Goal: Task Accomplishment & Management: Complete application form

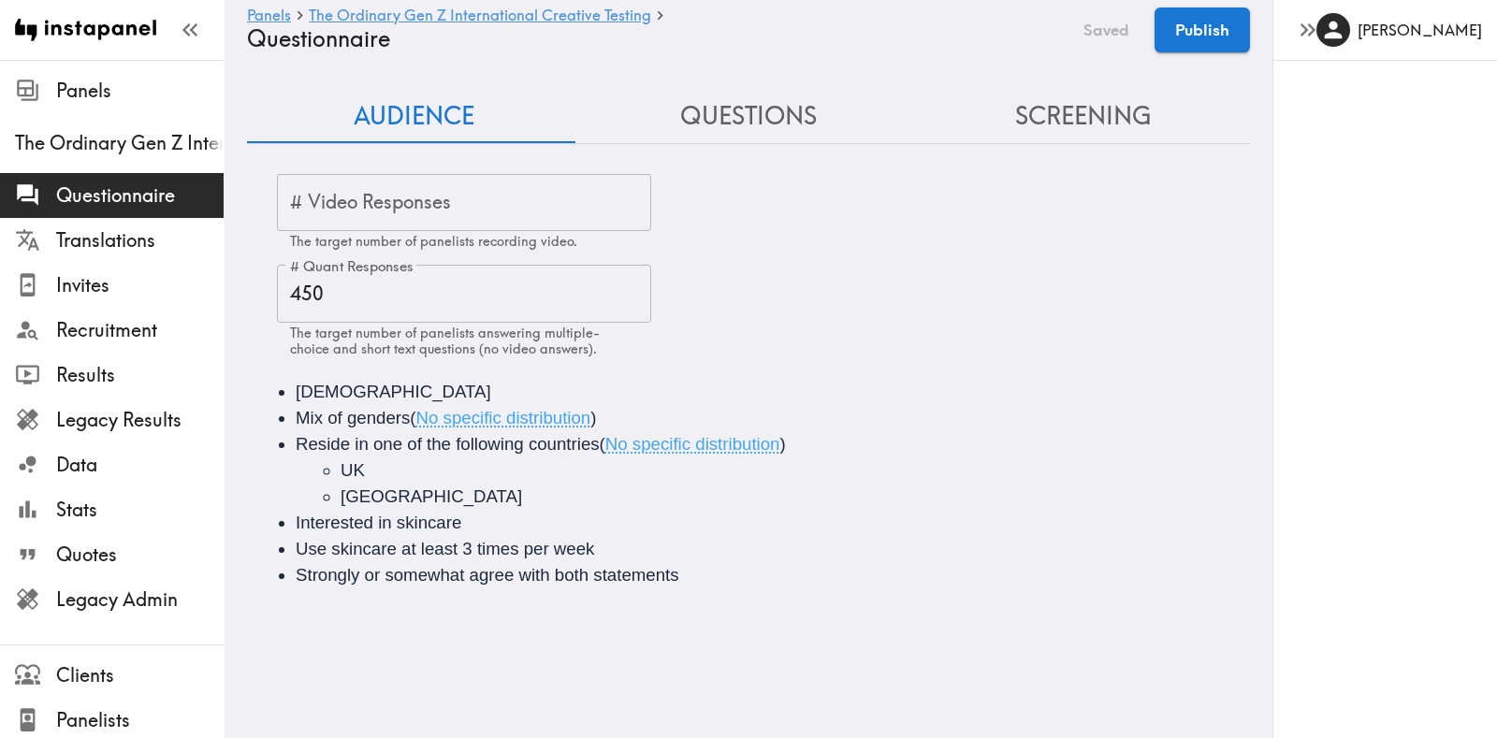
click at [718, 124] on button "Questions" at bounding box center [748, 116] width 334 height 53
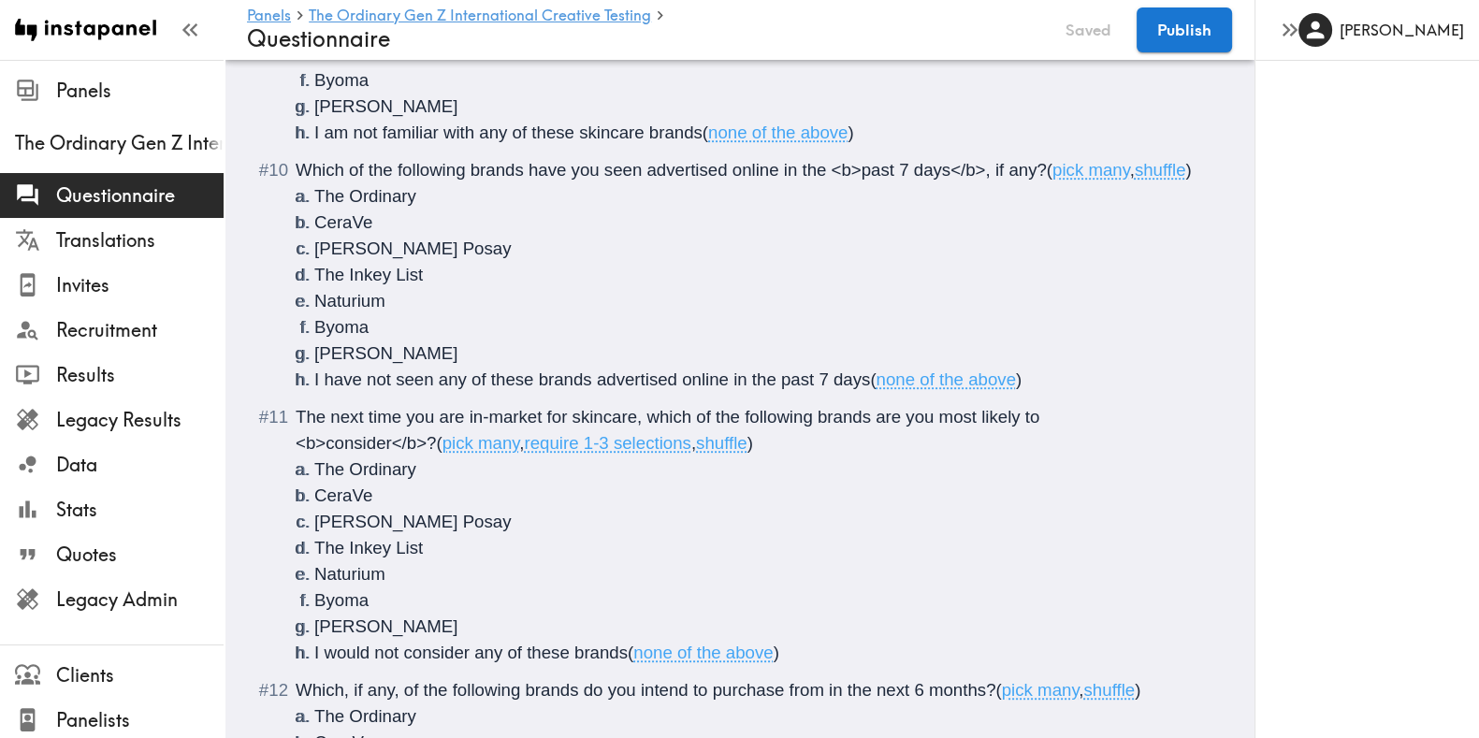
scroll to position [1529, 0]
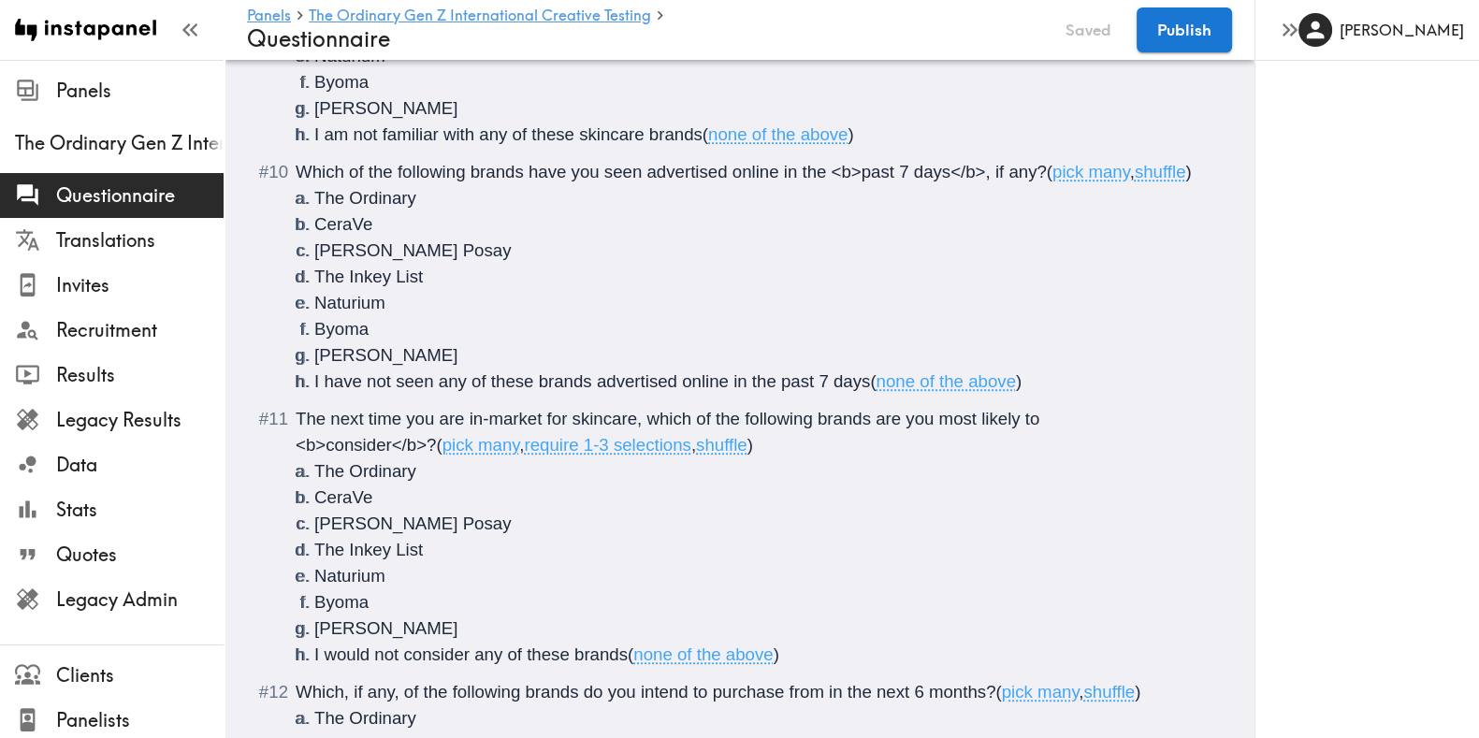
click at [1046, 395] on li "I have not seen any of these brands advertised online in the past 7 days ( none…" at bounding box center [761, 382] width 895 height 26
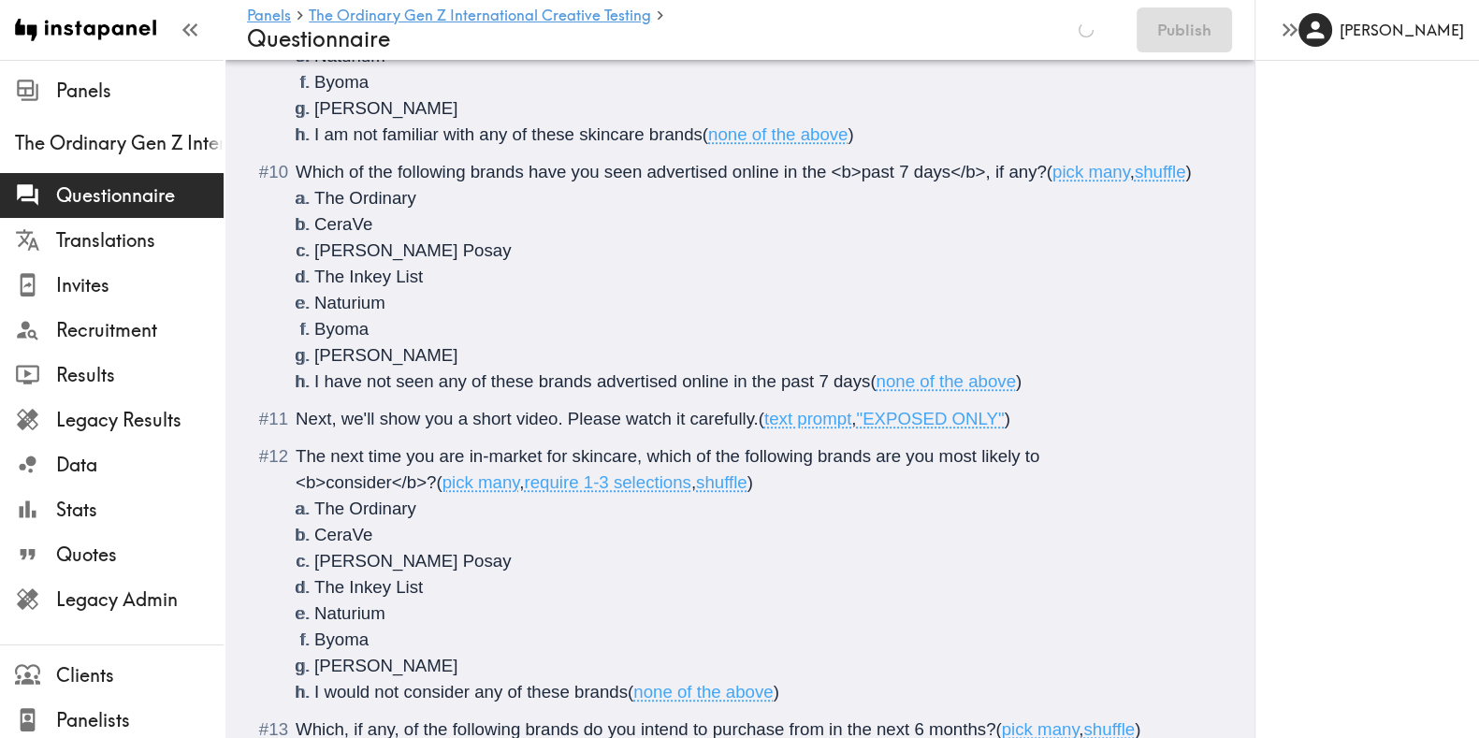
click at [470, 429] on span "Next, we'll show you a short video. Please watch it carefully." at bounding box center [527, 419] width 463 height 20
click at [710, 429] on span "Next, we'll show you two short videos. Please watch it carefully." at bounding box center [540, 419] width 489 height 20
click at [1100, 432] on div "Next, we'll show you two short videos. Please watch them carefully. ( text prom…" at bounding box center [753, 419] width 914 height 26
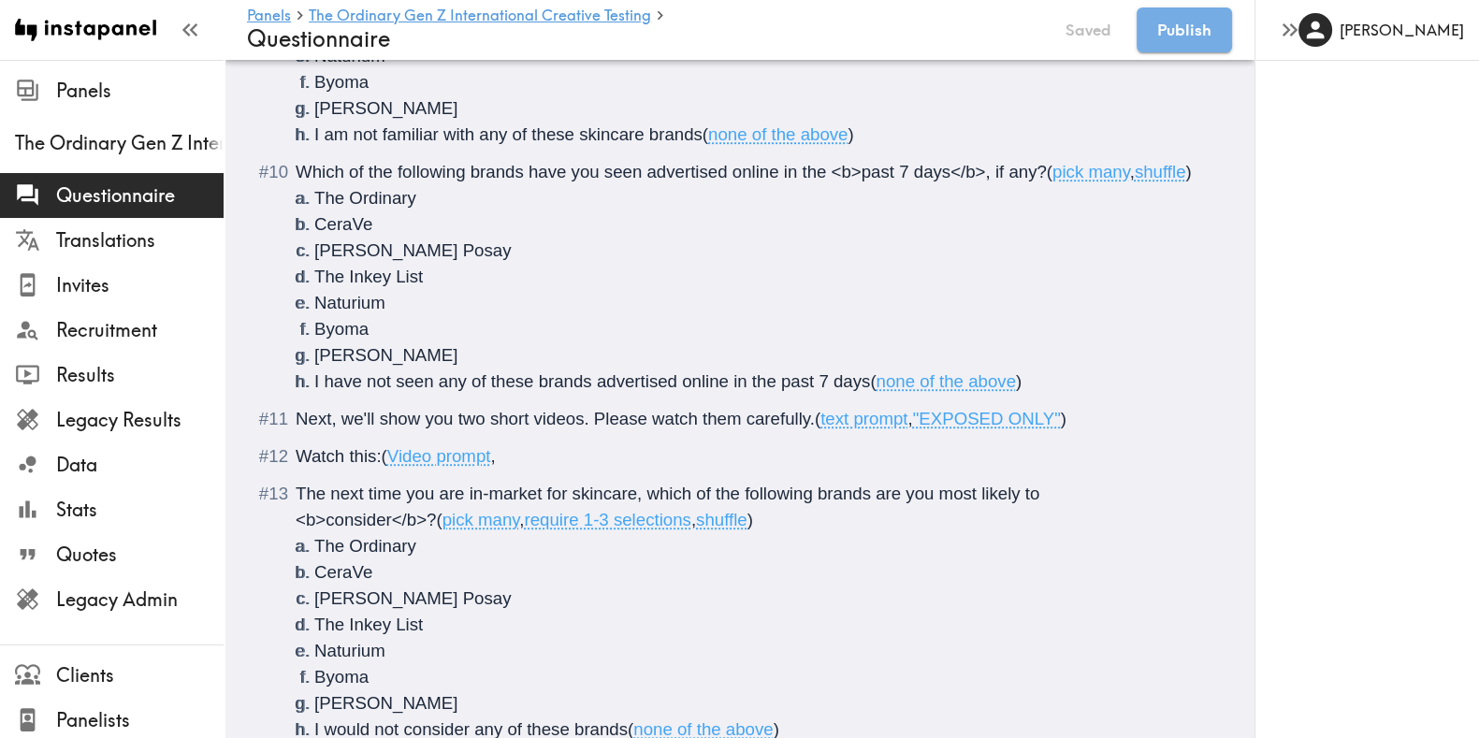
type input "C:\fakepath\michelle-final.mp4"
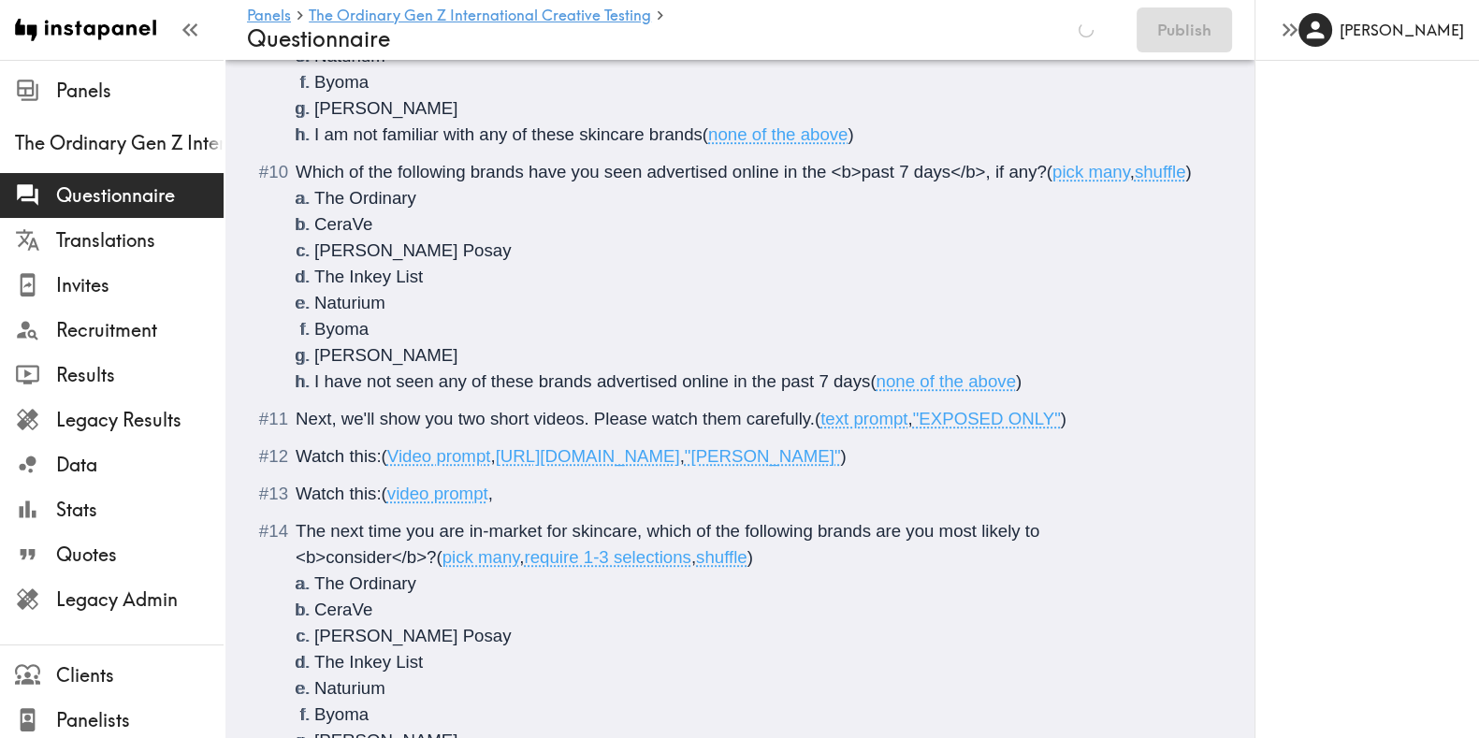
type input "C:\fakepath\tora-ordinary-3.mp4"
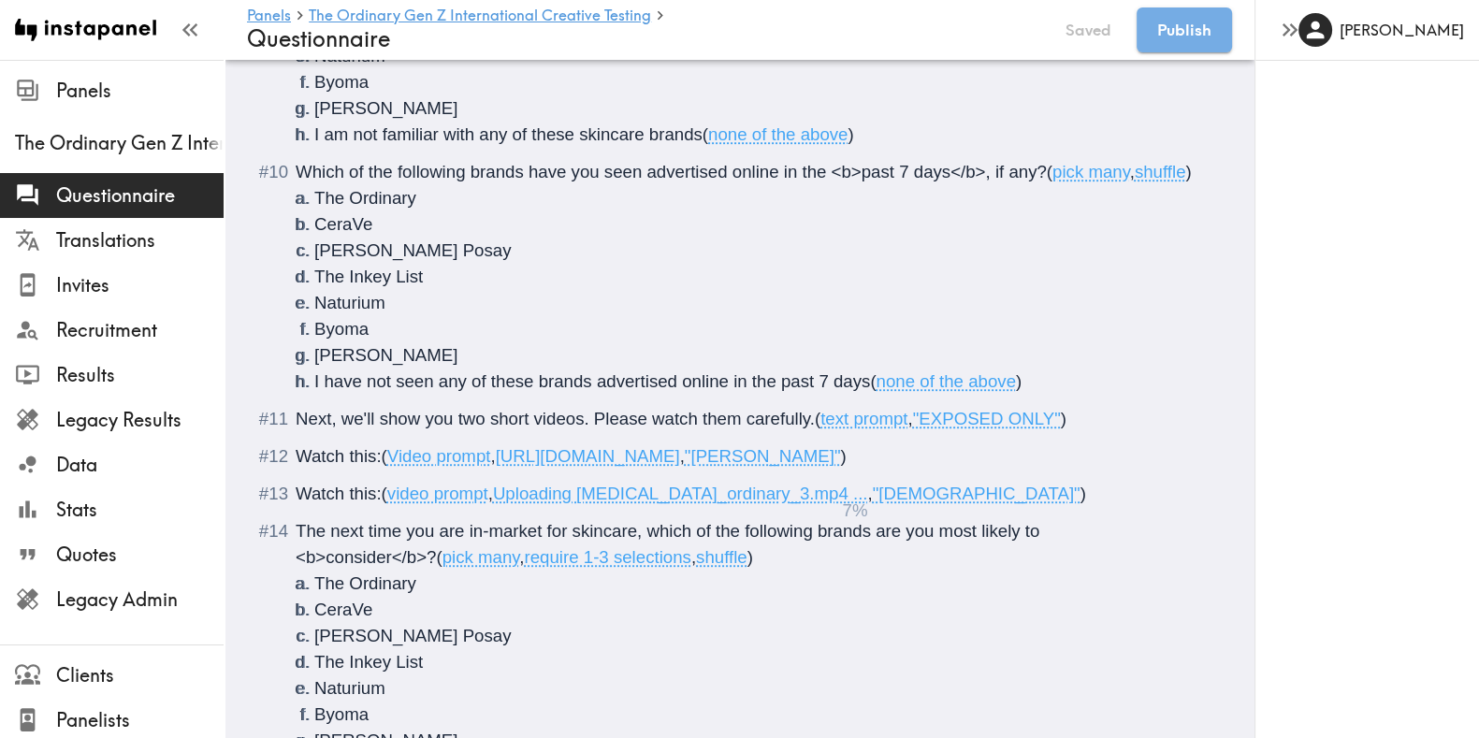
click at [841, 466] on span ""Michelle"" at bounding box center [763, 456] width 156 height 20
click at [873, 503] on span ""Tora"" at bounding box center [977, 494] width 208 height 20
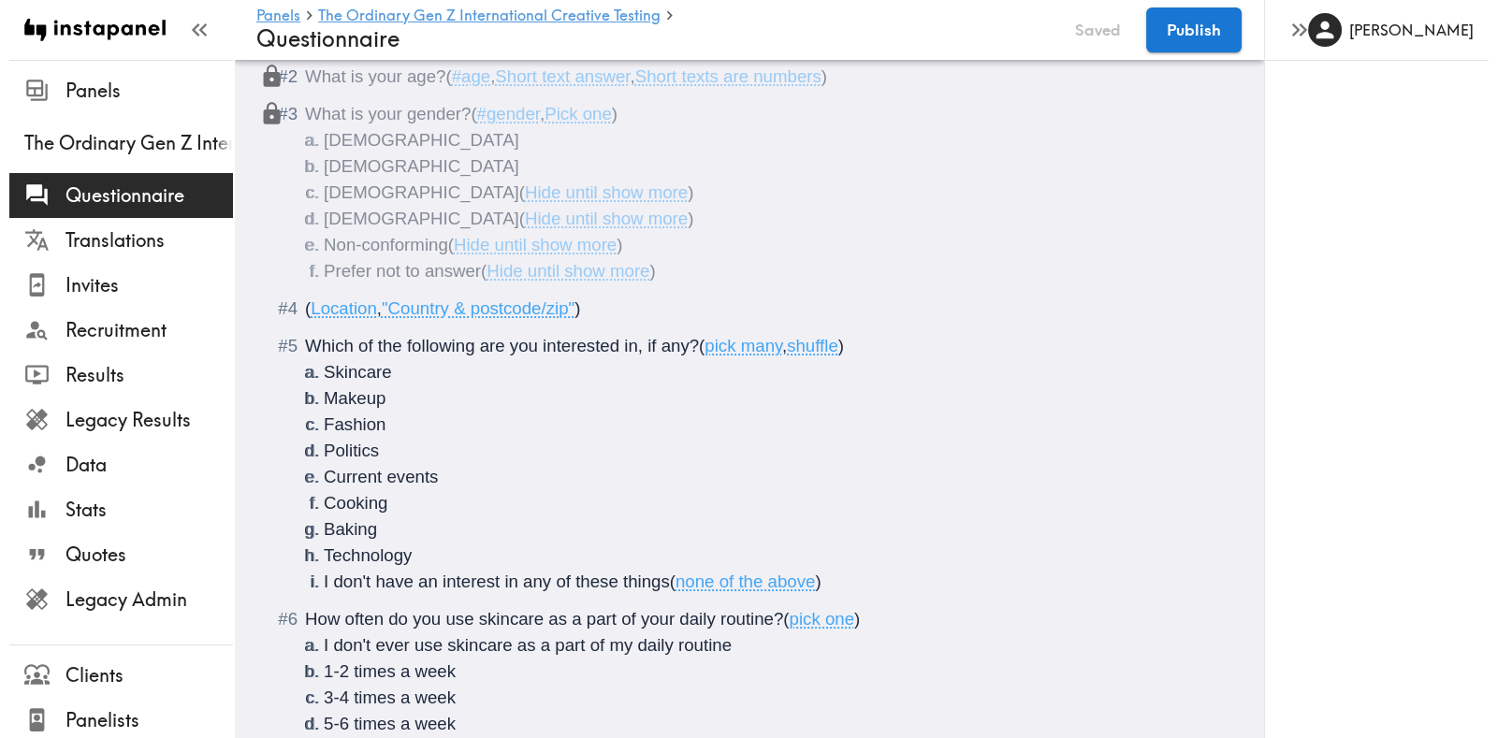
scroll to position [0, 0]
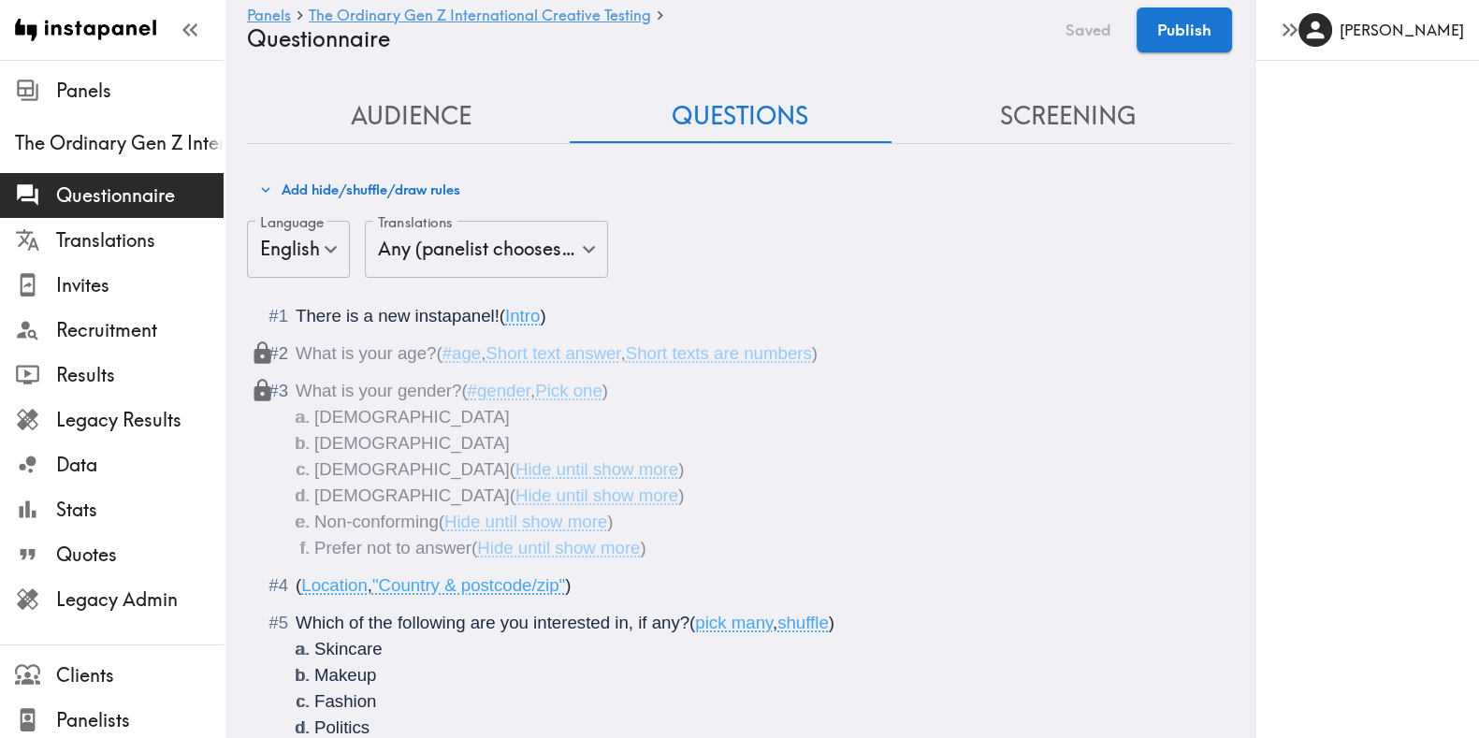
click at [395, 184] on button "Add hide/shuffle/draw rules" at bounding box center [360, 190] width 211 height 32
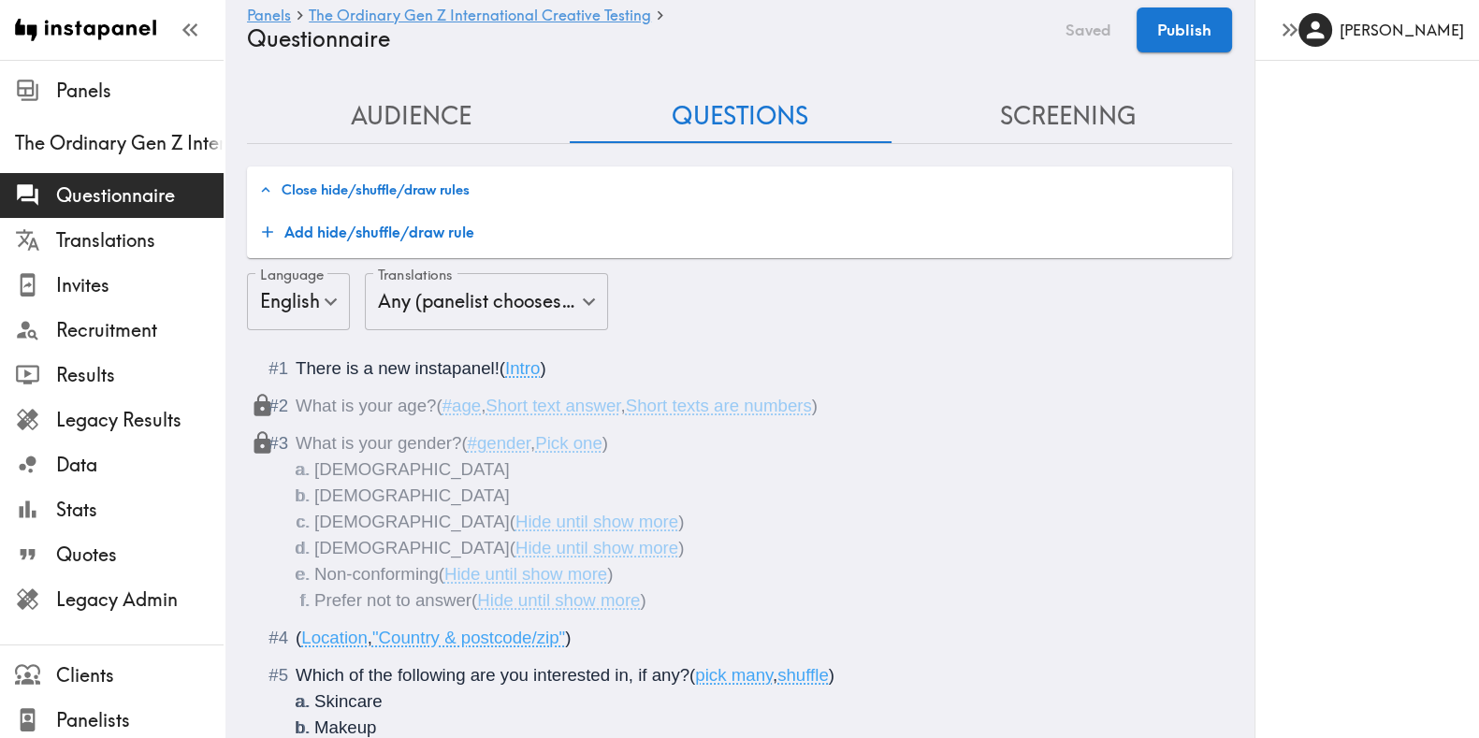
click at [378, 222] on button "Add hide/shuffle/draw rule" at bounding box center [368, 231] width 227 height 37
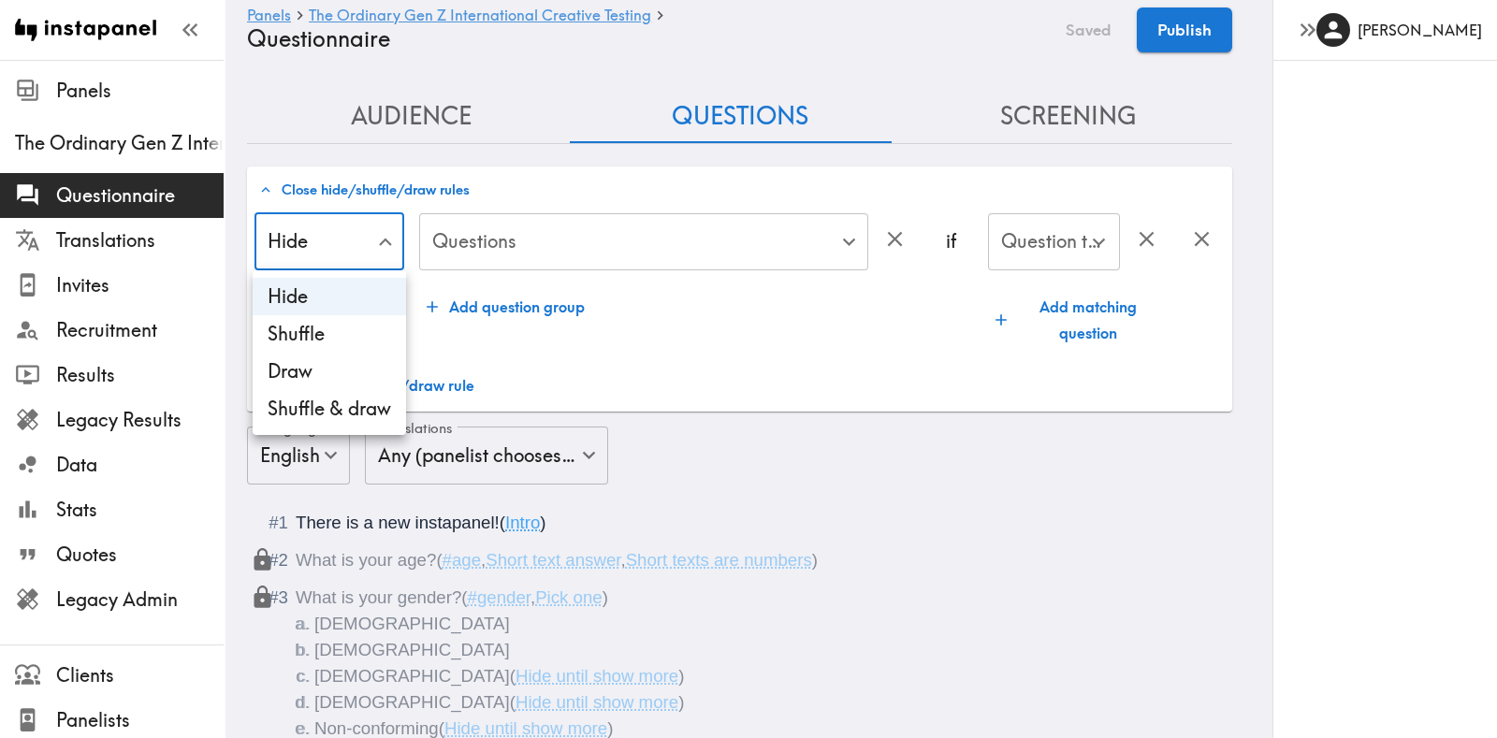
click at [333, 335] on li "Shuffle" at bounding box center [329, 333] width 153 height 37
type input "Shuffle"
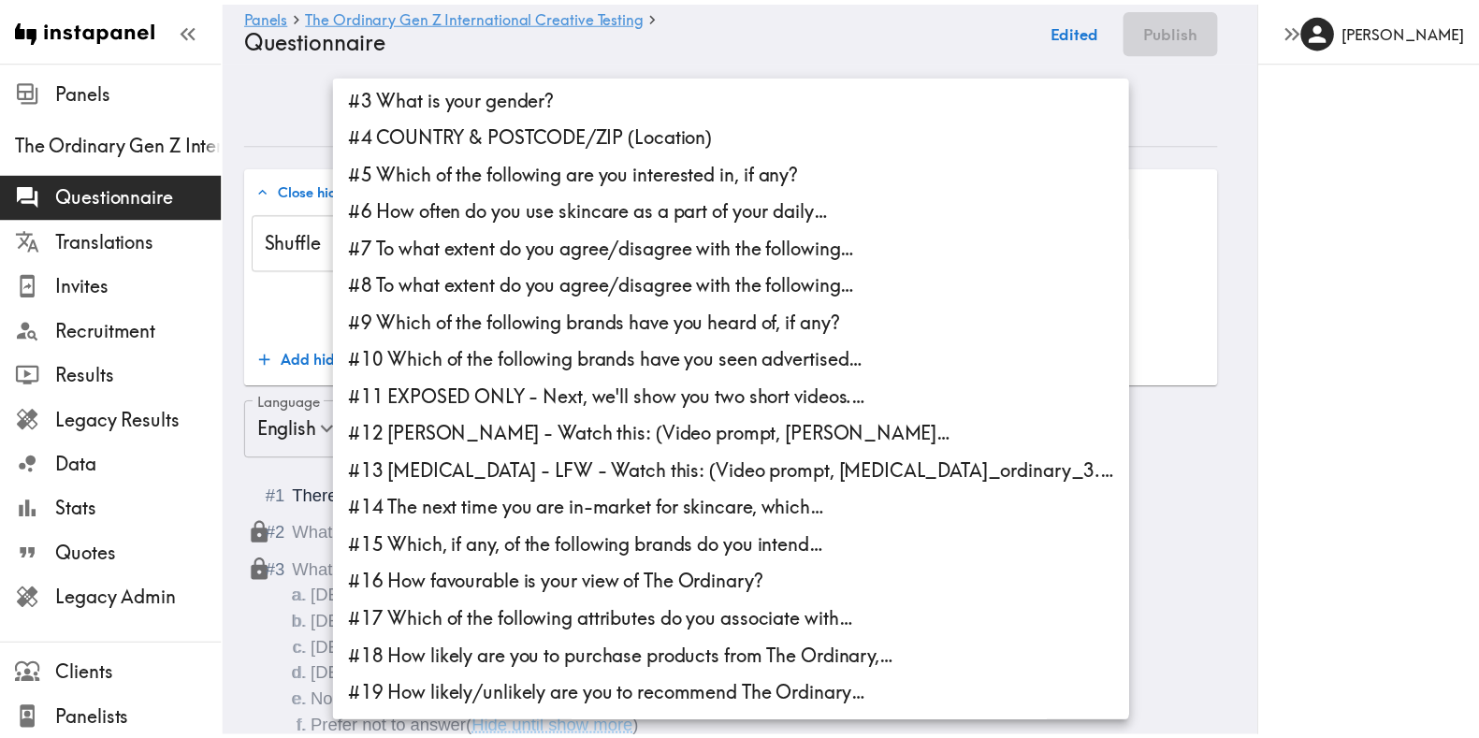
scroll to position [80, 0]
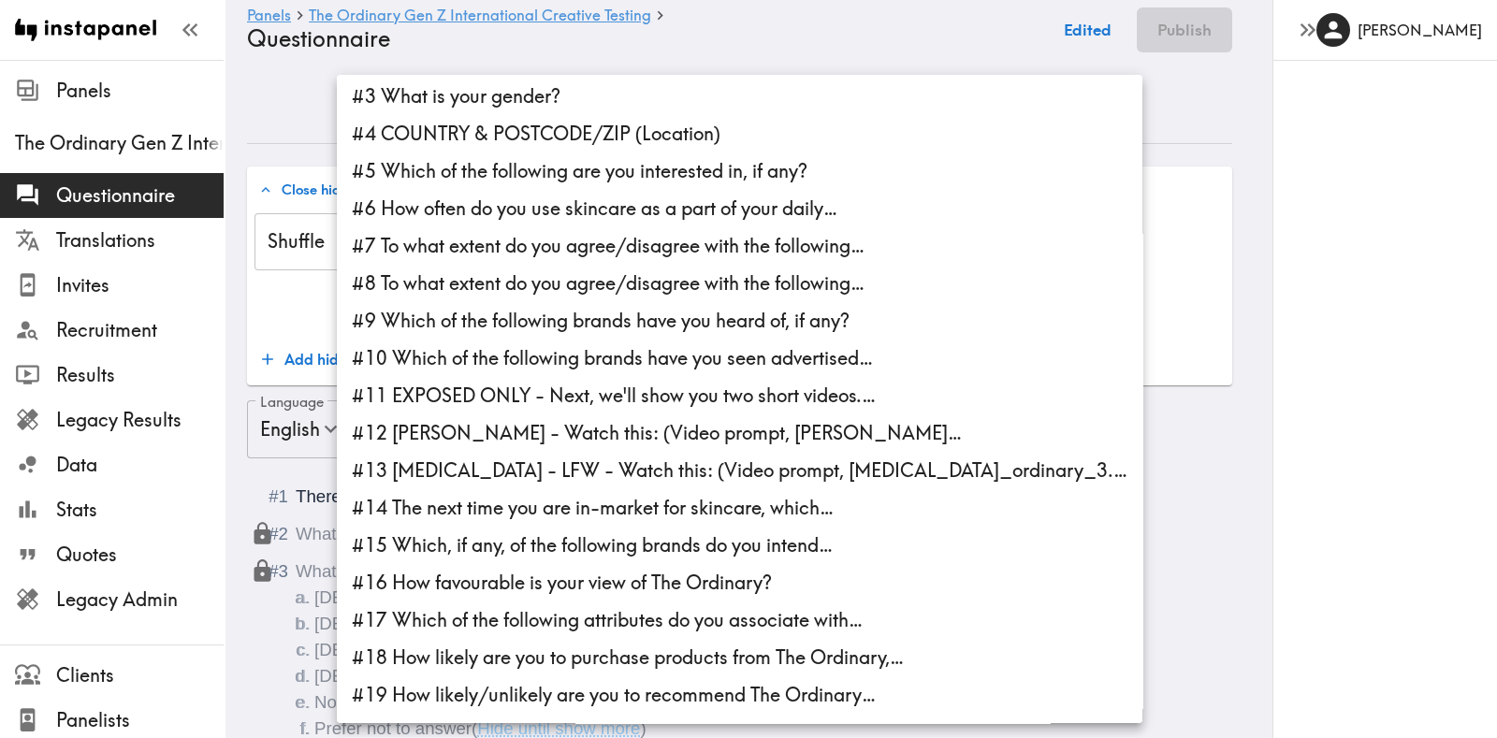
click at [469, 428] on li "#12 MICHELLE - NYFW - Watch this: (Video prompt, michelle_fi…" at bounding box center [740, 433] width 806 height 37
type input "c4d64367-0375-4e4e-96c3-ceade9ee0d76"
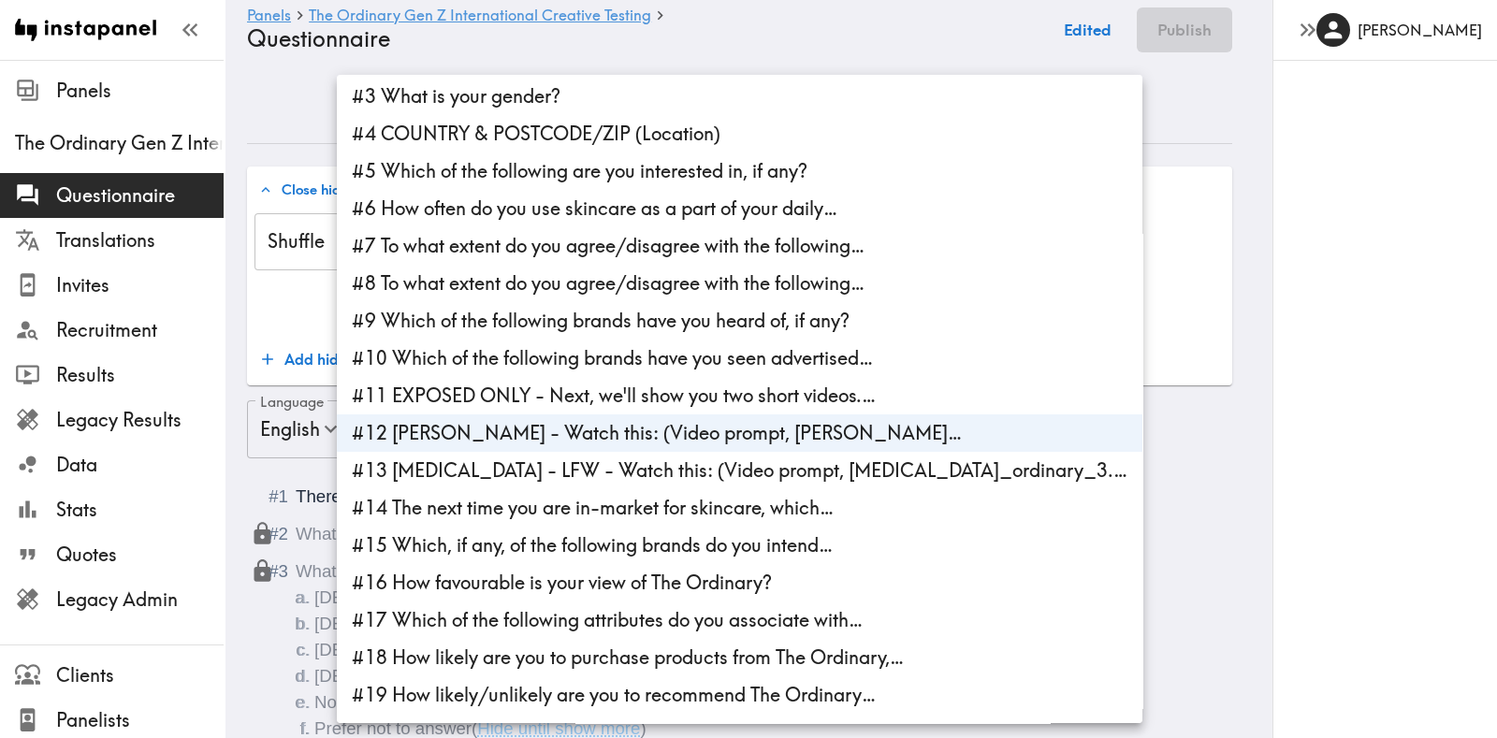
click at [295, 296] on div at bounding box center [748, 369] width 1497 height 738
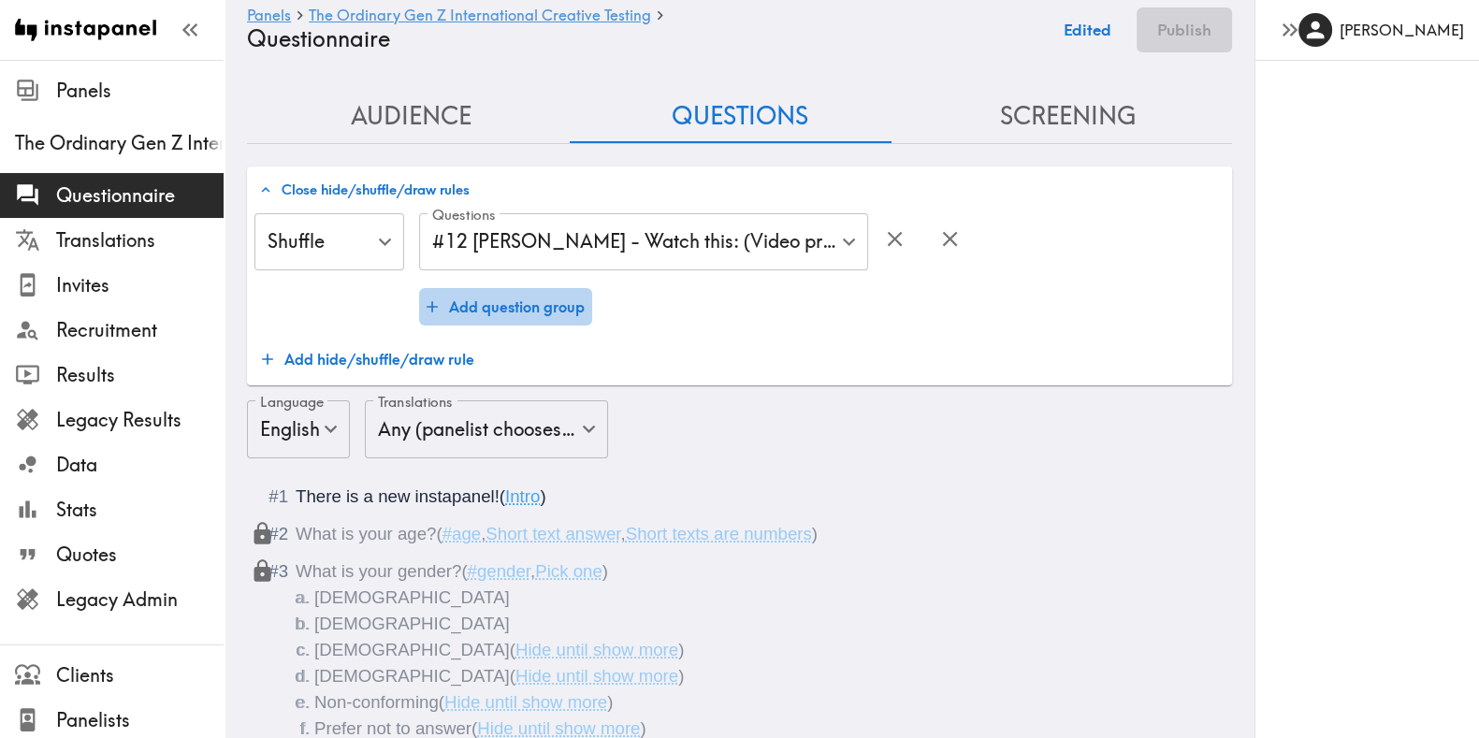
click at [477, 304] on button "Add question group" at bounding box center [505, 306] width 173 height 37
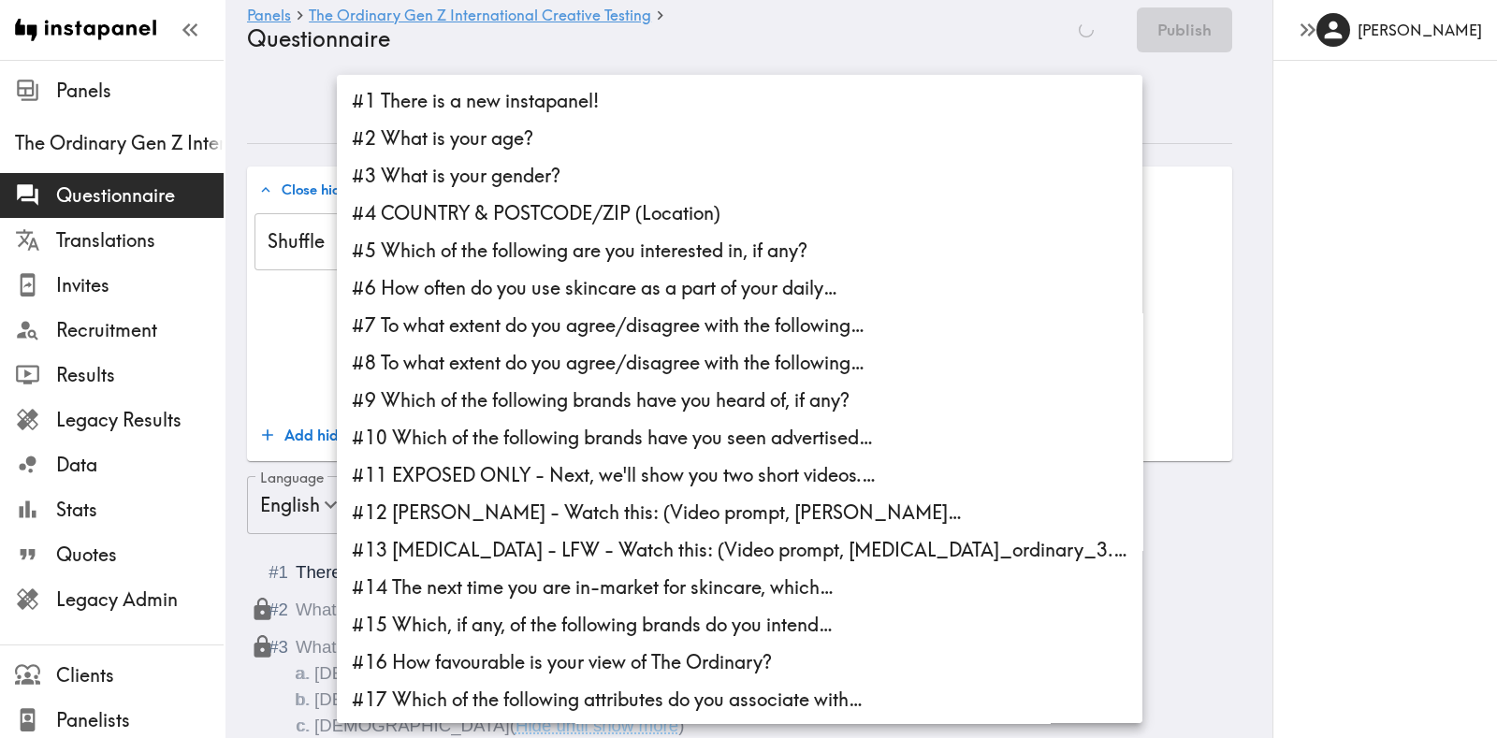
click at [542, 543] on li "#13 TORA - LFW - Watch this: (Video prompt, tora_ordinary_3.…" at bounding box center [740, 549] width 806 height 37
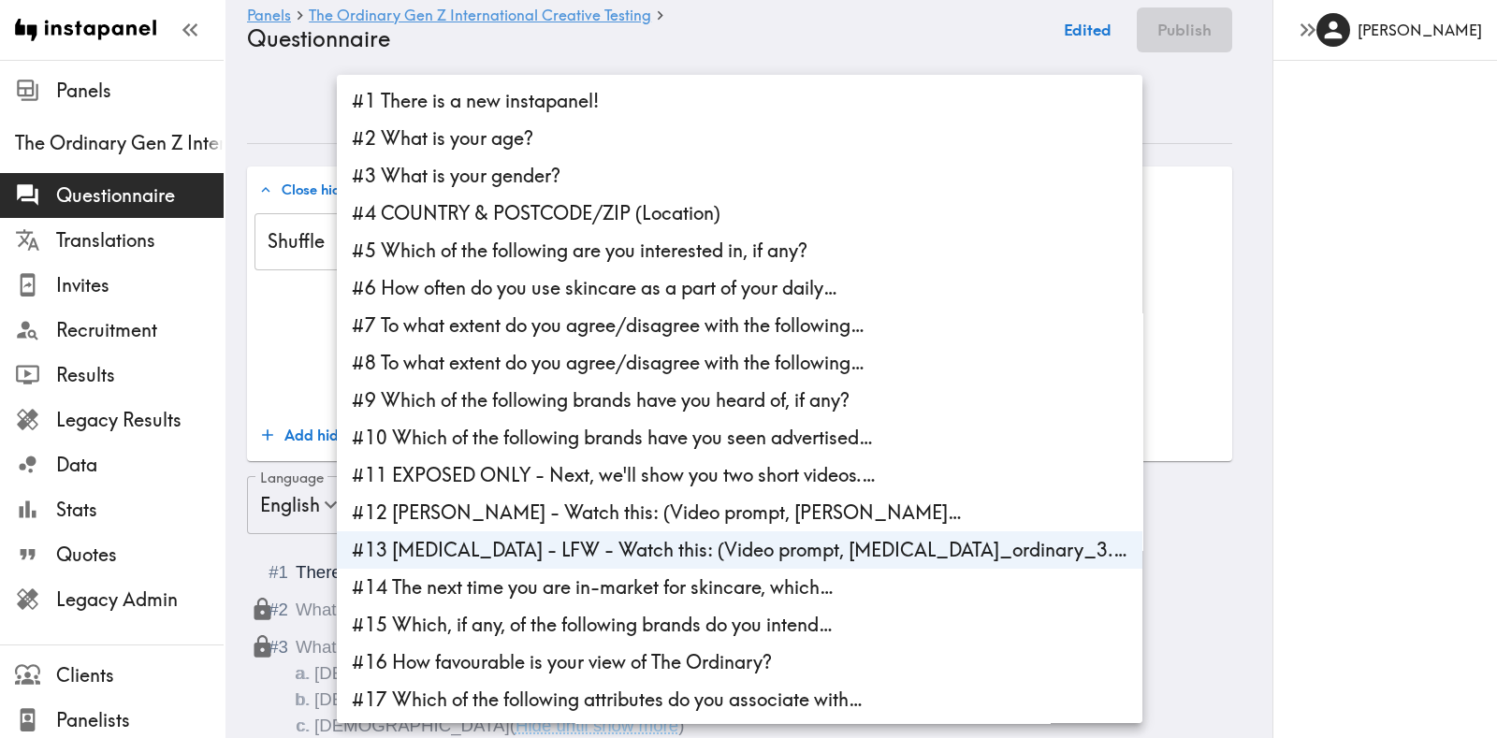
click at [344, 355] on li "#8 To what extent do you agree/disagree with the following…" at bounding box center [740, 362] width 806 height 37
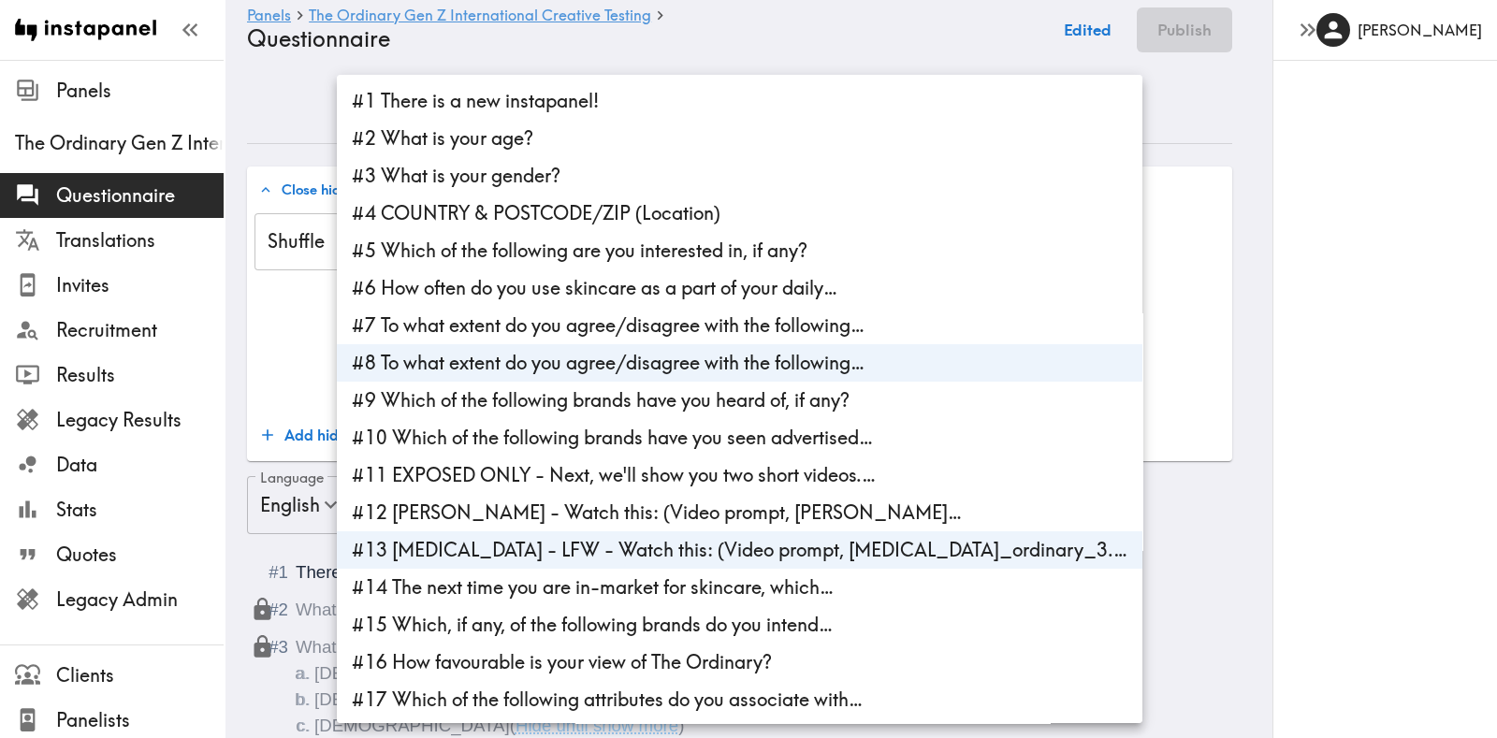
click at [389, 372] on li "#8 To what extent do you agree/disagree with the following…" at bounding box center [740, 362] width 806 height 37
type input "8edae6d4-71fd-495a-b315-7ad7bf08a41a"
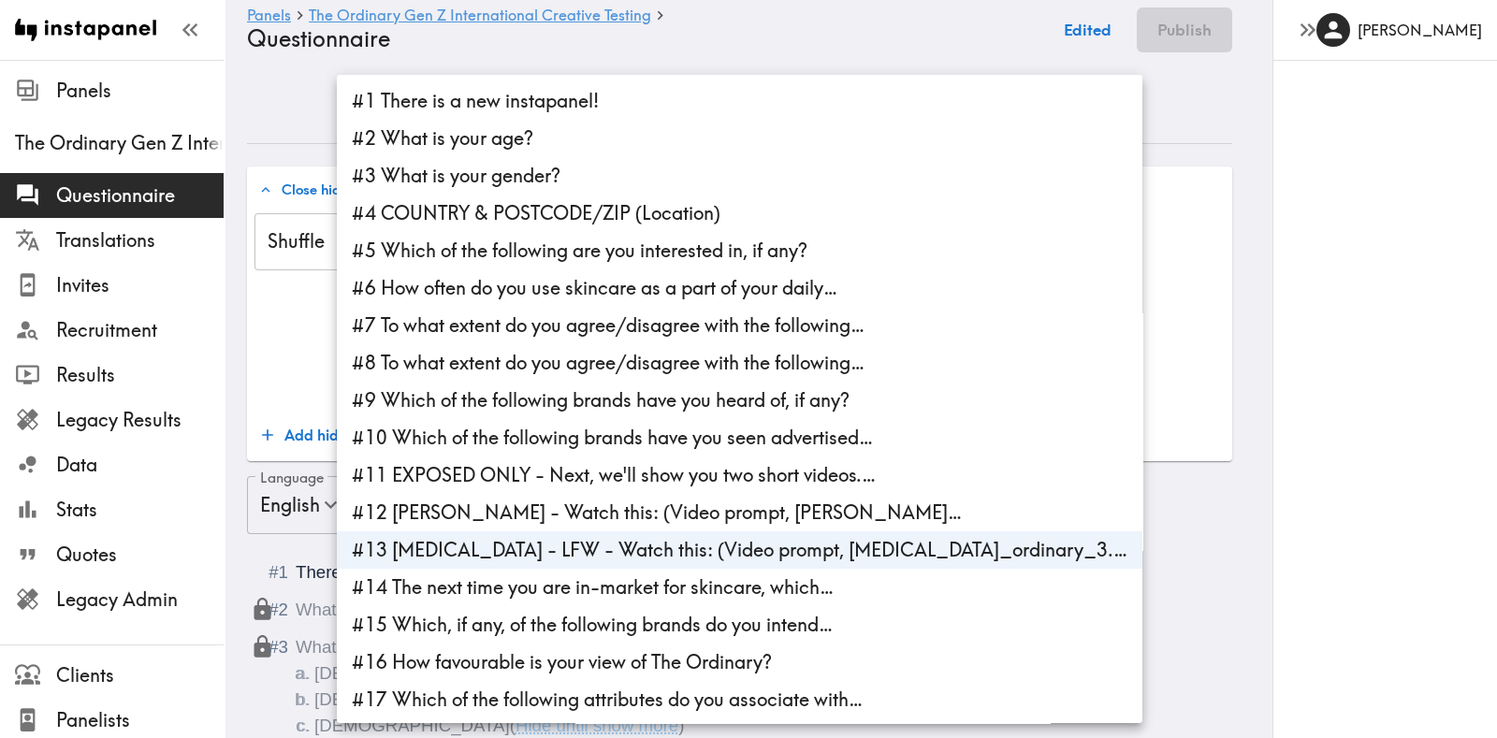
click at [268, 334] on div at bounding box center [748, 369] width 1497 height 738
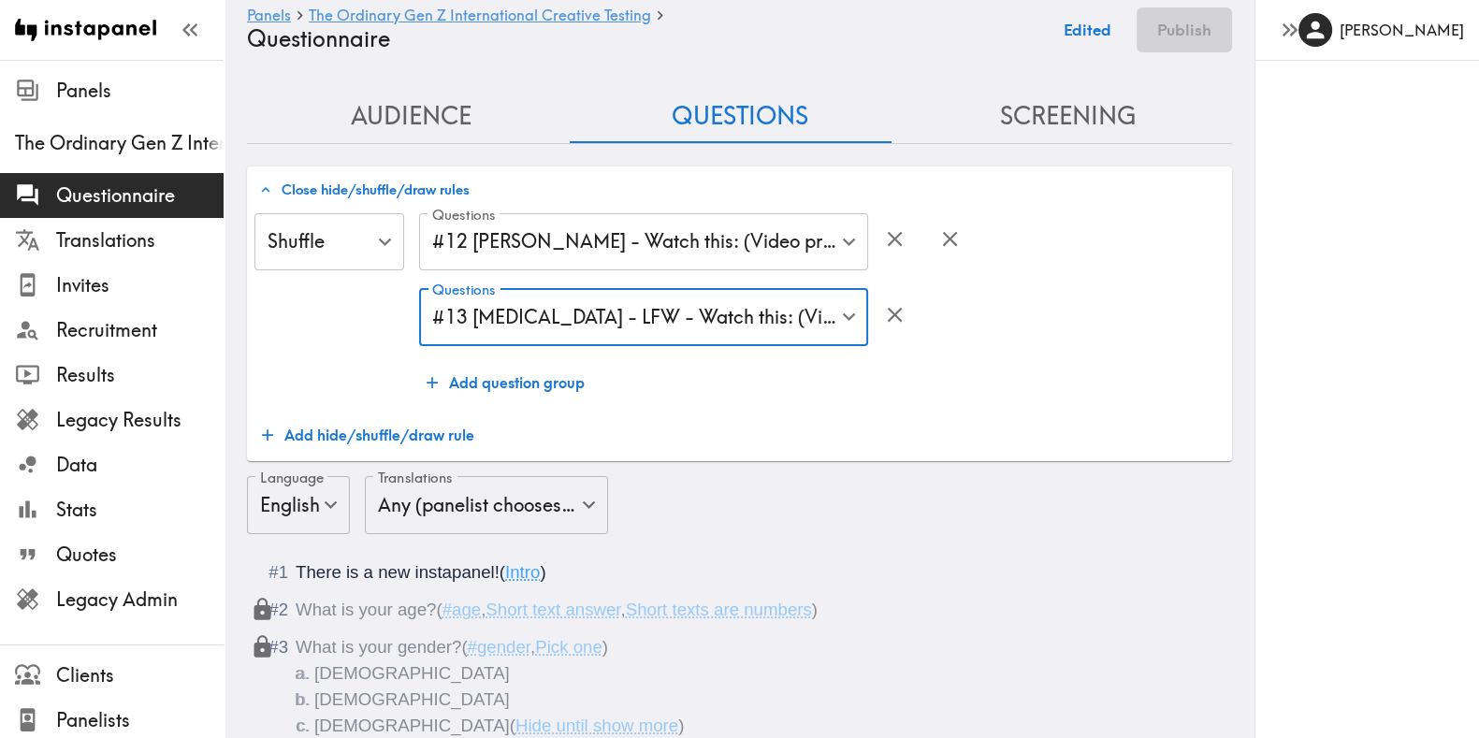
click at [353, 193] on button "Close hide/shuffle/draw rules" at bounding box center [365, 190] width 220 height 32
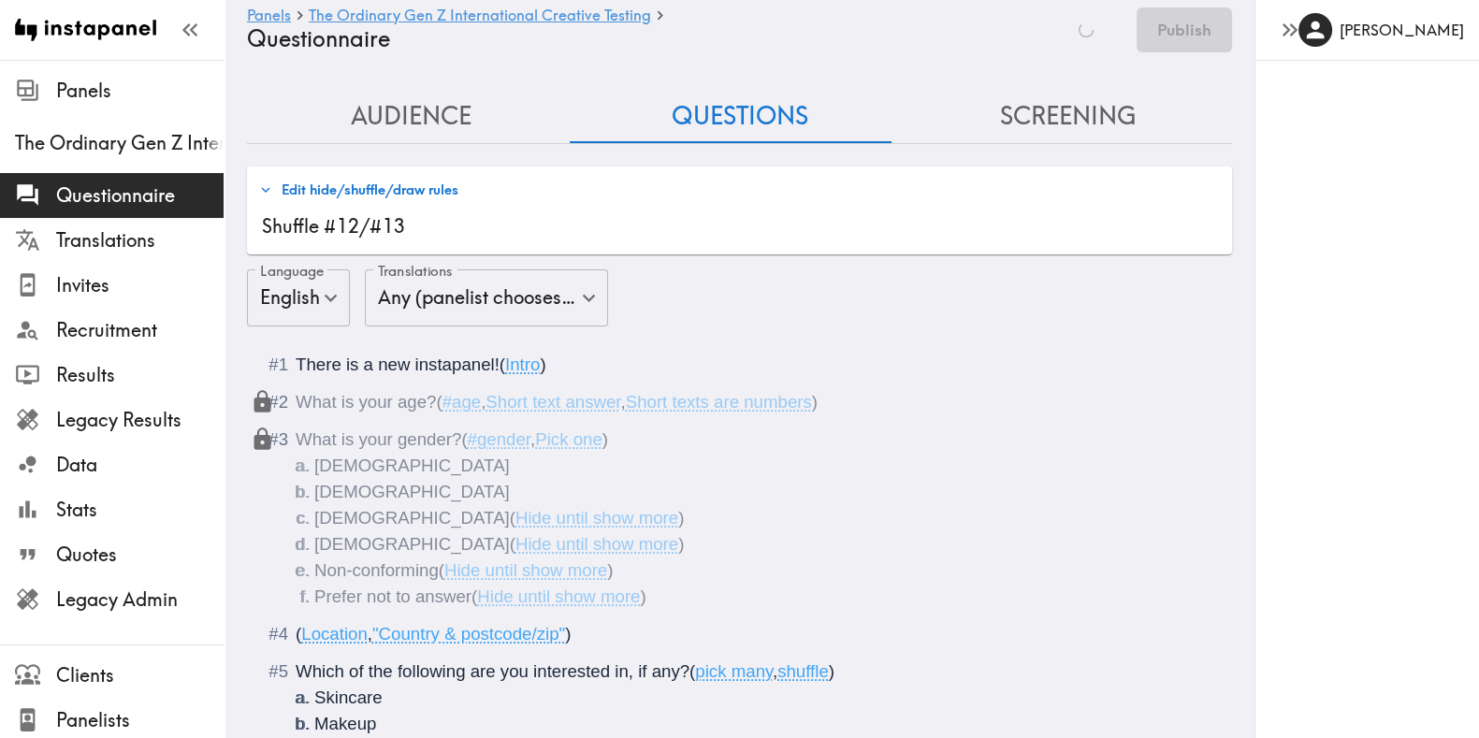
click at [1181, 36] on div "Saving Publish" at bounding box center [1141, 29] width 182 height 45
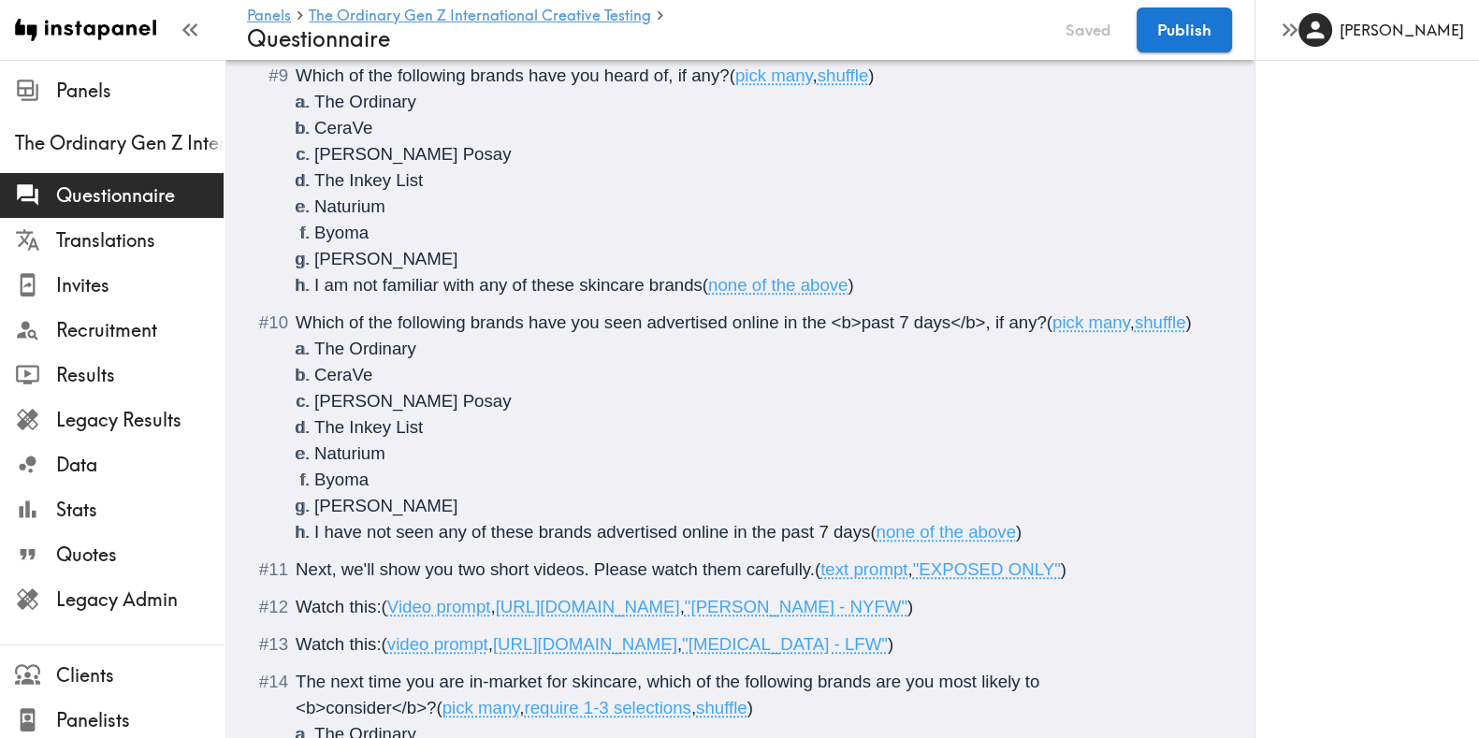
scroll to position [1428, 0]
click at [1173, 39] on button "Publish" at bounding box center [1184, 29] width 95 height 45
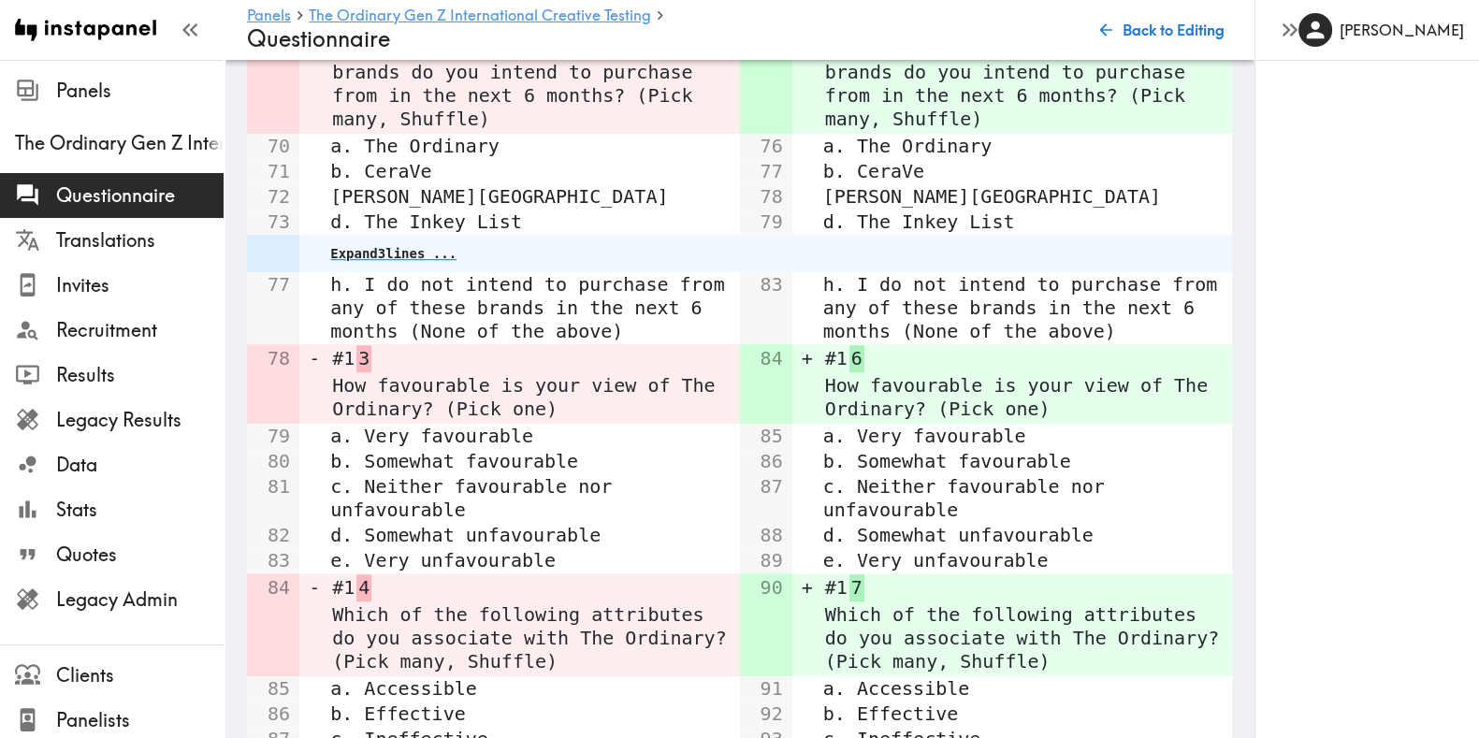
scroll to position [1459, 0]
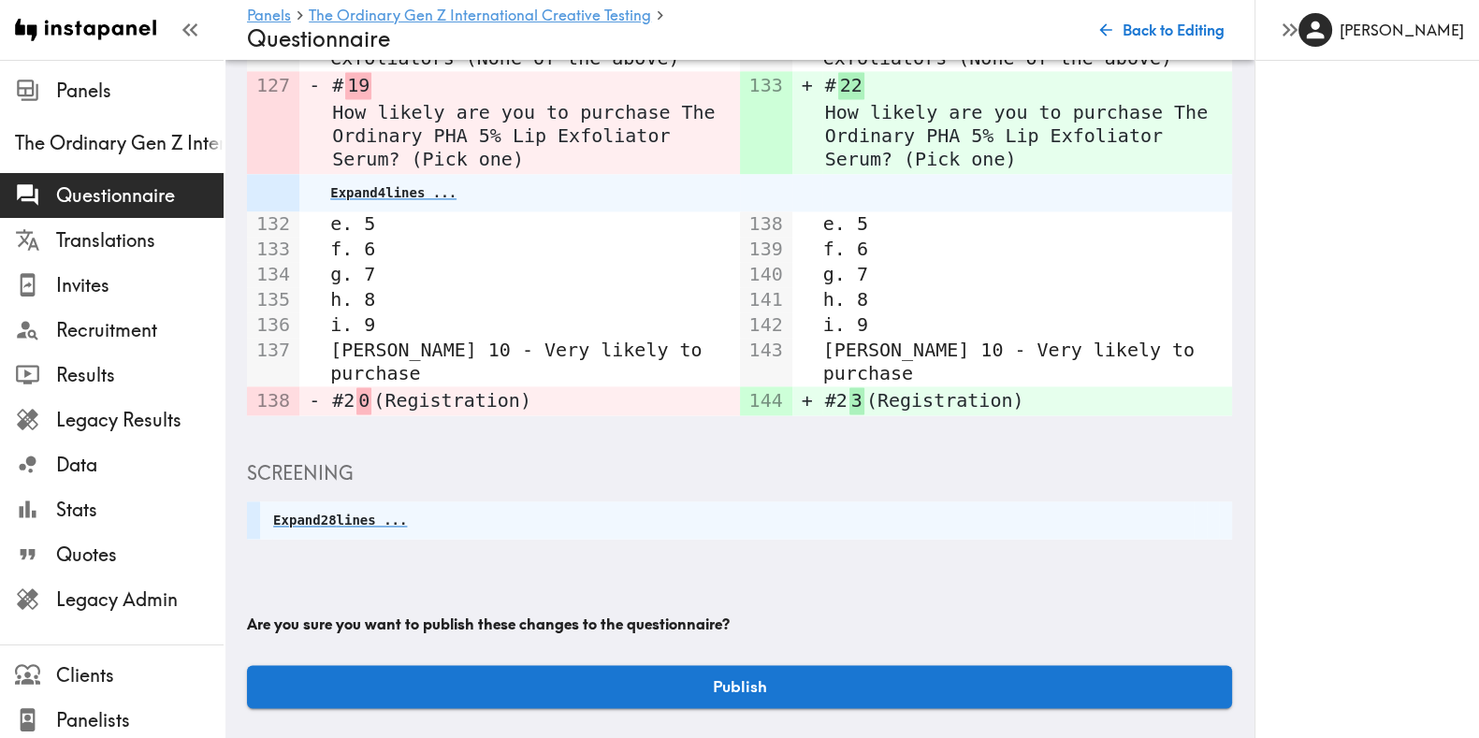
scroll to position [6310, 0]
click at [699, 681] on button "Publish" at bounding box center [739, 686] width 985 height 43
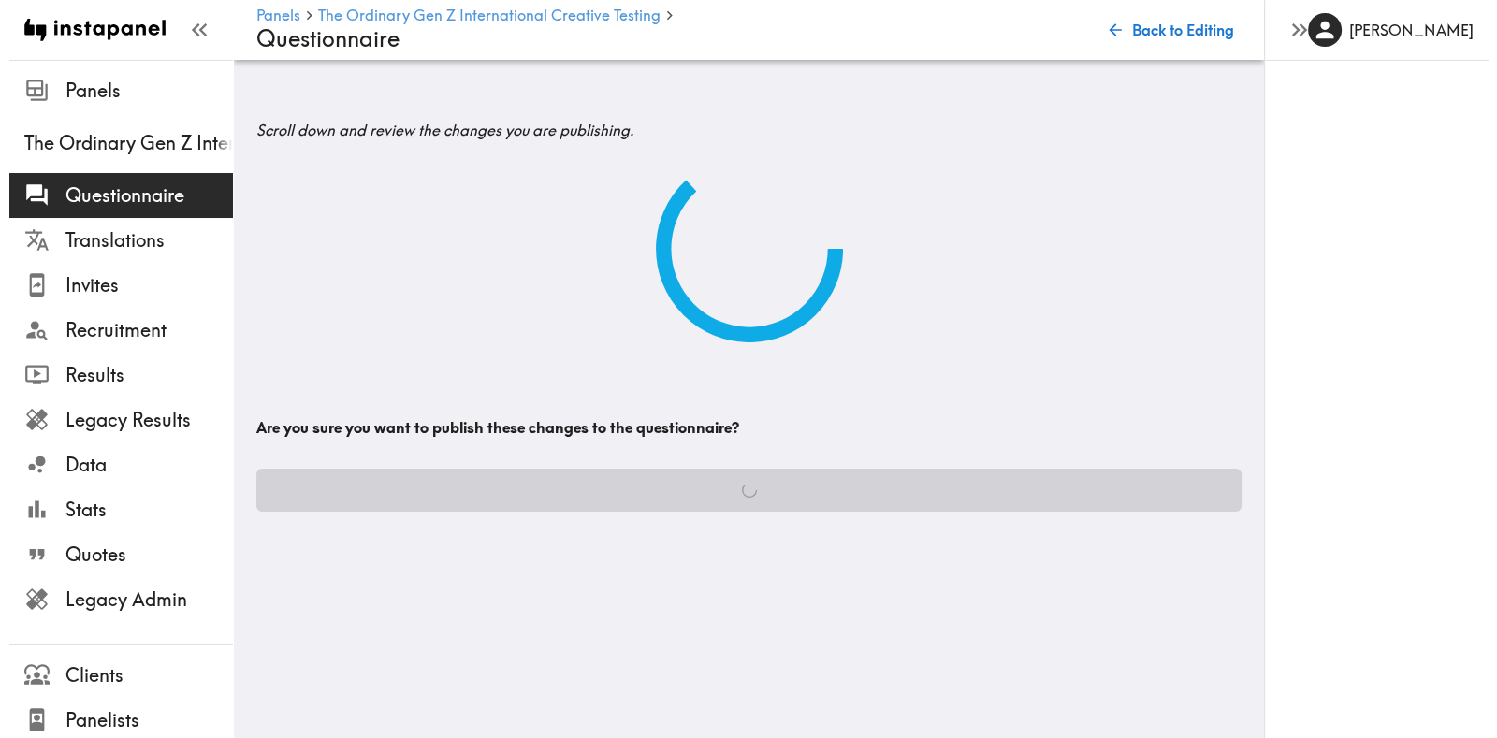
scroll to position [0, 0]
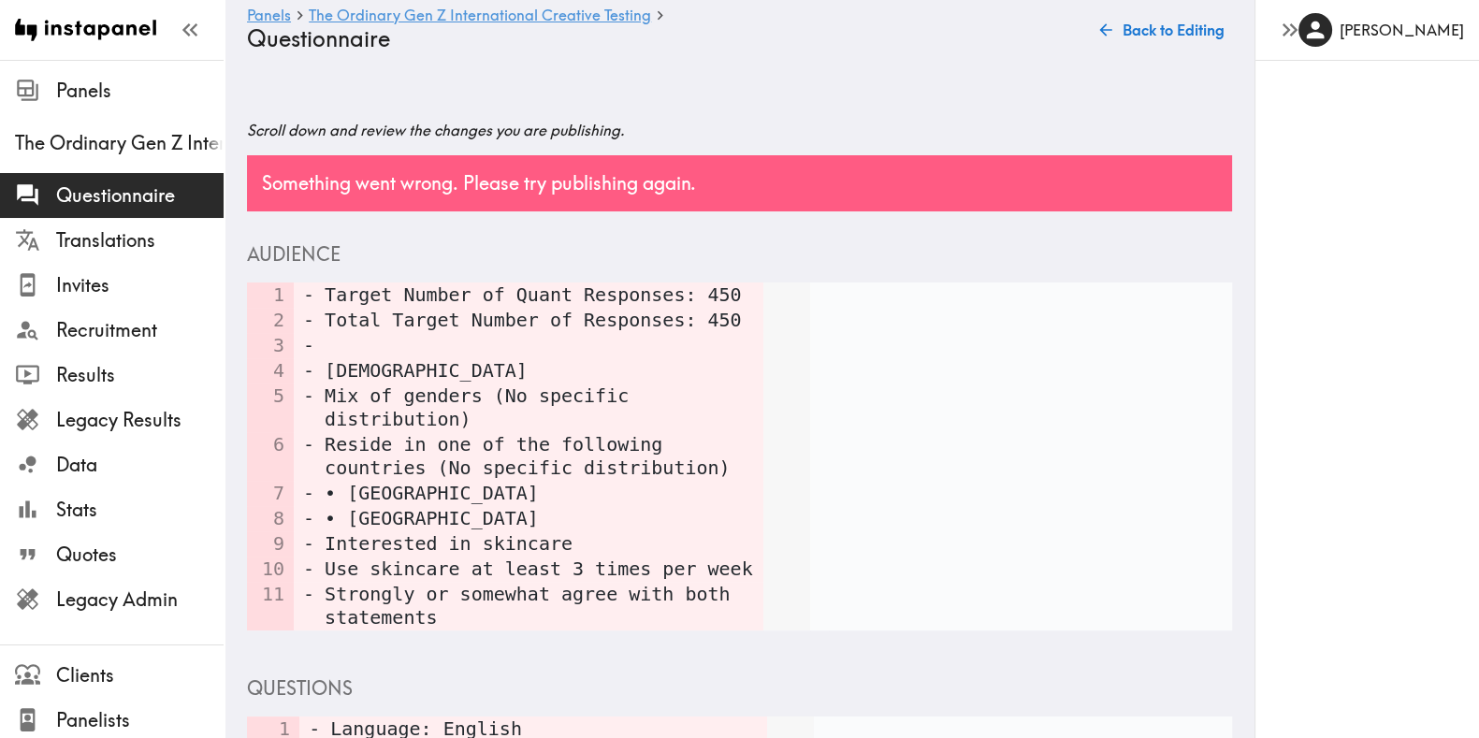
click at [1163, 35] on button "Back to Editing" at bounding box center [1162, 29] width 139 height 37
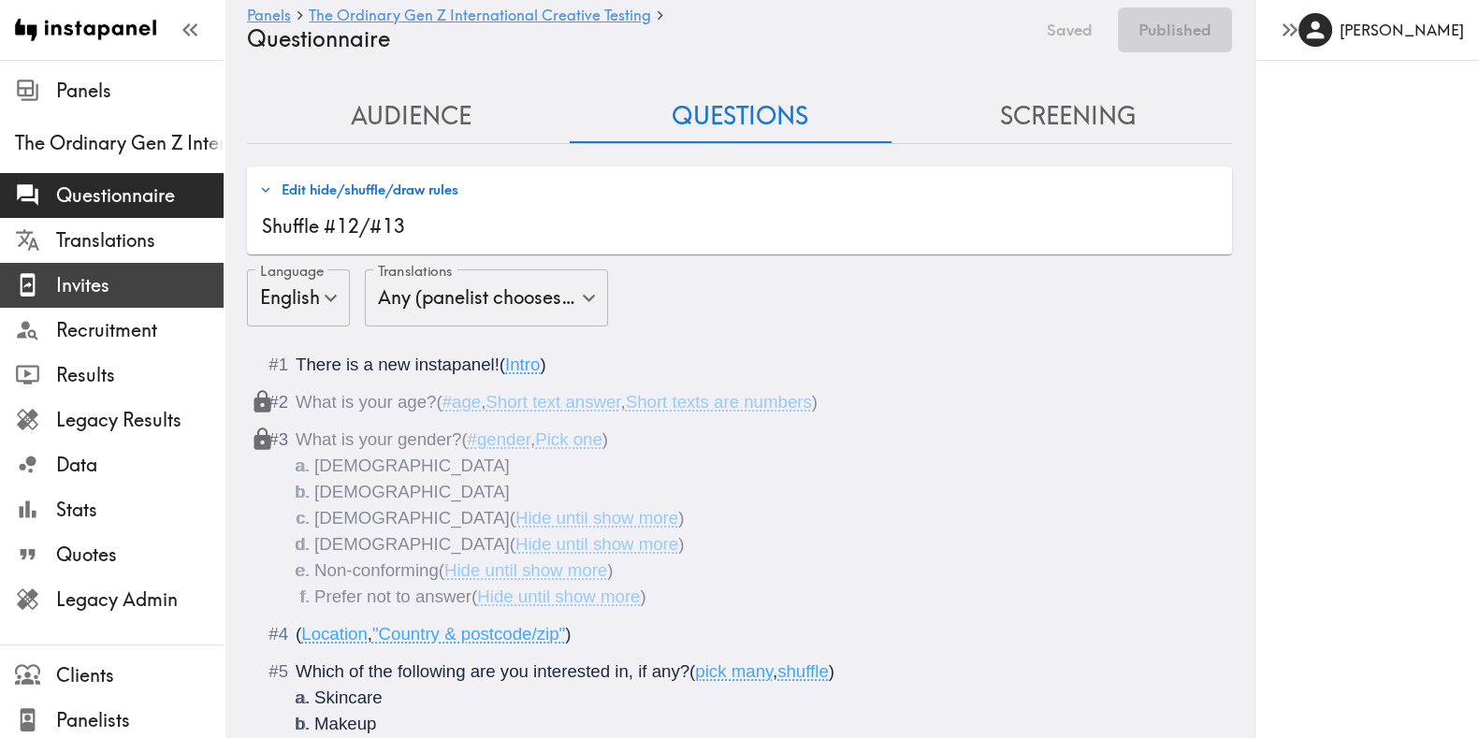
click at [86, 296] on span "Invites" at bounding box center [139, 285] width 167 height 26
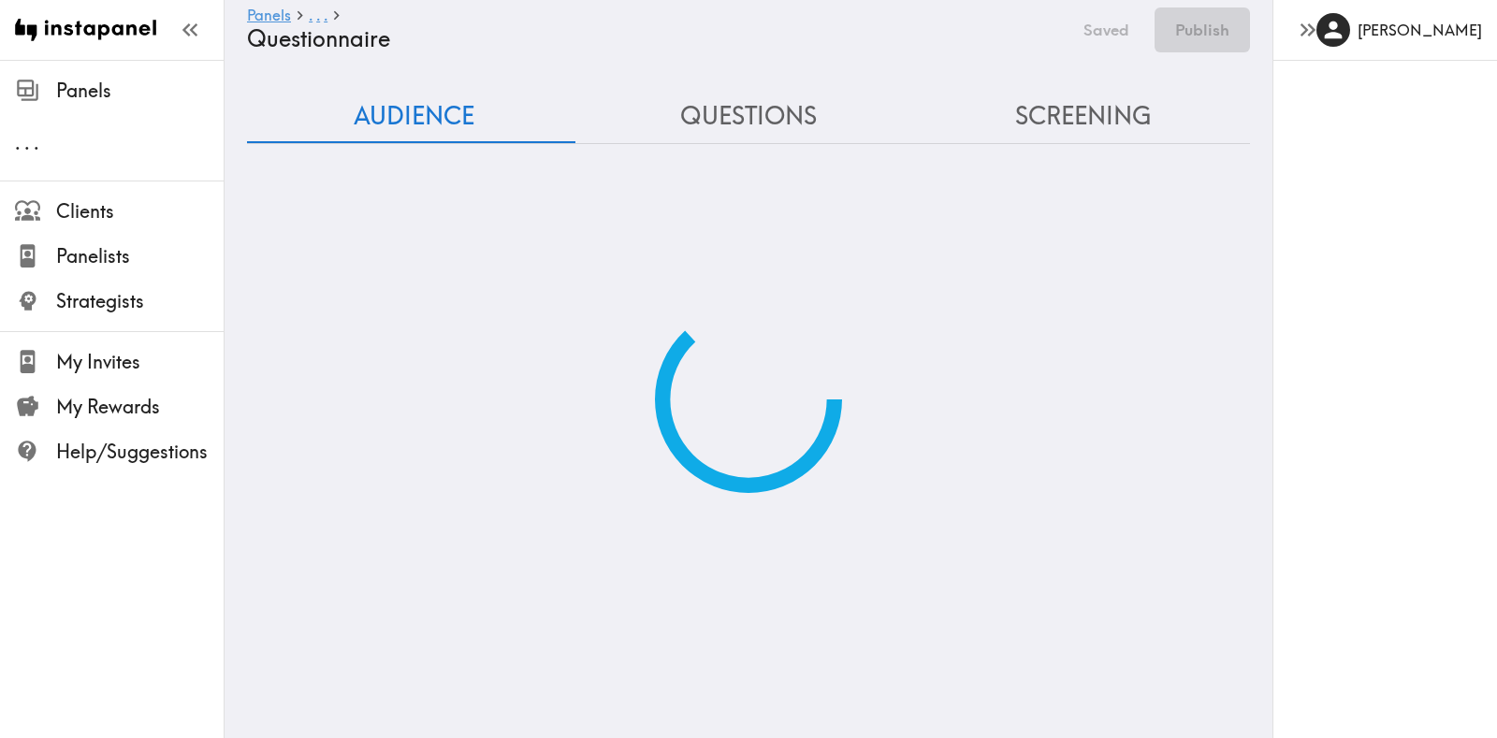
click at [763, 126] on button "Questions" at bounding box center [748, 116] width 334 height 53
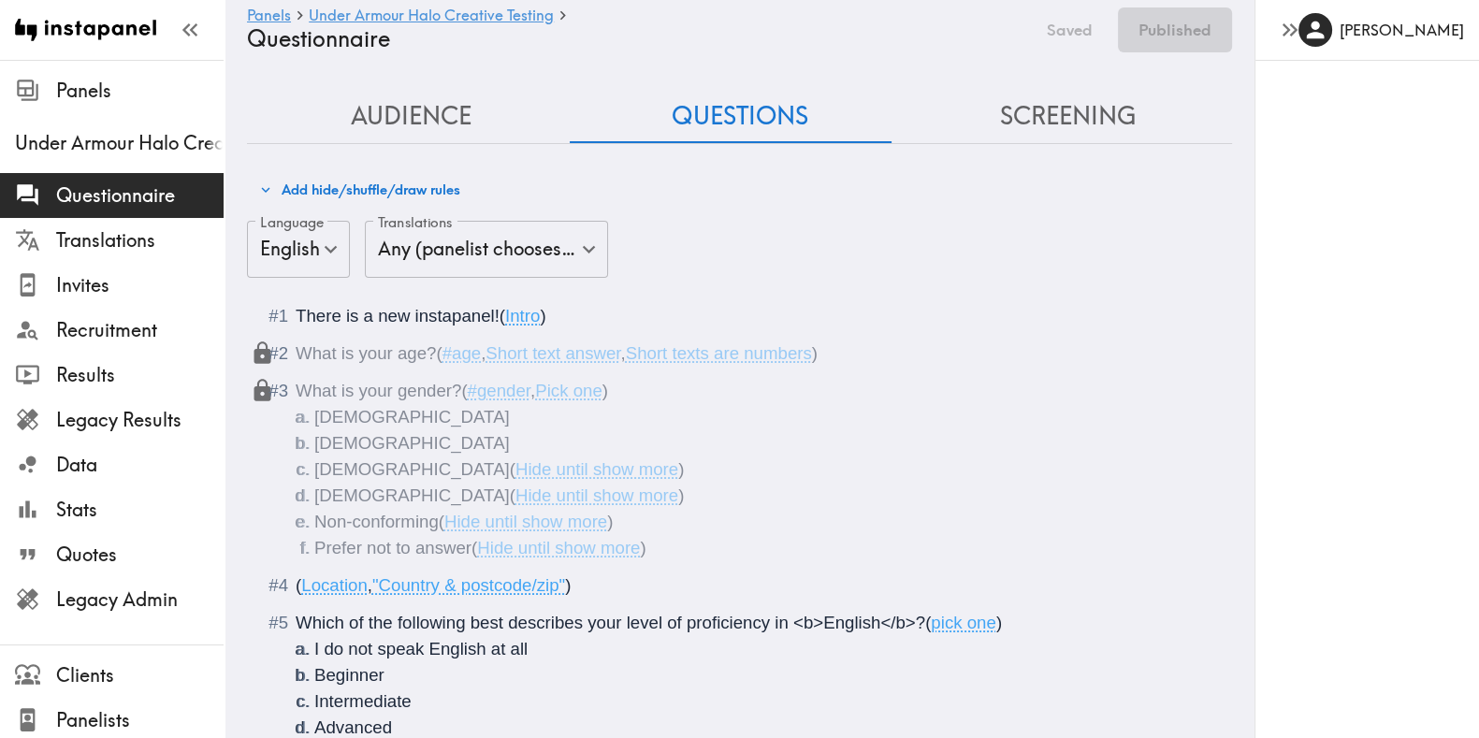
scroll to position [1918, 0]
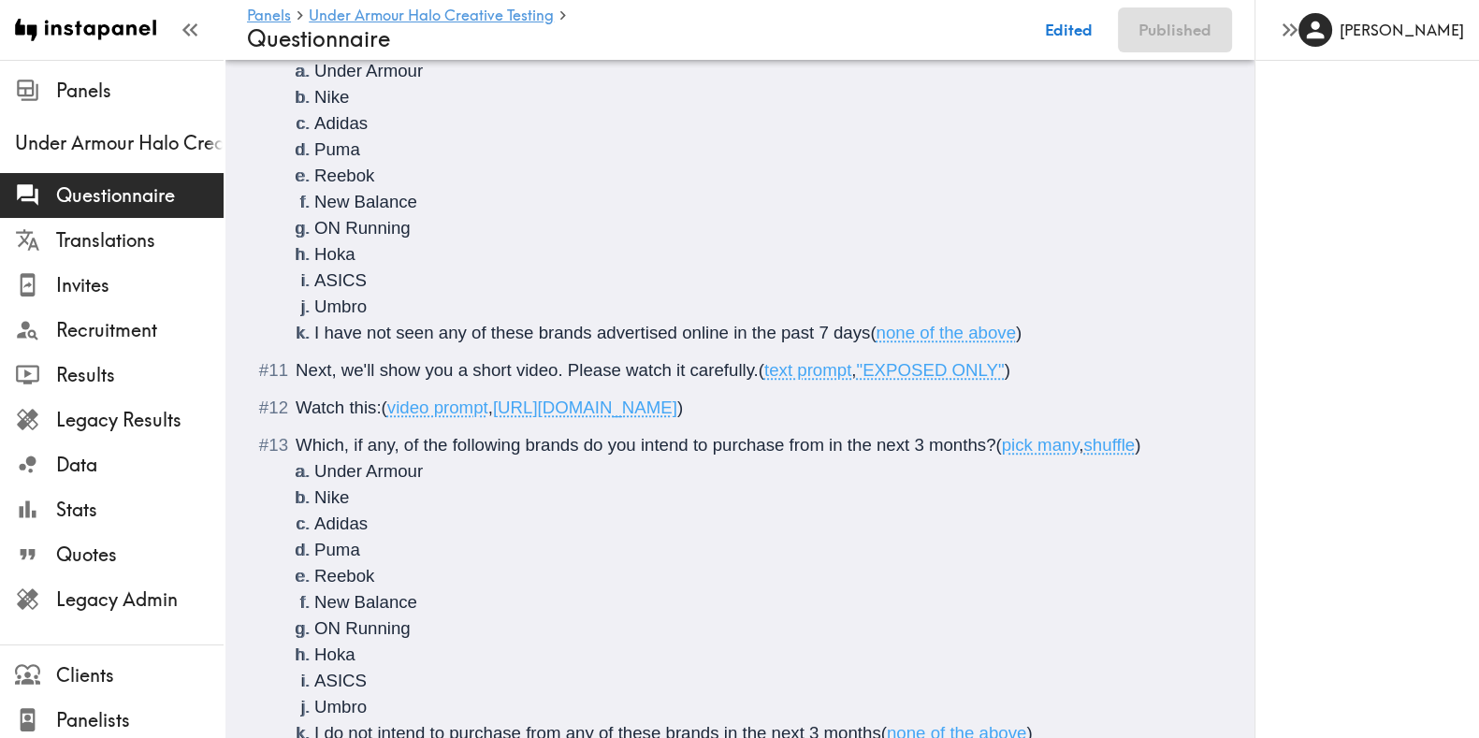
drag, startPoint x: 290, startPoint y: 369, endPoint x: 1037, endPoint y: 355, distance: 746.8
copy div "Next, we'll show you a short video. Please watch it carefully. ( text prompt , …"
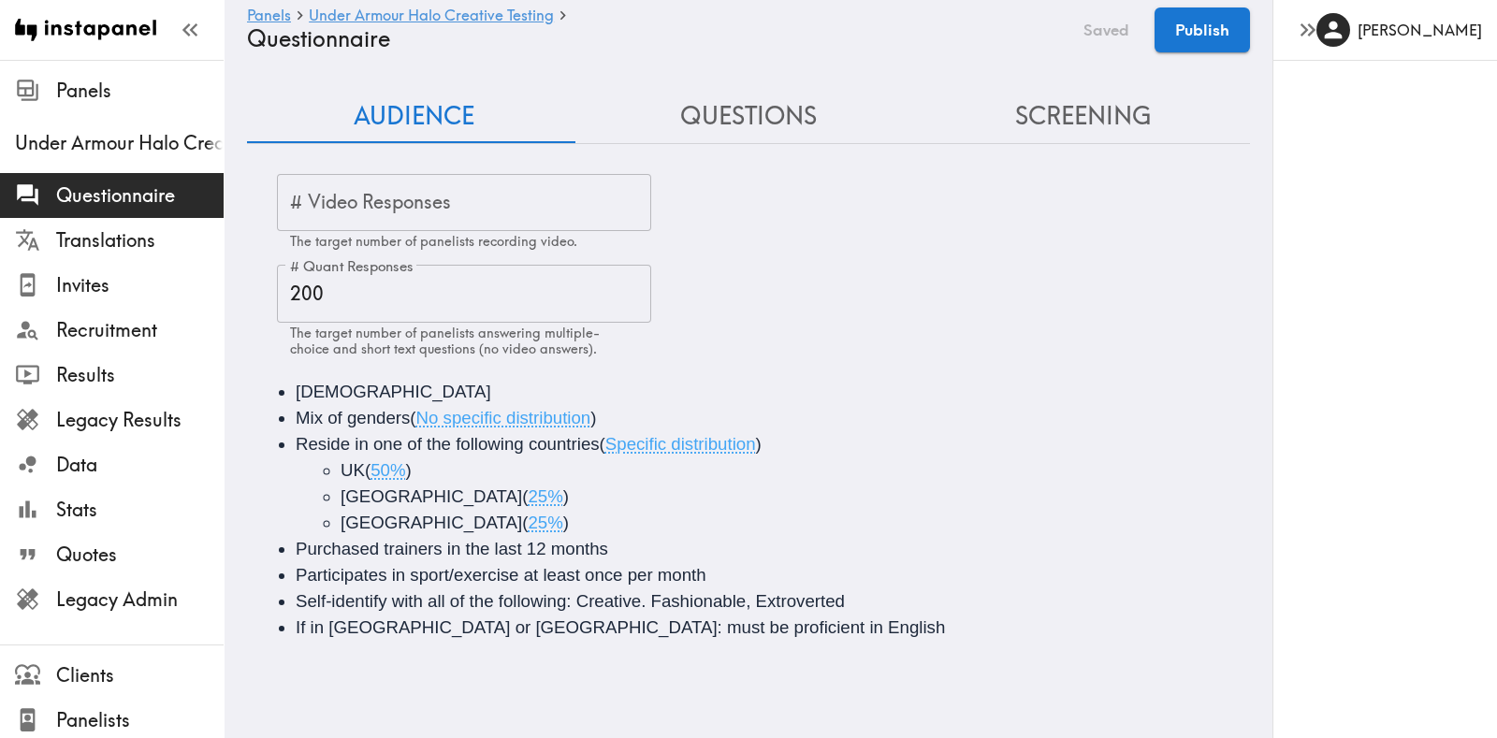
click at [727, 105] on button "Questions" at bounding box center [748, 116] width 334 height 53
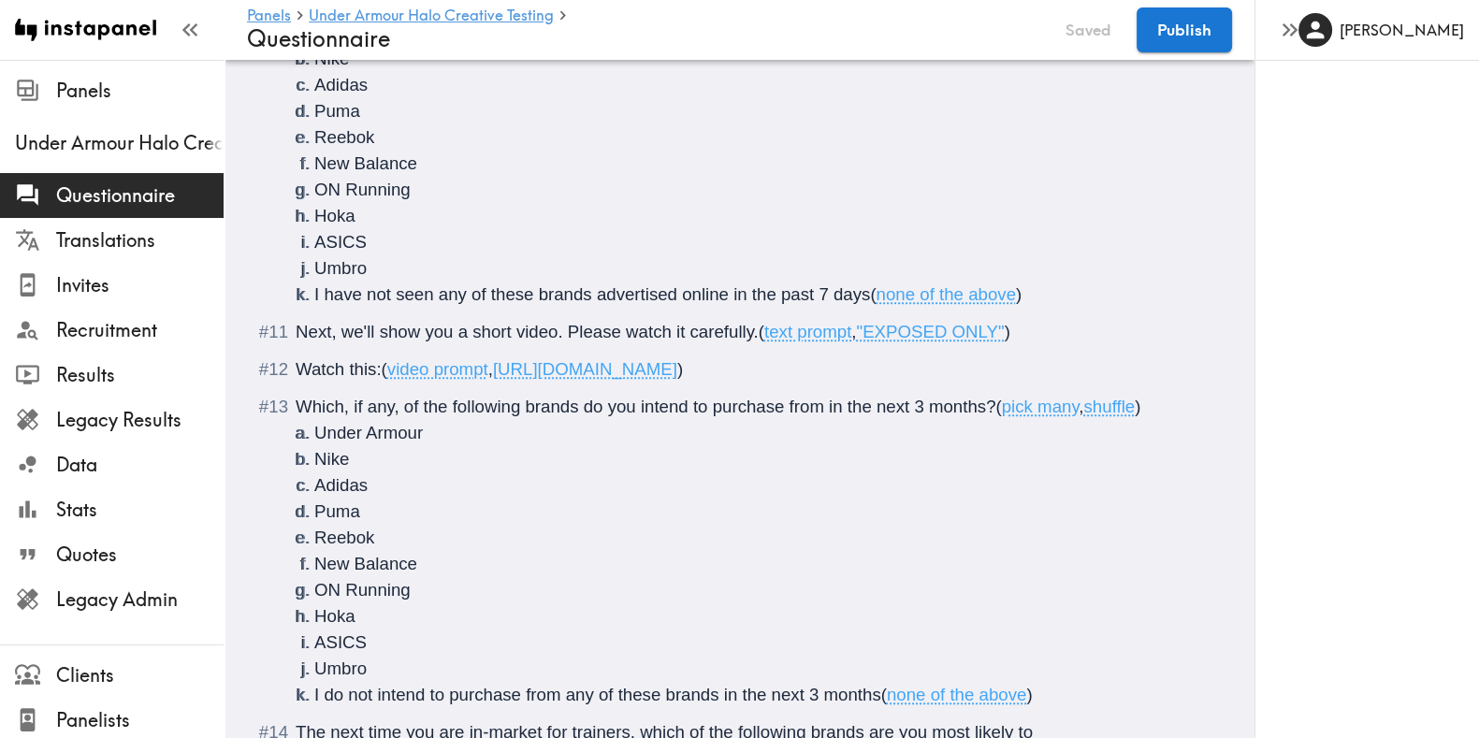
scroll to position [1958, 0]
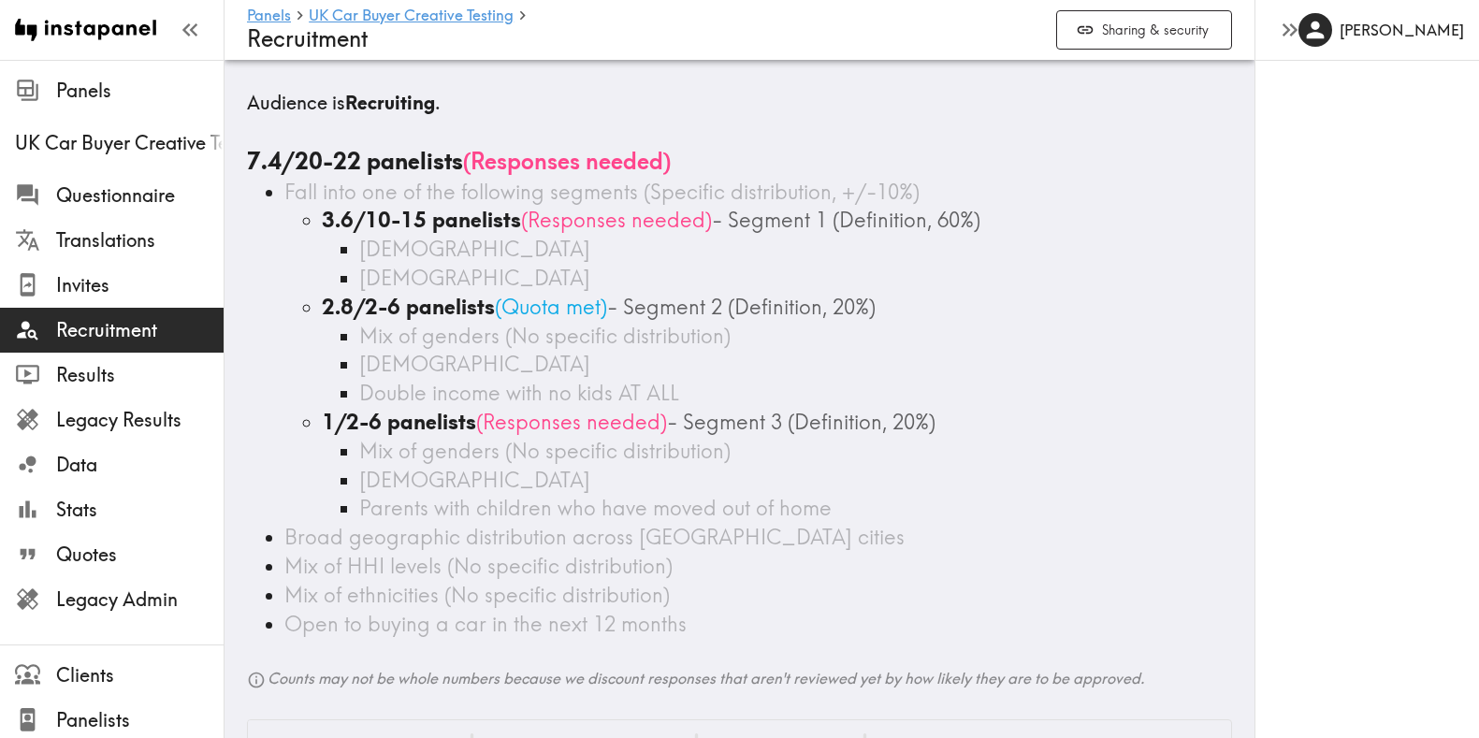
scroll to position [209, 0]
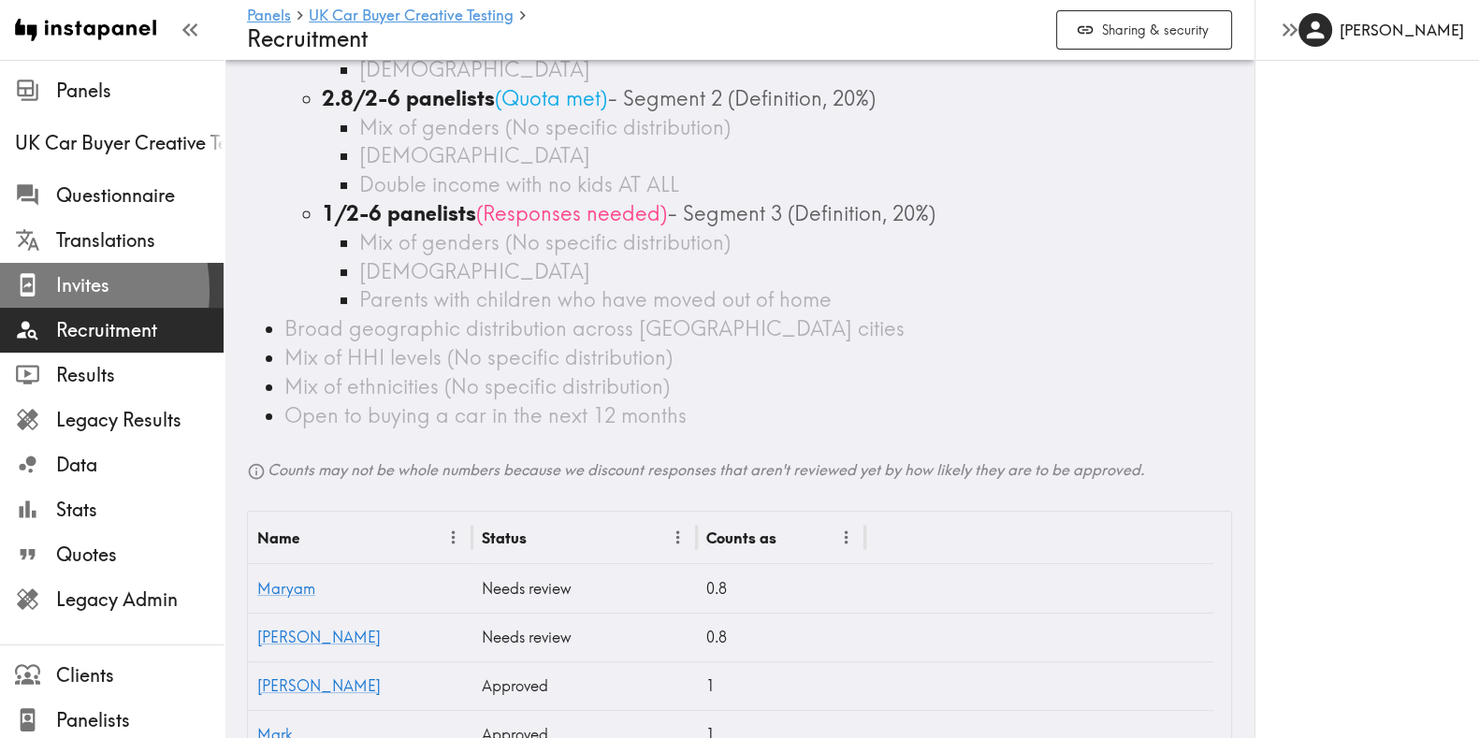
click at [32, 291] on icon at bounding box center [27, 284] width 25 height 25
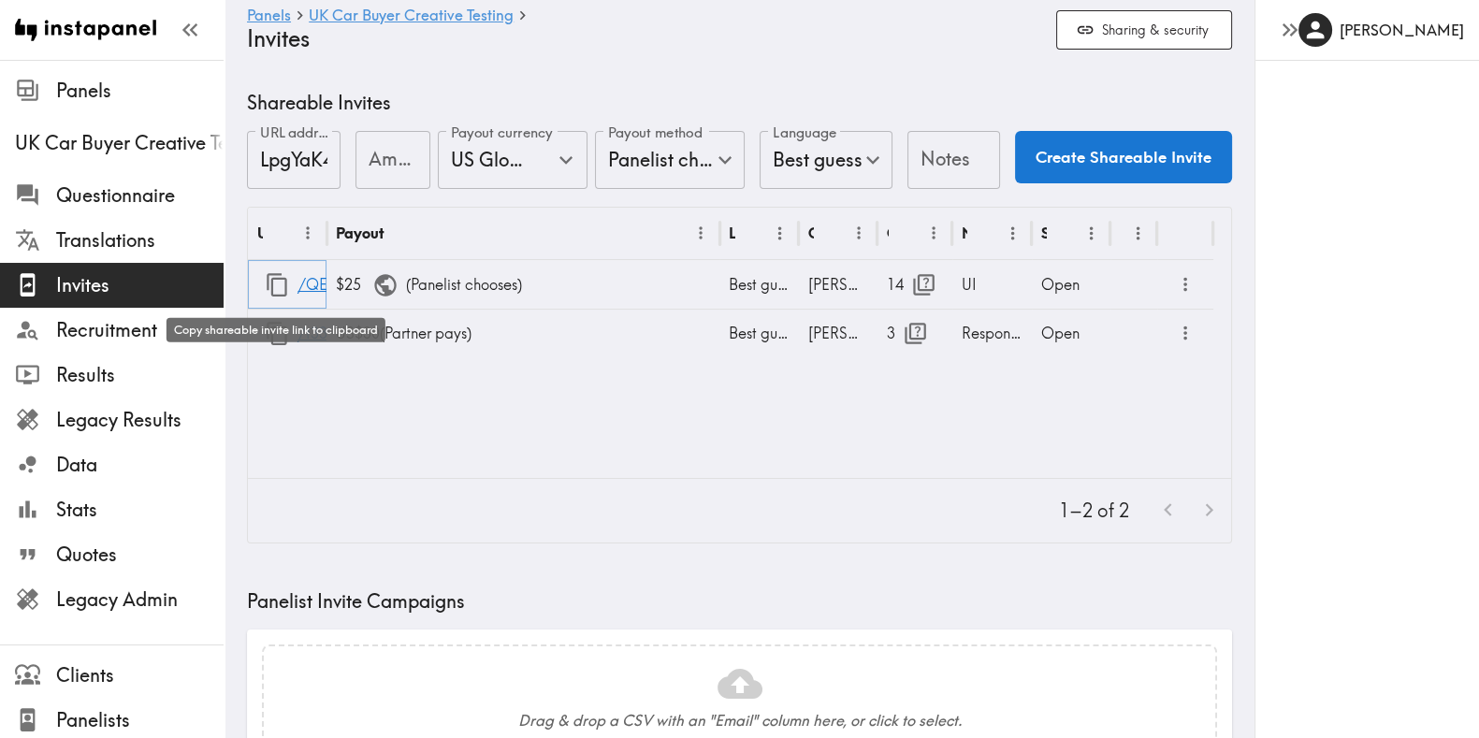
click at [269, 288] on icon "button" at bounding box center [277, 284] width 25 height 25
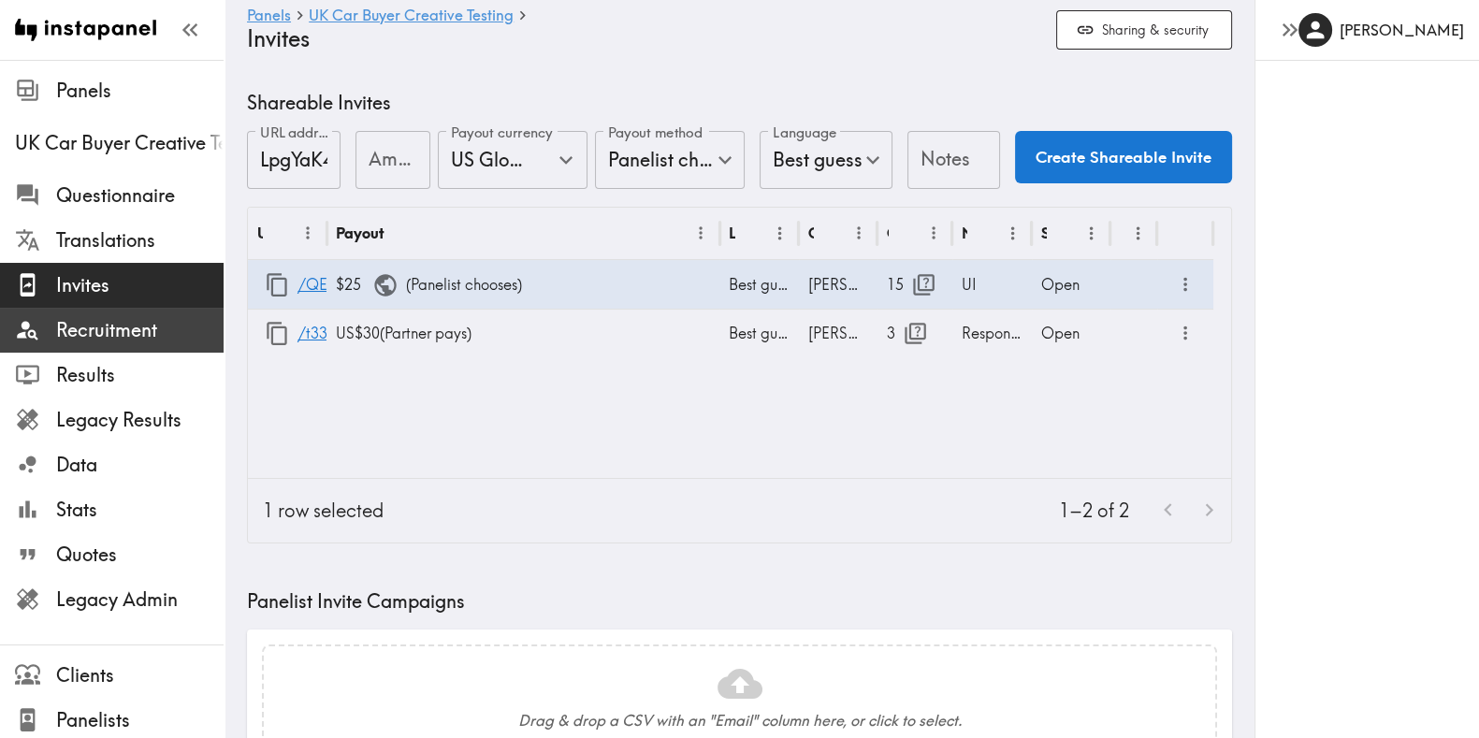
click at [106, 336] on span "Recruitment" at bounding box center [139, 330] width 167 height 26
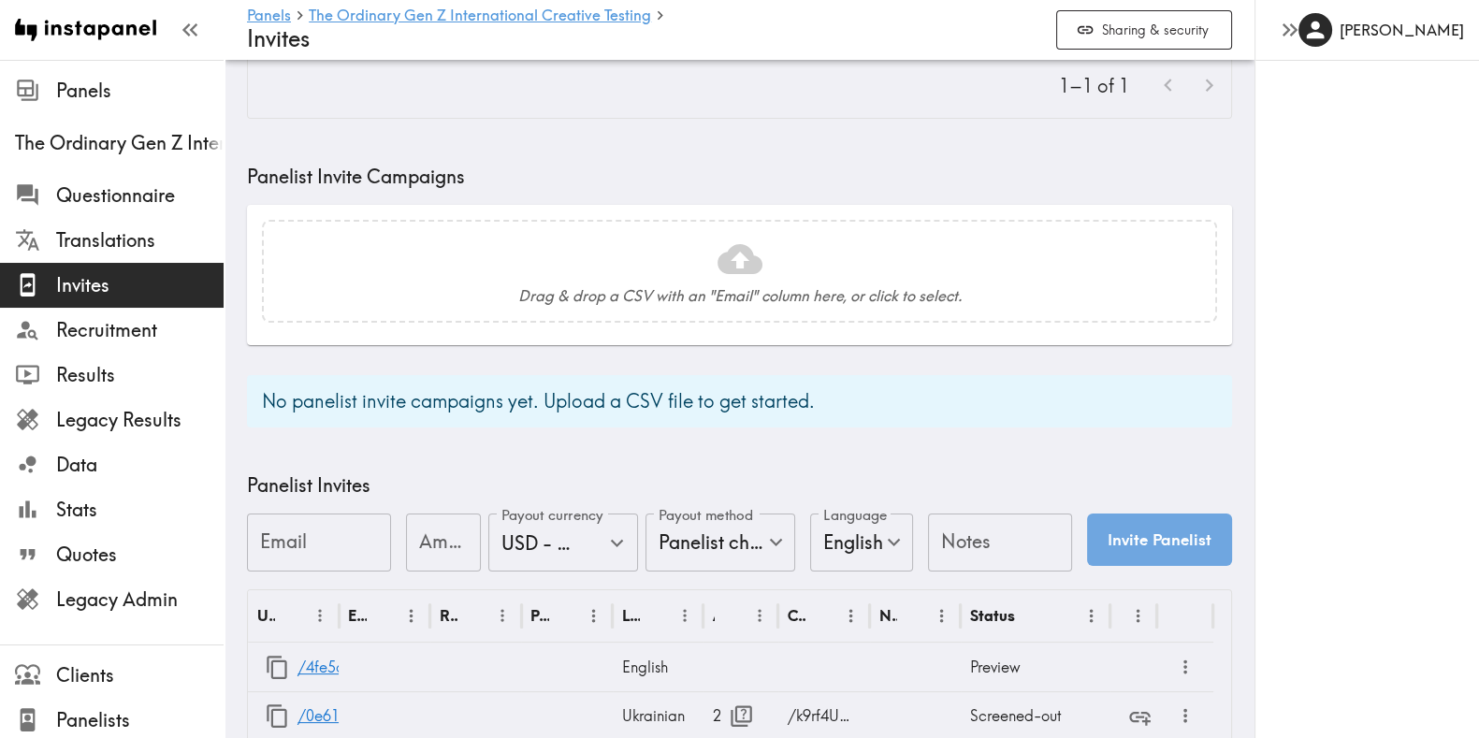
scroll to position [692, 0]
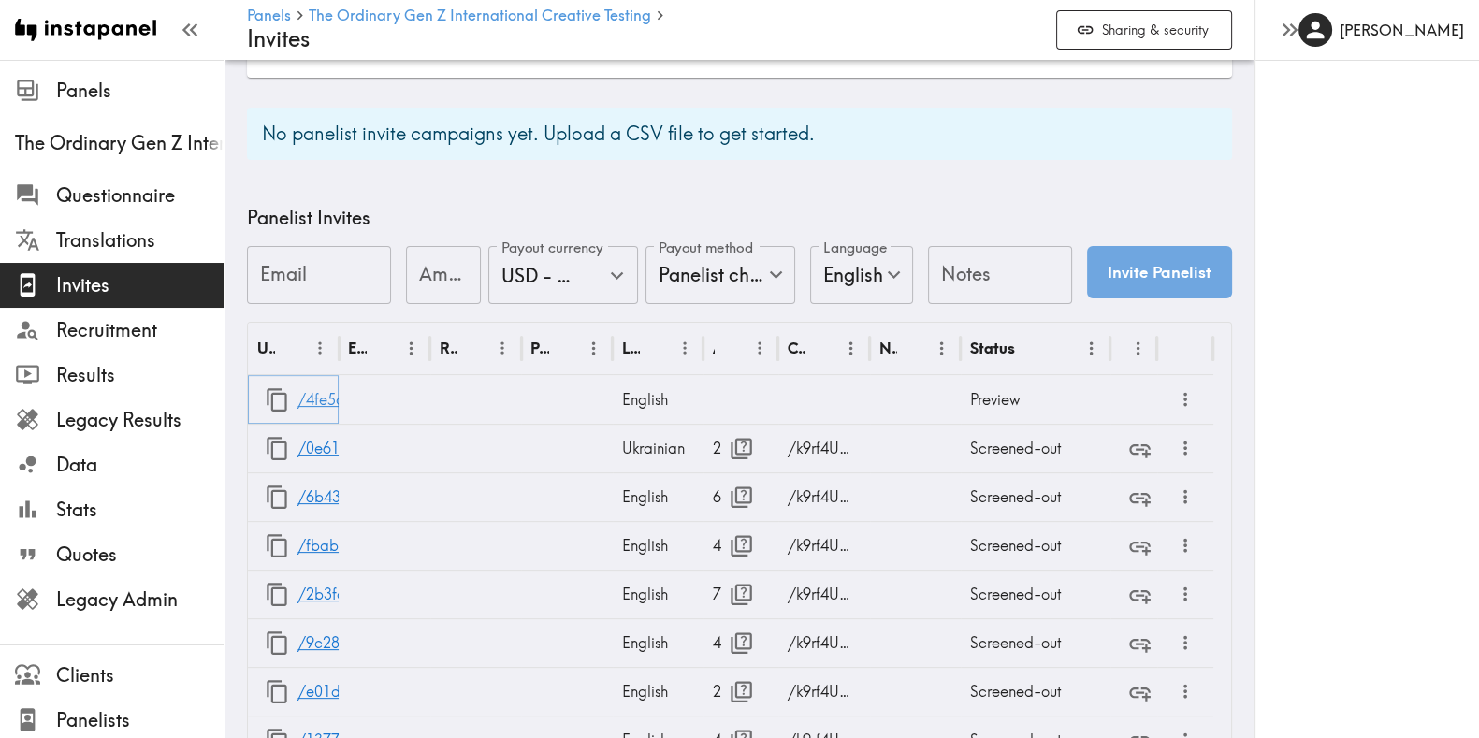
click at [318, 400] on link "/4fe5a938-1e72-4793-a33f-df1a52118569" at bounding box center [448, 400] width 300 height 48
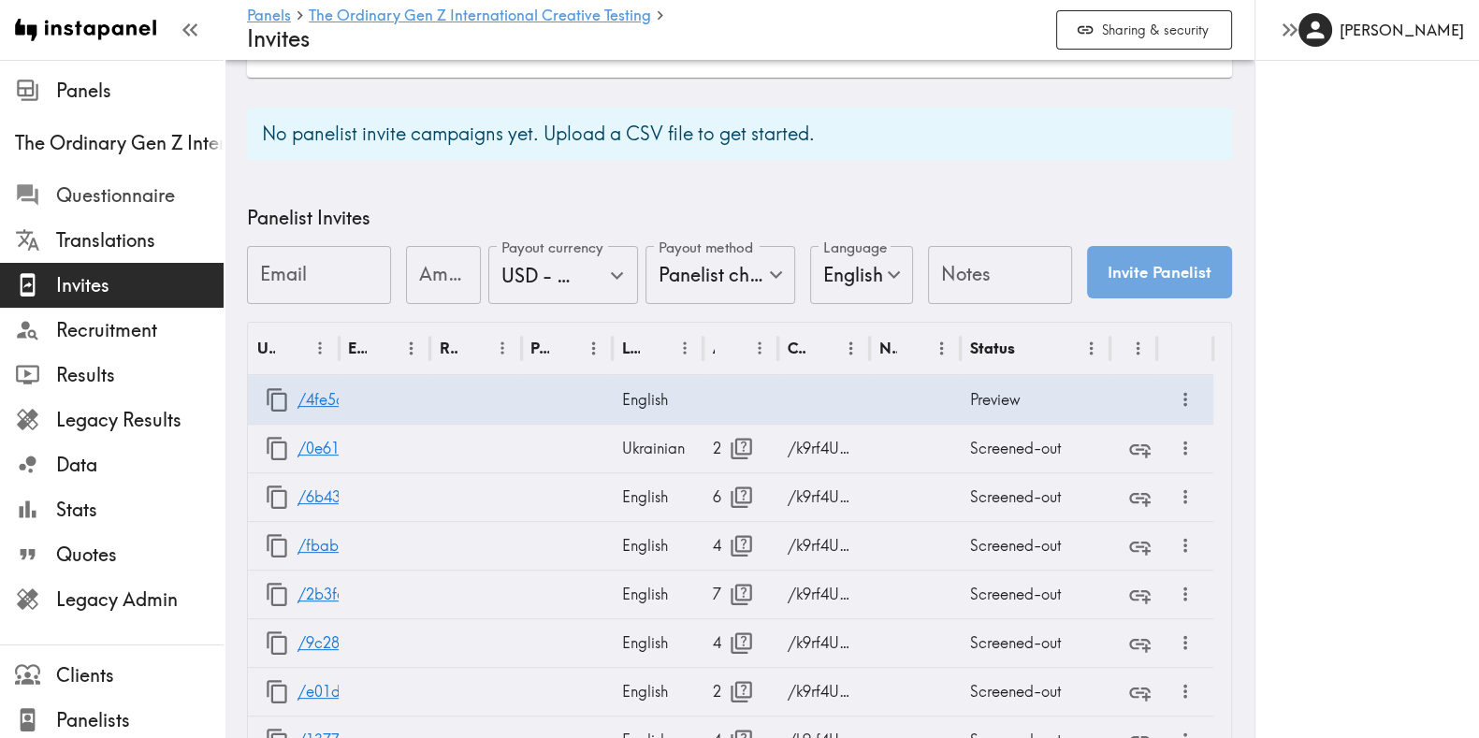
click at [109, 188] on span "Questionnaire" at bounding box center [139, 195] width 167 height 26
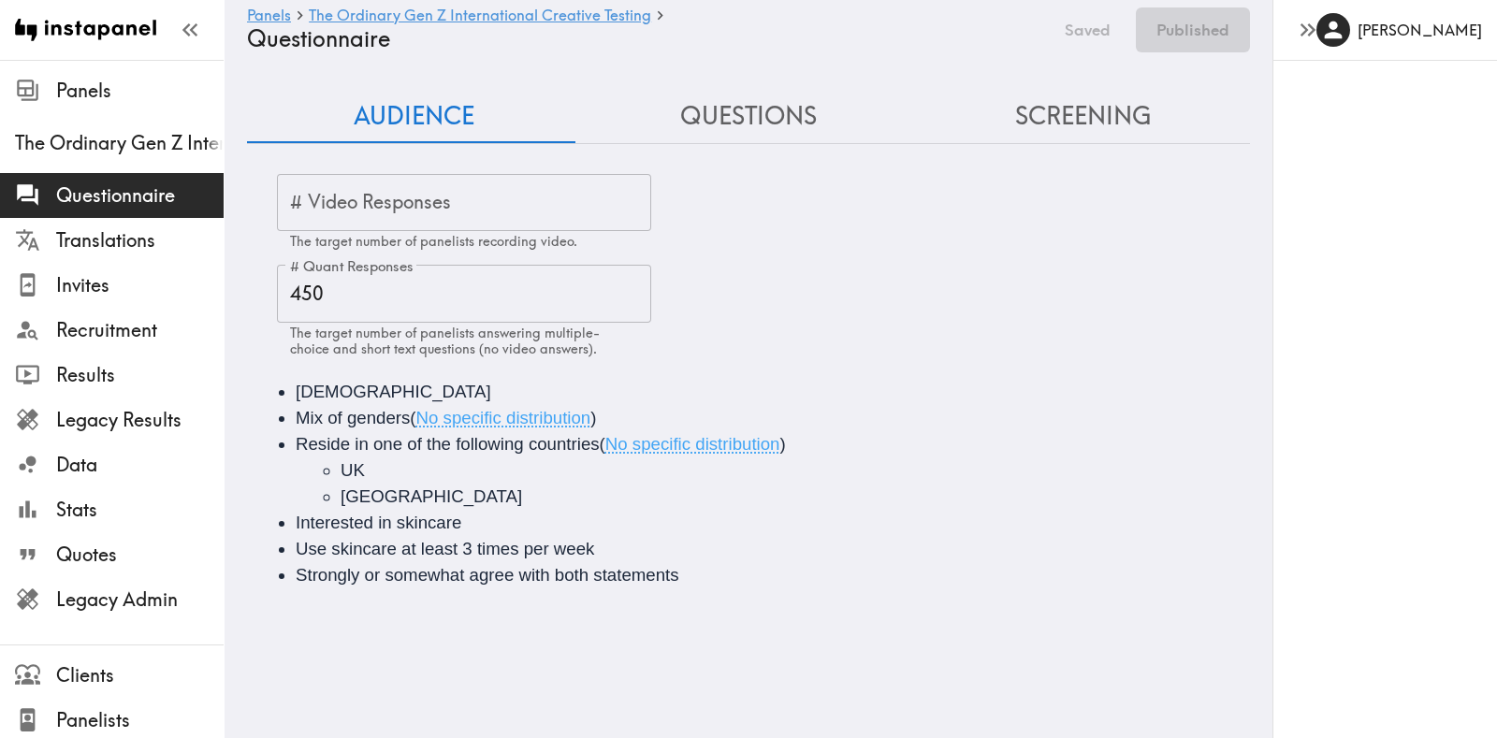
click at [757, 81] on main "Panels The Ordinary Gen Z International Creative Testing Questionnaire Saved Pu…" at bounding box center [749, 350] width 1048 height 581
click at [760, 95] on button "Questions" at bounding box center [748, 116] width 334 height 53
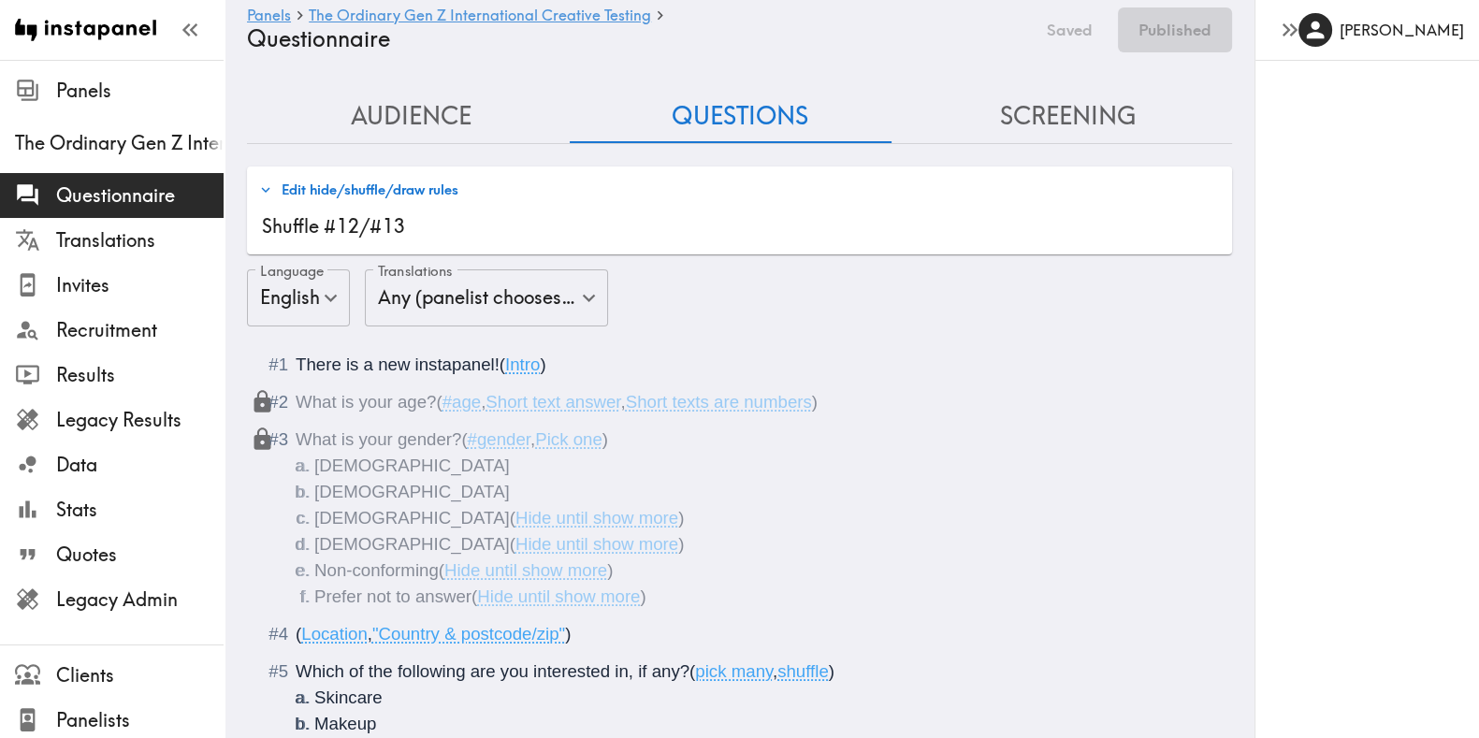
click at [1076, 27] on div "Saved Published" at bounding box center [1135, 29] width 196 height 45
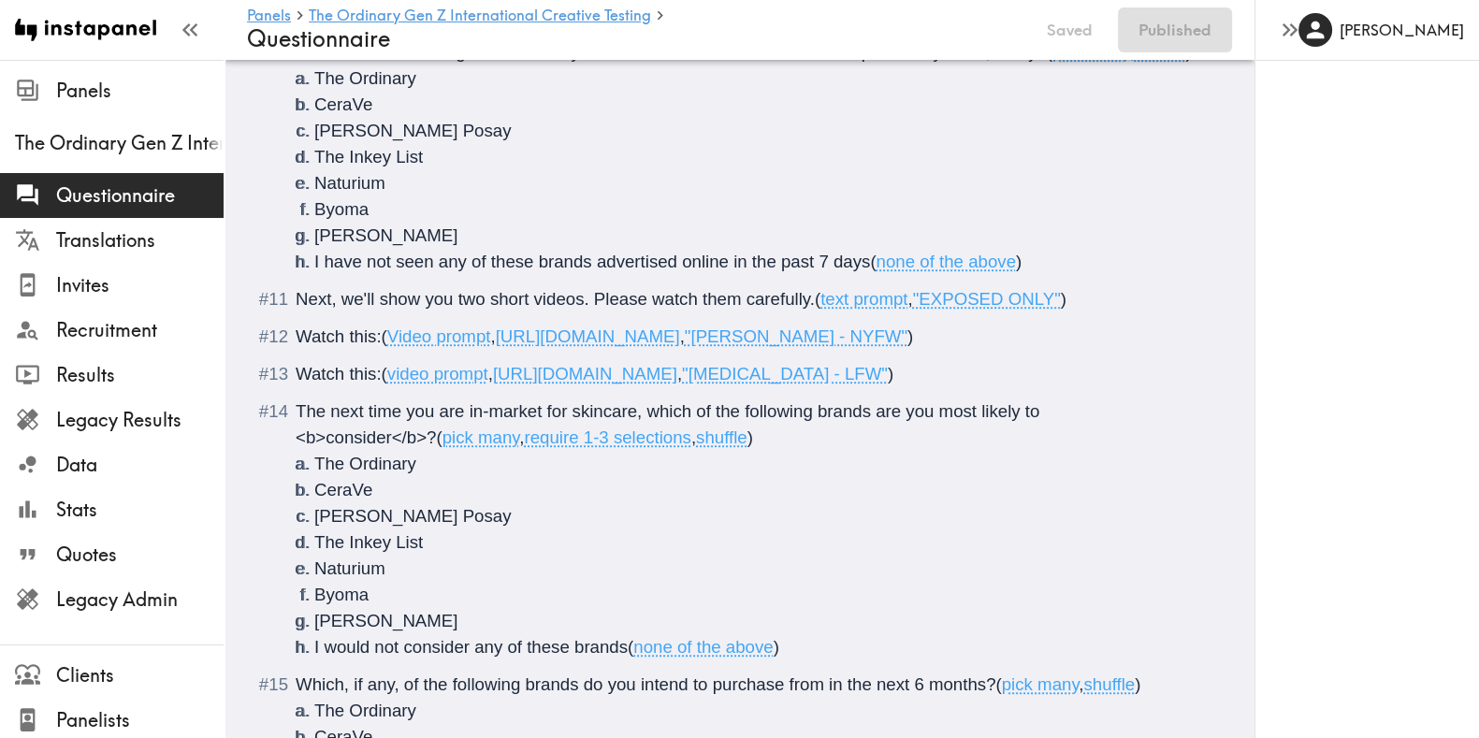
scroll to position [1697, 0]
click at [309, 309] on span "Next, we'll show you two short videos. Please watch them carefully." at bounding box center [555, 299] width 519 height 20
click at [1076, 32] on button "Save now" at bounding box center [1058, 29] width 92 height 45
click at [1183, 25] on button "Publish" at bounding box center [1184, 29] width 95 height 45
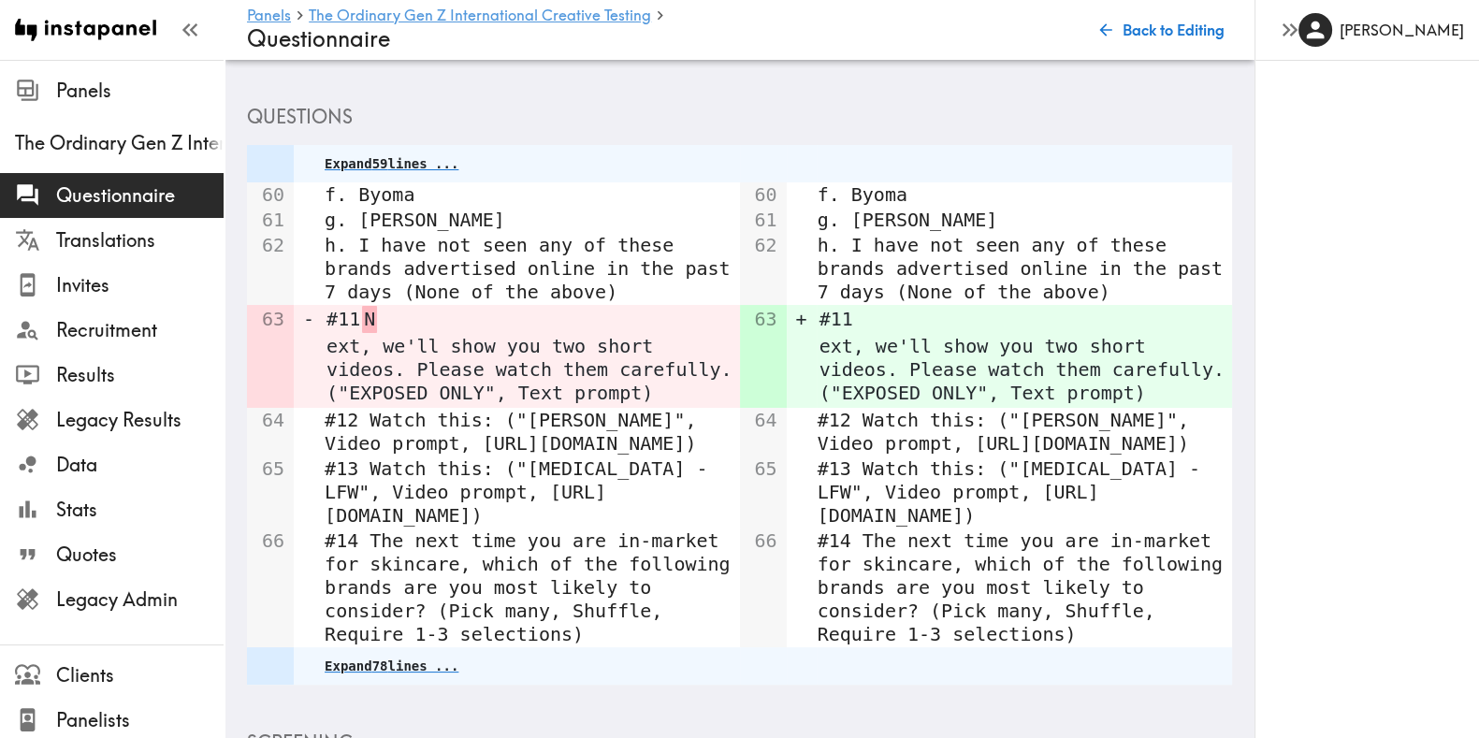
scroll to position [0, 565]
click at [1154, 29] on button "Back to Editing" at bounding box center [1162, 29] width 139 height 37
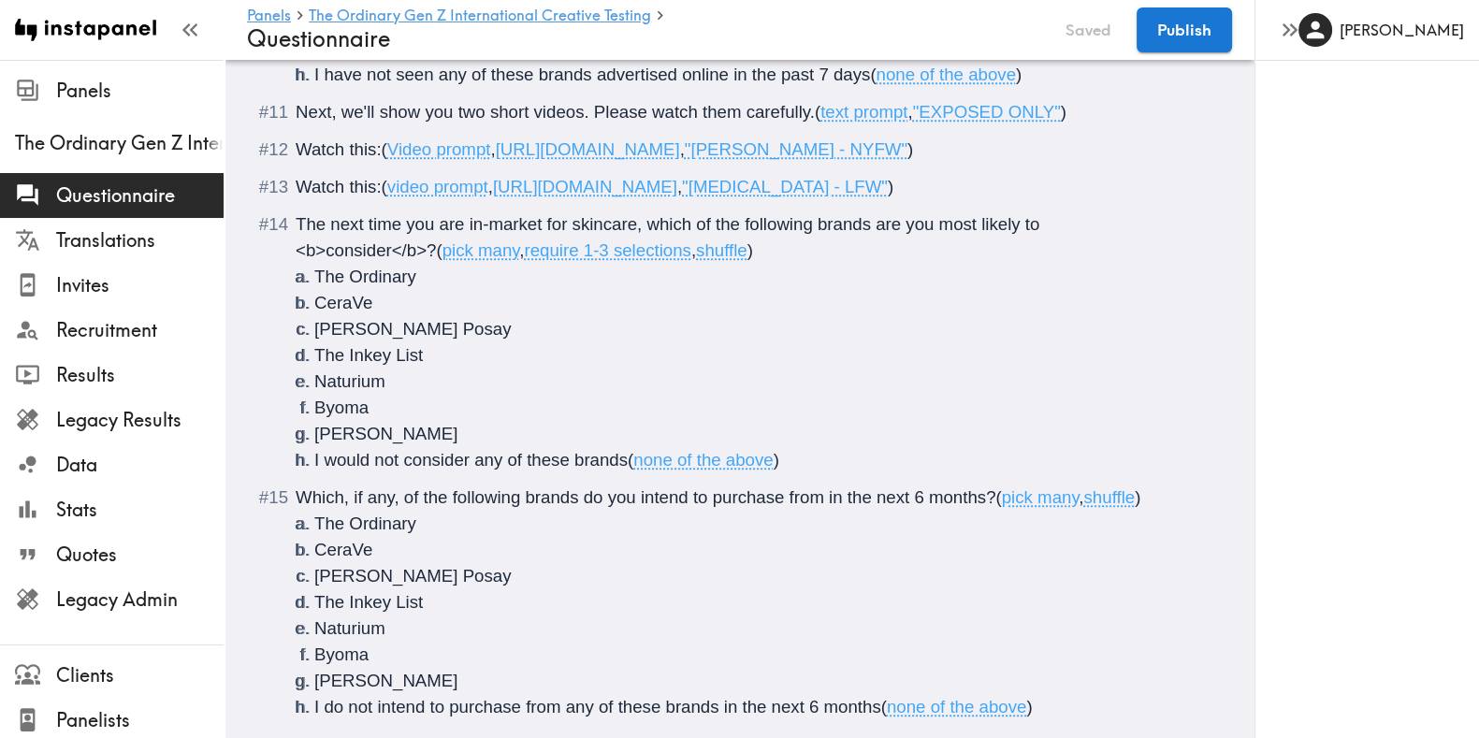
scroll to position [1884, 0]
click at [312, 123] on span "Next, we'll show you two short videos. Please watch them carefully." at bounding box center [555, 113] width 519 height 20
click at [1076, 18] on button "Save now" at bounding box center [1076, 29] width 92 height 45
click at [1175, 29] on button "Publish" at bounding box center [1184, 29] width 95 height 45
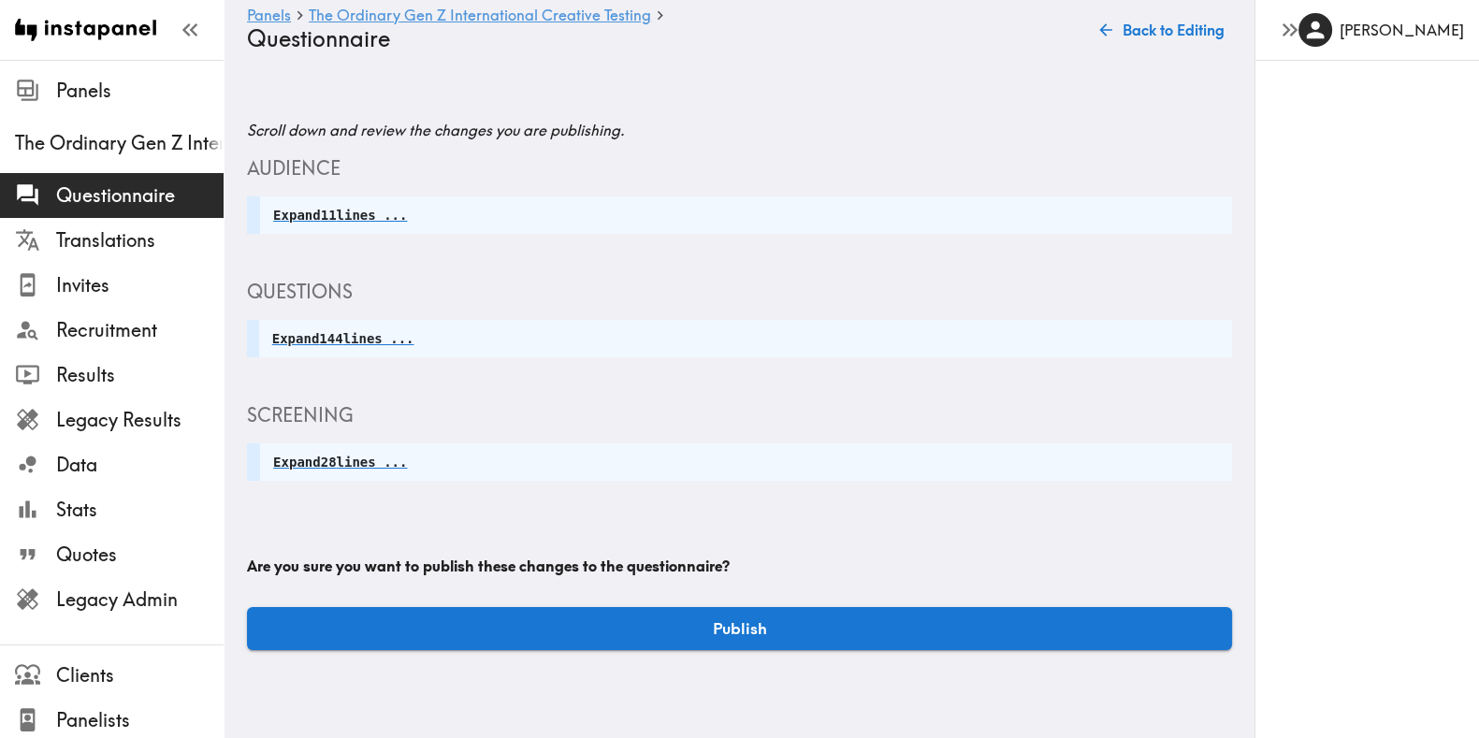
scroll to position [0, 0]
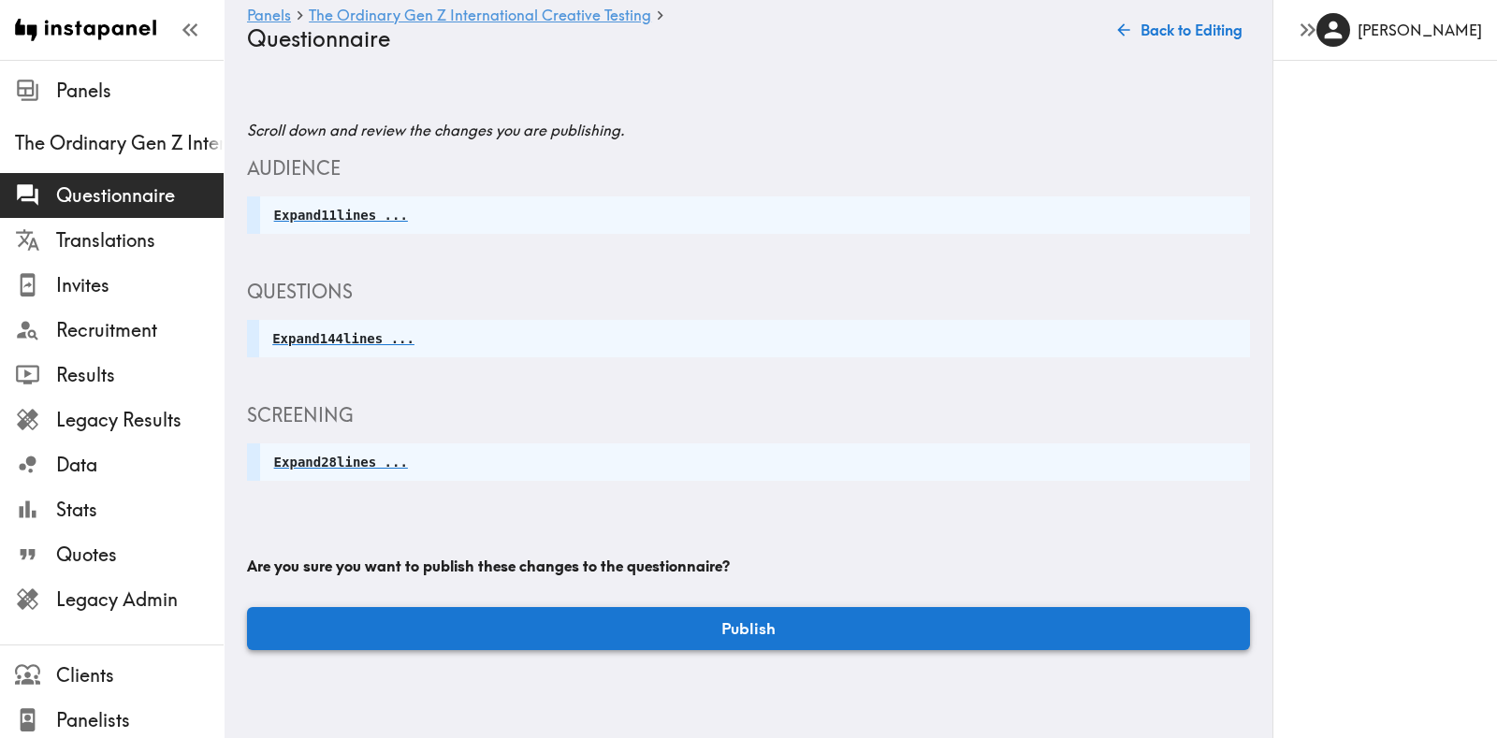
click at [725, 619] on button "Publish" at bounding box center [748, 628] width 1003 height 43
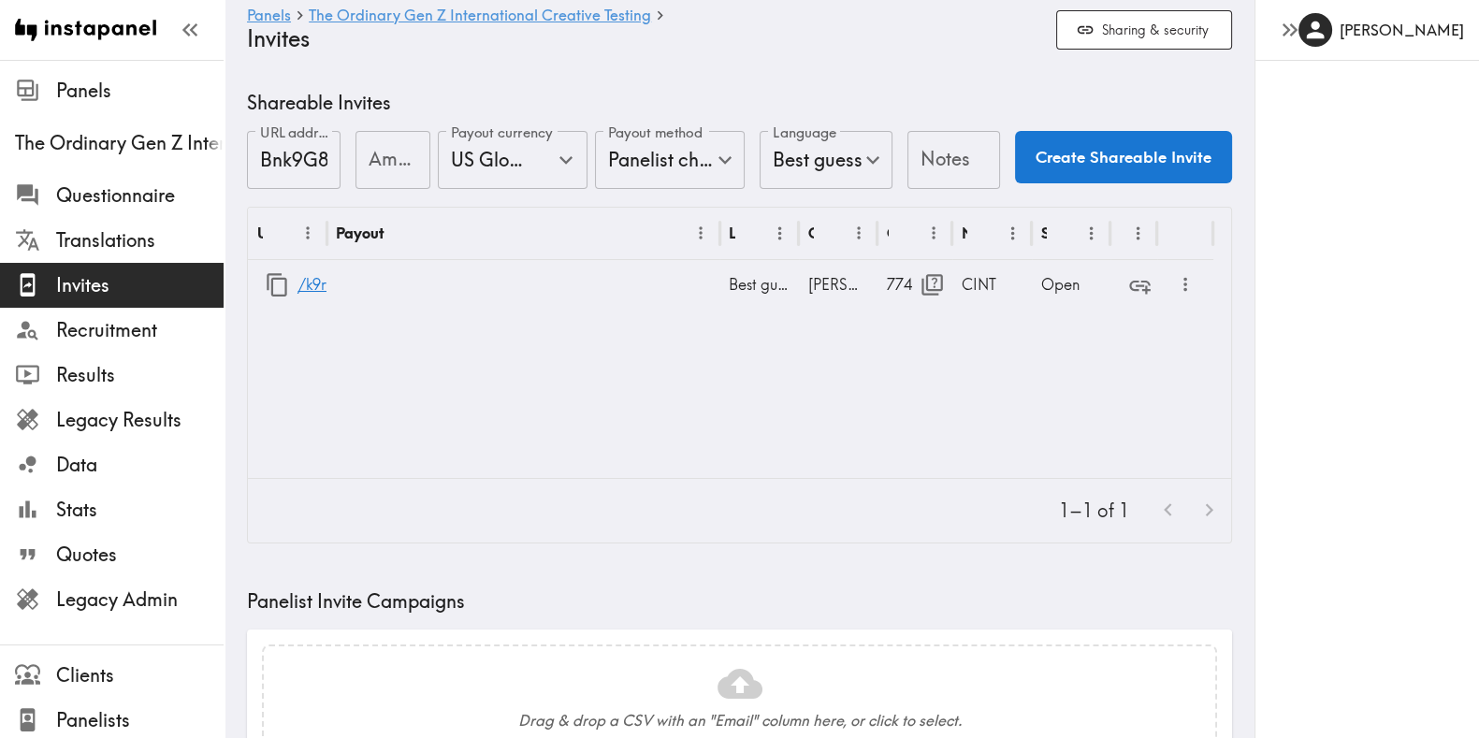
type input "US Global Equivalent - converted and cost-of-living adjusted"
type input "USD - US Dollar (United States of America, American Samoa, Bonaire, Sint Eustat…"
click at [86, 207] on span "Questionnaire" at bounding box center [139, 195] width 167 height 26
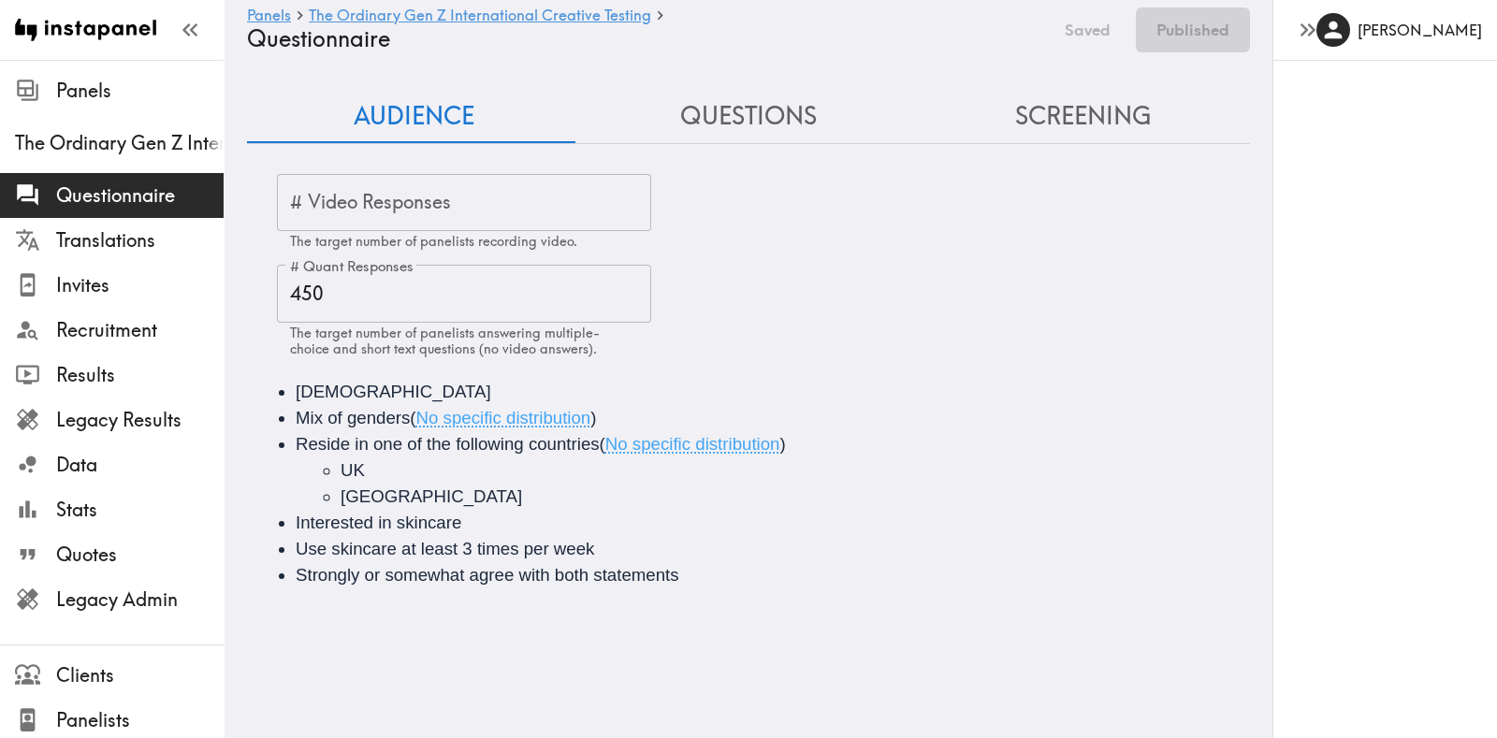
click at [728, 114] on button "Questions" at bounding box center [748, 116] width 334 height 53
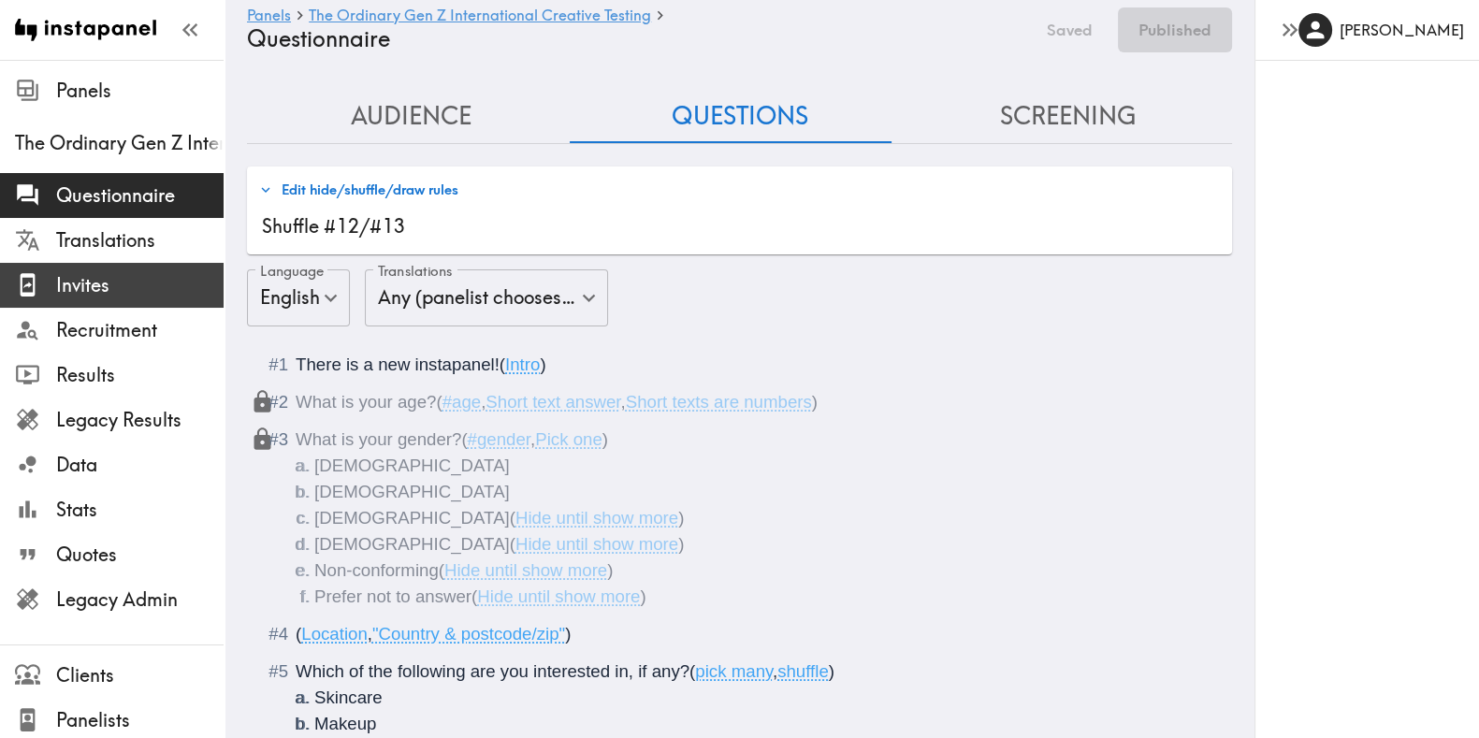
click at [75, 273] on span "Invites" at bounding box center [139, 285] width 167 height 26
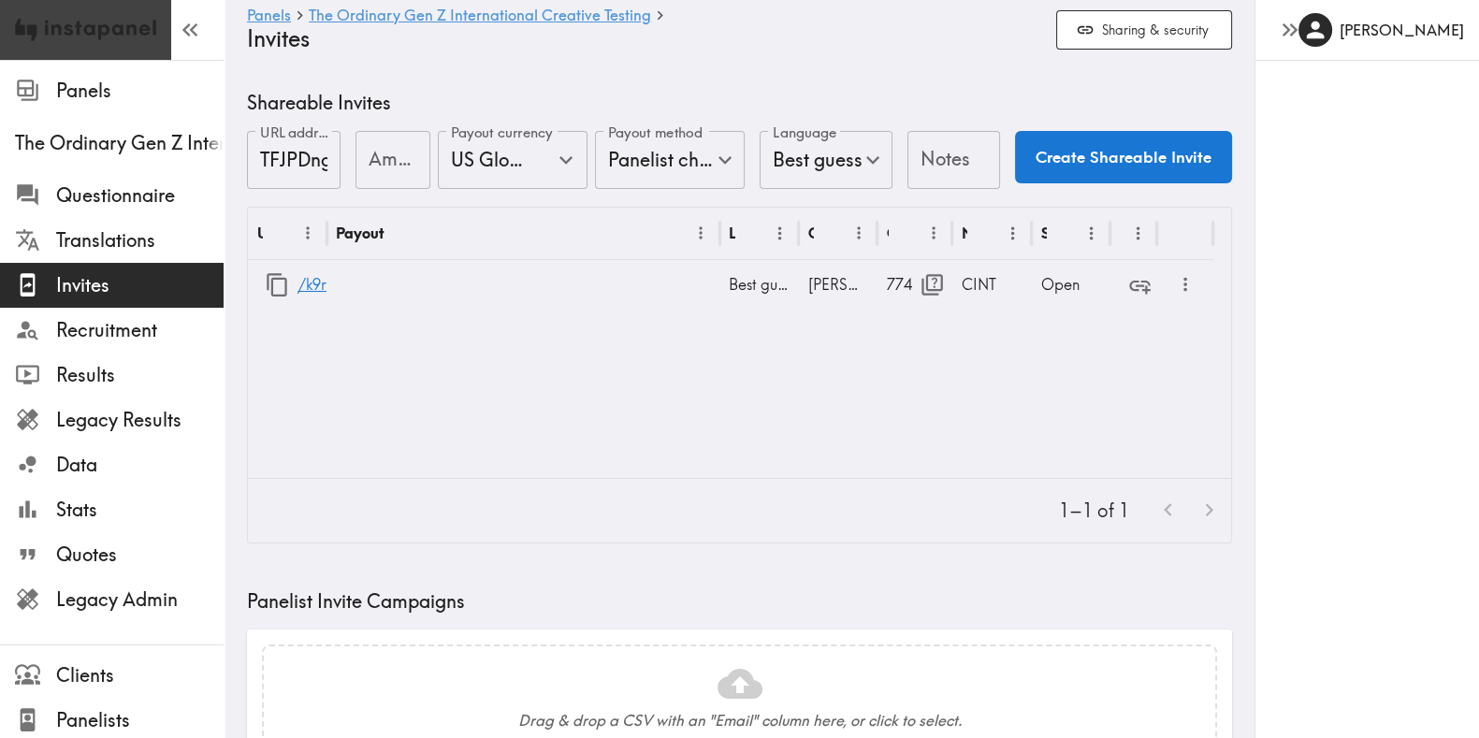
type input "US Global Equivalent - converted and cost-of-living adjusted"
type input "USD - US Dollar (United States of America, American Samoa, Bonaire, Sint Eustat…"
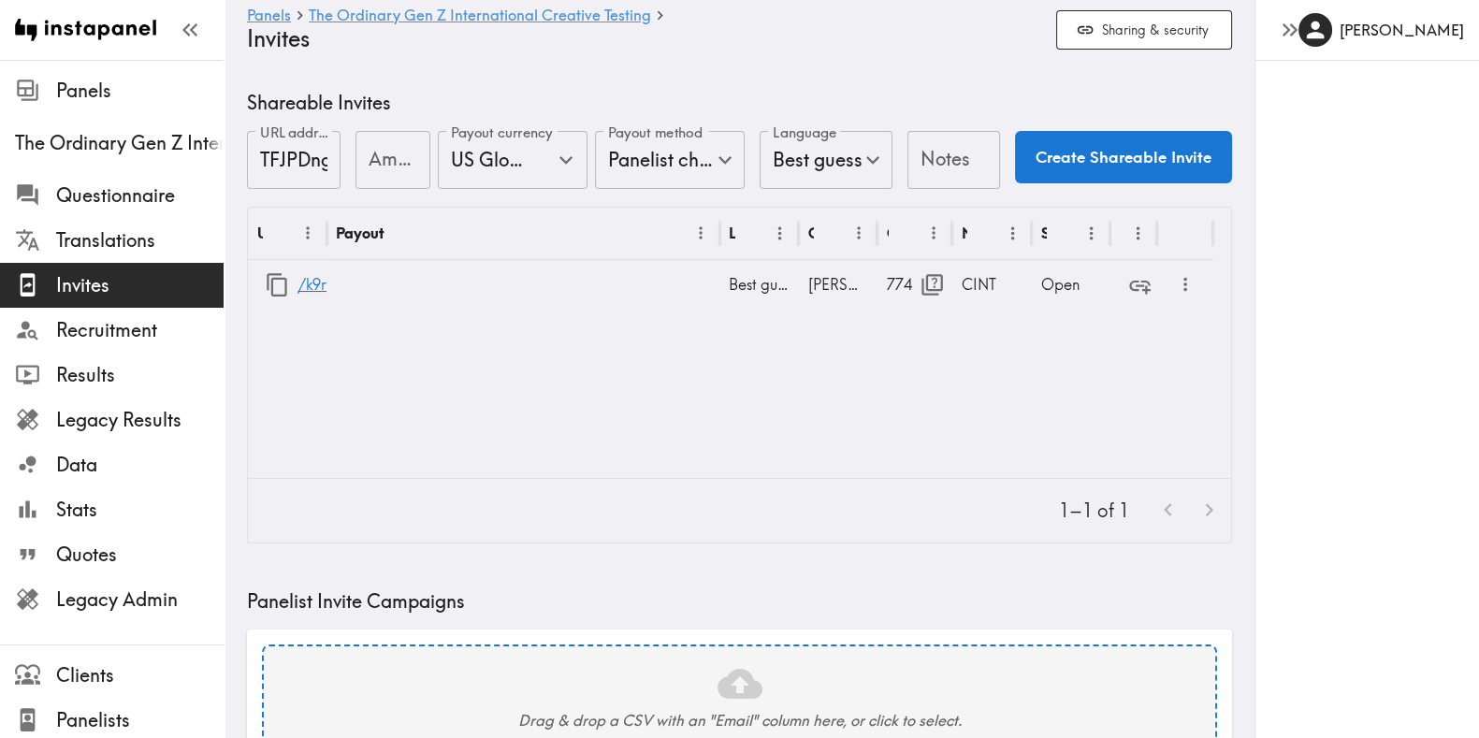
click at [325, 662] on div "Drag & drop a CSV with an "Email" column here, or click to select." at bounding box center [740, 696] width 922 height 69
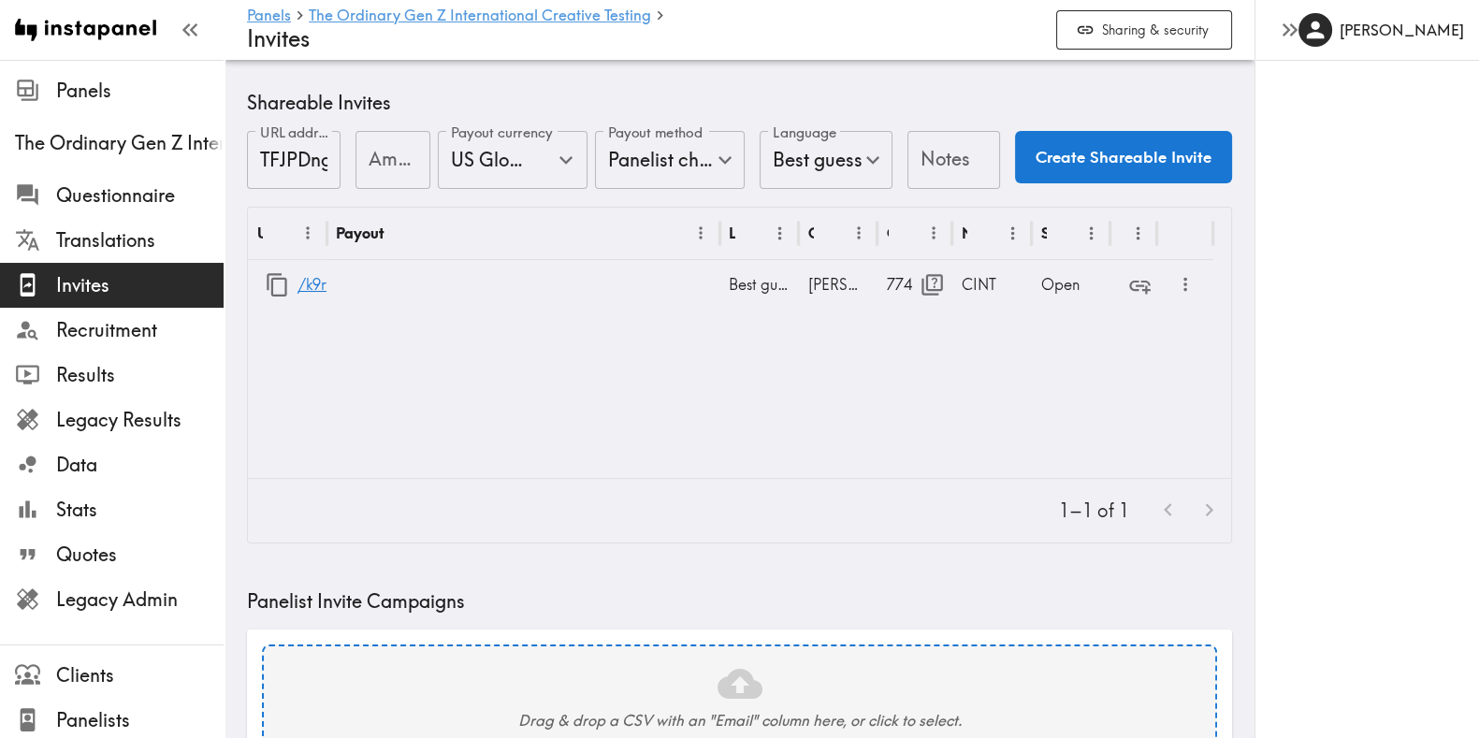
scroll to position [537, 0]
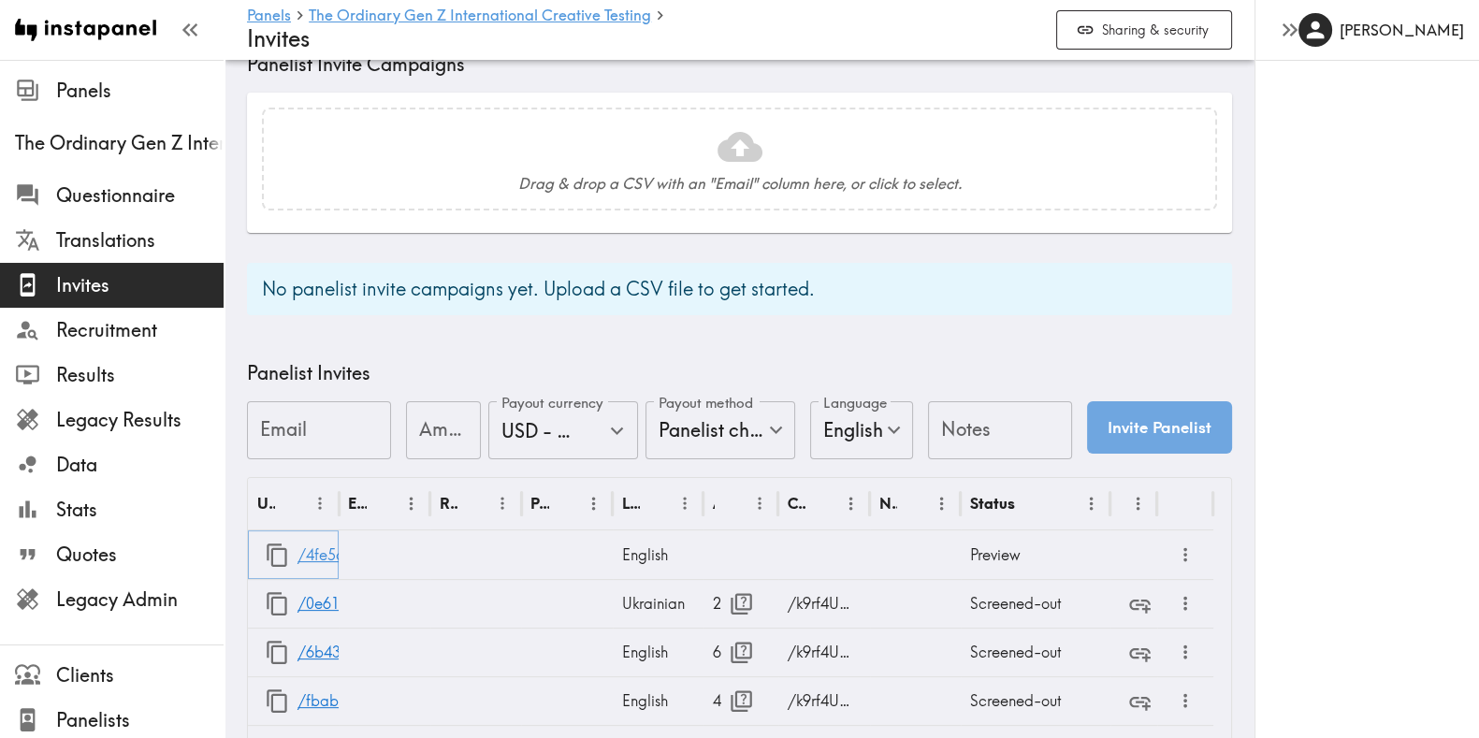
click at [320, 552] on link "/4fe5a938-1e72-4793-a33f-df1a52118569" at bounding box center [448, 555] width 300 height 48
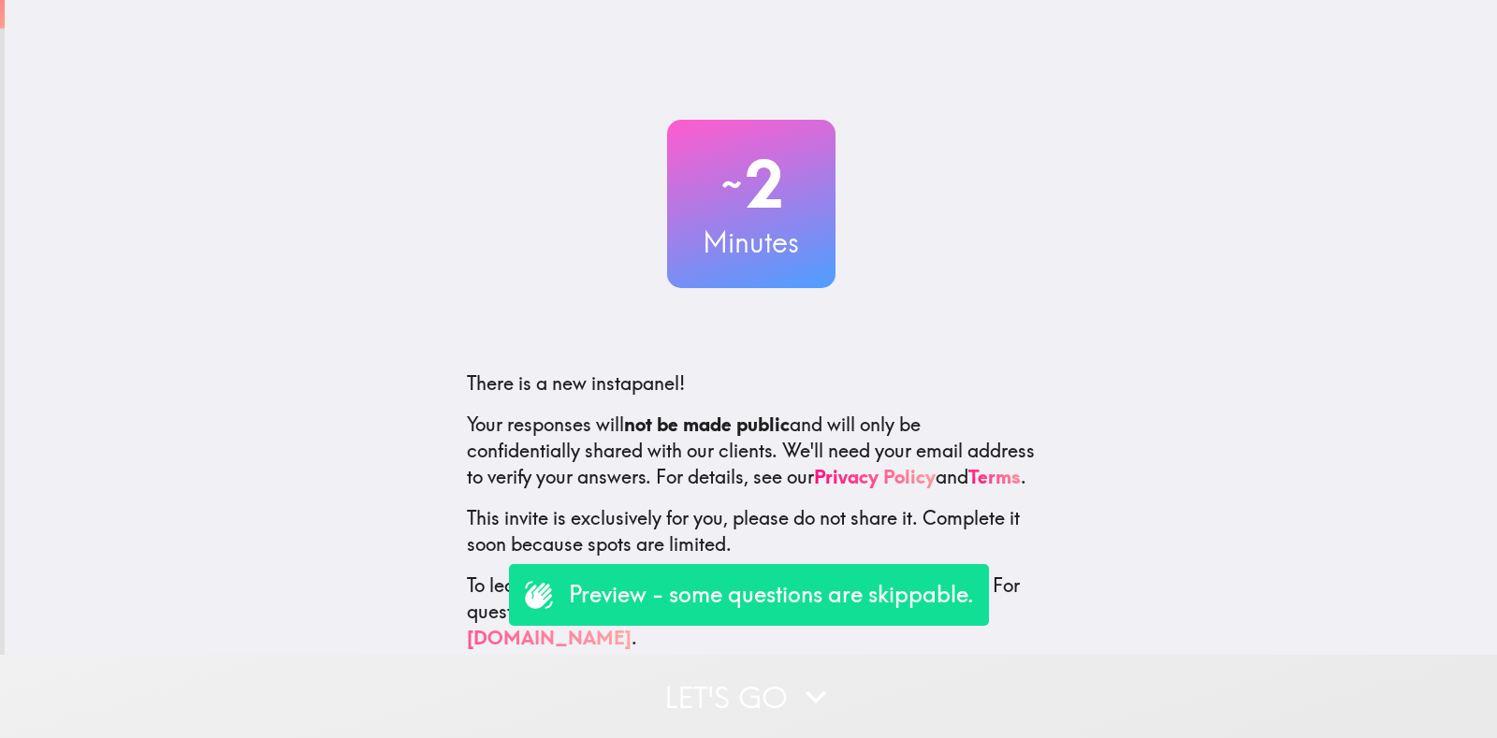
click at [788, 683] on button "Let's go" at bounding box center [748, 696] width 1497 height 83
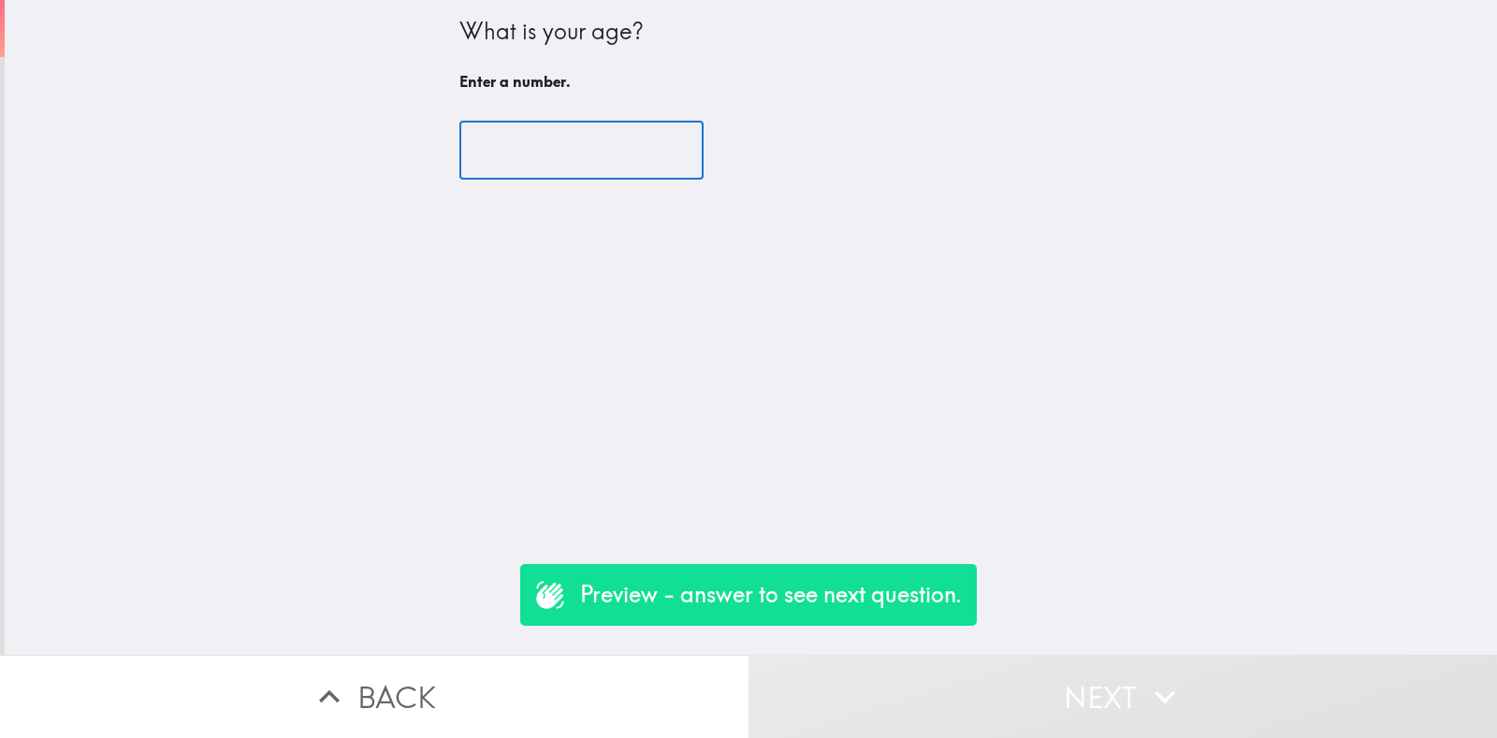
click at [563, 166] on input "number" at bounding box center [581, 151] width 244 height 58
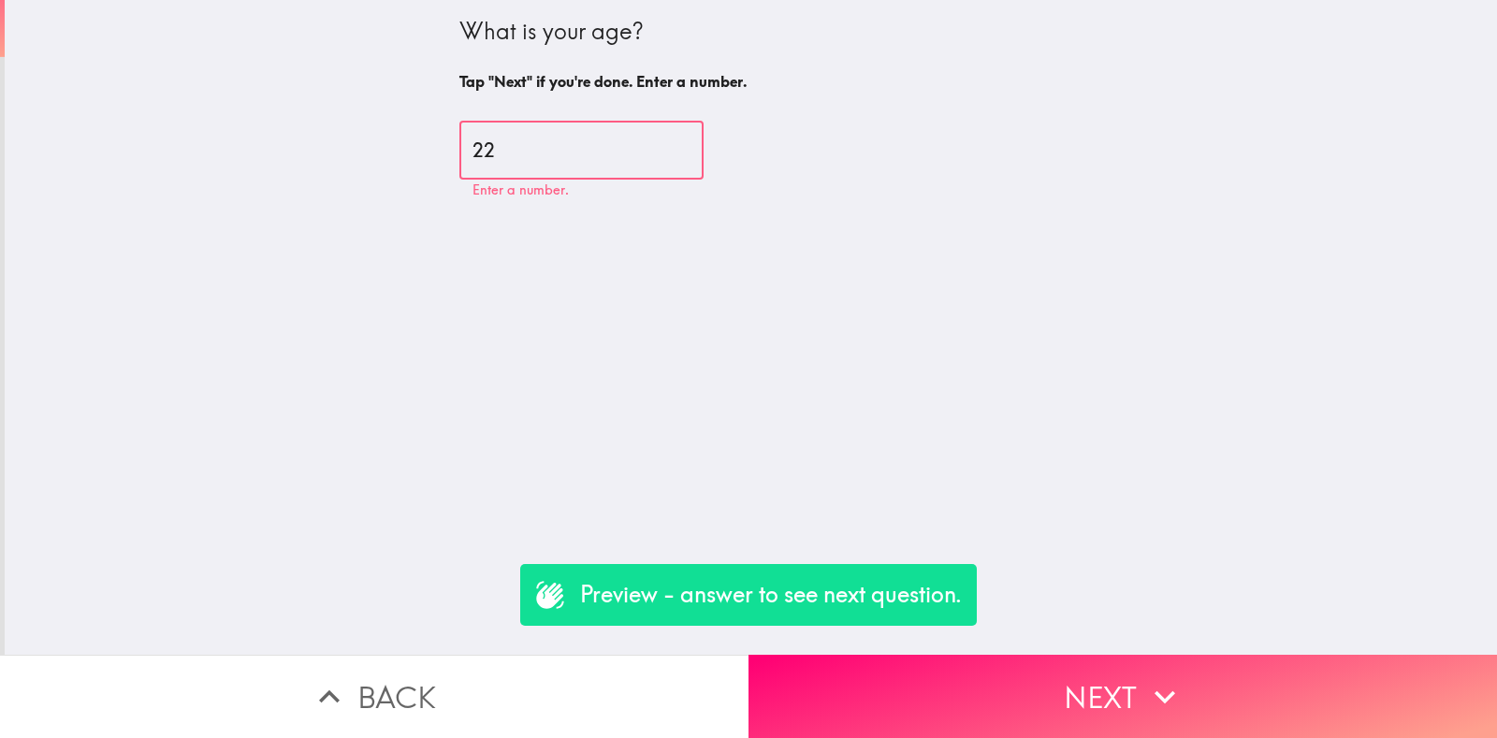
type input "22"
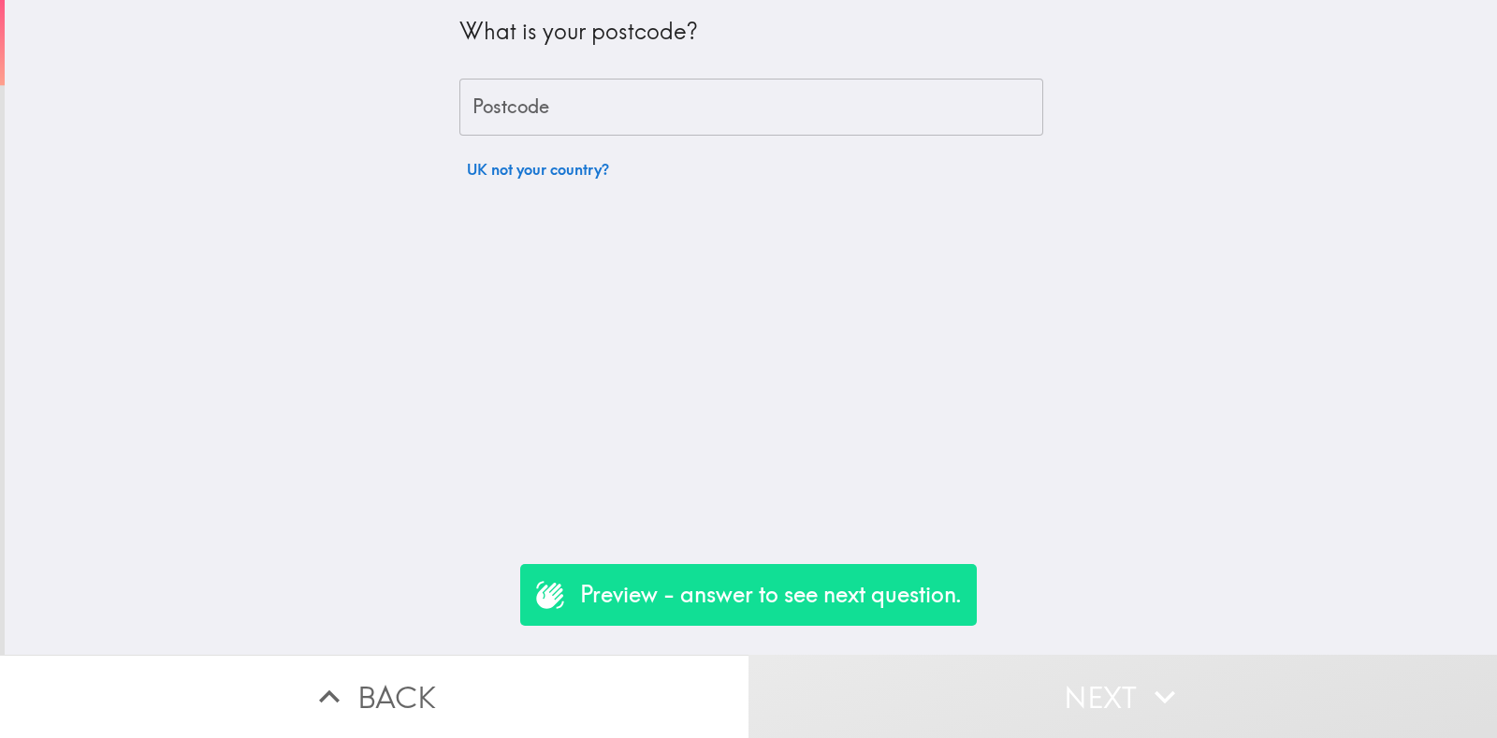
click at [542, 120] on input "Postcode" at bounding box center [751, 108] width 584 height 58
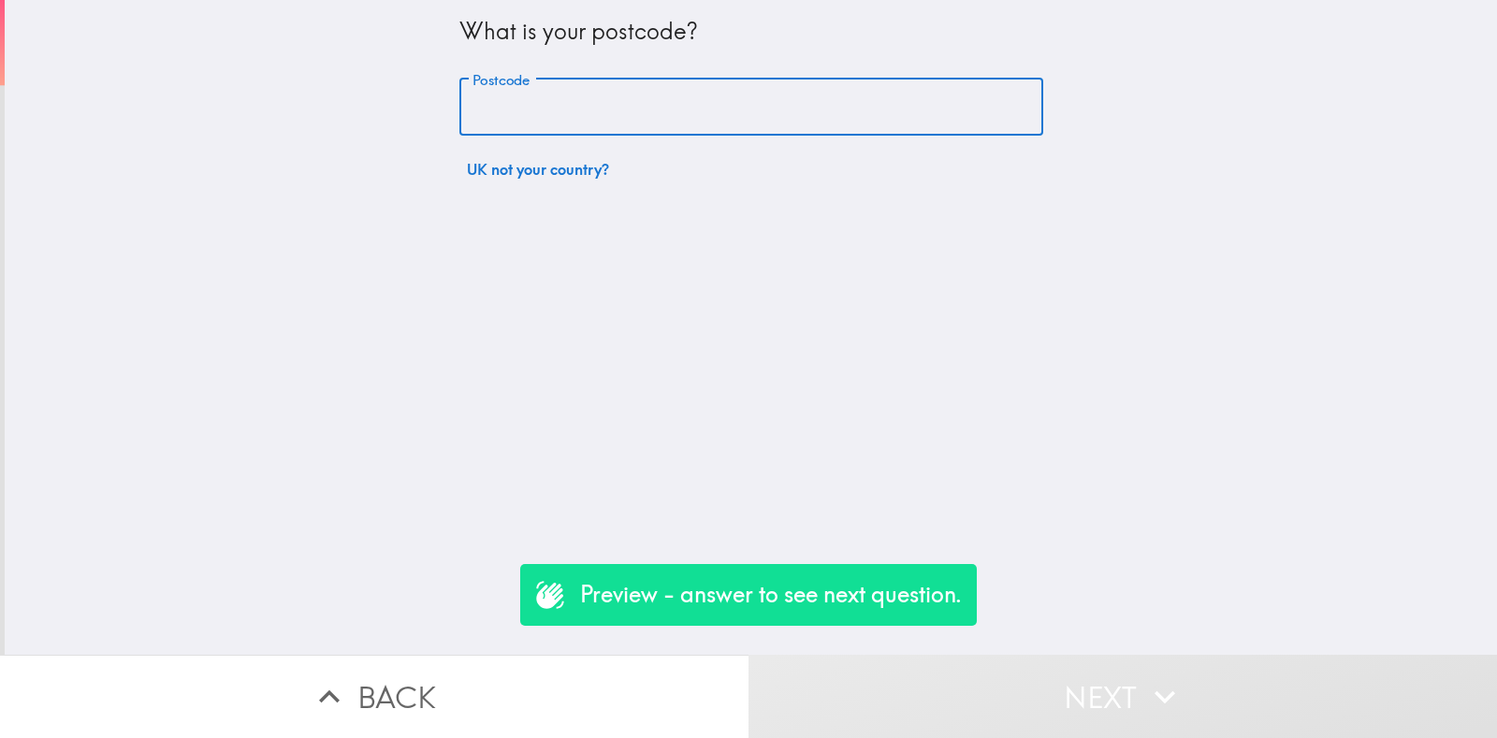
type input "rm156pr"
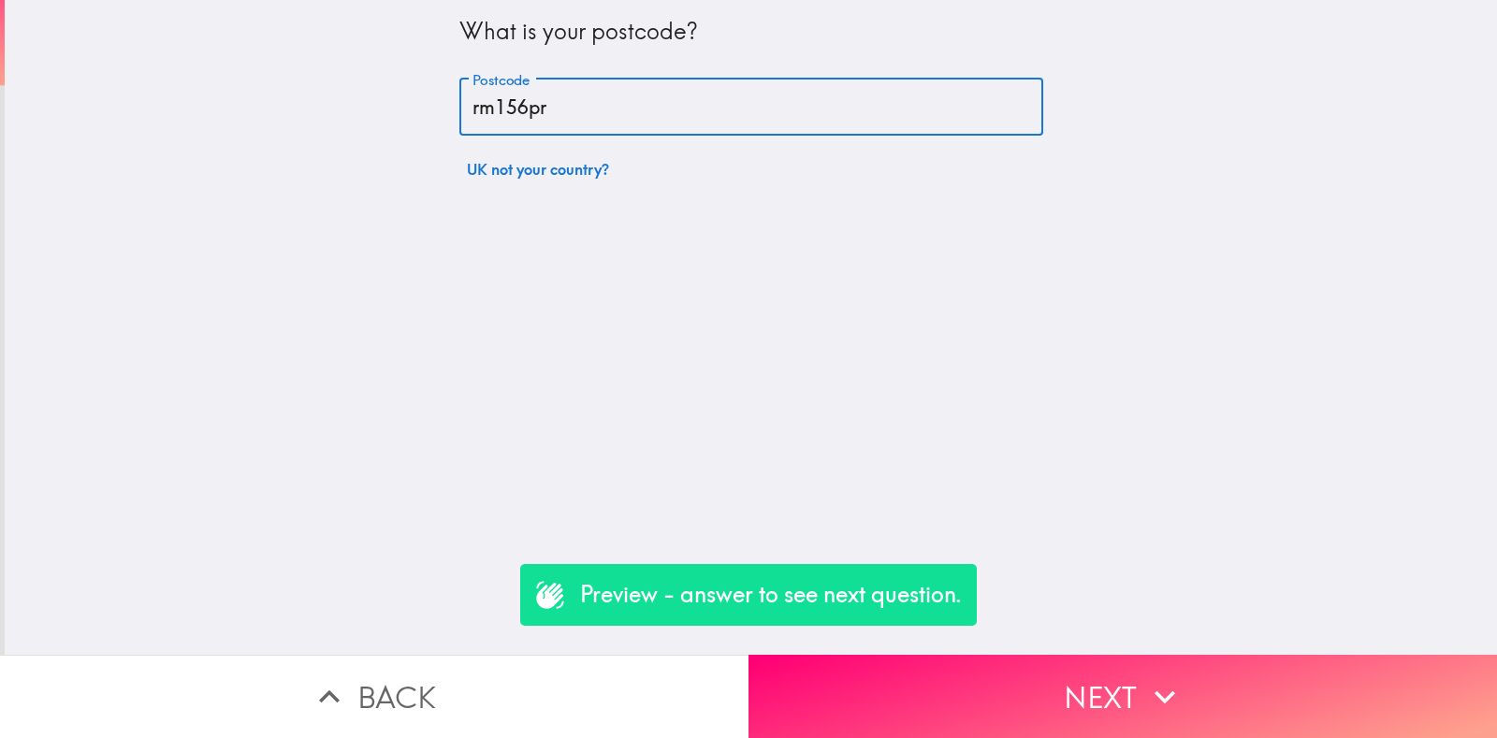
click at [995, 656] on button "Next" at bounding box center [1123, 696] width 749 height 83
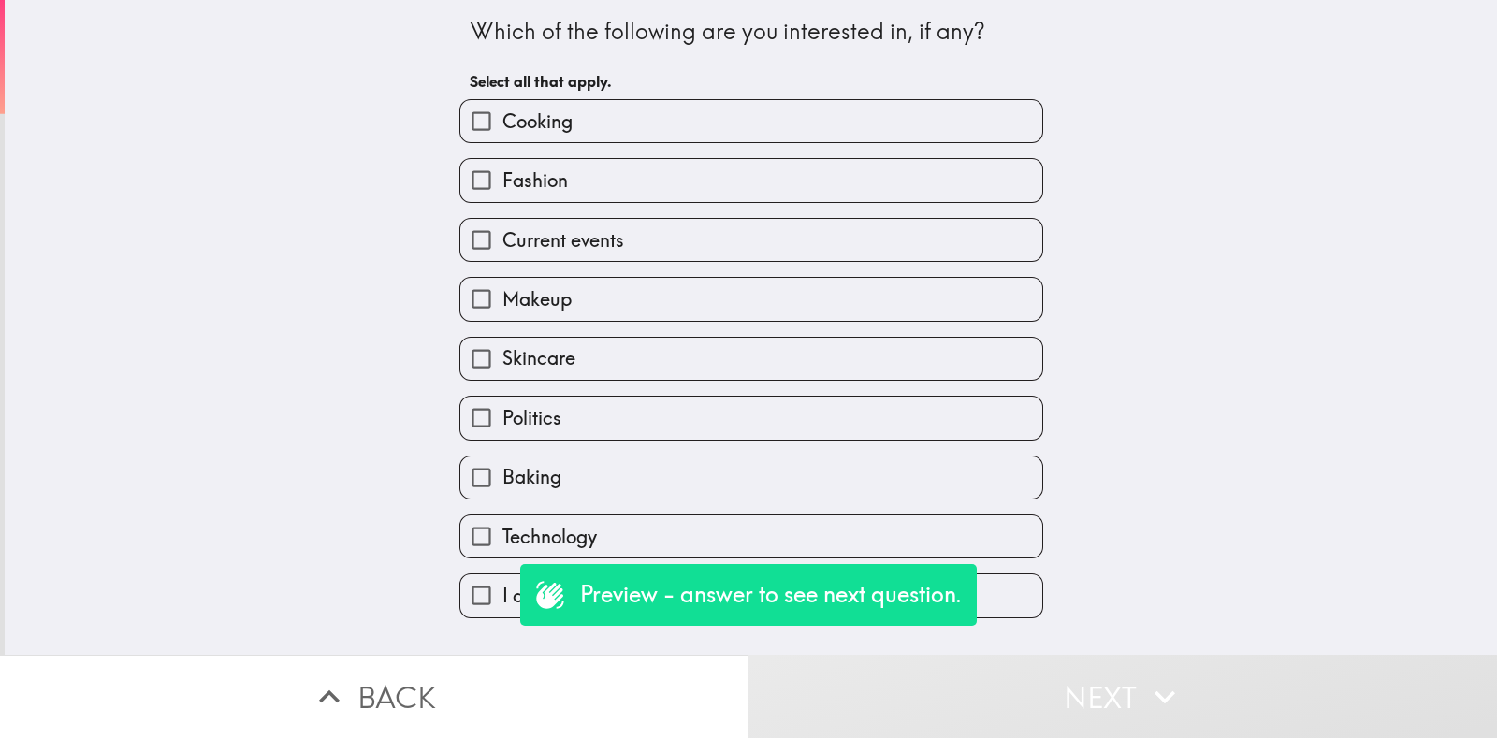
click at [546, 198] on label "Fashion" at bounding box center [751, 180] width 582 height 42
click at [502, 198] on input "Fashion" at bounding box center [481, 180] width 42 height 42
checkbox input "true"
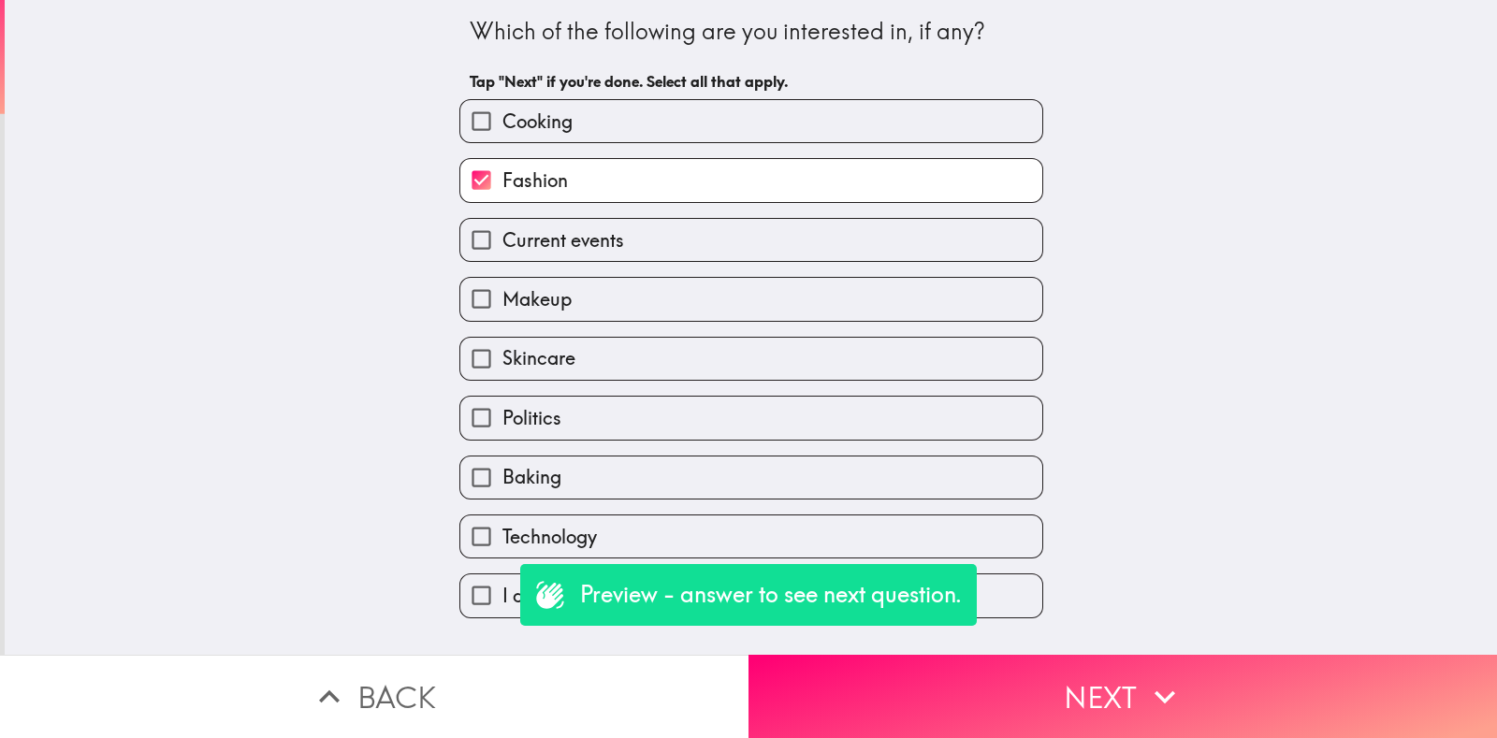
click at [575, 259] on label "Current events" at bounding box center [751, 240] width 582 height 42
click at [502, 259] on input "Current events" at bounding box center [481, 240] width 42 height 42
checkbox input "true"
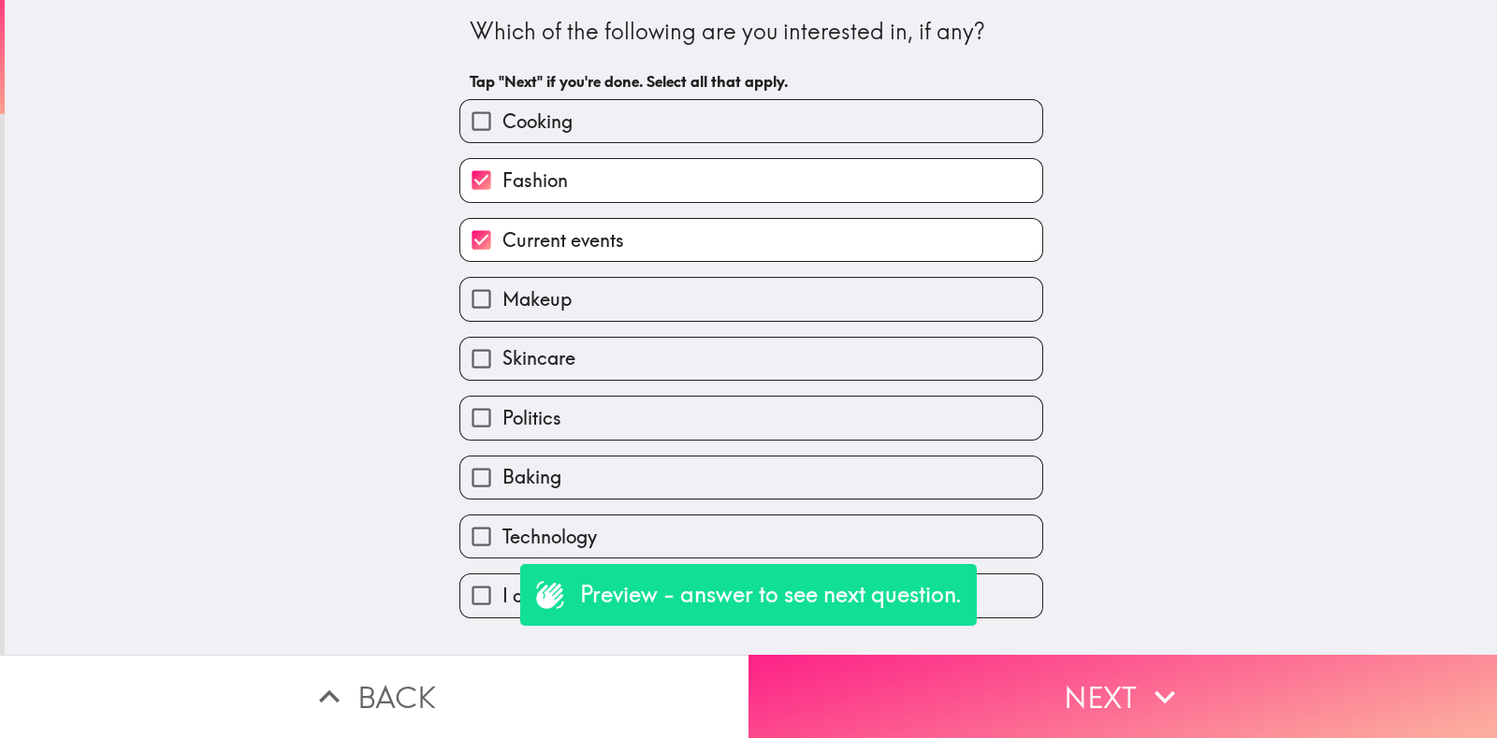
click at [888, 683] on button "Next" at bounding box center [1123, 696] width 749 height 83
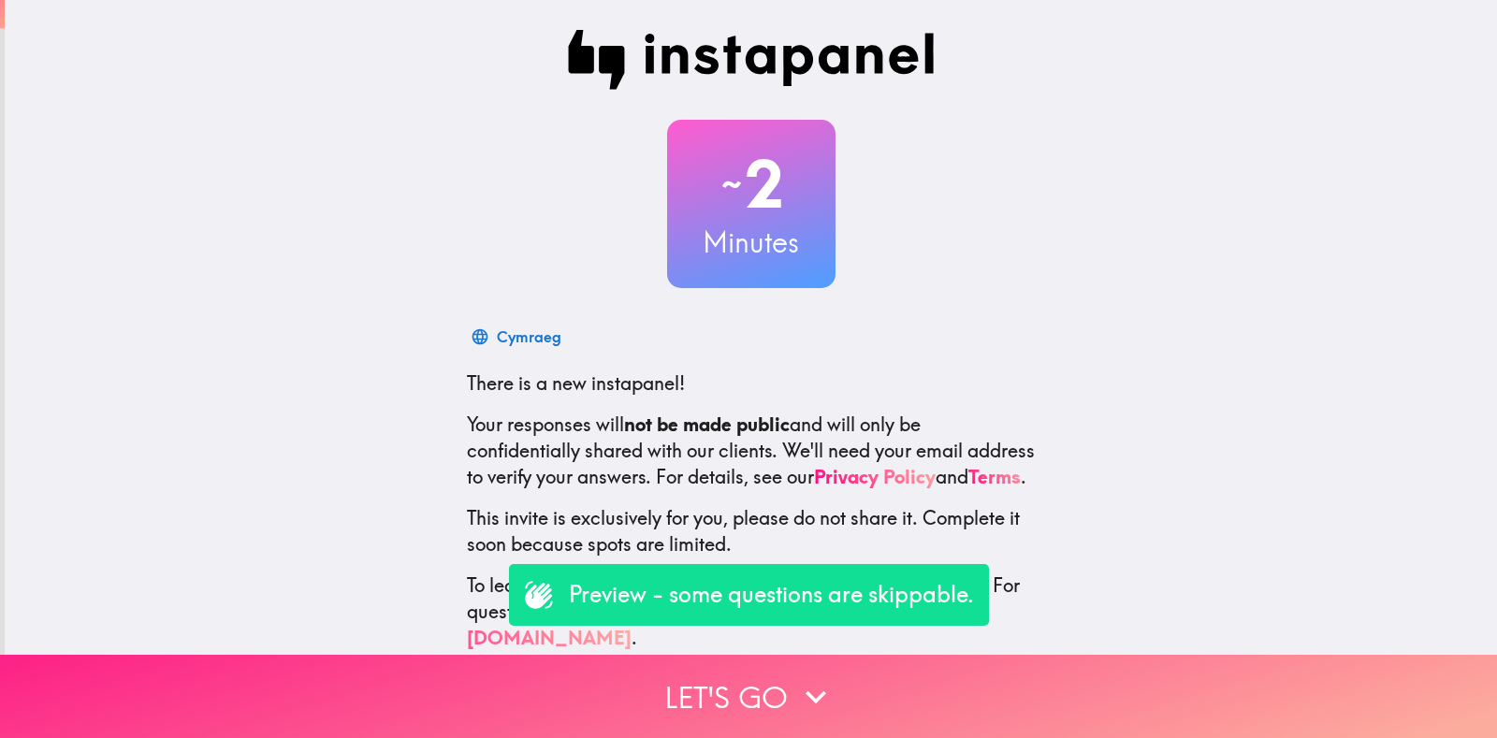
click at [764, 655] on button "Let's go" at bounding box center [748, 696] width 1497 height 83
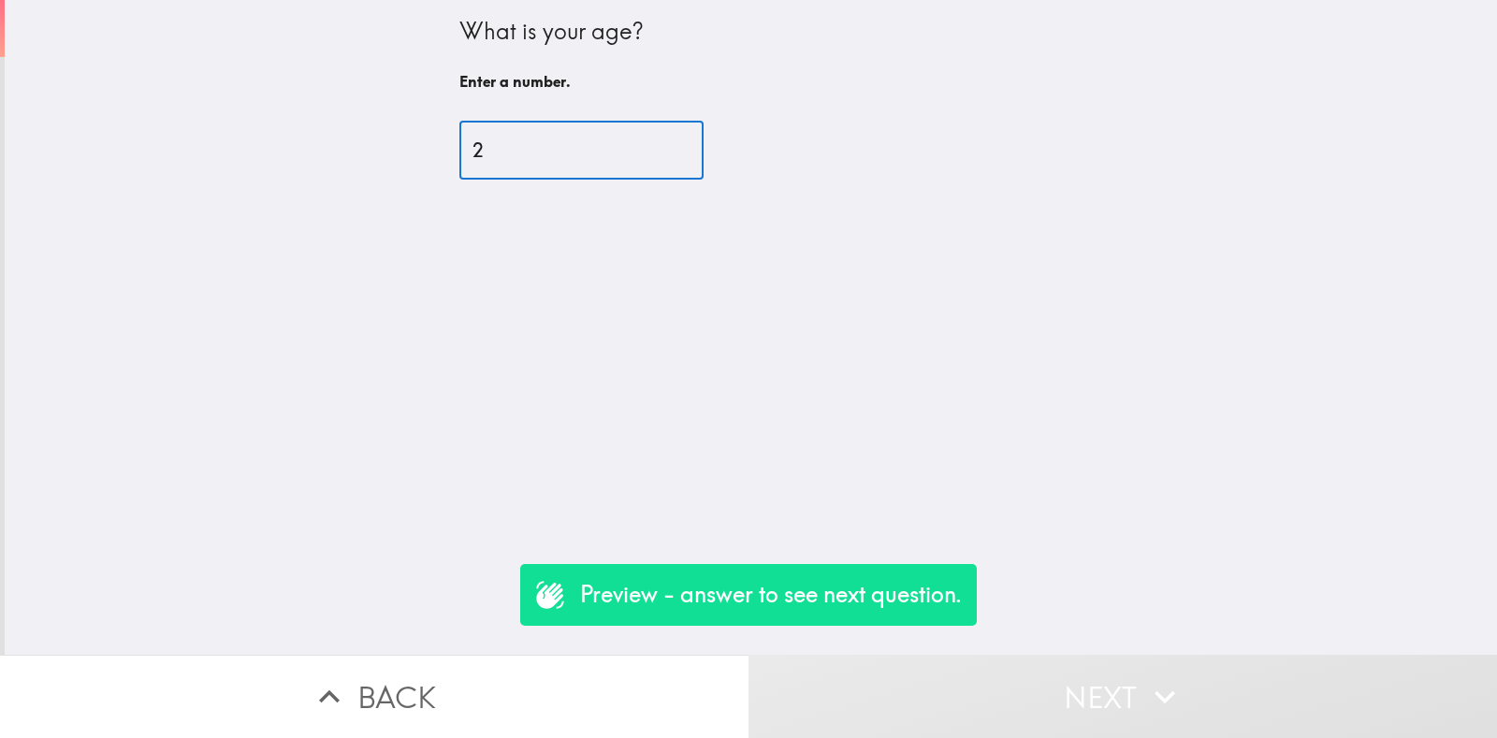
click at [537, 140] on input "2" at bounding box center [581, 151] width 244 height 58
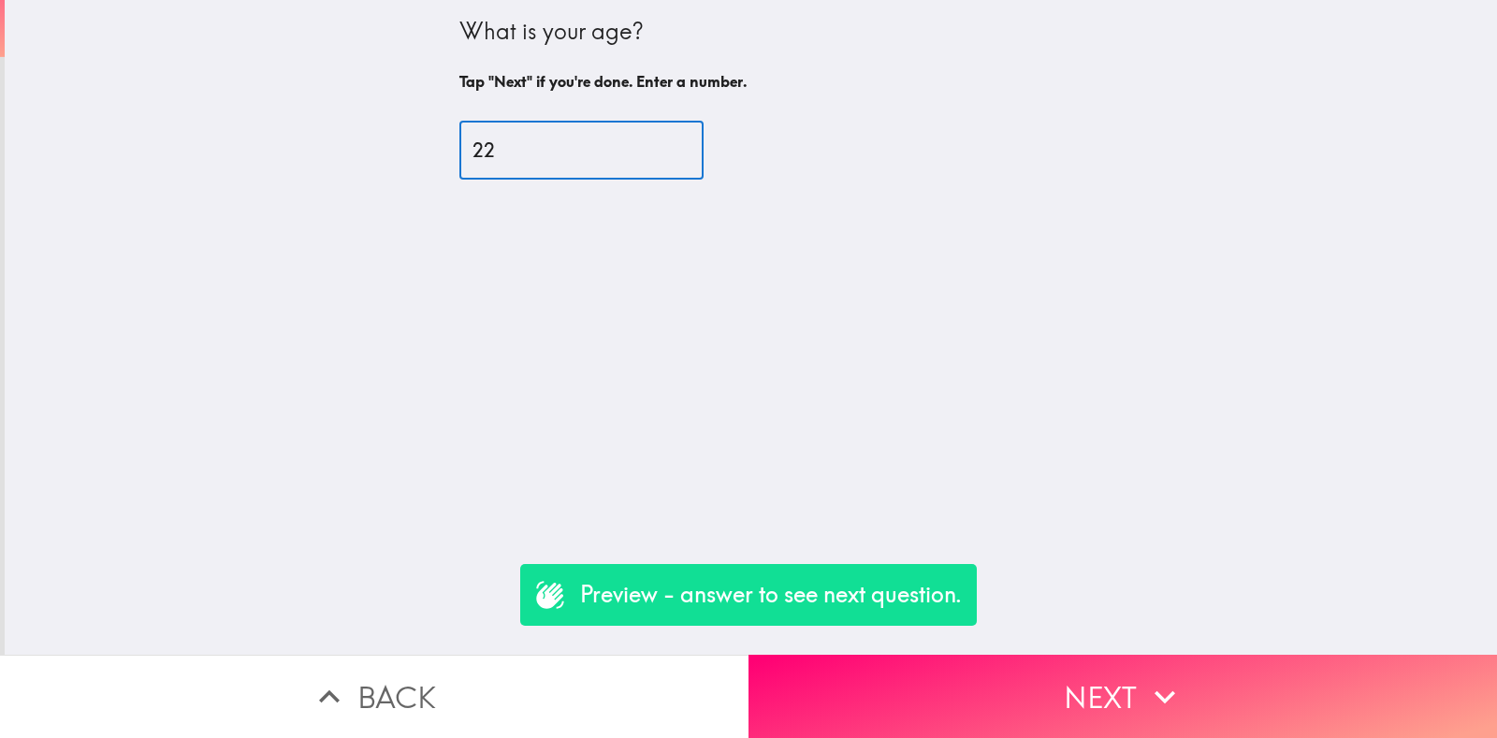
type input "22"
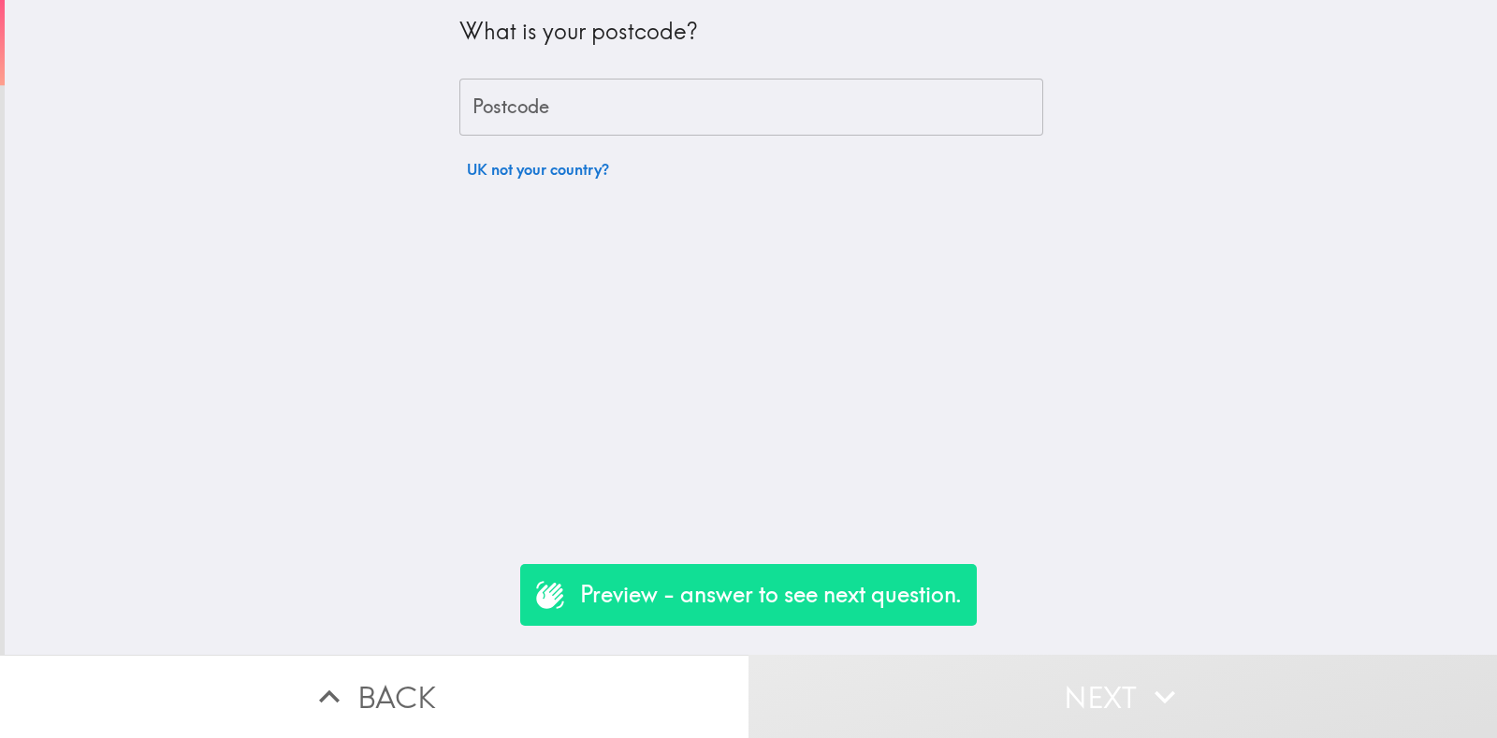
click at [538, 109] on input "Postcode" at bounding box center [751, 108] width 584 height 58
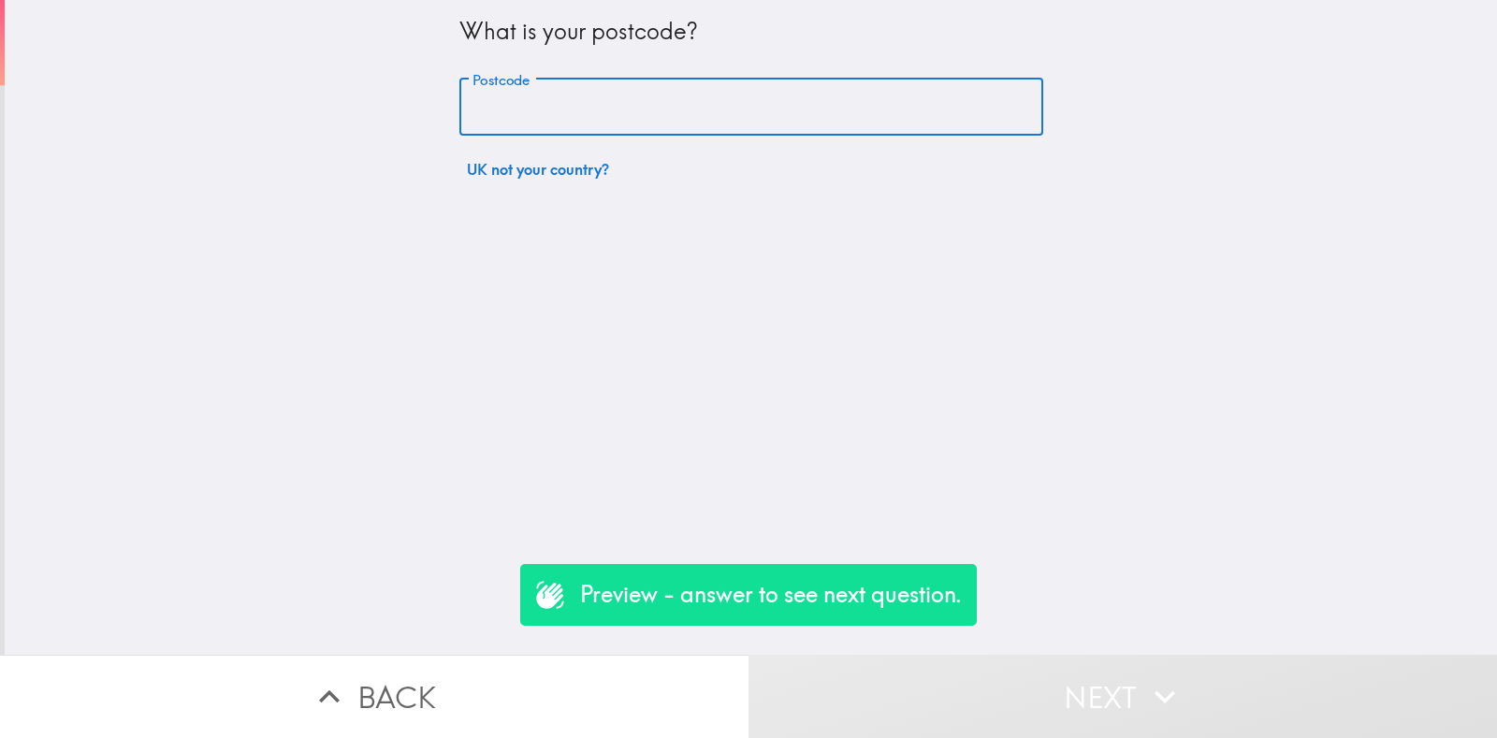
type input "rm156pr"
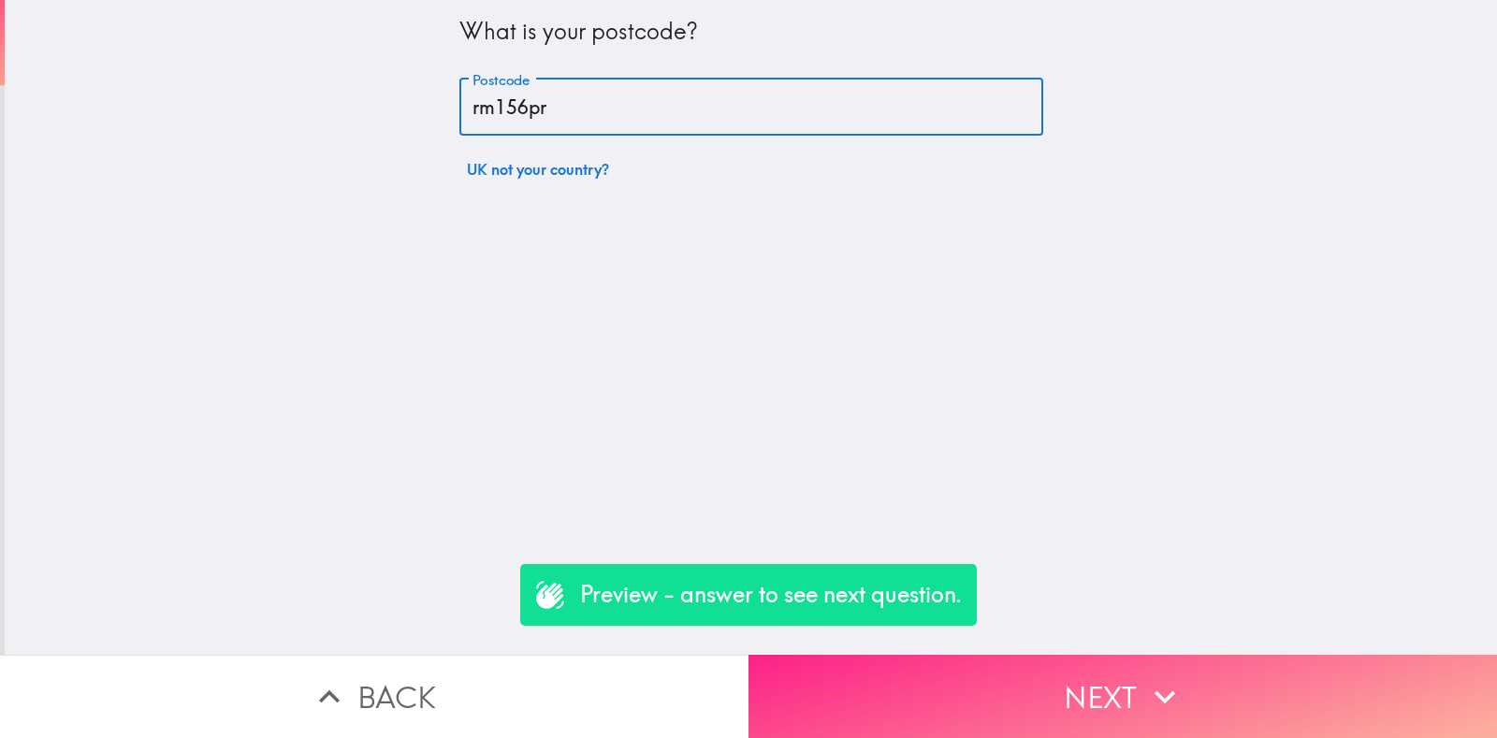
click at [1186, 664] on button "Next" at bounding box center [1123, 696] width 749 height 83
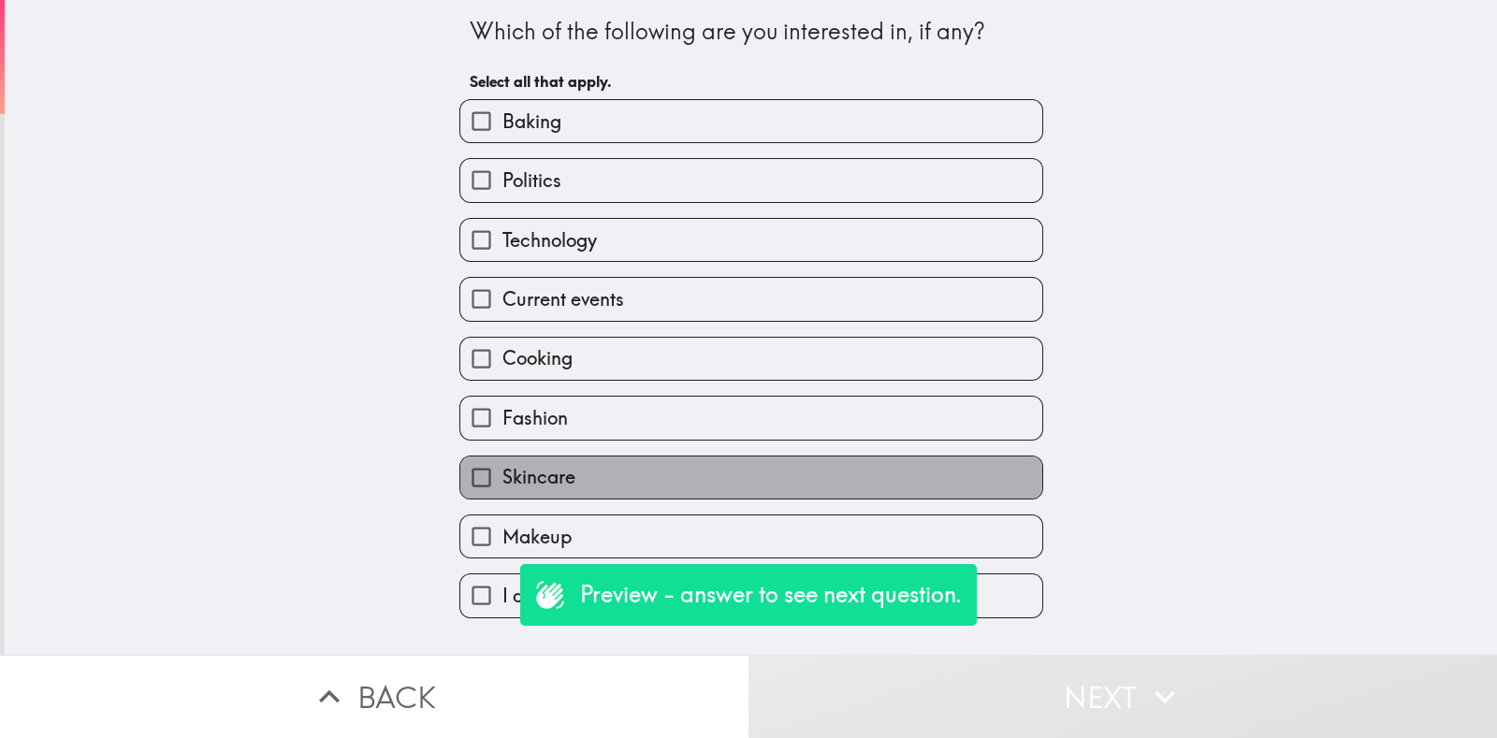
click at [550, 469] on span "Skincare" at bounding box center [538, 477] width 73 height 26
click at [502, 469] on input "Skincare" at bounding box center [481, 478] width 42 height 42
checkbox input "true"
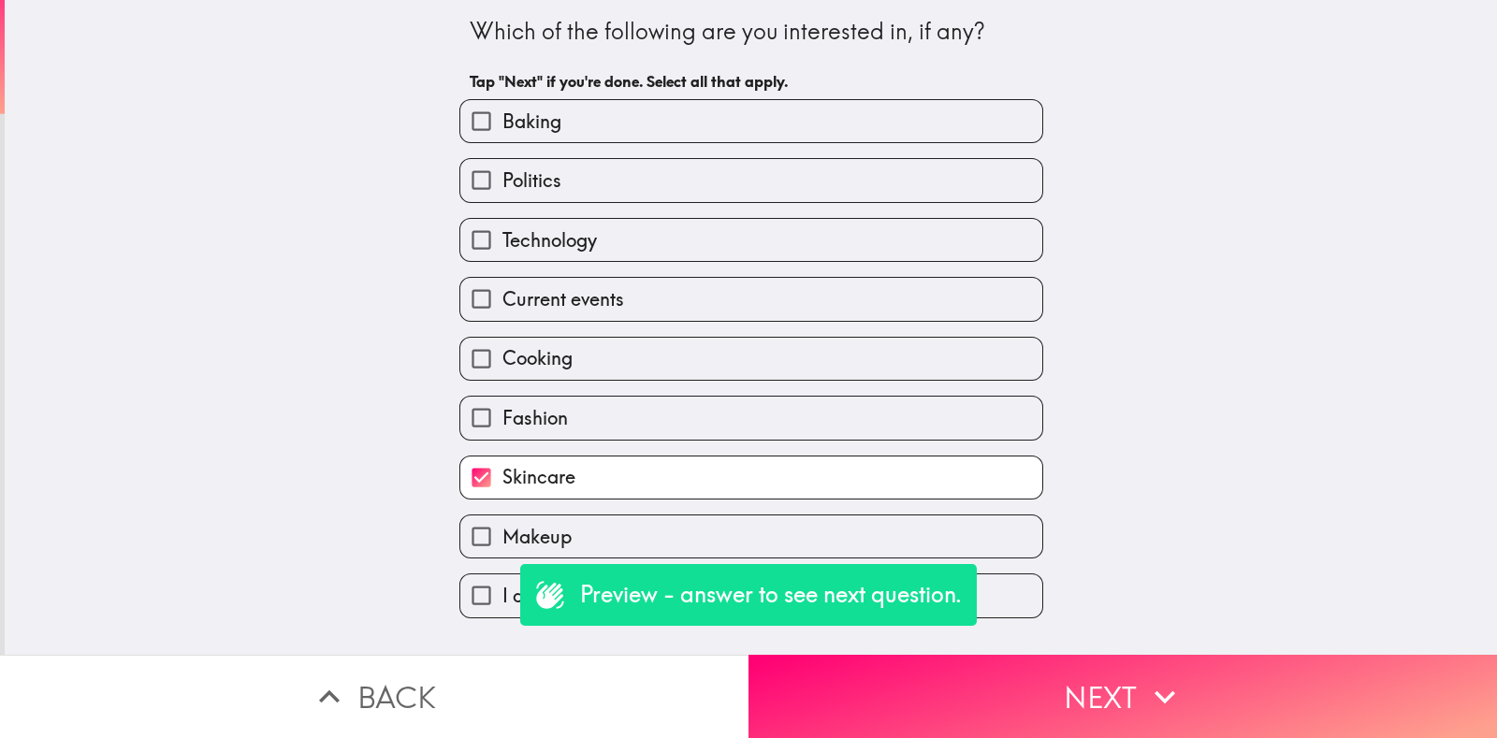
click at [1071, 665] on button "Next" at bounding box center [1123, 696] width 749 height 83
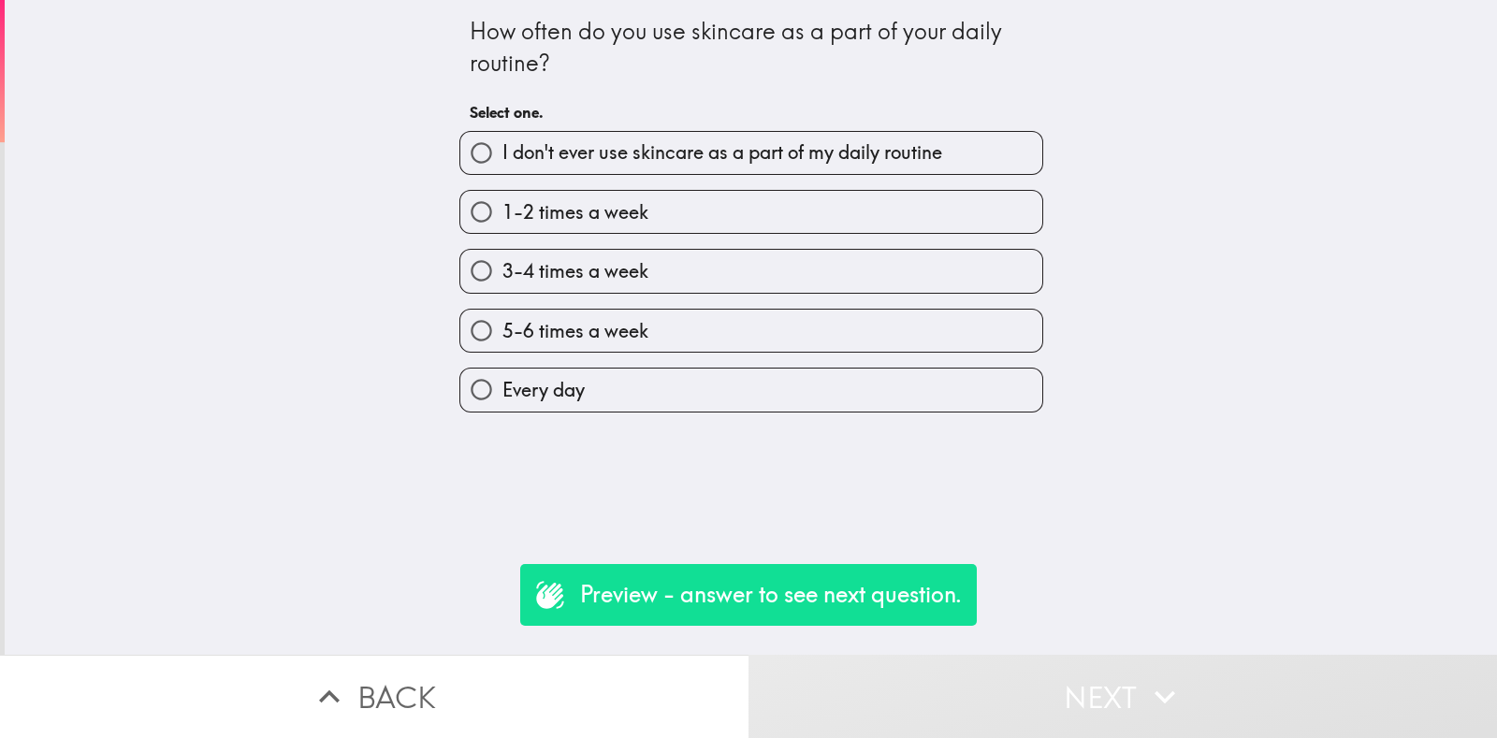
click at [616, 329] on span "5-6 times a week" at bounding box center [575, 331] width 146 height 26
click at [502, 329] on input "5-6 times a week" at bounding box center [481, 331] width 42 height 42
radio input "true"
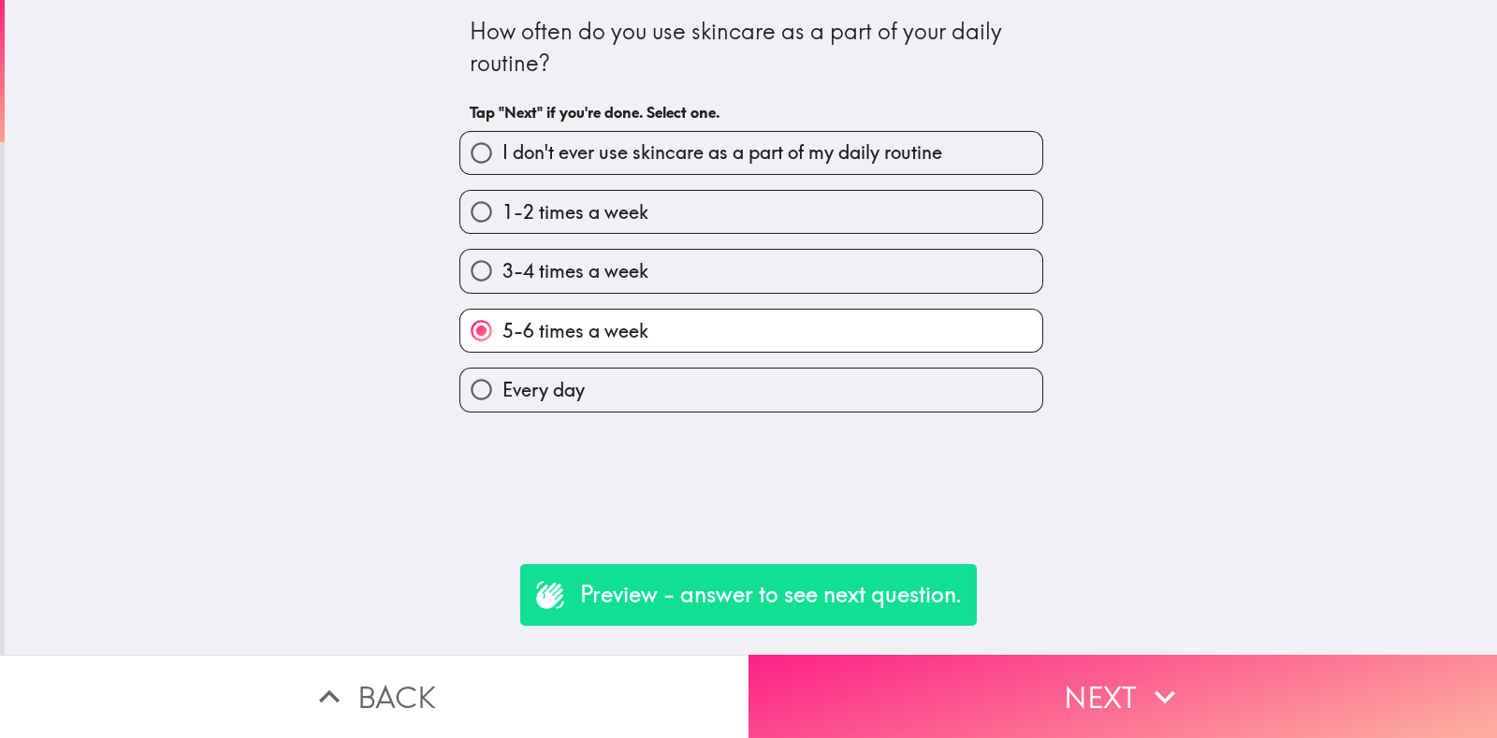
click at [1026, 691] on button "Next" at bounding box center [1123, 696] width 749 height 83
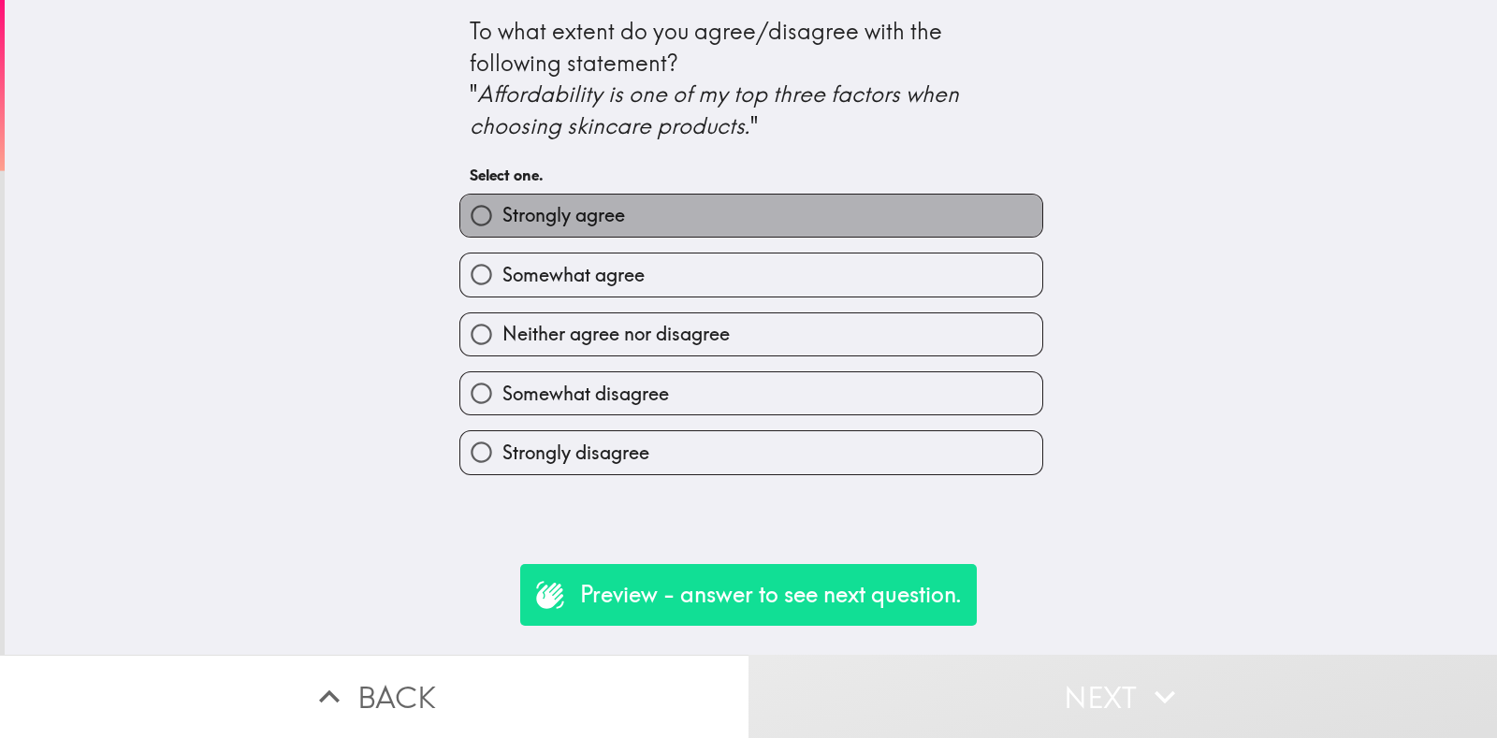
click at [628, 217] on label "Strongly agree" at bounding box center [751, 216] width 582 height 42
click at [502, 217] on input "Strongly agree" at bounding box center [481, 216] width 42 height 42
radio input "true"
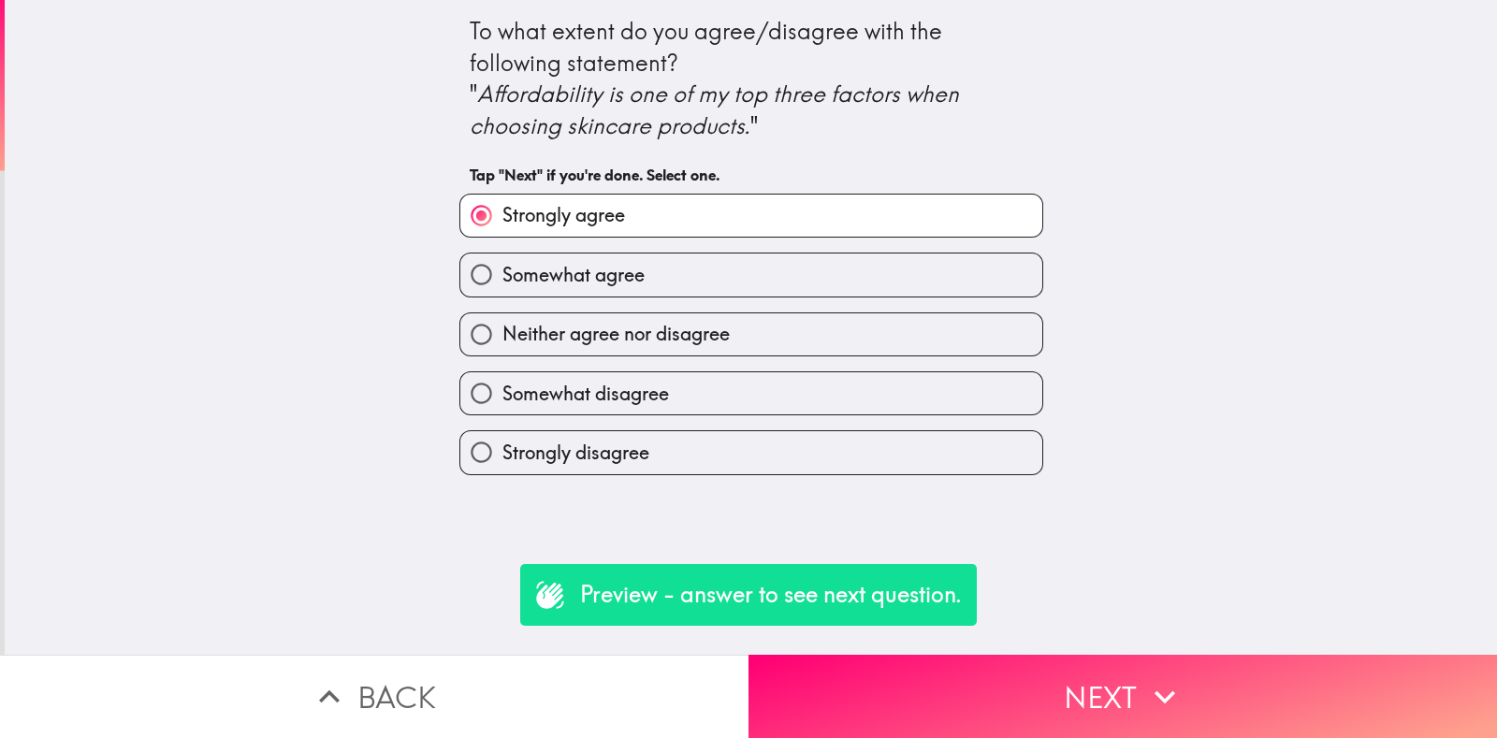
click at [1144, 677] on icon "button" at bounding box center [1164, 697] width 41 height 41
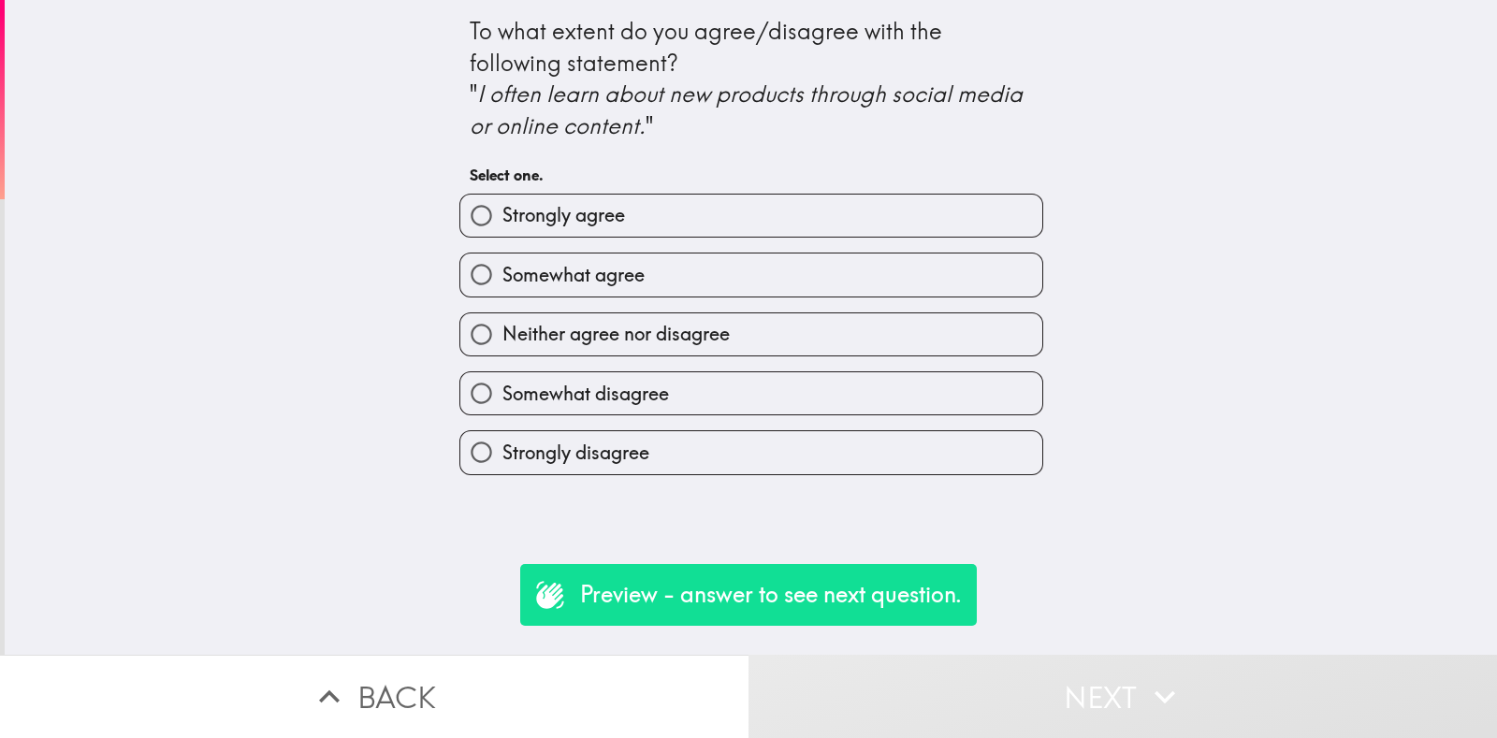
click at [582, 197] on label "Strongly agree" at bounding box center [751, 216] width 582 height 42
click at [502, 197] on input "Strongly agree" at bounding box center [481, 216] width 42 height 42
radio input "true"
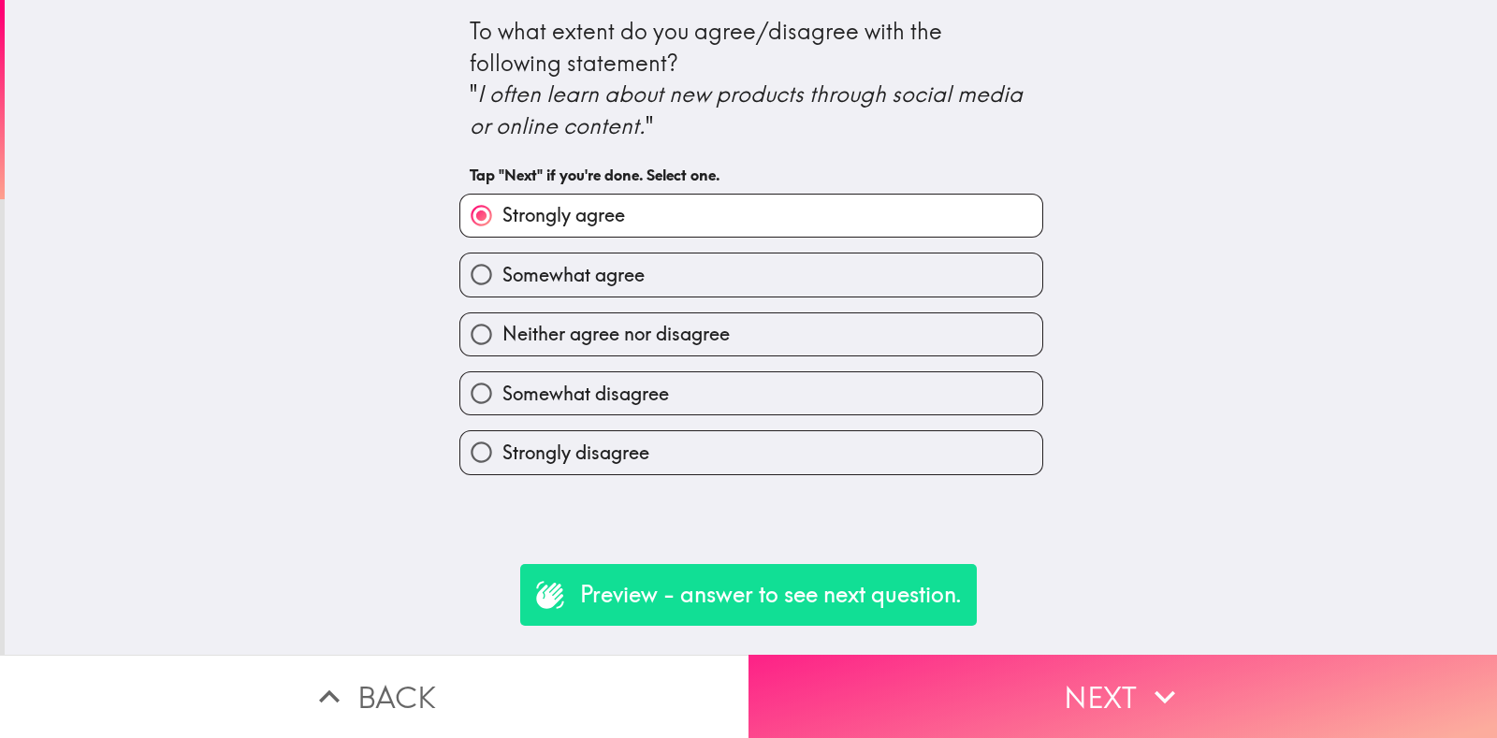
click at [1057, 662] on button "Next" at bounding box center [1123, 696] width 749 height 83
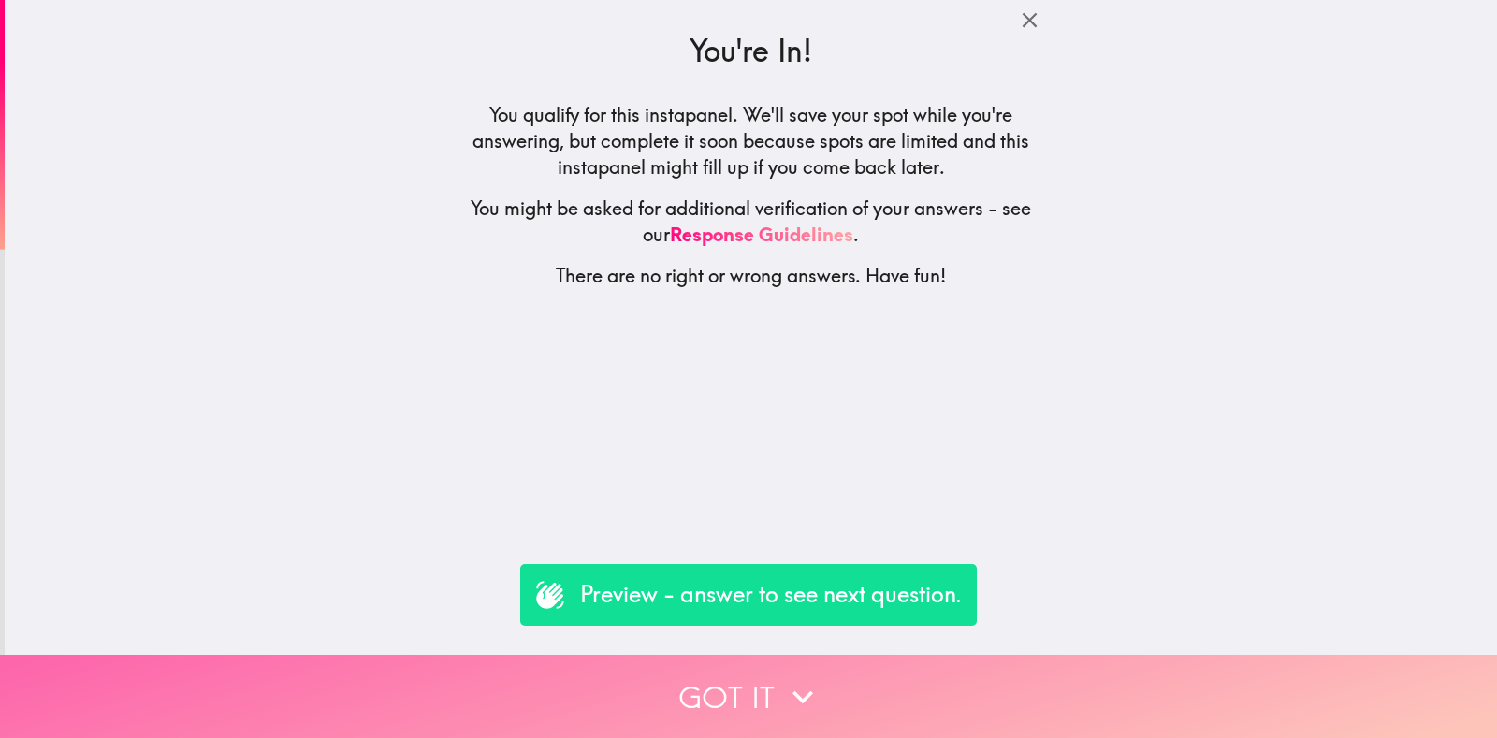
click at [763, 694] on button "Got it" at bounding box center [748, 696] width 1497 height 83
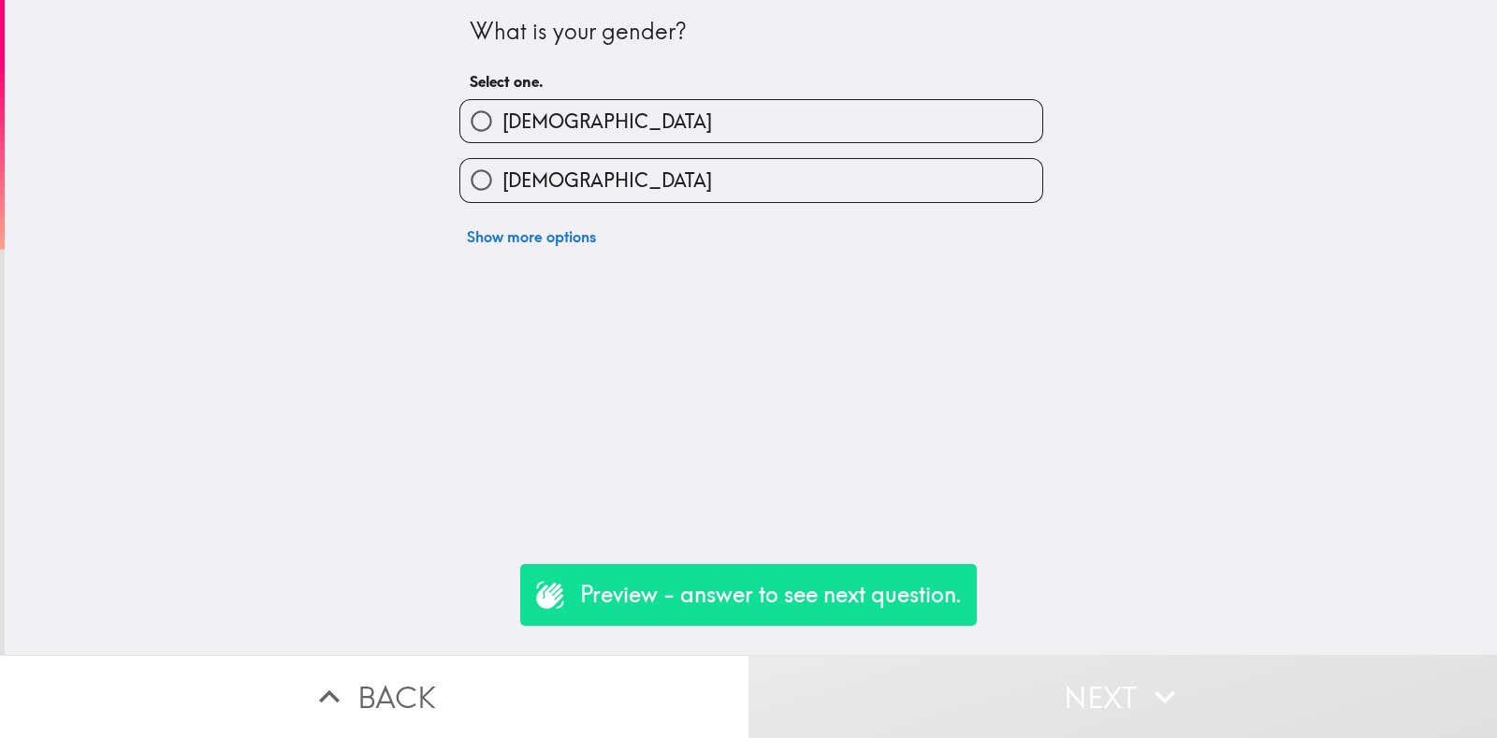
click at [565, 190] on label "[DEMOGRAPHIC_DATA]" at bounding box center [751, 180] width 582 height 42
click at [502, 190] on input "[DEMOGRAPHIC_DATA]" at bounding box center [481, 180] width 42 height 42
radio input "true"
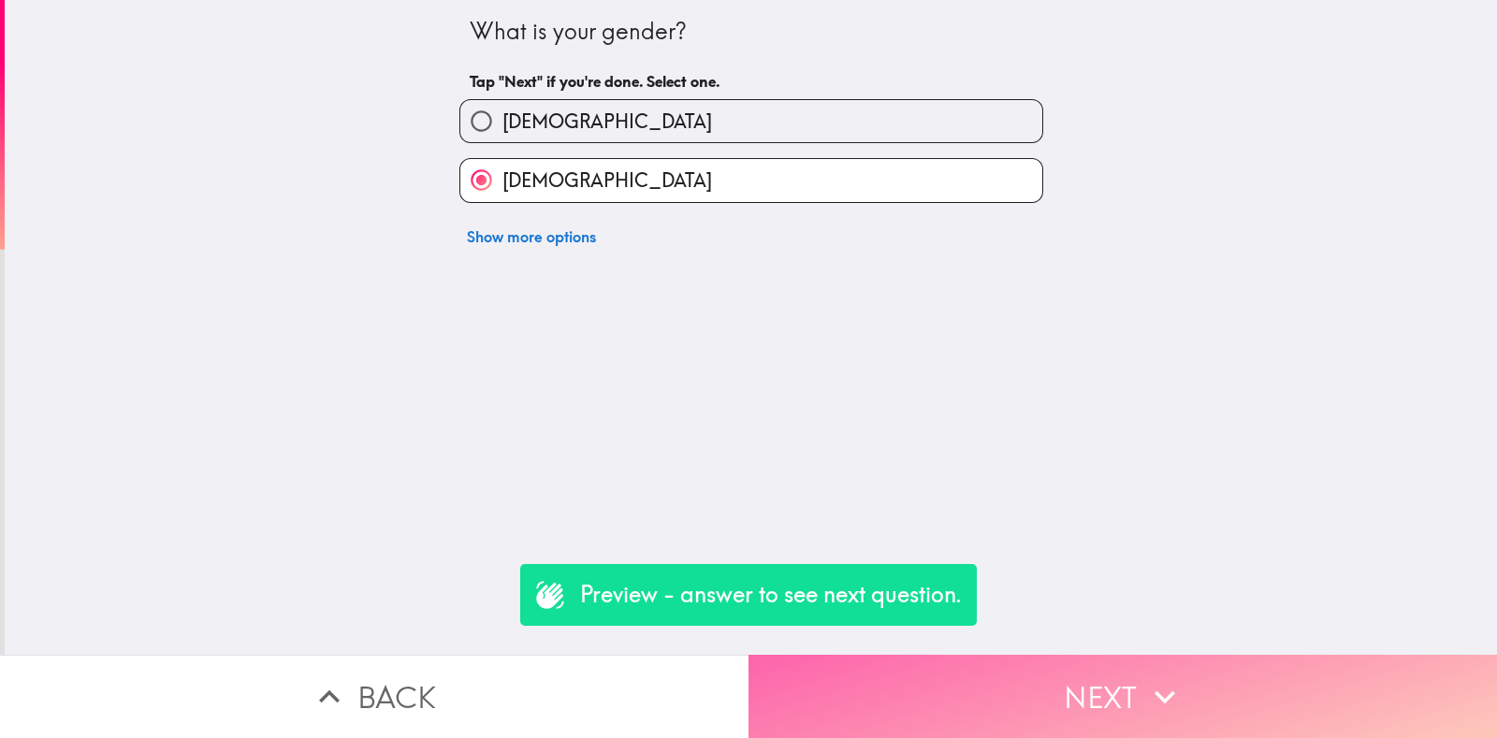
click at [1155, 691] on icon "button" at bounding box center [1164, 697] width 41 height 41
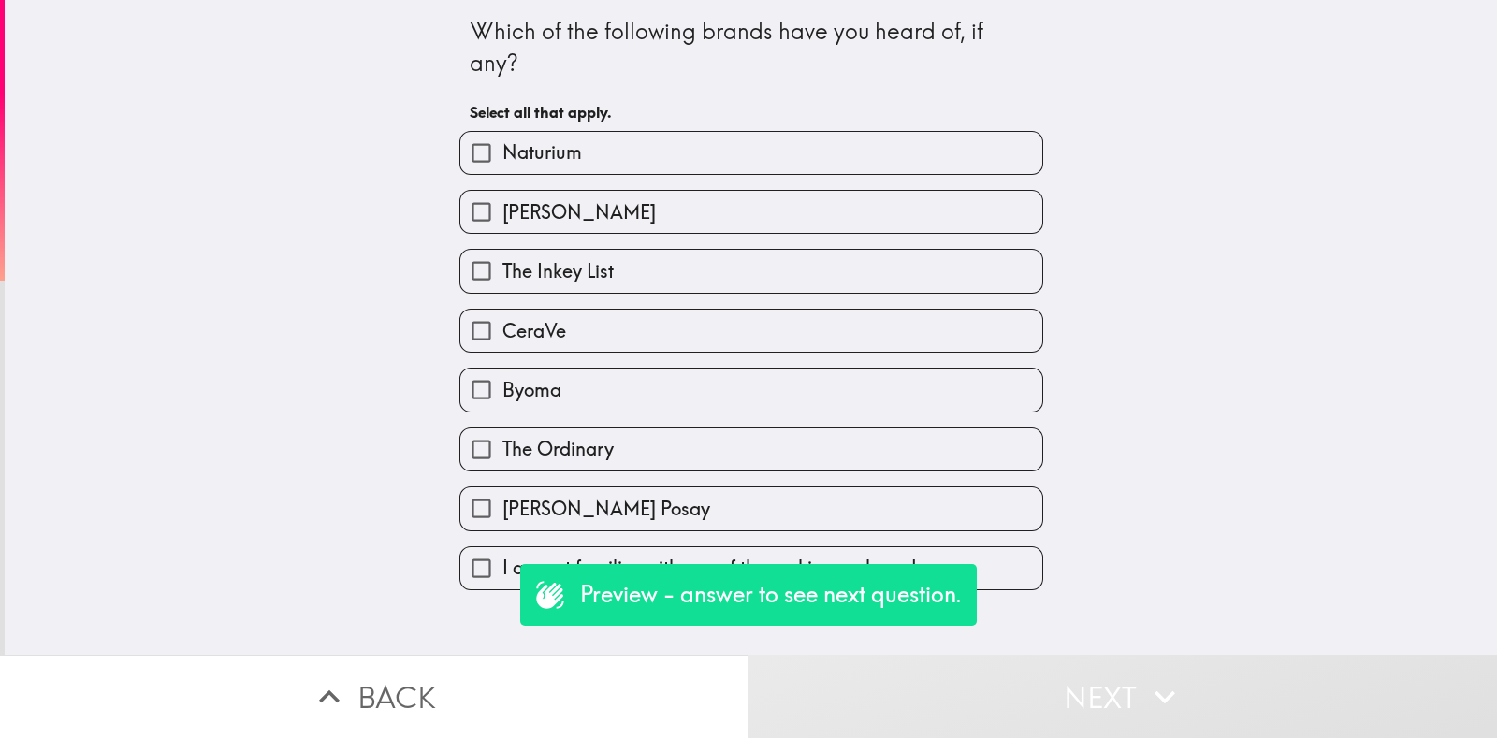
click at [658, 310] on label "CeraVe" at bounding box center [751, 331] width 582 height 42
click at [502, 310] on input "CeraVe" at bounding box center [481, 331] width 42 height 42
checkbox input "true"
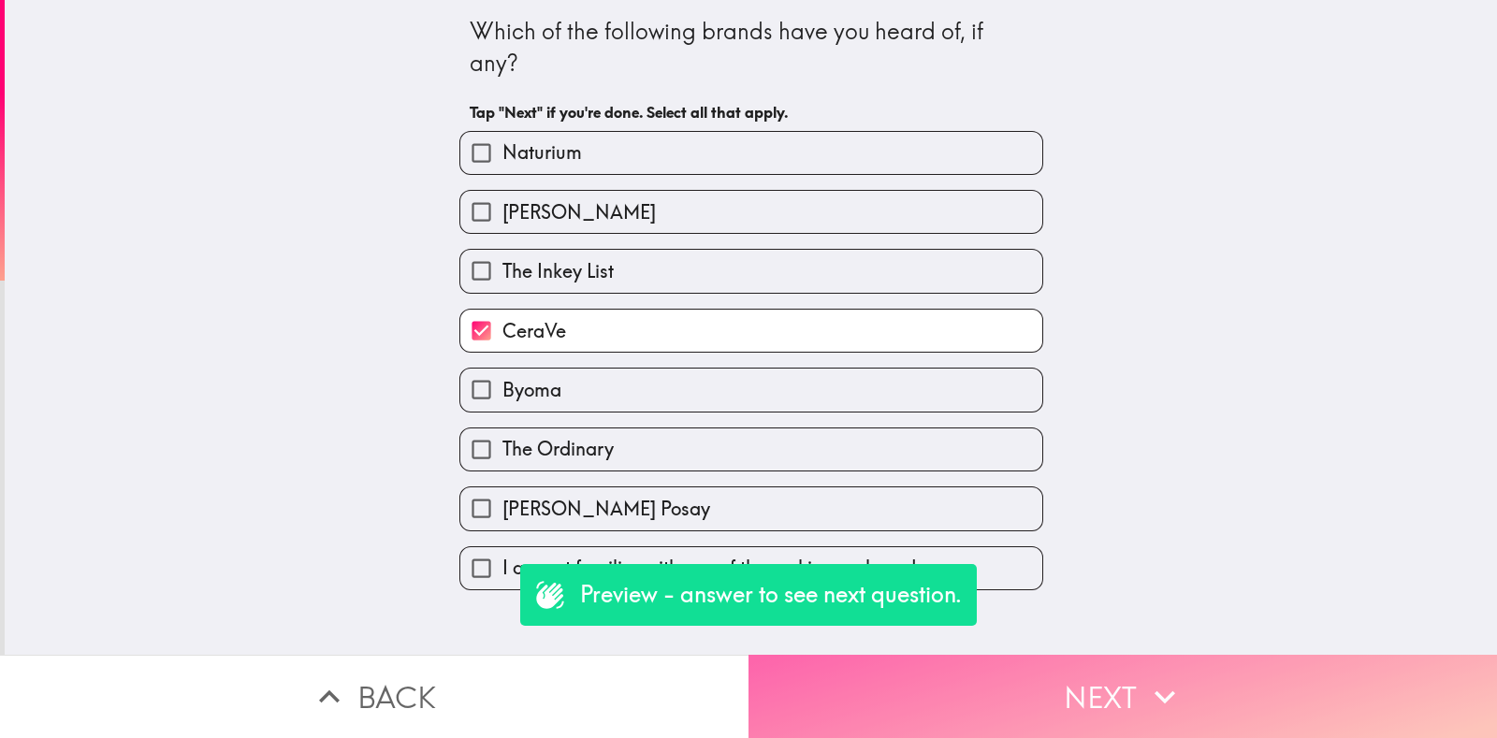
click at [1007, 655] on button "Next" at bounding box center [1123, 696] width 749 height 83
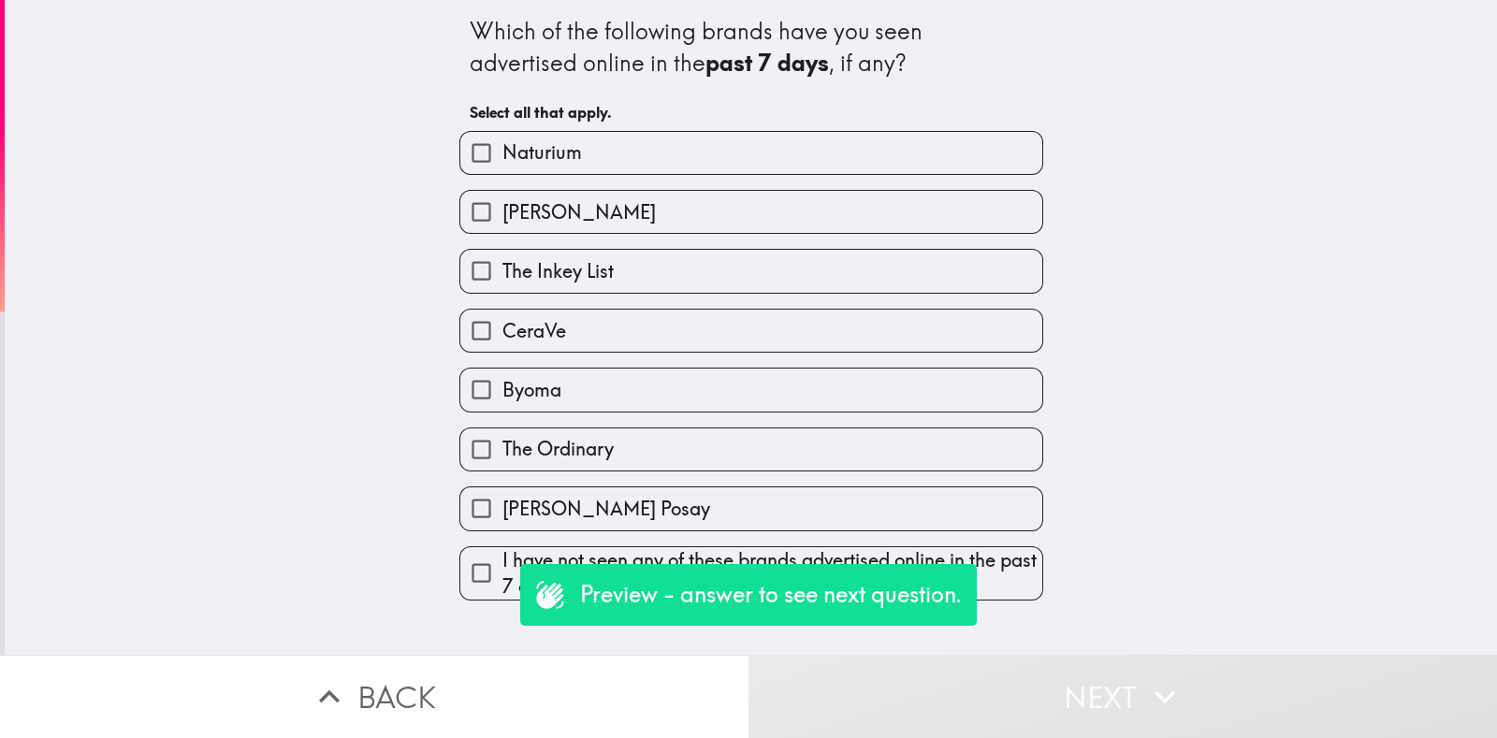
click at [683, 312] on label "CeraVe" at bounding box center [751, 331] width 582 height 42
click at [502, 312] on input "CeraVe" at bounding box center [481, 331] width 42 height 42
checkbox input "true"
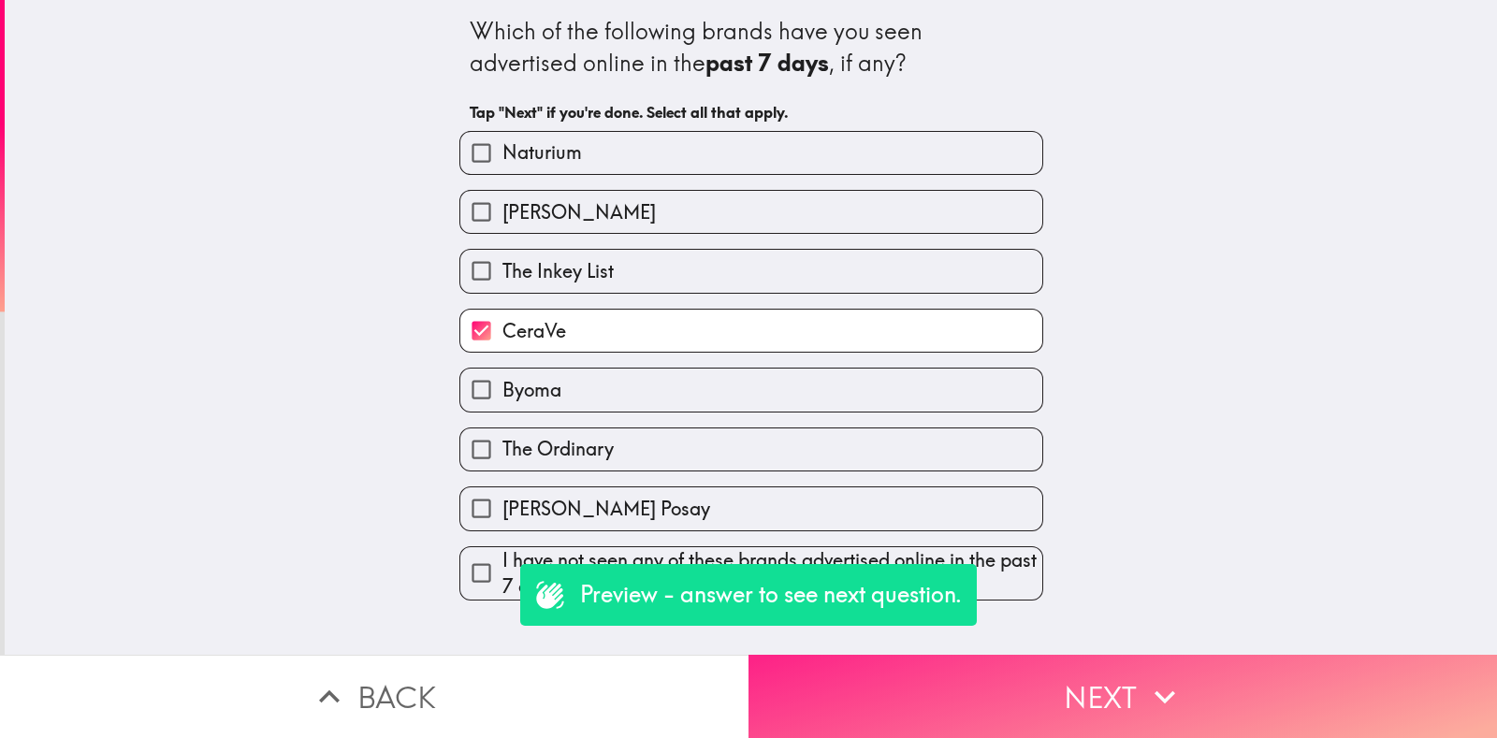
click at [1169, 677] on icon "button" at bounding box center [1164, 697] width 41 height 41
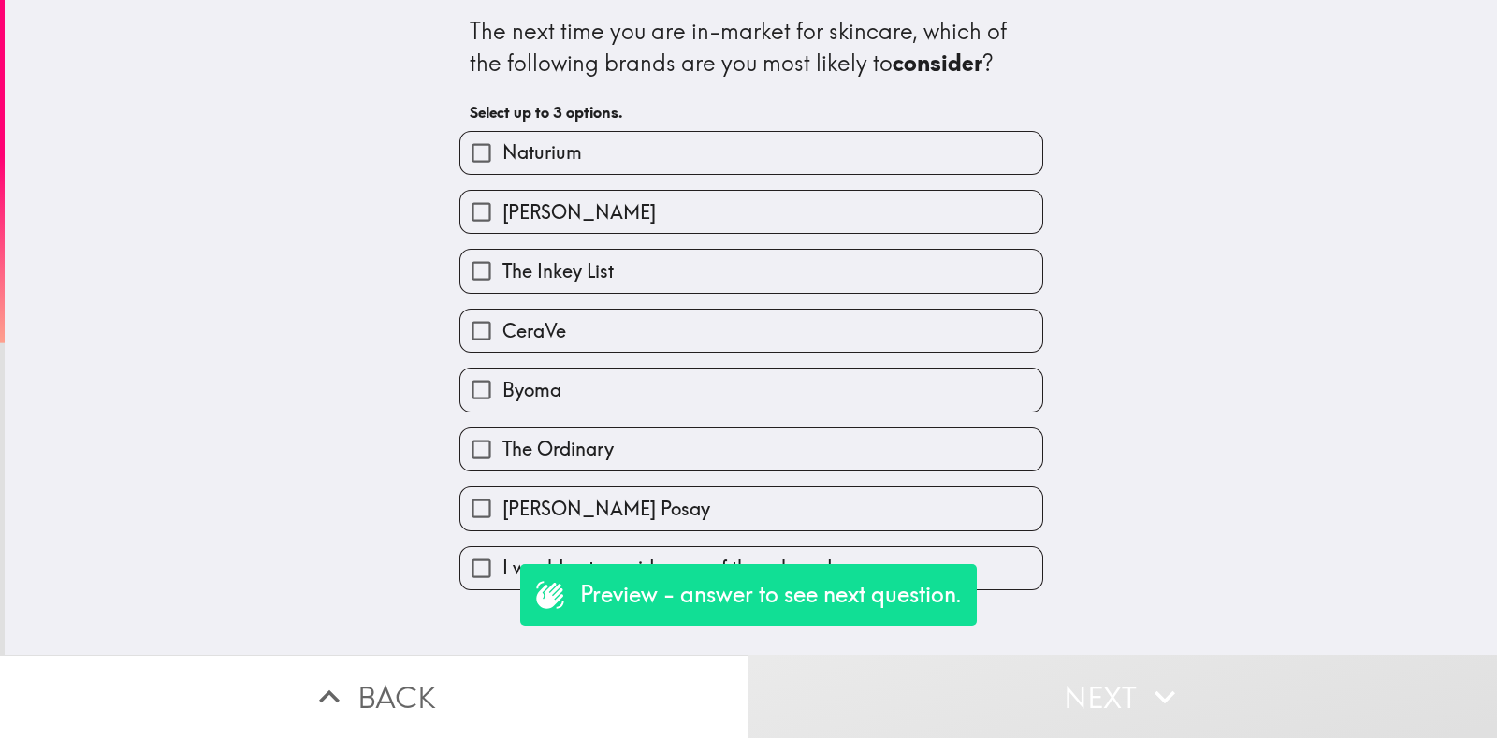
click at [823, 446] on label "The Ordinary" at bounding box center [751, 450] width 582 height 42
click at [502, 446] on input "The Ordinary" at bounding box center [481, 450] width 42 height 42
checkbox input "true"
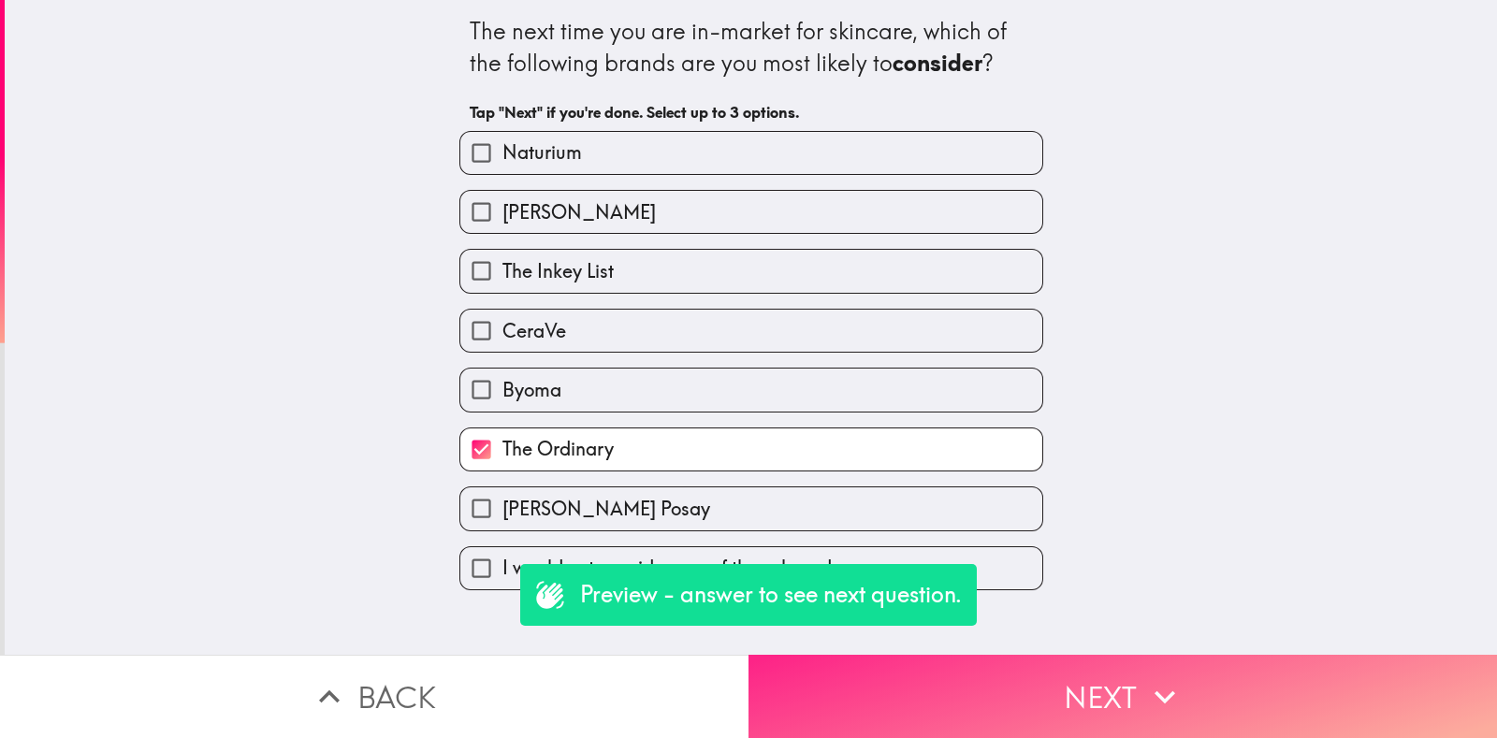
click at [1105, 659] on button "Next" at bounding box center [1123, 696] width 749 height 83
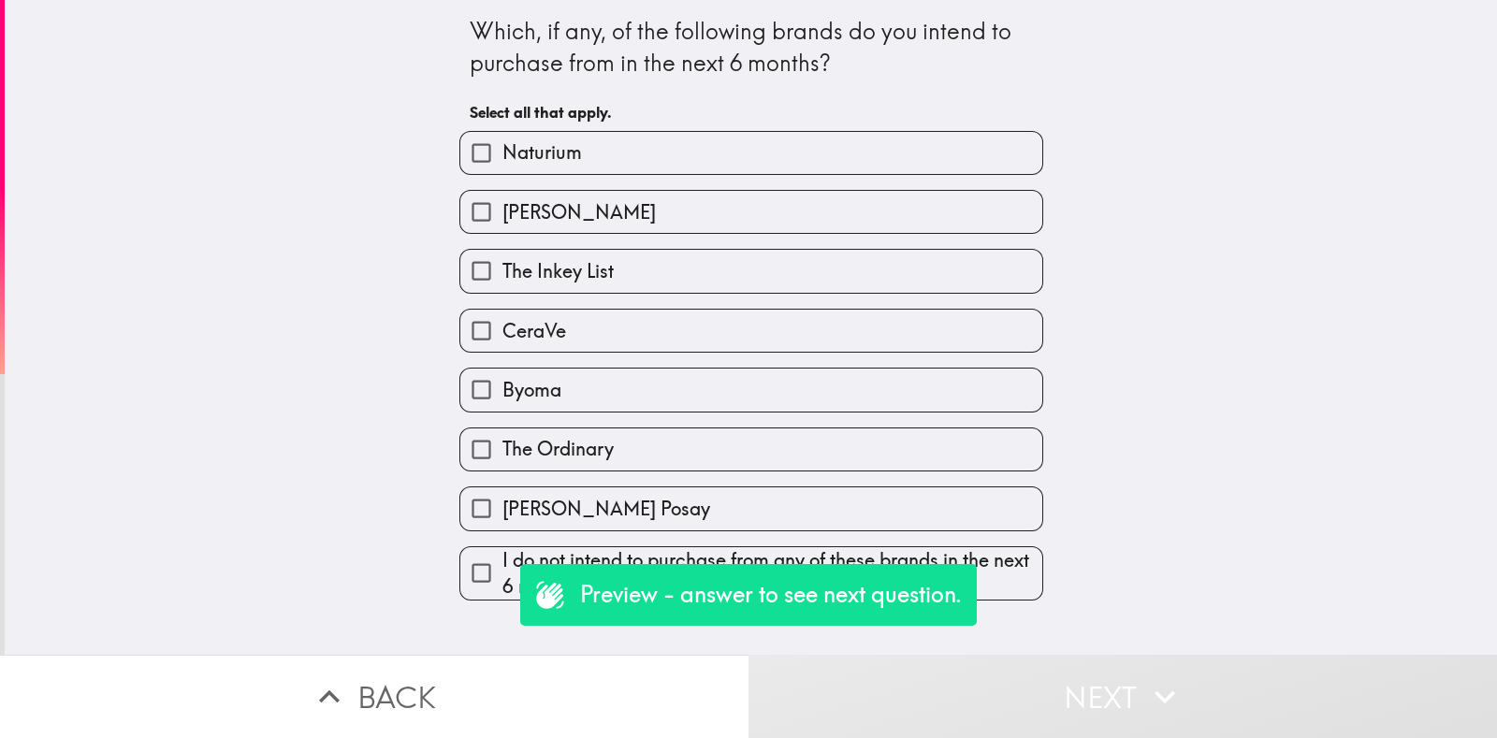
click at [799, 413] on div "The Ordinary" at bounding box center [743, 442] width 599 height 59
click at [837, 354] on div "Byoma" at bounding box center [743, 382] width 599 height 59
click at [858, 391] on label "Byoma" at bounding box center [751, 390] width 582 height 42
click at [502, 391] on input "Byoma" at bounding box center [481, 390] width 42 height 42
checkbox input "true"
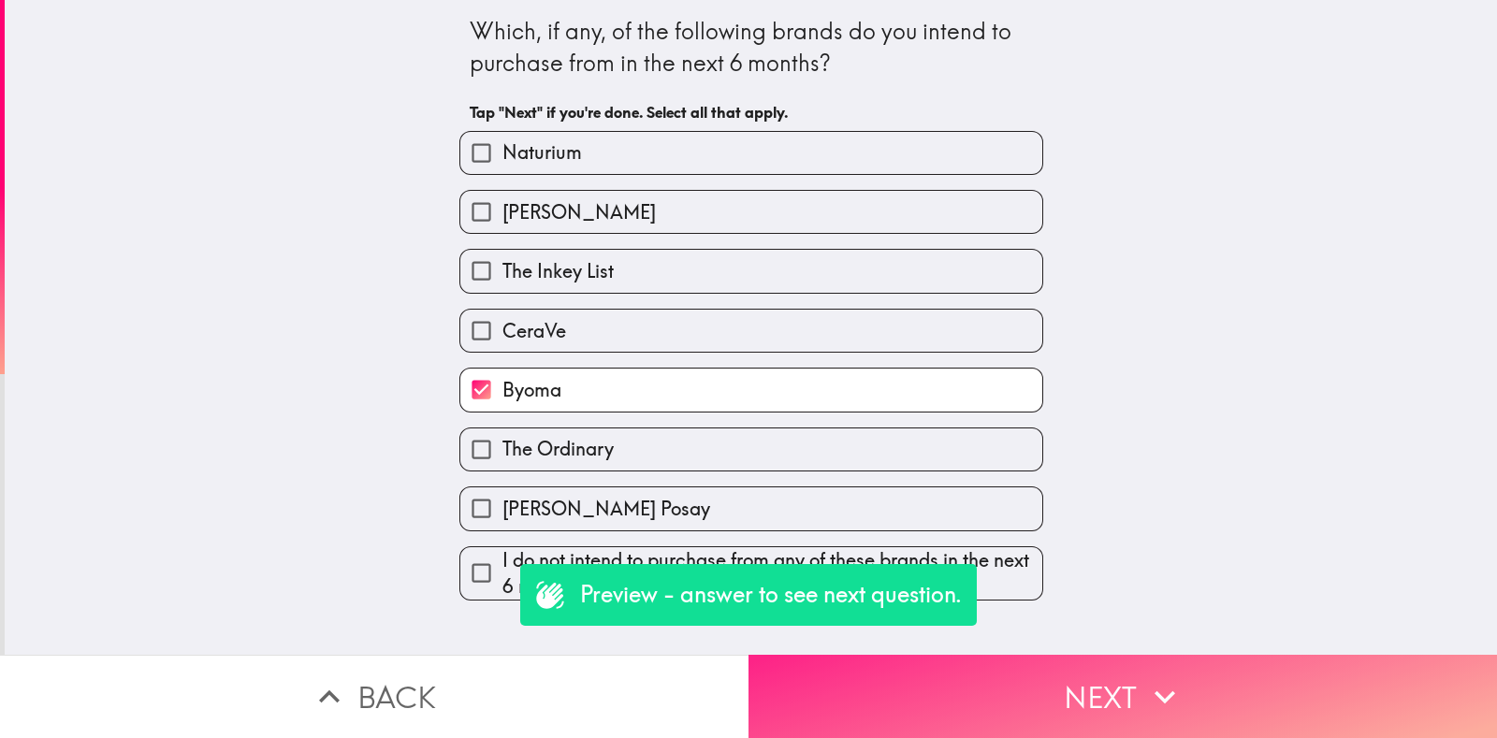
click at [1034, 685] on button "Next" at bounding box center [1123, 696] width 749 height 83
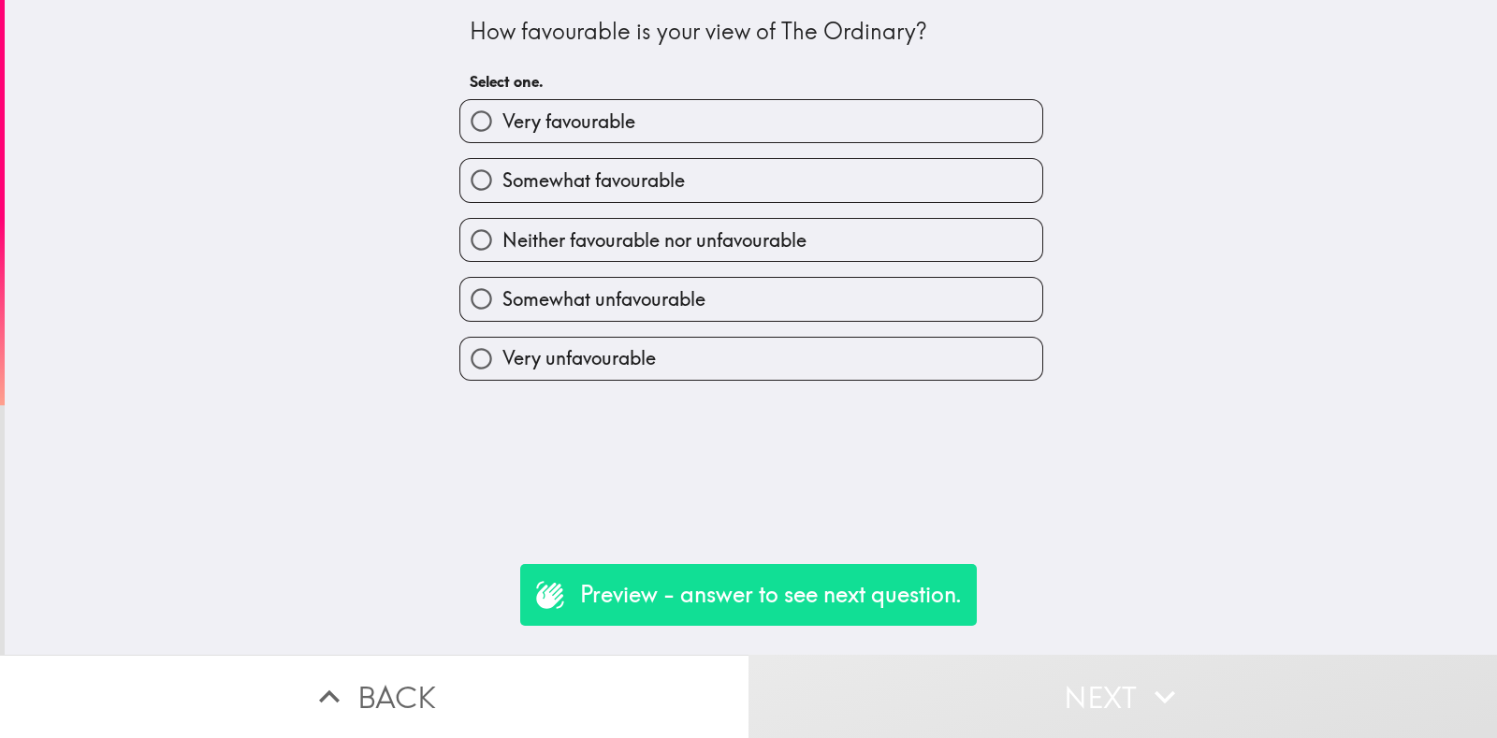
click at [736, 258] on label "Neither favourable nor unfavourable" at bounding box center [751, 240] width 582 height 42
click at [502, 258] on input "Neither favourable nor unfavourable" at bounding box center [481, 240] width 42 height 42
radio input "true"
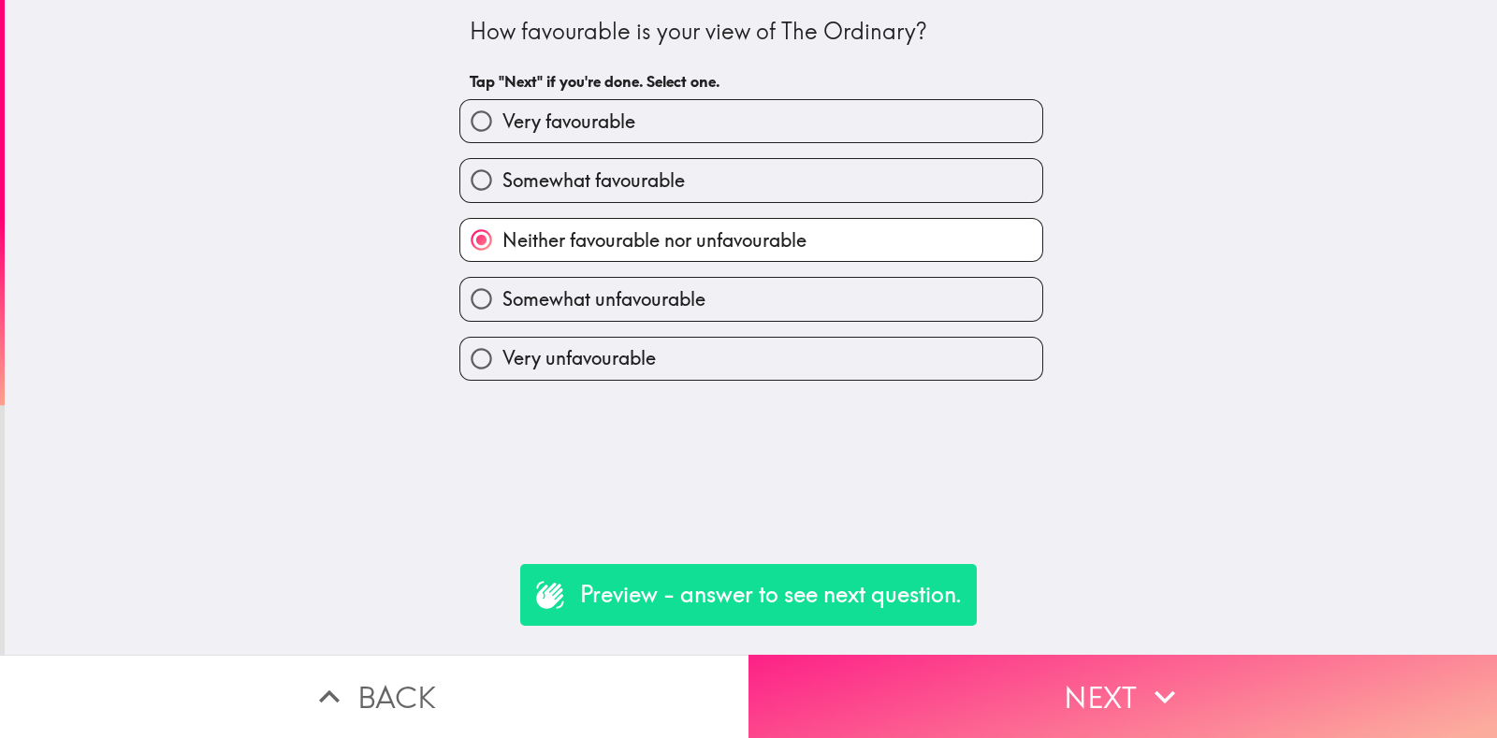
click at [1042, 676] on button "Next" at bounding box center [1123, 696] width 749 height 83
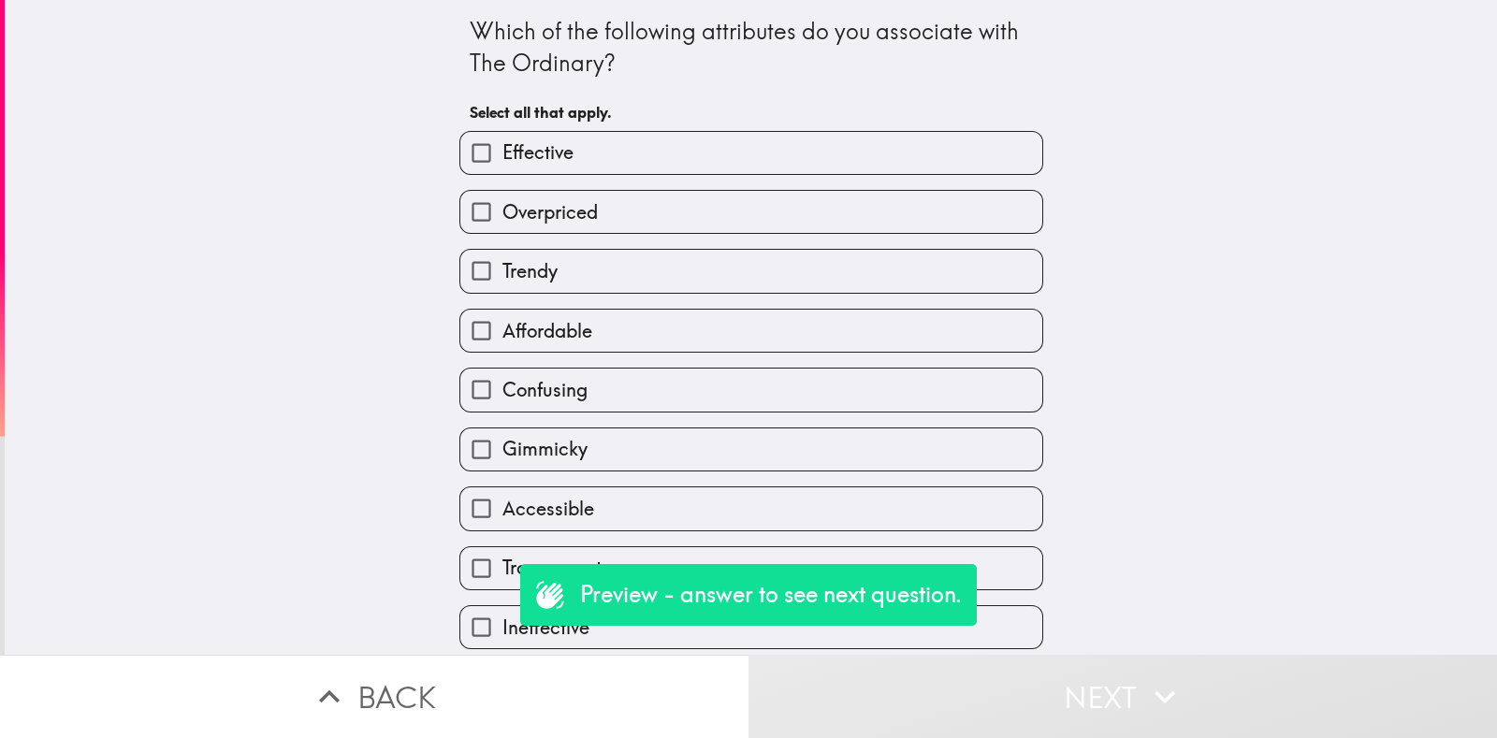
click at [790, 422] on div "Gimmicky" at bounding box center [743, 442] width 599 height 59
click at [932, 552] on label "Transparent" at bounding box center [751, 568] width 582 height 42
click at [502, 552] on input "Transparent" at bounding box center [481, 568] width 42 height 42
checkbox input "true"
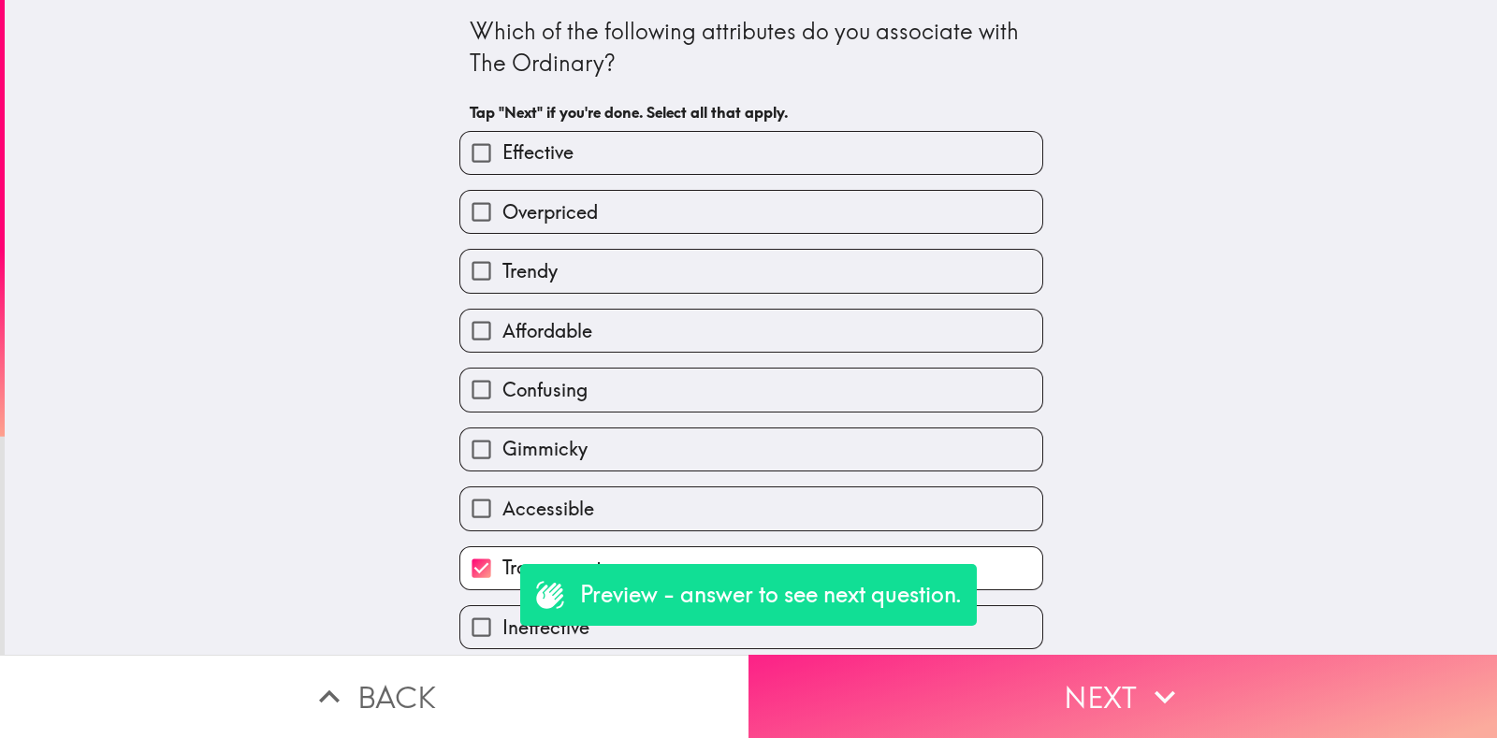
click at [1179, 685] on button "Next" at bounding box center [1123, 696] width 749 height 83
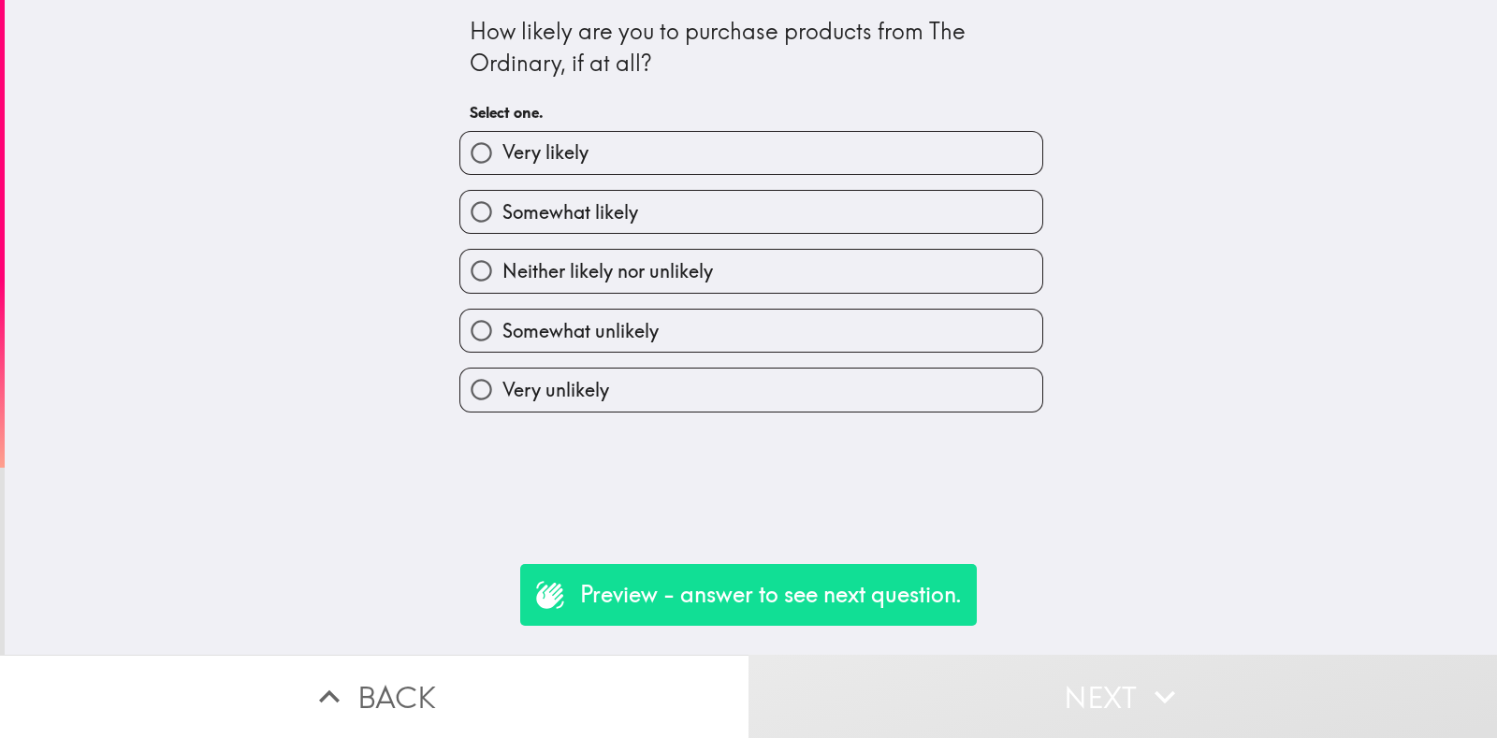
click at [714, 330] on label "Somewhat unlikely" at bounding box center [751, 331] width 582 height 42
click at [502, 330] on input "Somewhat unlikely" at bounding box center [481, 331] width 42 height 42
radio input "true"
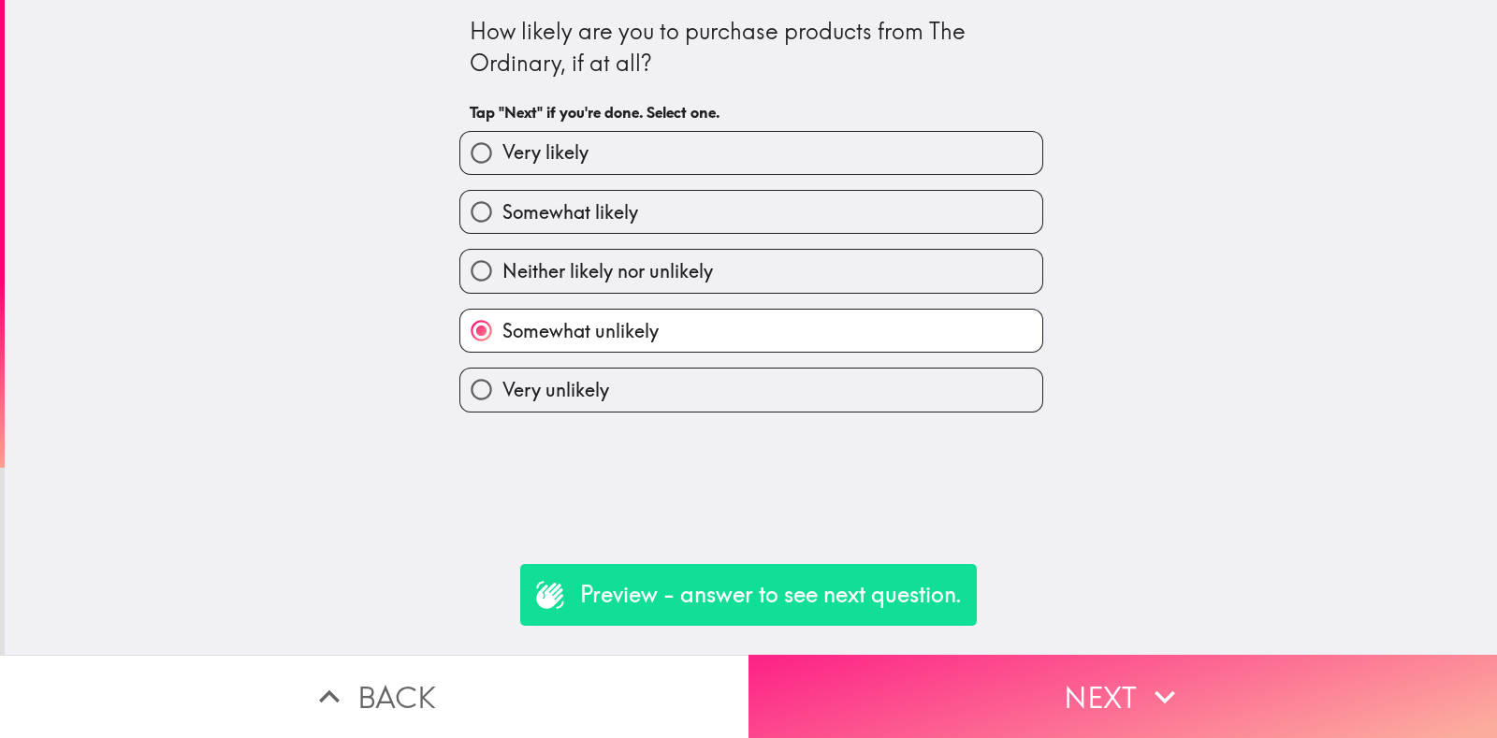
click at [1039, 663] on button "Next" at bounding box center [1123, 696] width 749 height 83
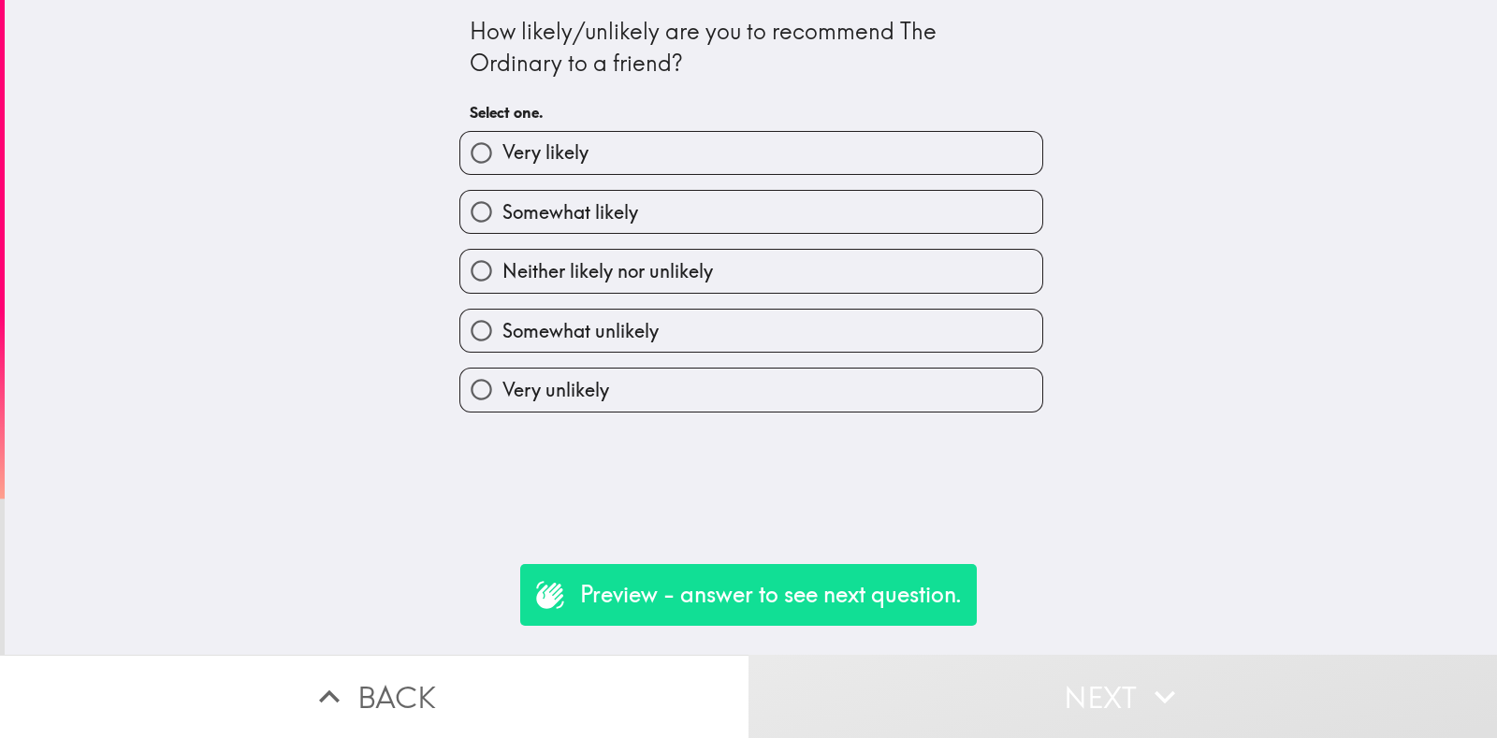
click at [712, 291] on label "Neither likely nor unlikely" at bounding box center [751, 271] width 582 height 42
click at [502, 291] on input "Neither likely nor unlikely" at bounding box center [481, 271] width 42 height 42
radio input "true"
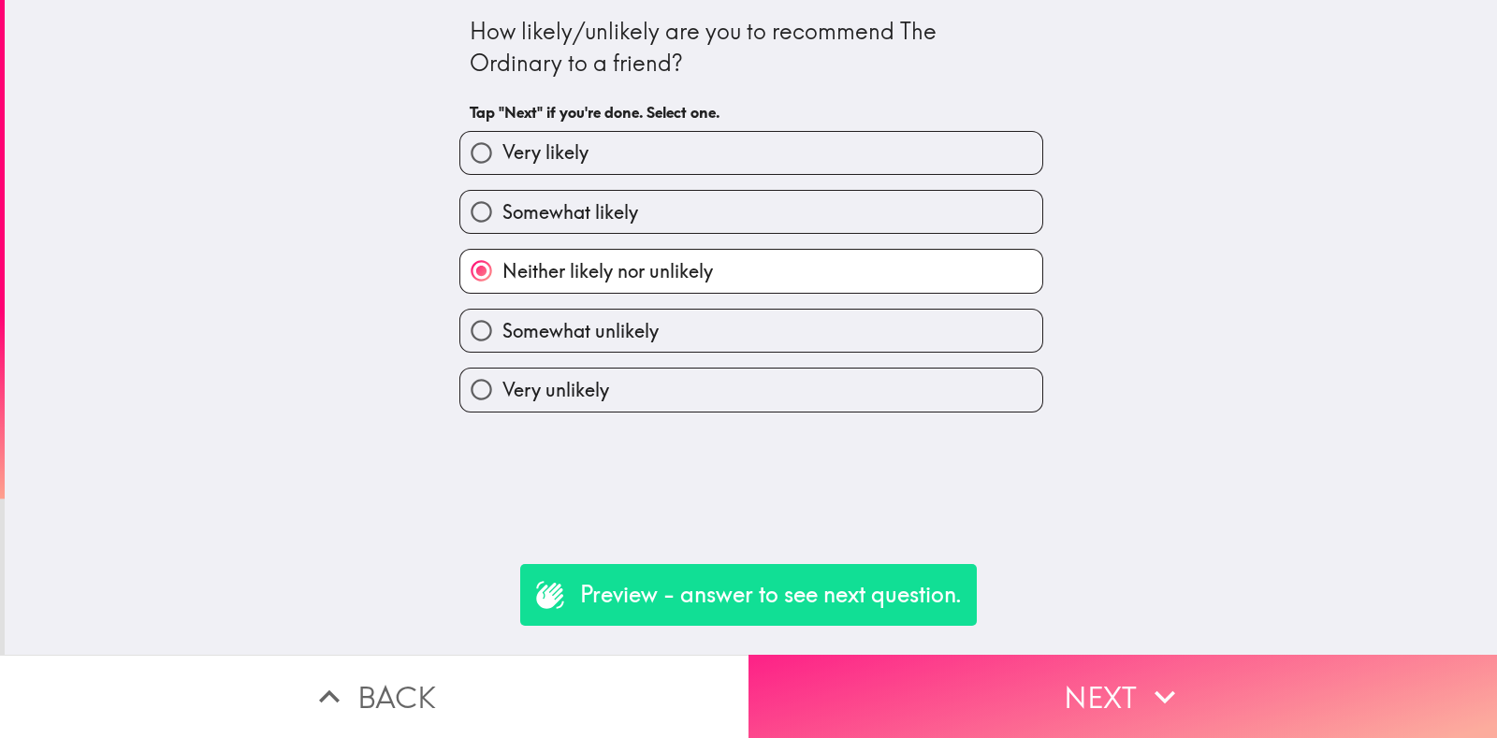
drag, startPoint x: 990, startPoint y: 624, endPoint x: 990, endPoint y: 637, distance: 13.1
click at [990, 627] on div "How likely/unlikely are you to recommend The Ordinary to a friend? Tap "Next" i…" at bounding box center [751, 327] width 1492 height 655
drag, startPoint x: 990, startPoint y: 638, endPoint x: 988, endPoint y: 648, distance: 9.5
click at [990, 655] on button "Next" at bounding box center [1123, 696] width 749 height 83
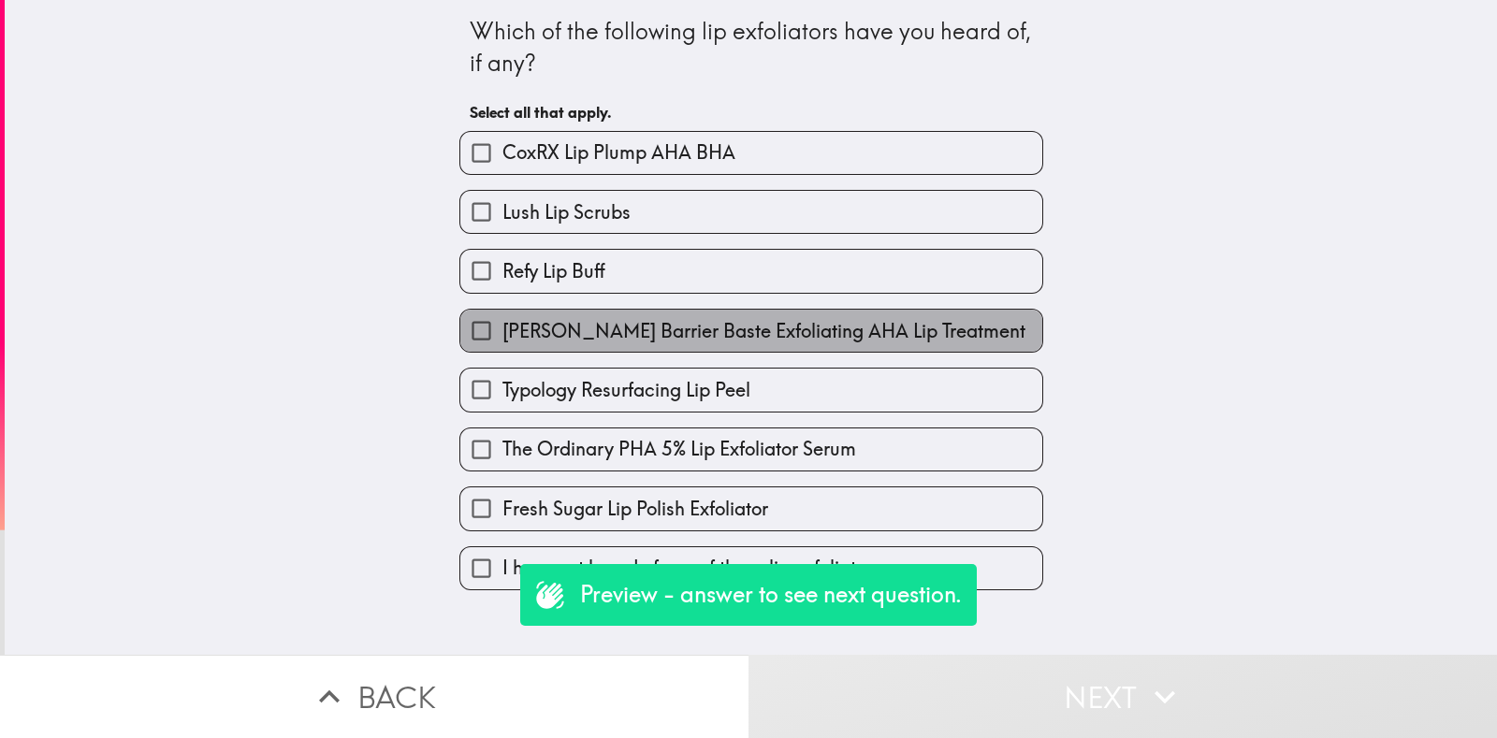
click at [791, 328] on span "[PERSON_NAME] Barrier Baste Exfoliating AHA Lip Treatment" at bounding box center [763, 331] width 523 height 26
click at [502, 328] on input "[PERSON_NAME] Barrier Baste Exfoliating AHA Lip Treatment" at bounding box center [481, 331] width 42 height 42
checkbox input "true"
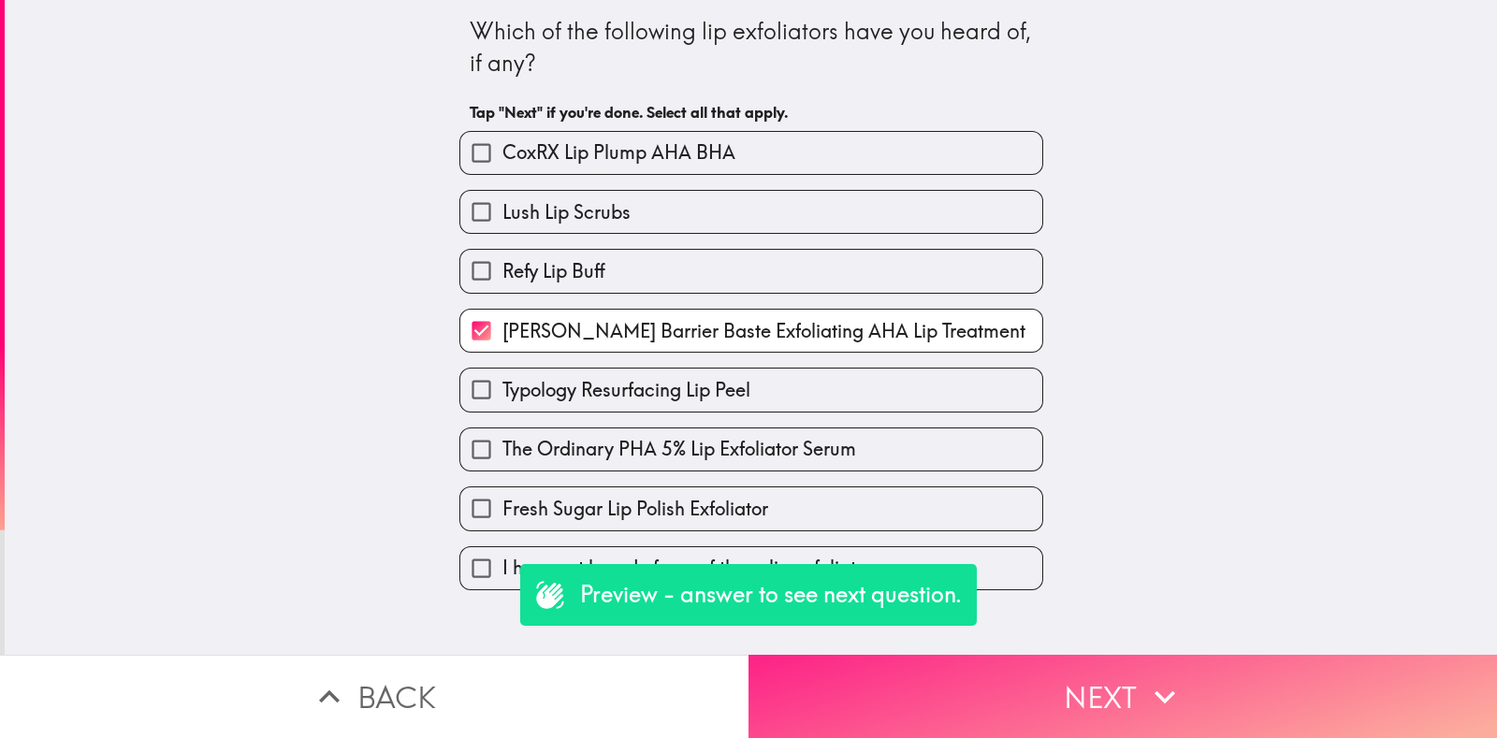
click at [1073, 693] on button "Next" at bounding box center [1123, 696] width 749 height 83
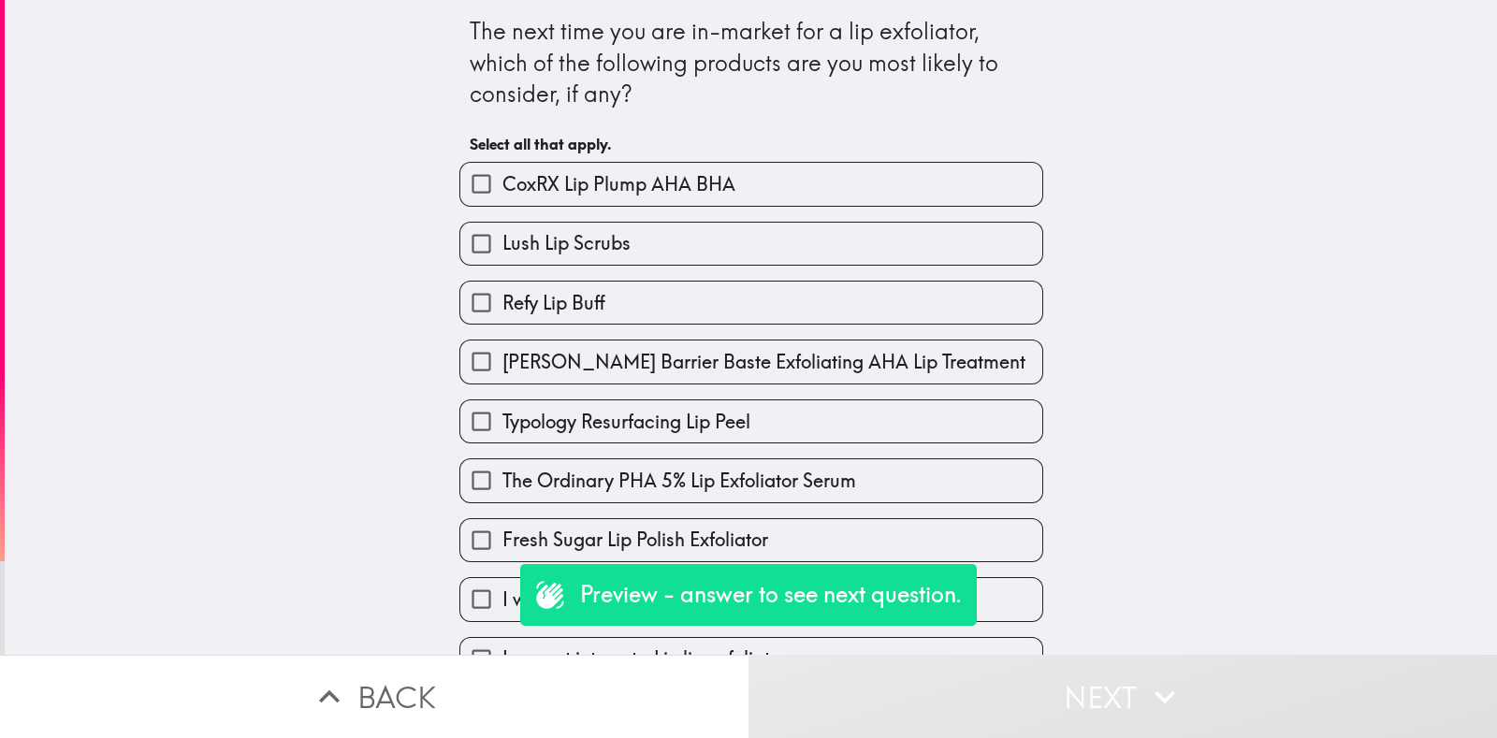
click at [801, 369] on span "[PERSON_NAME] Barrier Baste Exfoliating AHA Lip Treatment" at bounding box center [763, 362] width 523 height 26
click at [502, 369] on input "[PERSON_NAME] Barrier Baste Exfoliating AHA Lip Treatment" at bounding box center [481, 362] width 42 height 42
checkbox input "true"
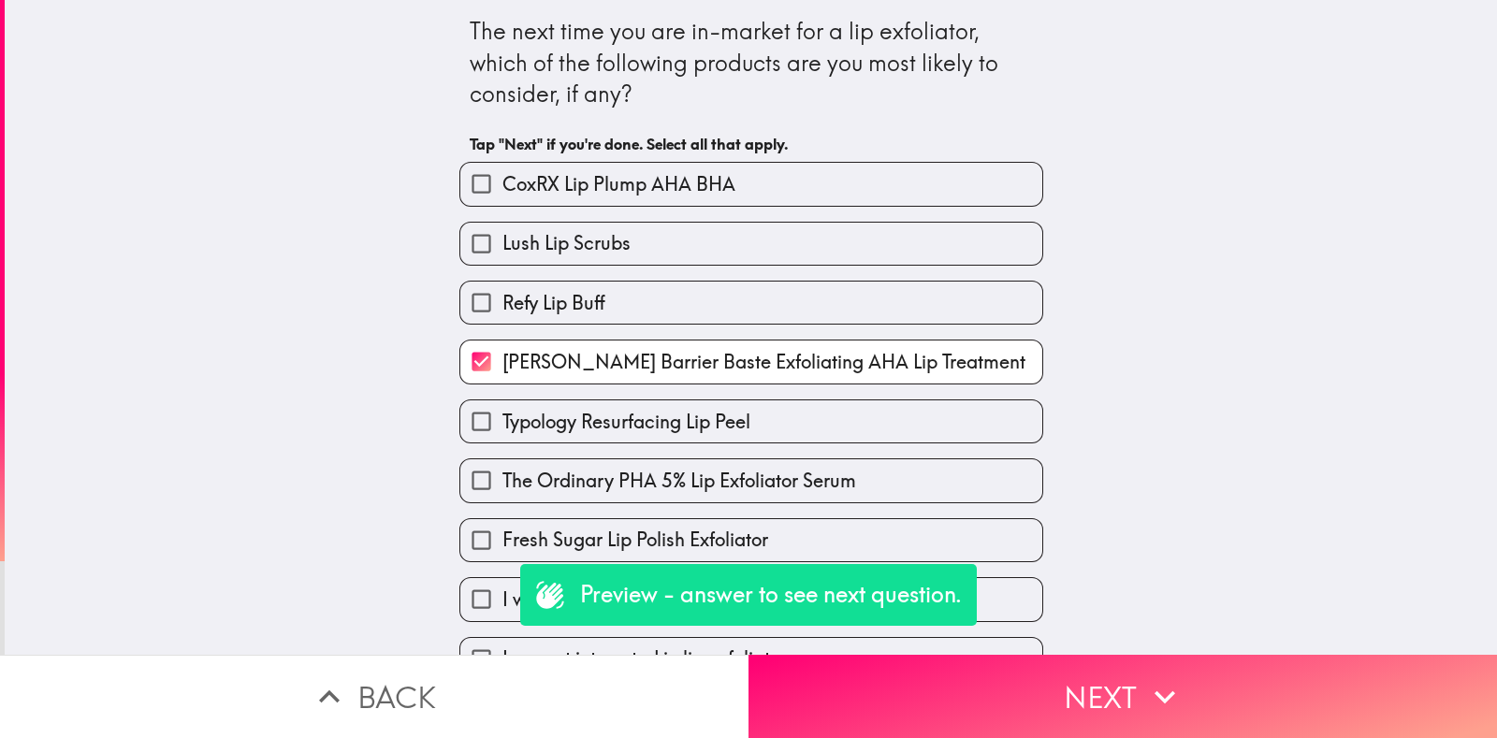
click at [974, 628] on div "I am not interested in lip exfoliators" at bounding box center [743, 651] width 599 height 59
click at [604, 655] on button "Back" at bounding box center [374, 696] width 749 height 83
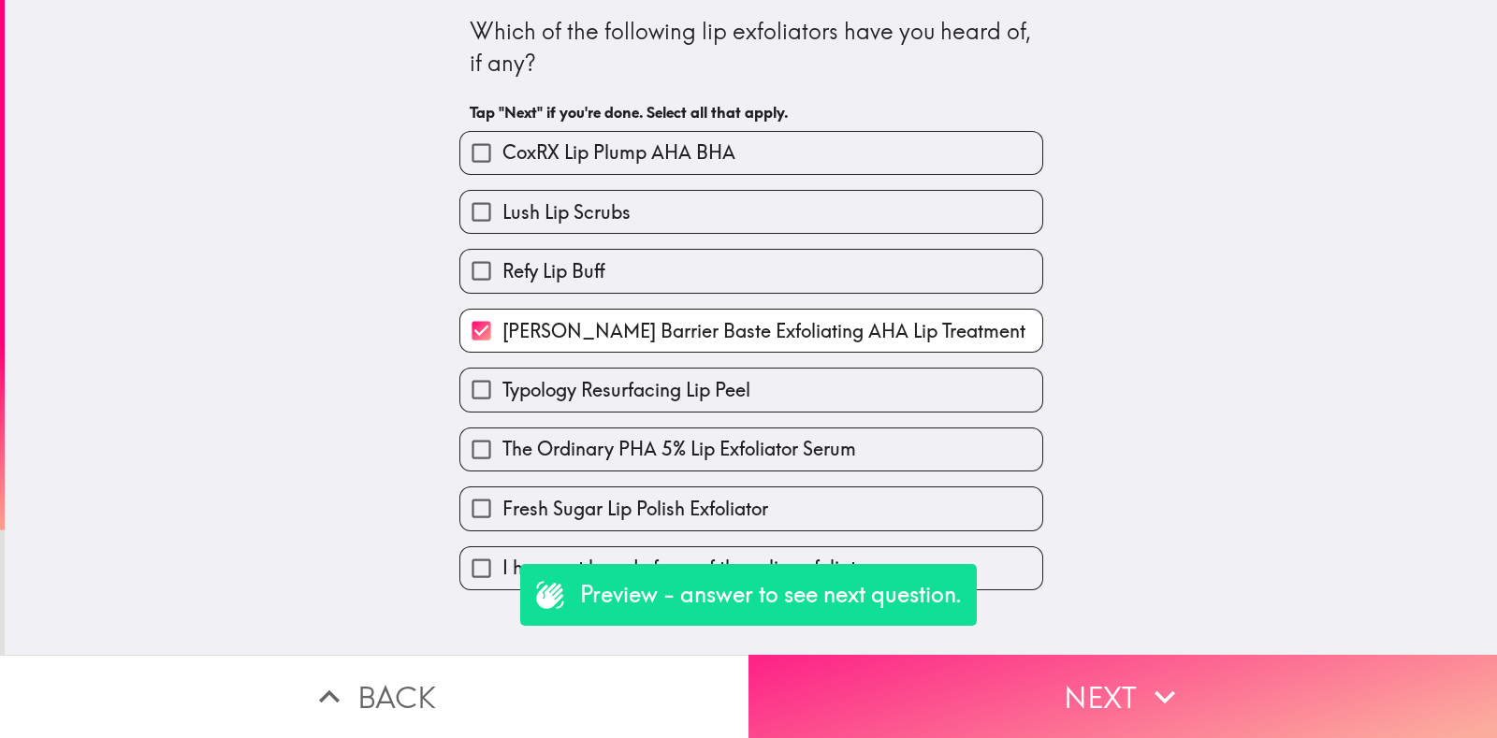
click at [966, 684] on button "Next" at bounding box center [1123, 696] width 749 height 83
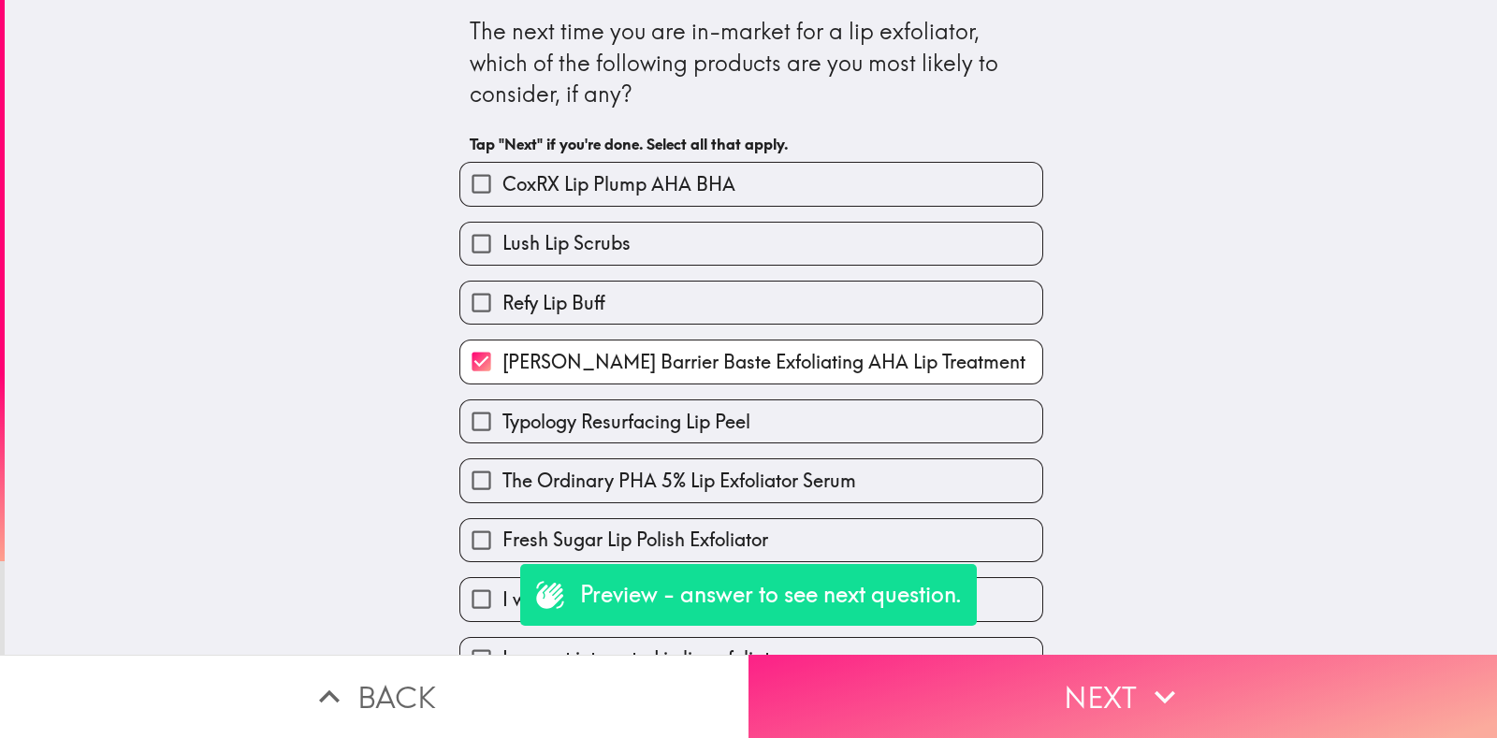
click at [966, 687] on button "Next" at bounding box center [1123, 696] width 749 height 83
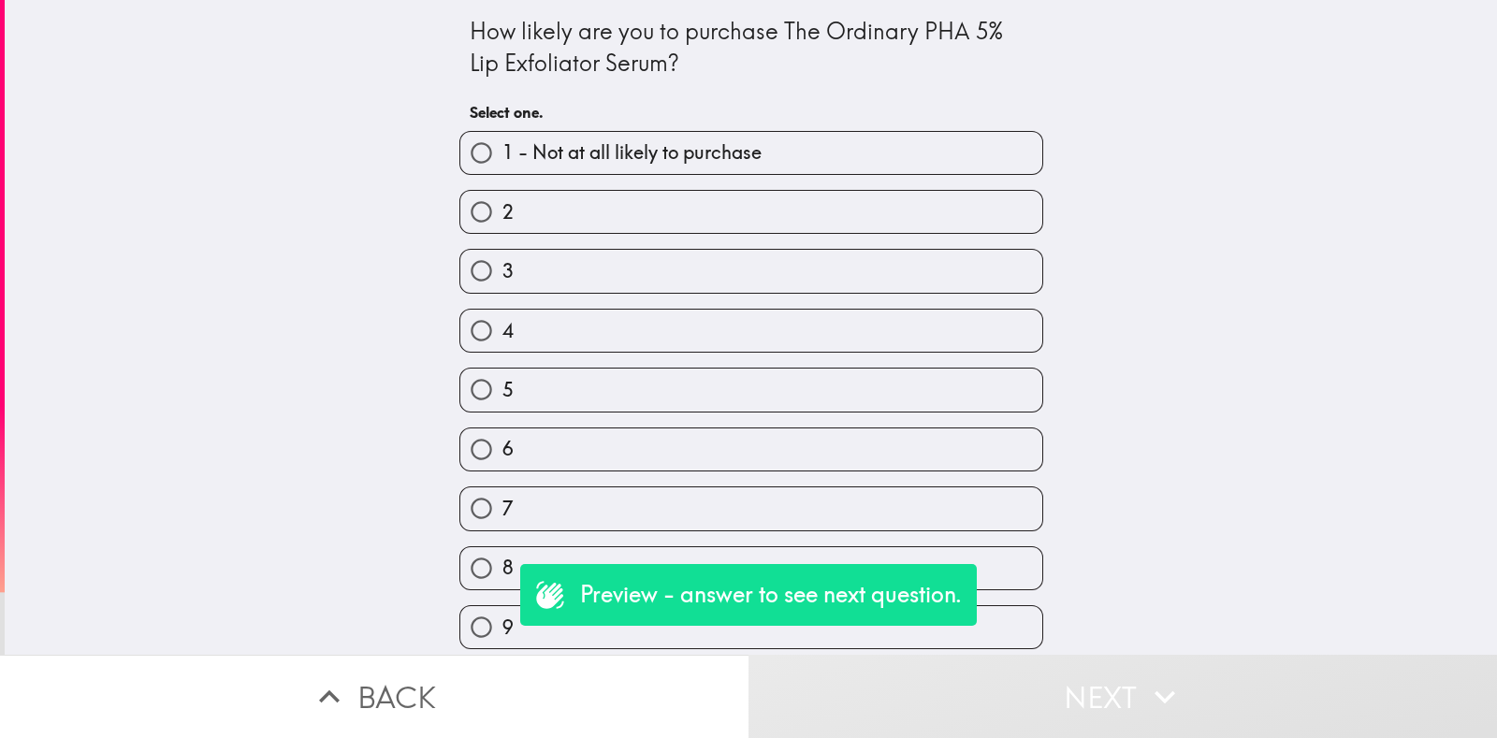
click at [686, 474] on div "7" at bounding box center [743, 501] width 599 height 59
click at [975, 499] on label "7" at bounding box center [751, 509] width 582 height 42
click at [502, 499] on input "7" at bounding box center [481, 509] width 42 height 42
radio input "true"
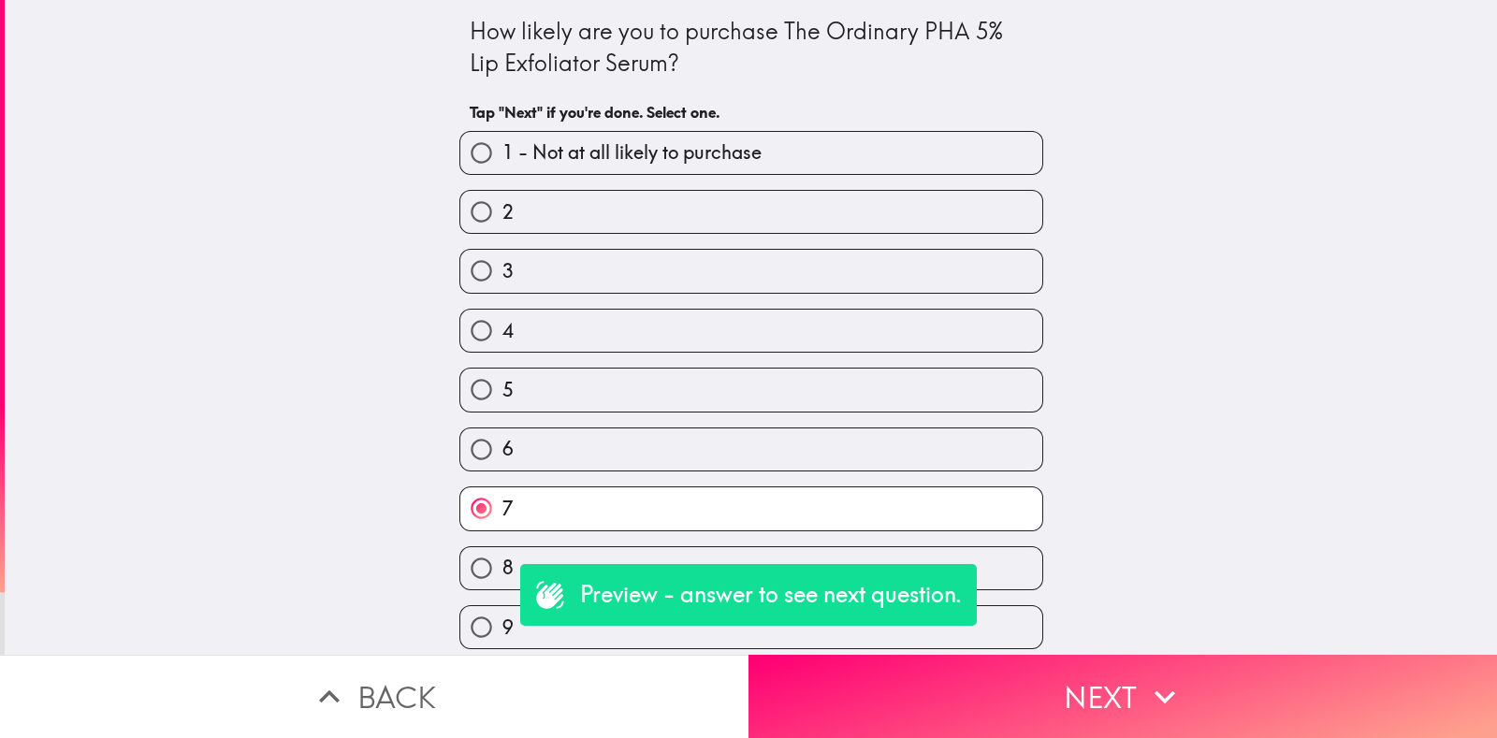
click at [1085, 663] on button "Next" at bounding box center [1123, 696] width 749 height 83
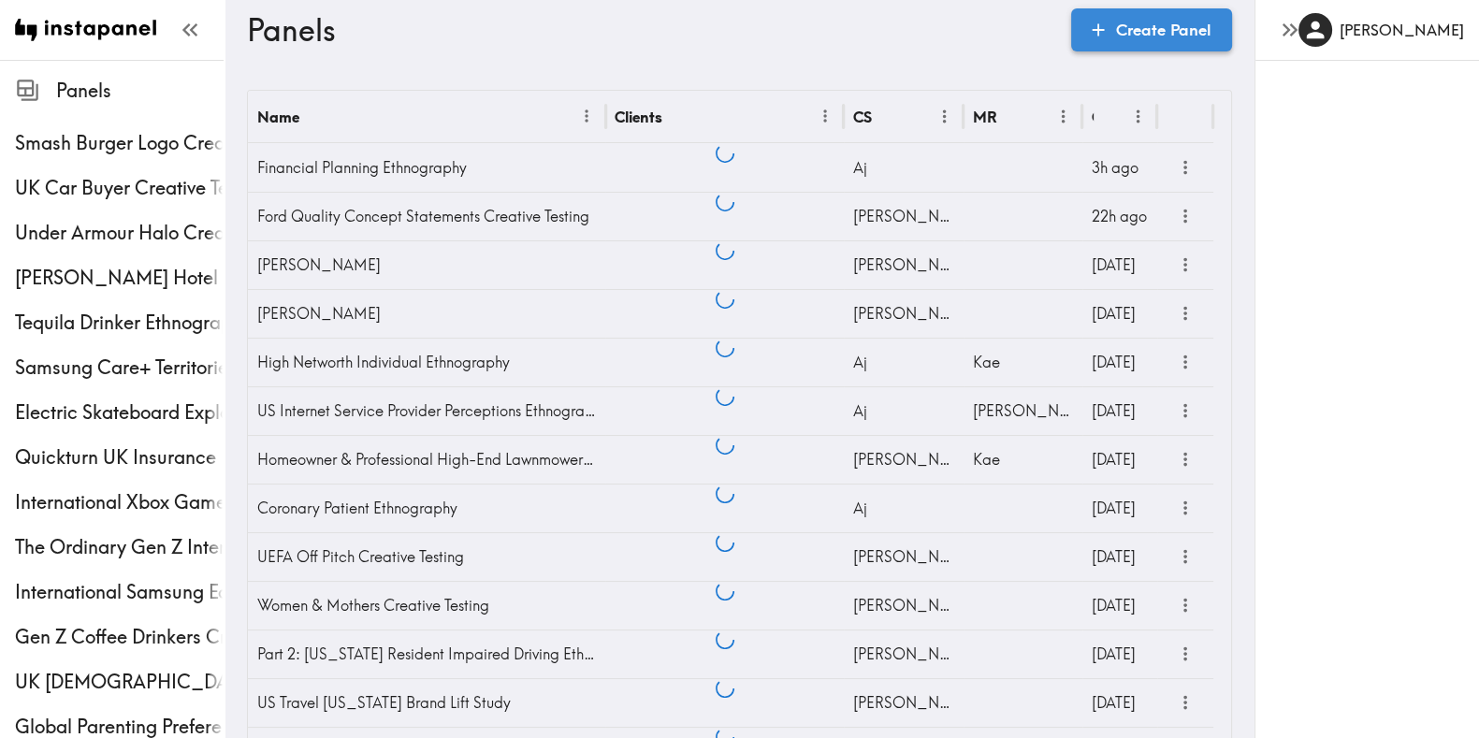
scroll to position [5927, 0]
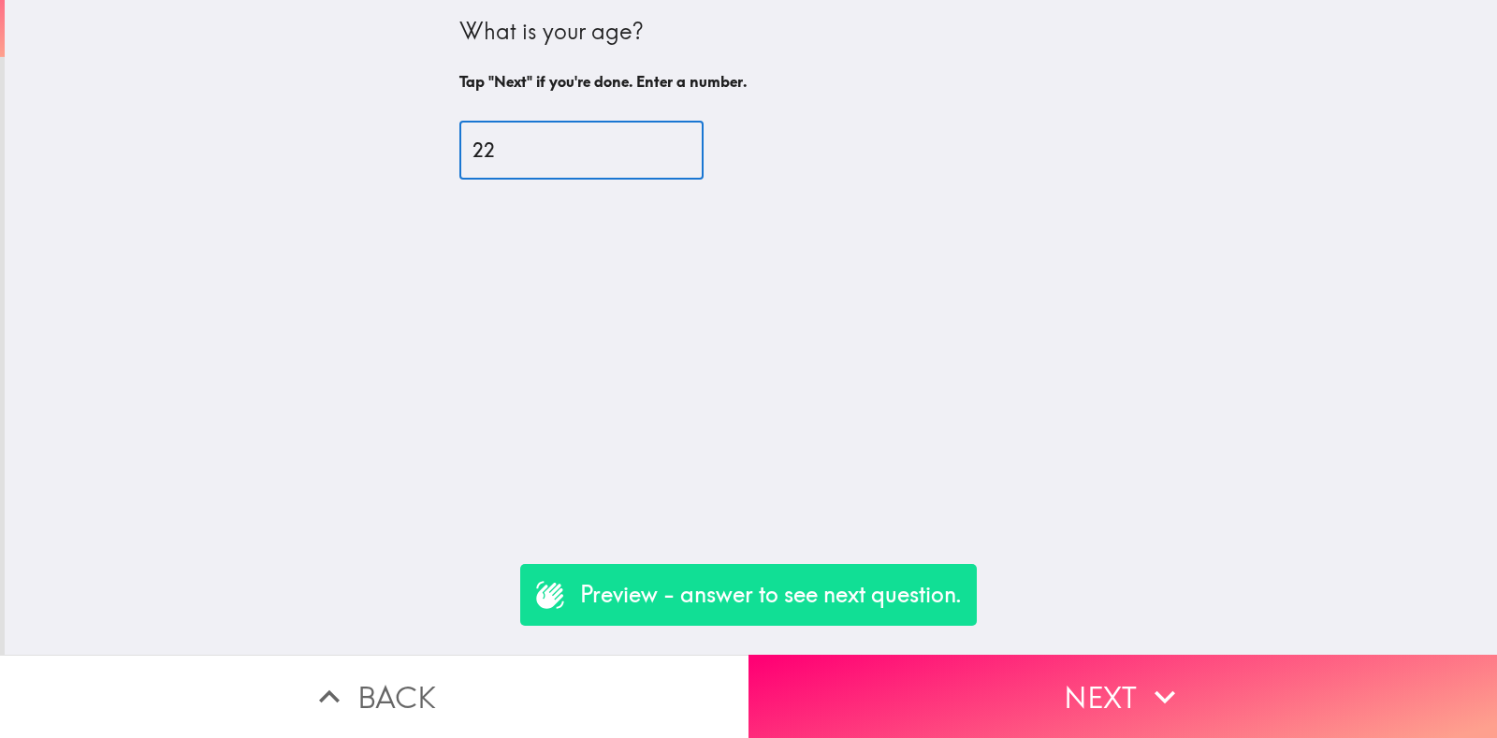
type input "22"
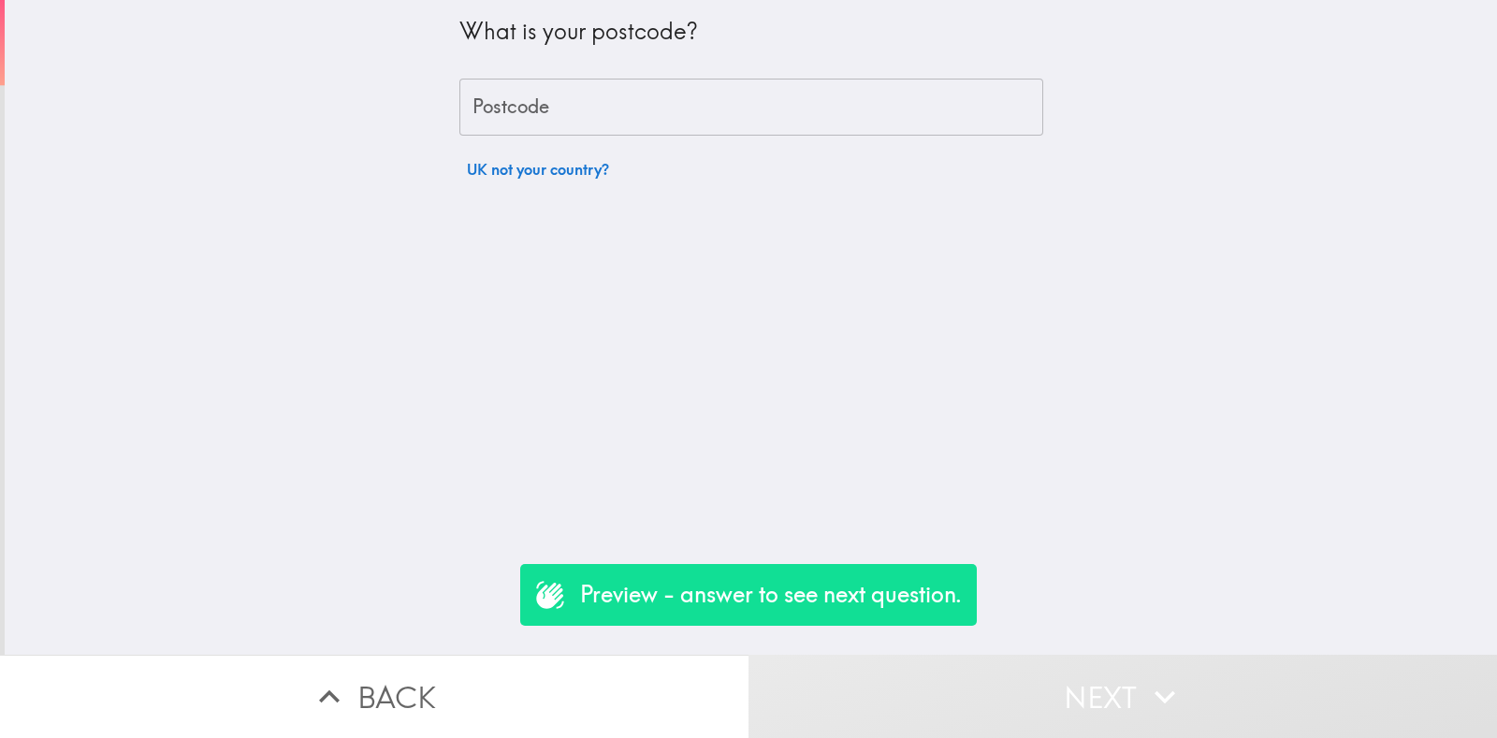
click at [580, 119] on input "Postcode" at bounding box center [751, 108] width 584 height 58
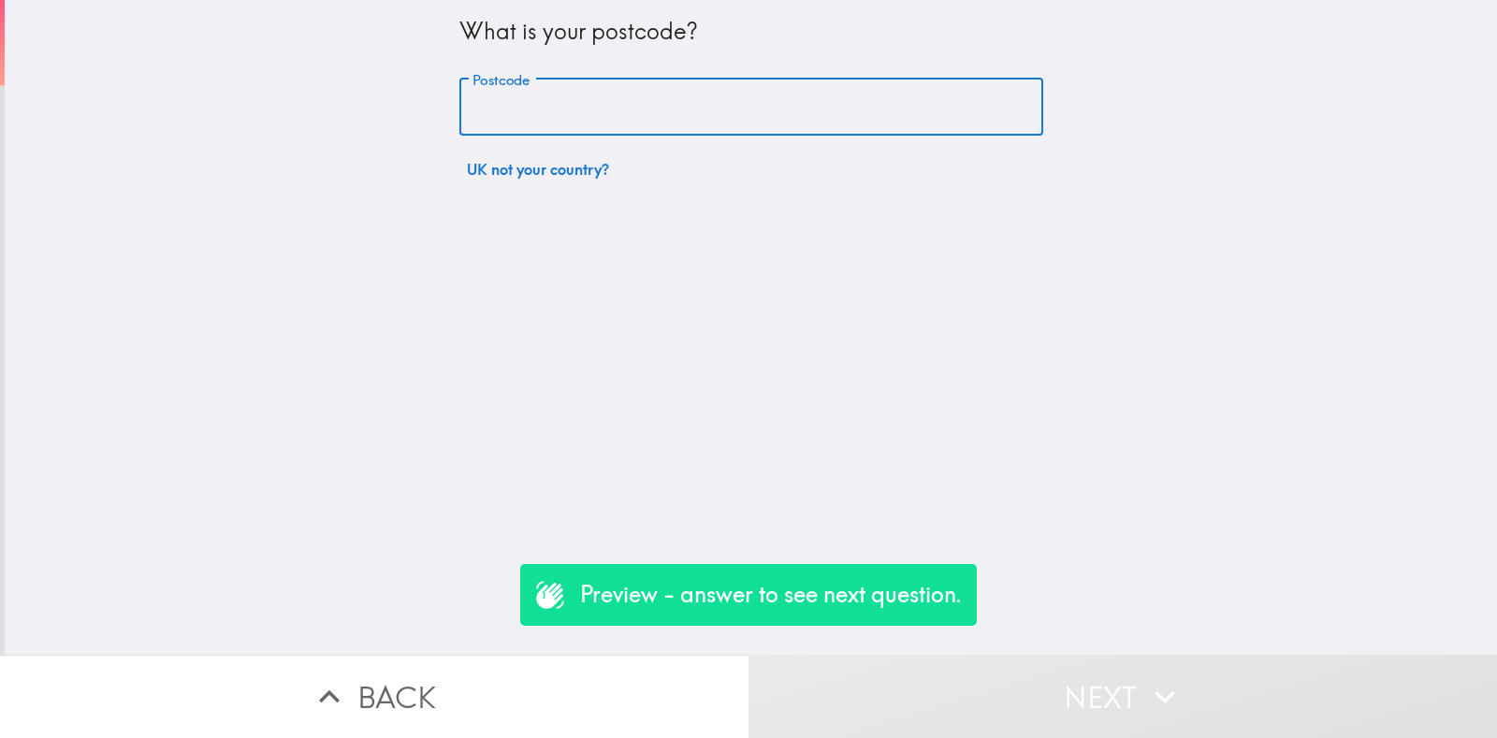
type input "rm156pr"
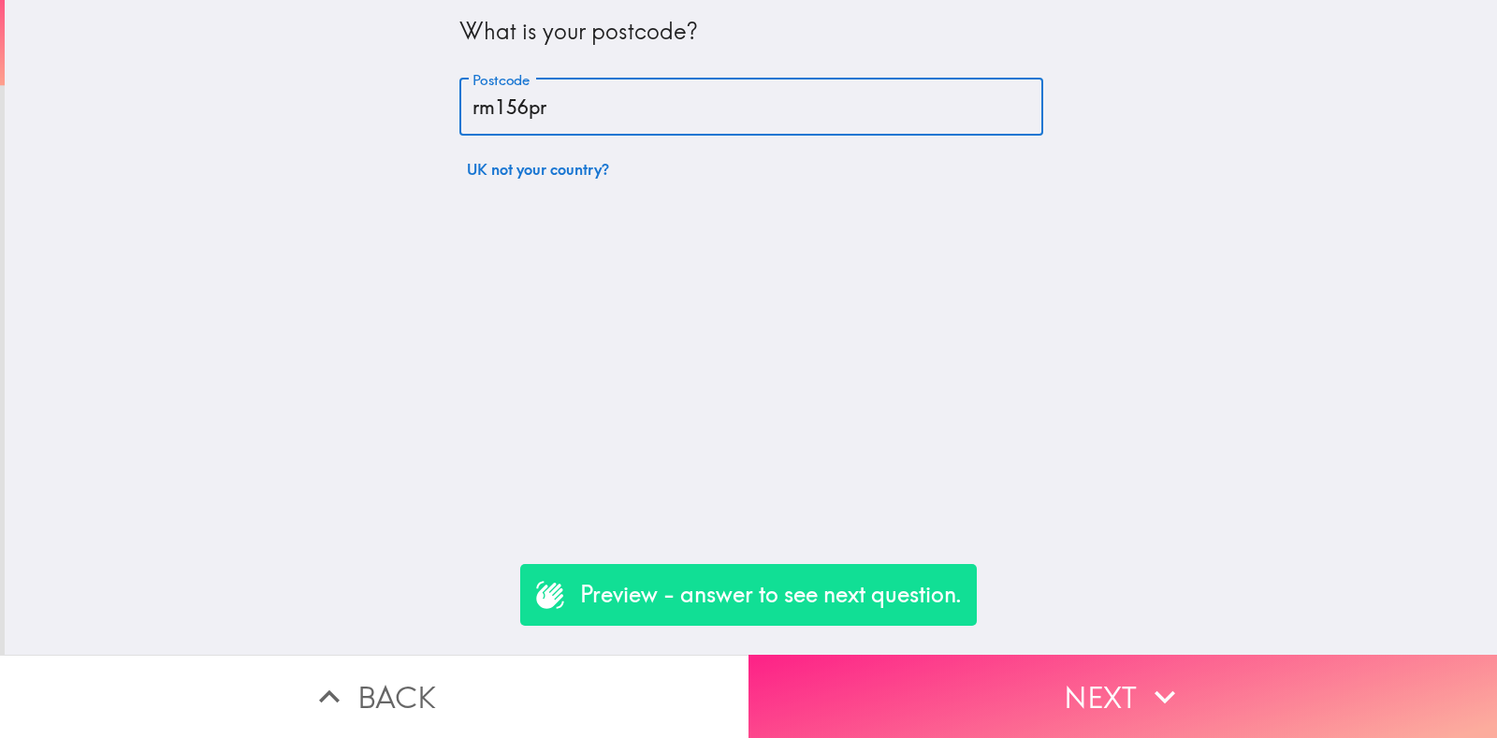
click at [972, 688] on button "Next" at bounding box center [1123, 696] width 749 height 83
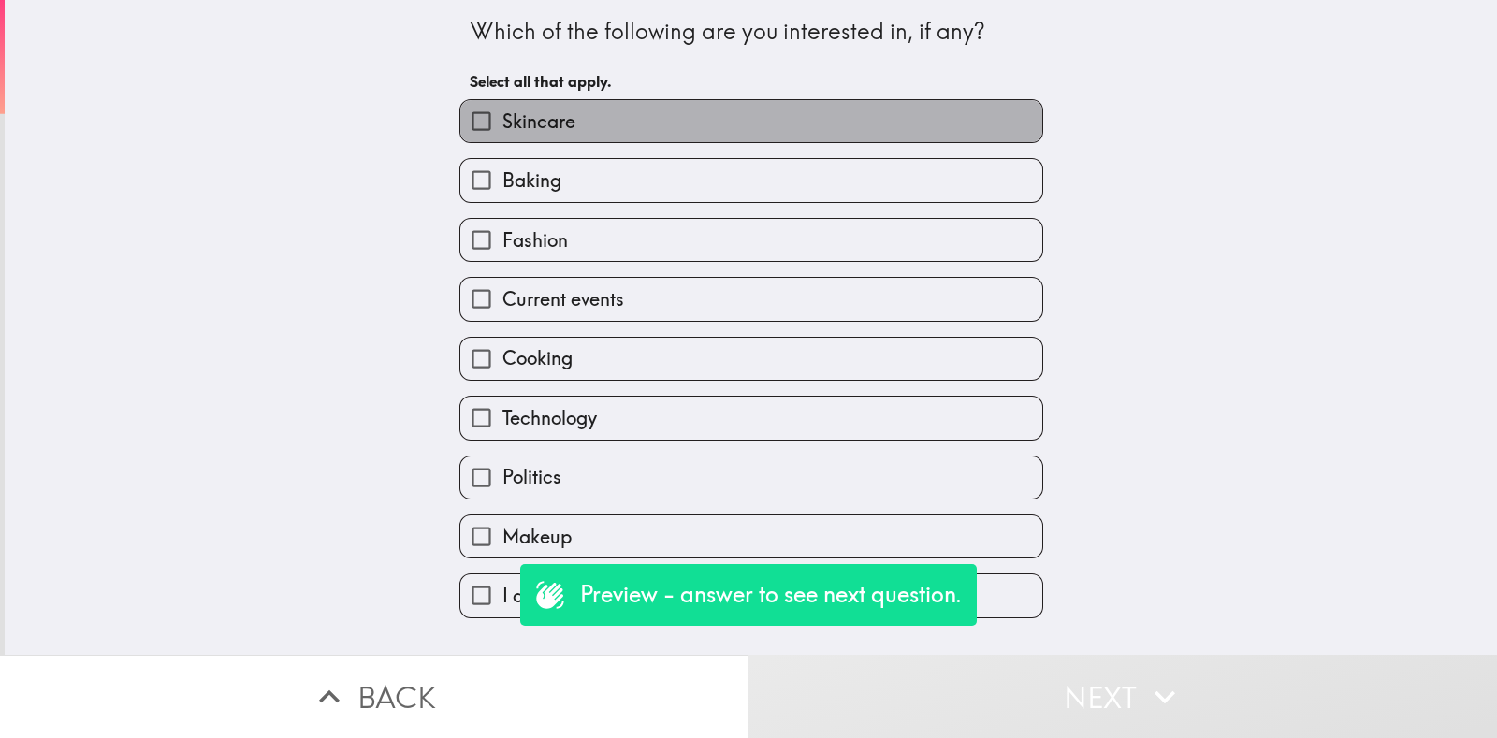
click at [517, 134] on label "Skincare" at bounding box center [751, 121] width 582 height 42
click at [502, 134] on input "Skincare" at bounding box center [481, 121] width 42 height 42
checkbox input "true"
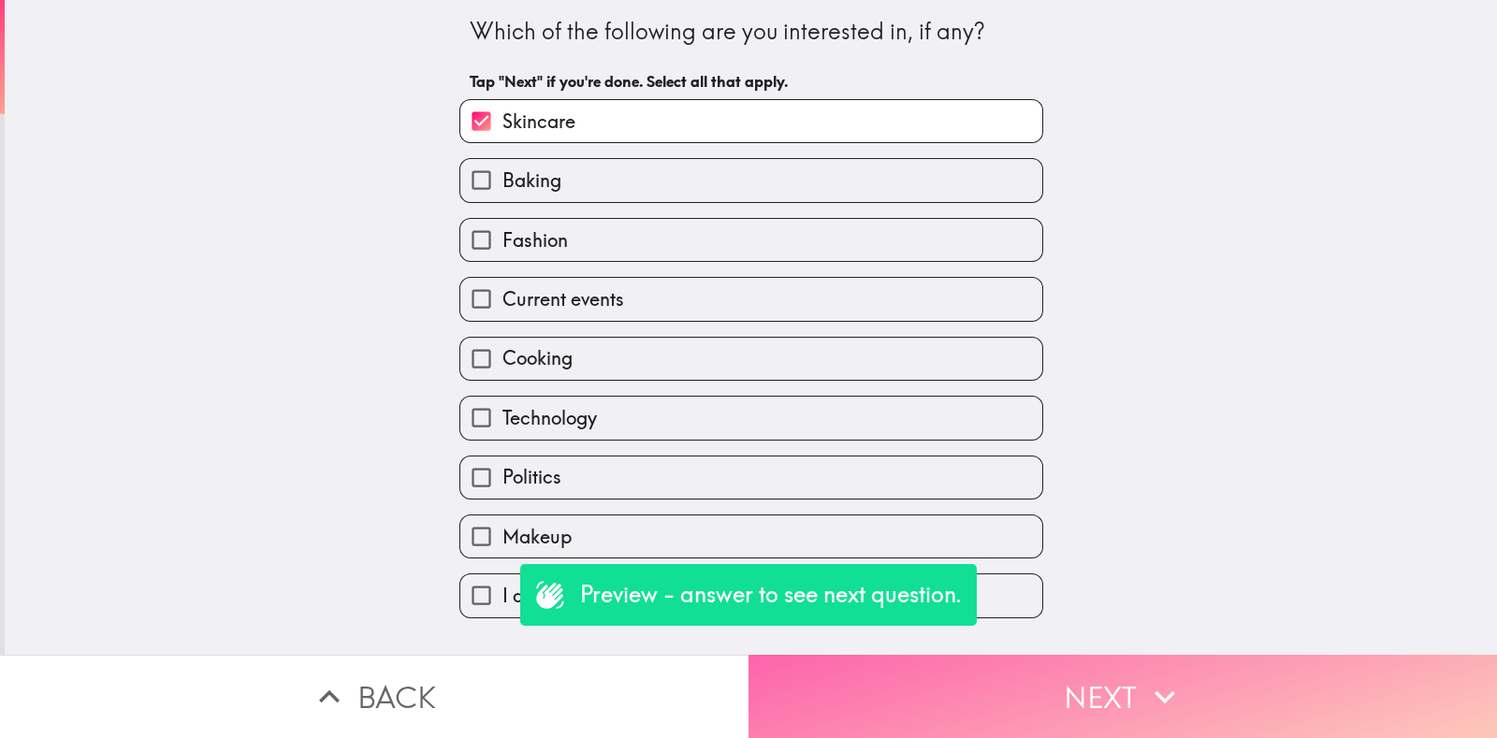
click at [1046, 655] on button "Next" at bounding box center [1123, 696] width 749 height 83
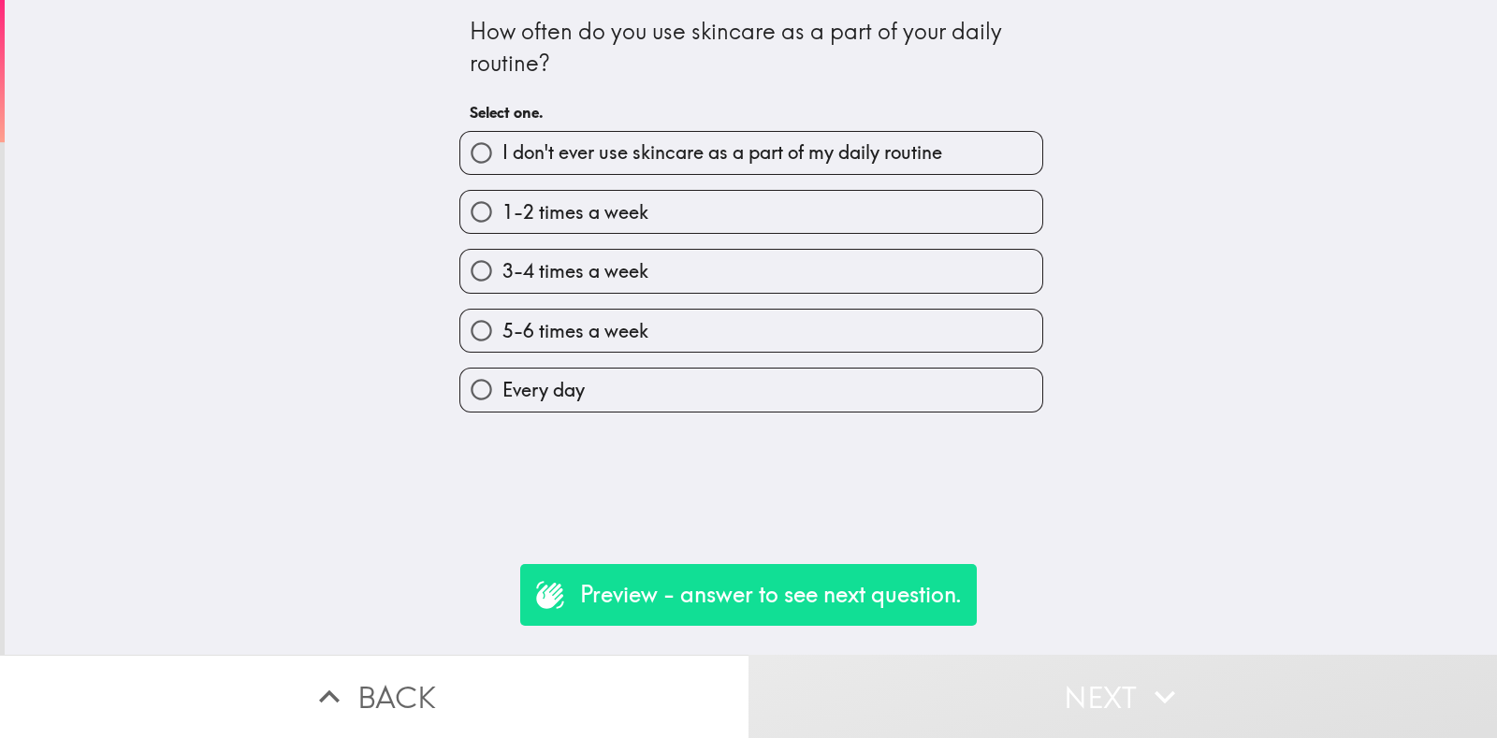
click at [622, 353] on div "Every day" at bounding box center [743, 382] width 599 height 59
click at [697, 403] on label "Every day" at bounding box center [751, 390] width 582 height 42
click at [502, 403] on input "Every day" at bounding box center [481, 390] width 42 height 42
radio input "true"
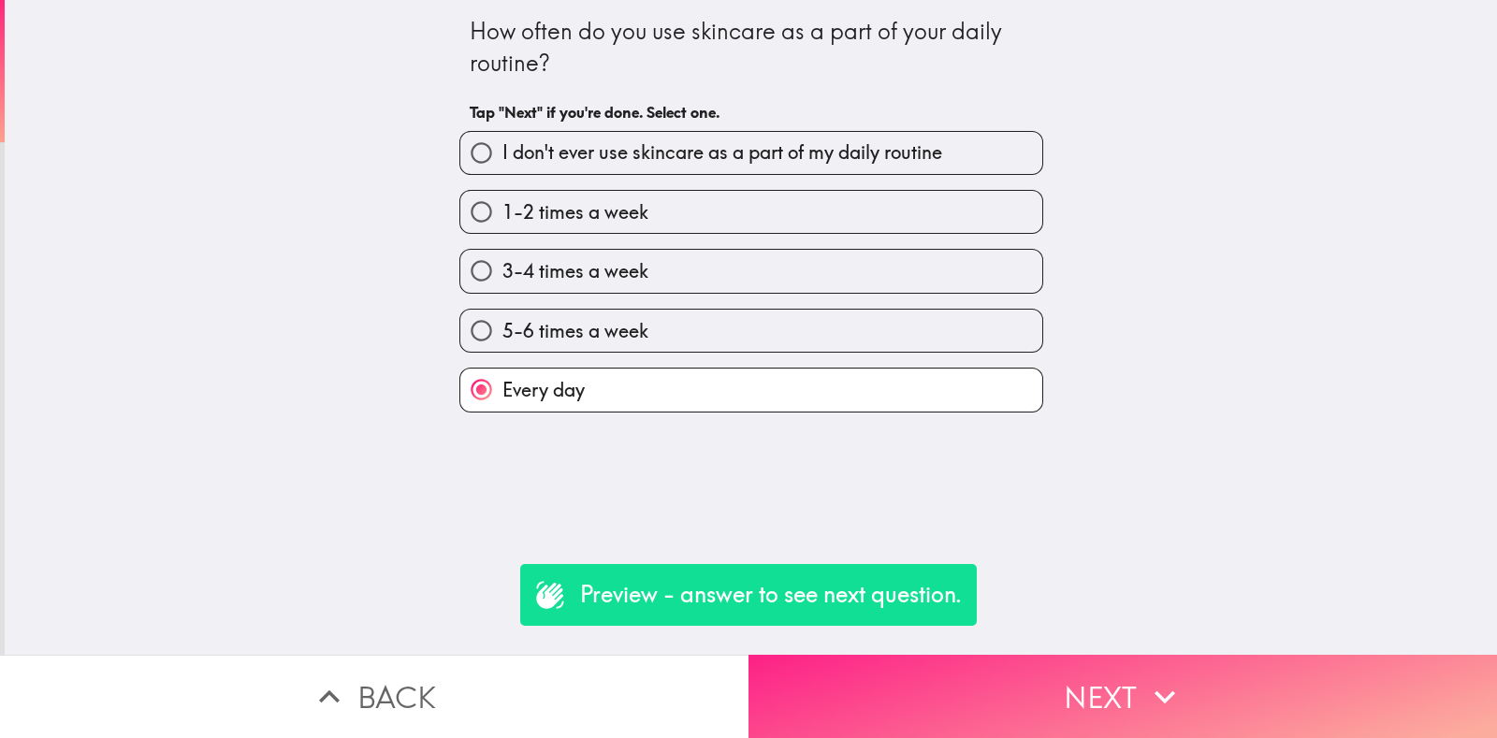
click at [1056, 667] on div "How often do you use skincare as a part of your daily routine? Tap "Next" if yo…" at bounding box center [748, 369] width 1497 height 738
click at [1059, 675] on button "Next" at bounding box center [1123, 696] width 749 height 83
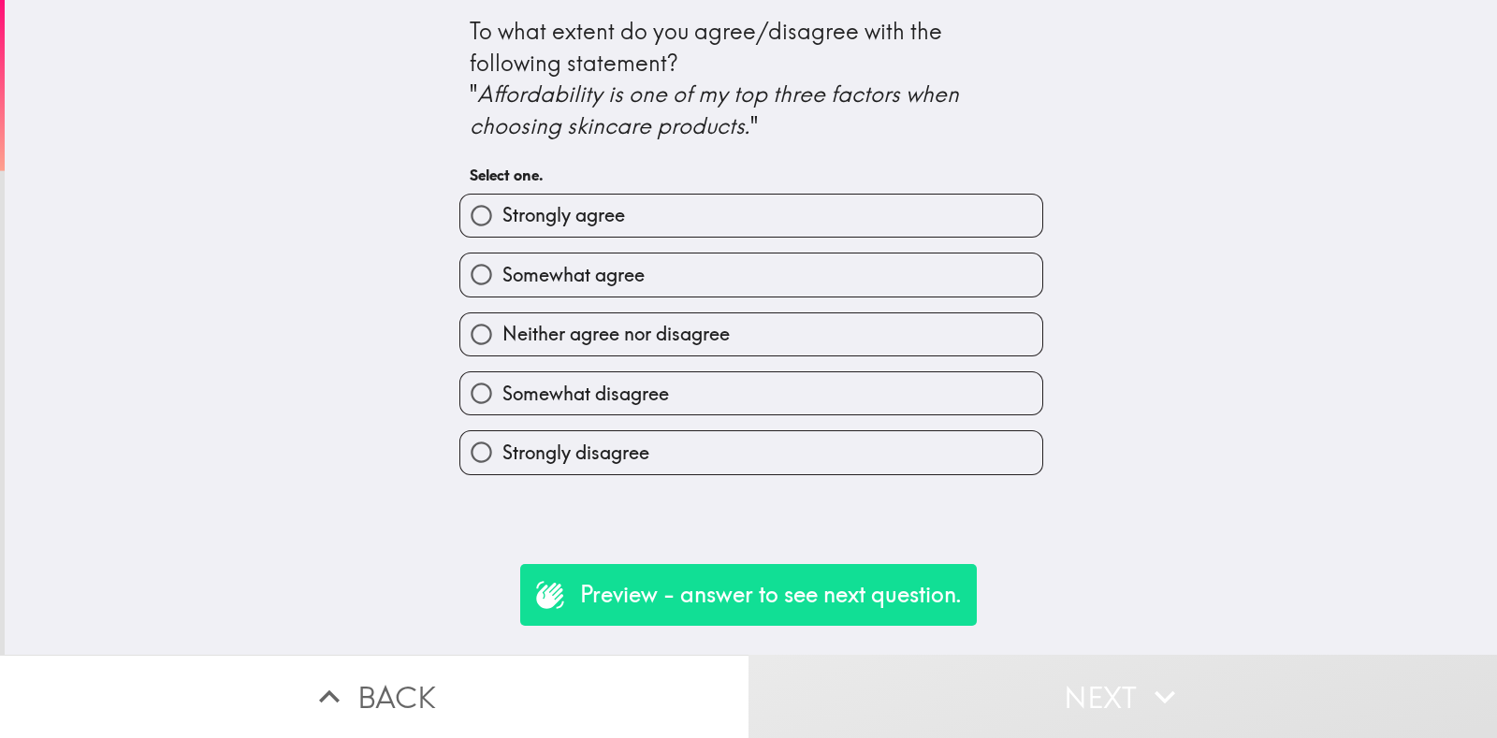
click at [622, 201] on label "Strongly agree" at bounding box center [751, 216] width 582 height 42
click at [502, 201] on input "Strongly agree" at bounding box center [481, 216] width 42 height 42
radio input "true"
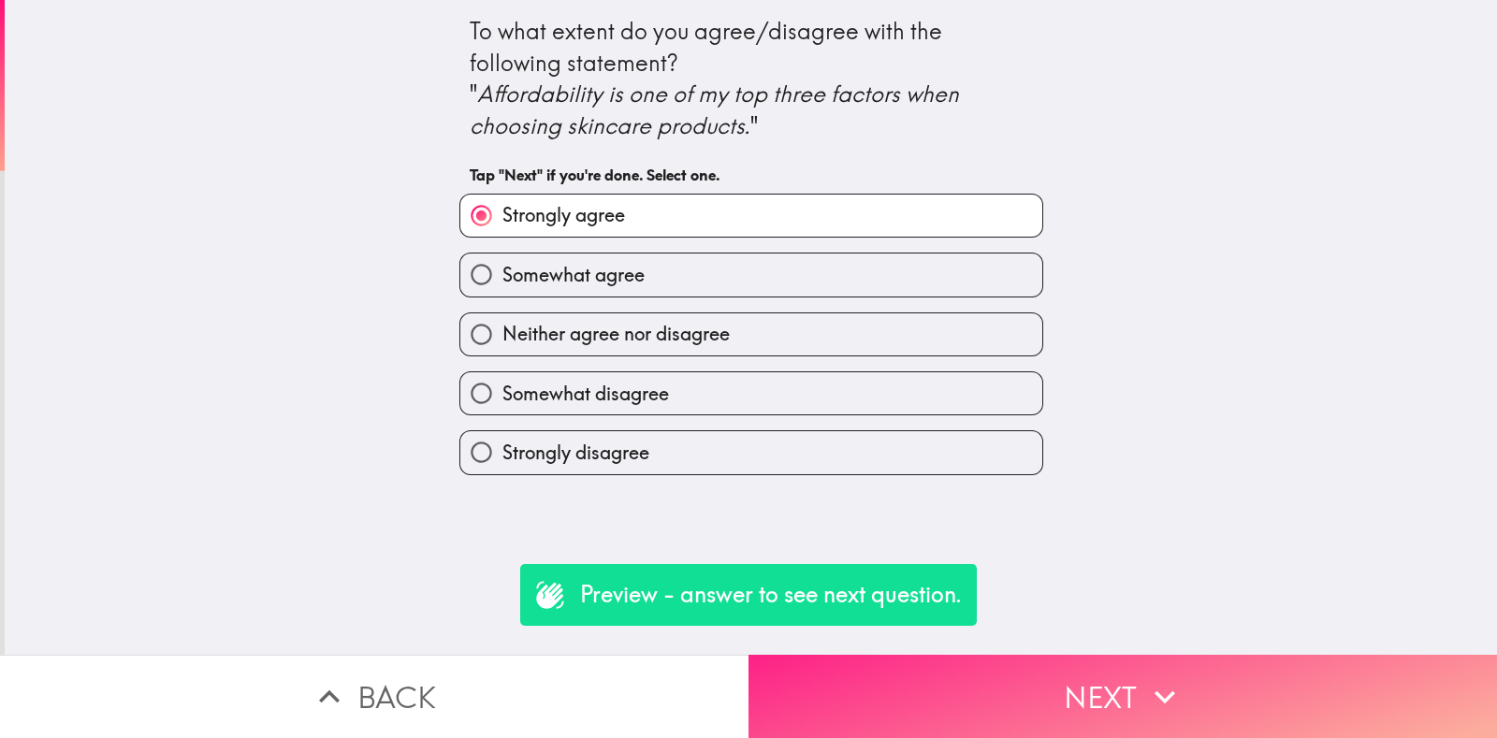
click at [1065, 679] on button "Next" at bounding box center [1123, 696] width 749 height 83
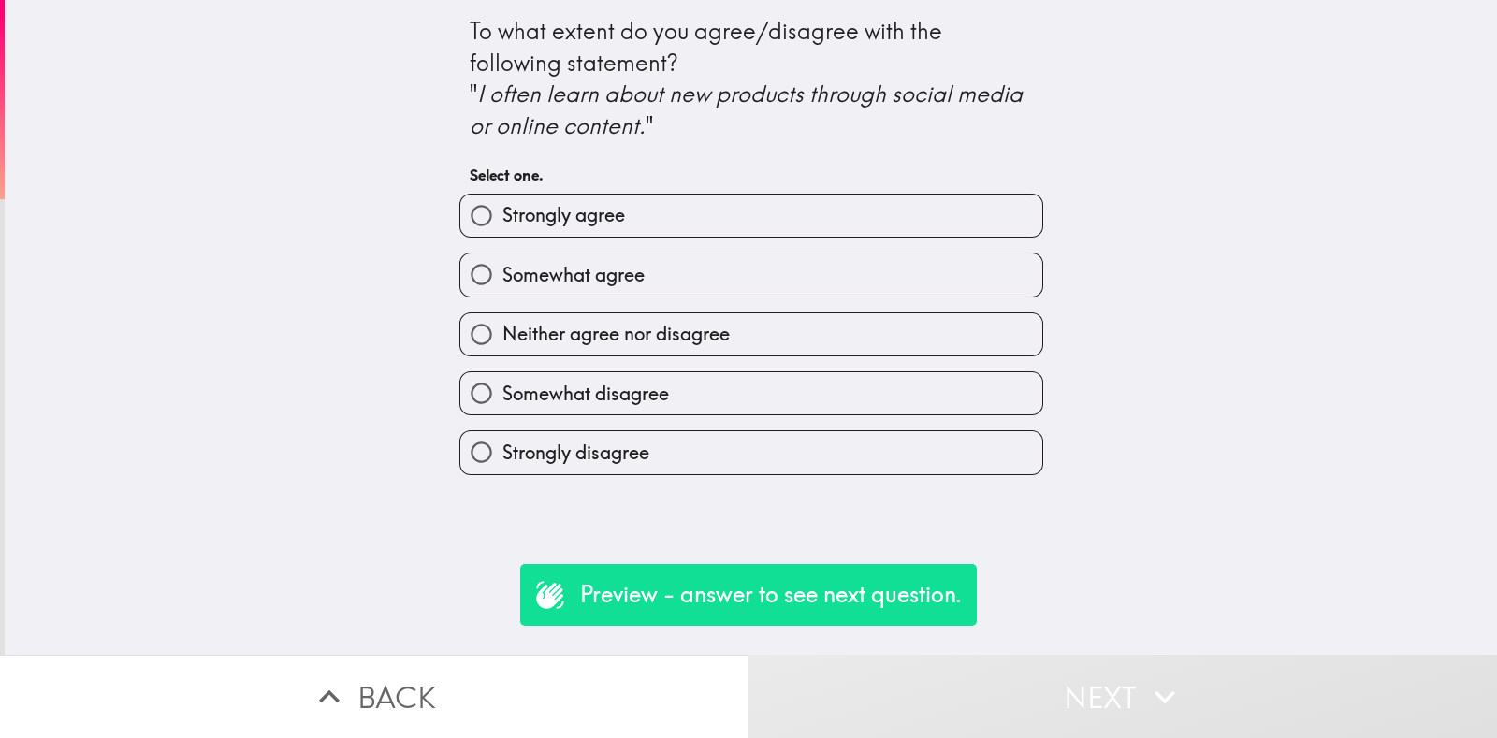
click at [604, 232] on label "Strongly agree" at bounding box center [751, 216] width 582 height 42
click at [502, 232] on input "Strongly agree" at bounding box center [481, 216] width 42 height 42
radio input "true"
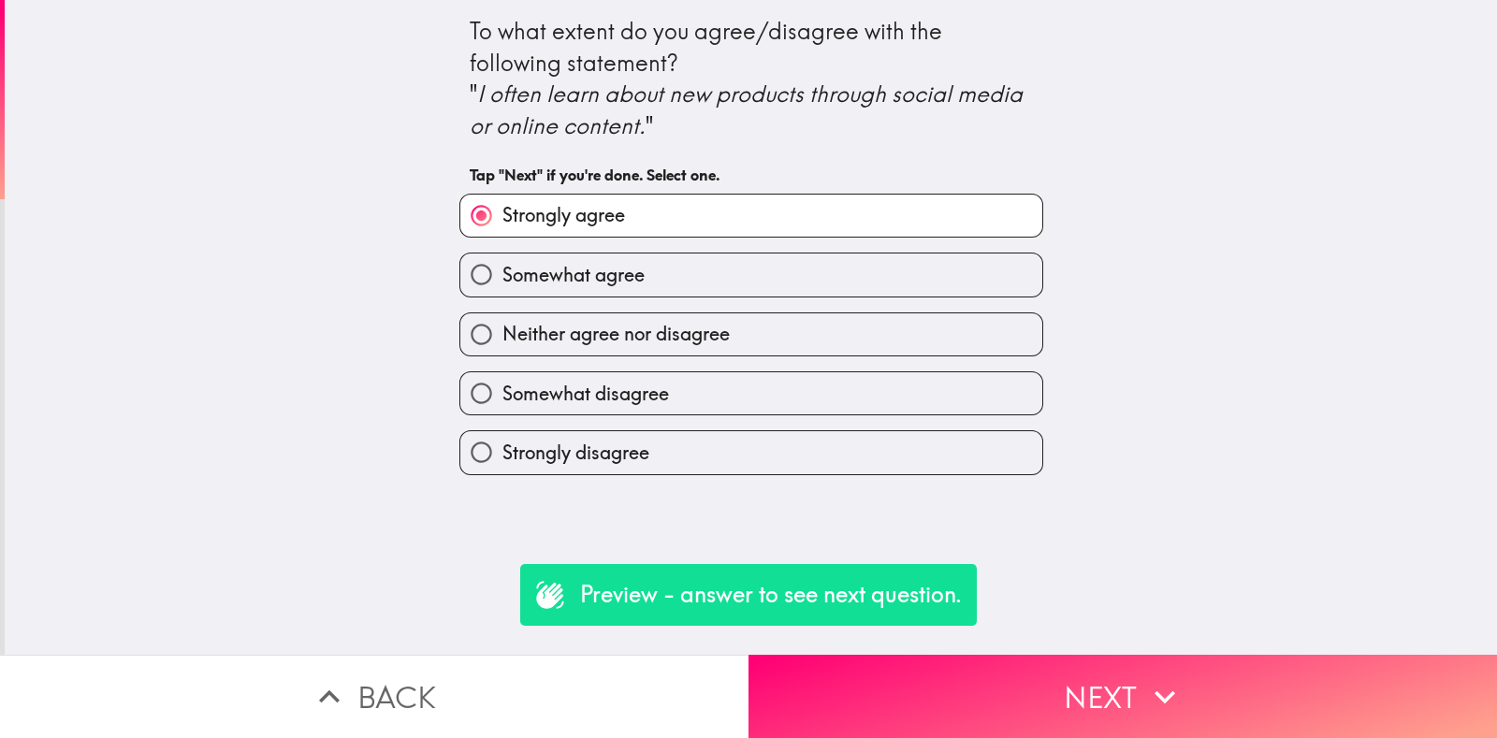
click at [1036, 685] on button "Next" at bounding box center [1123, 696] width 749 height 83
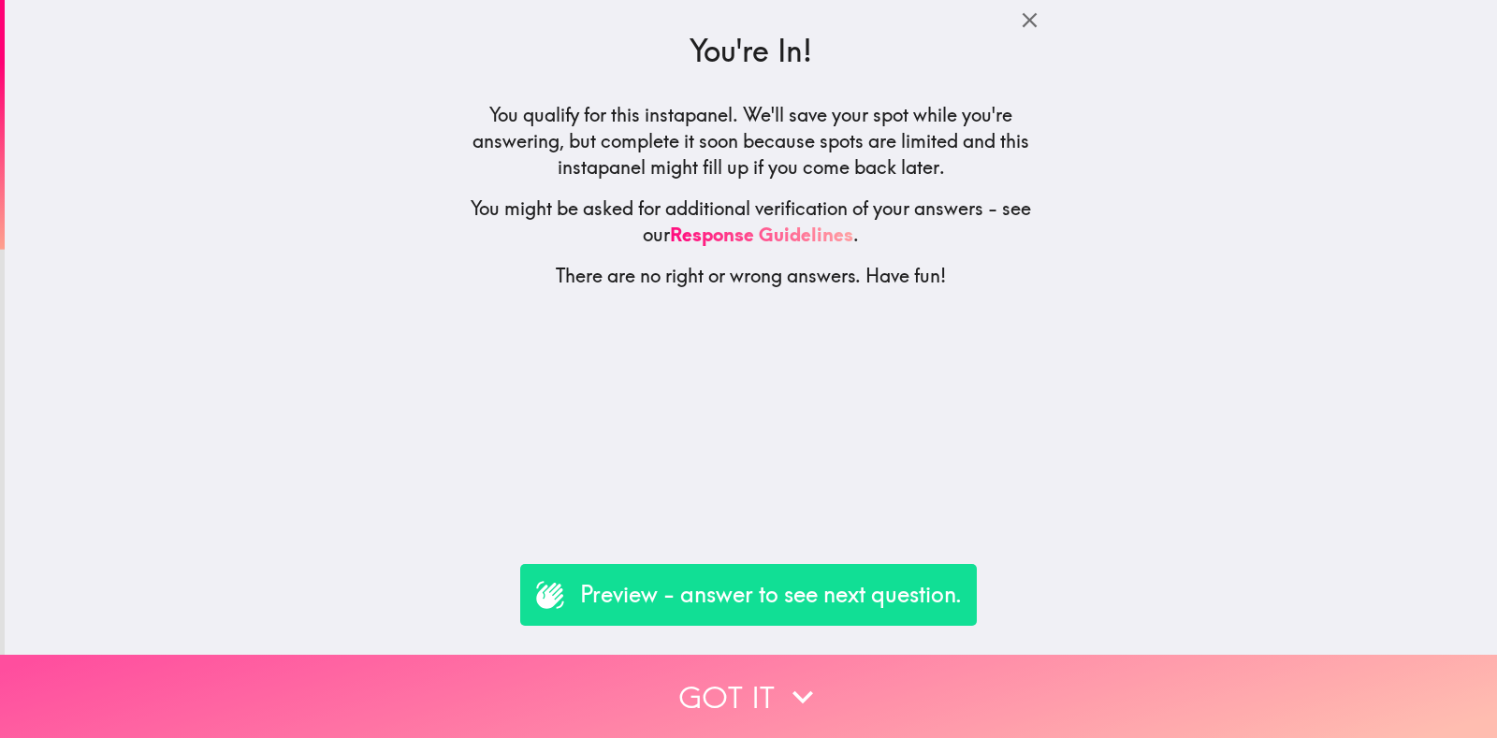
click at [1036, 685] on button "Got it" at bounding box center [748, 696] width 1497 height 83
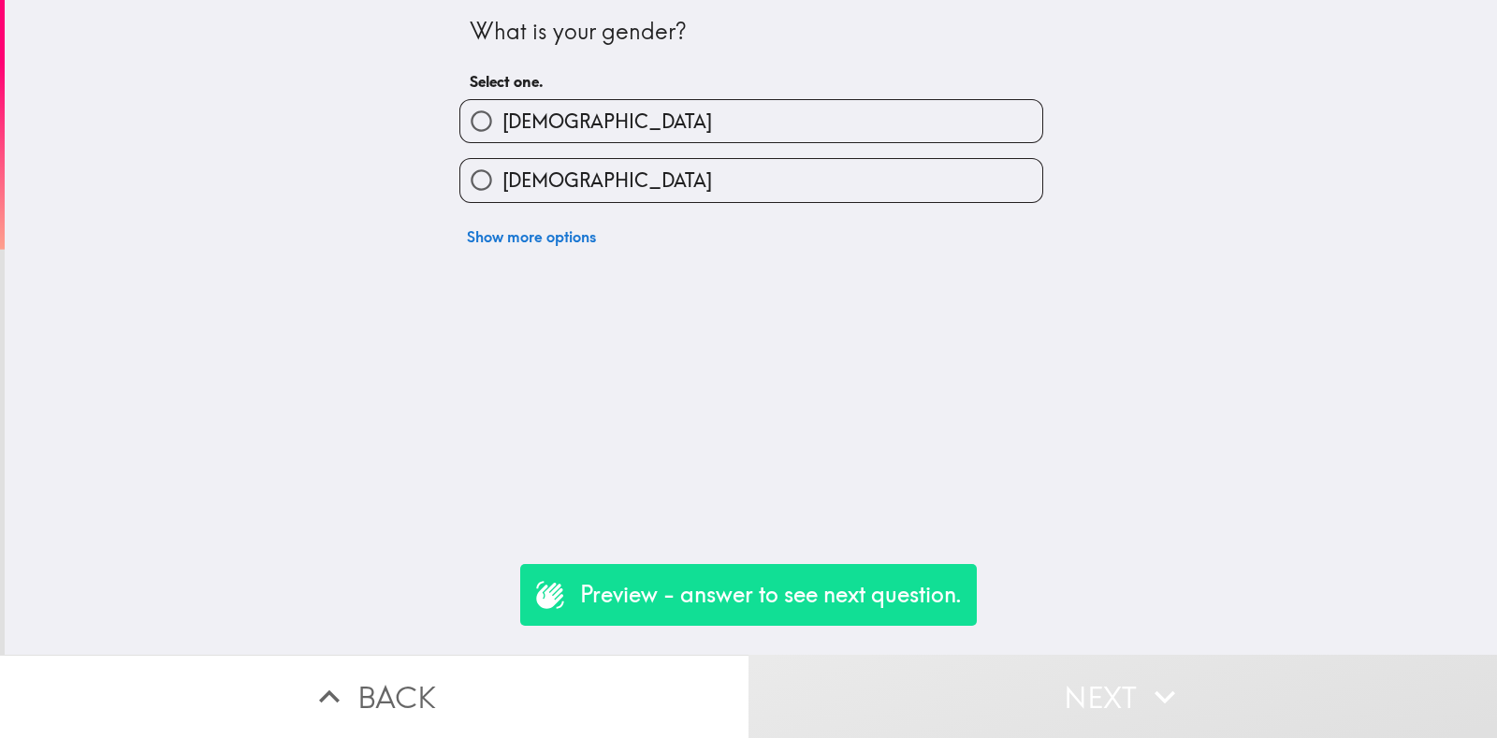
click at [571, 152] on div "Female" at bounding box center [743, 172] width 599 height 59
click at [572, 167] on label "Female" at bounding box center [751, 180] width 582 height 42
click at [502, 167] on input "Female" at bounding box center [481, 180] width 42 height 42
radio input "true"
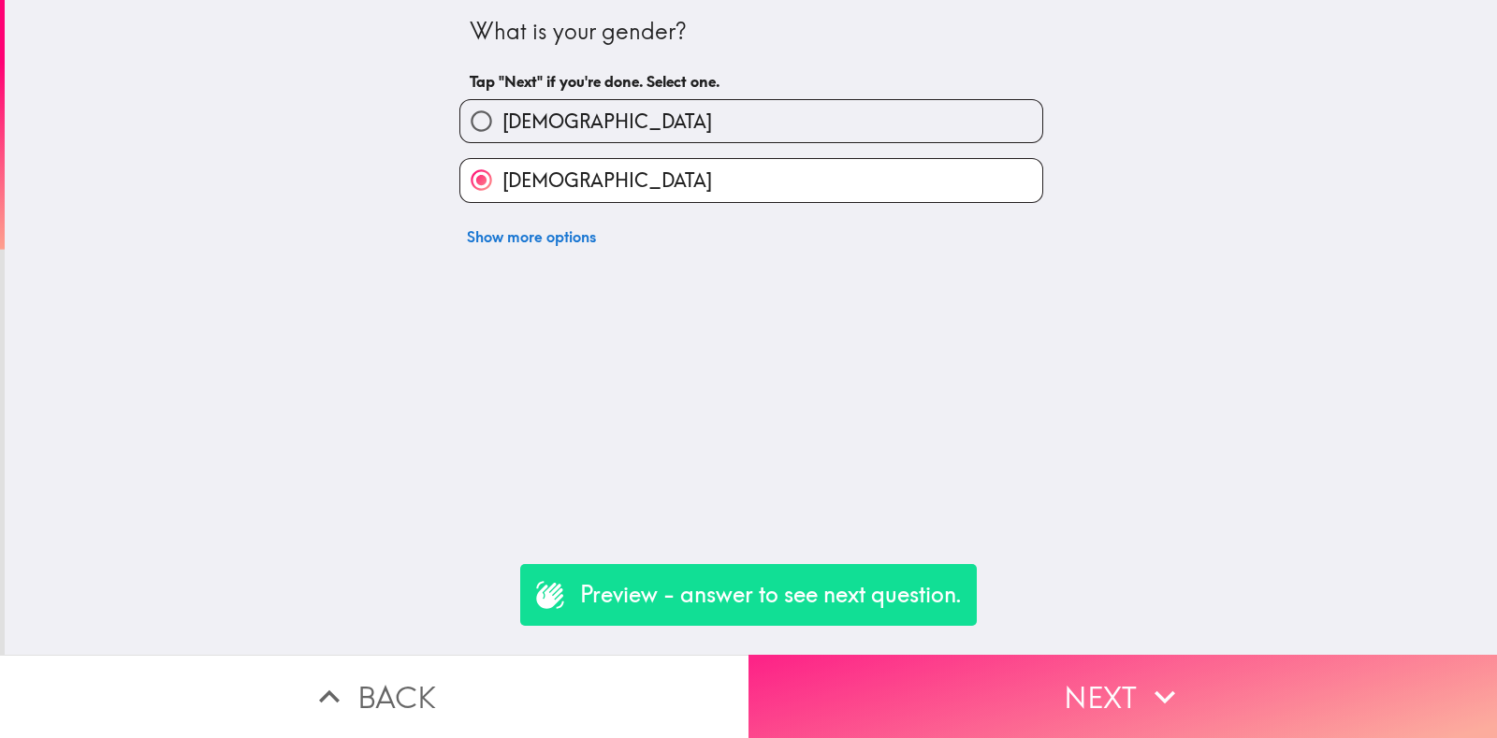
click at [926, 668] on button "Next" at bounding box center [1123, 696] width 749 height 83
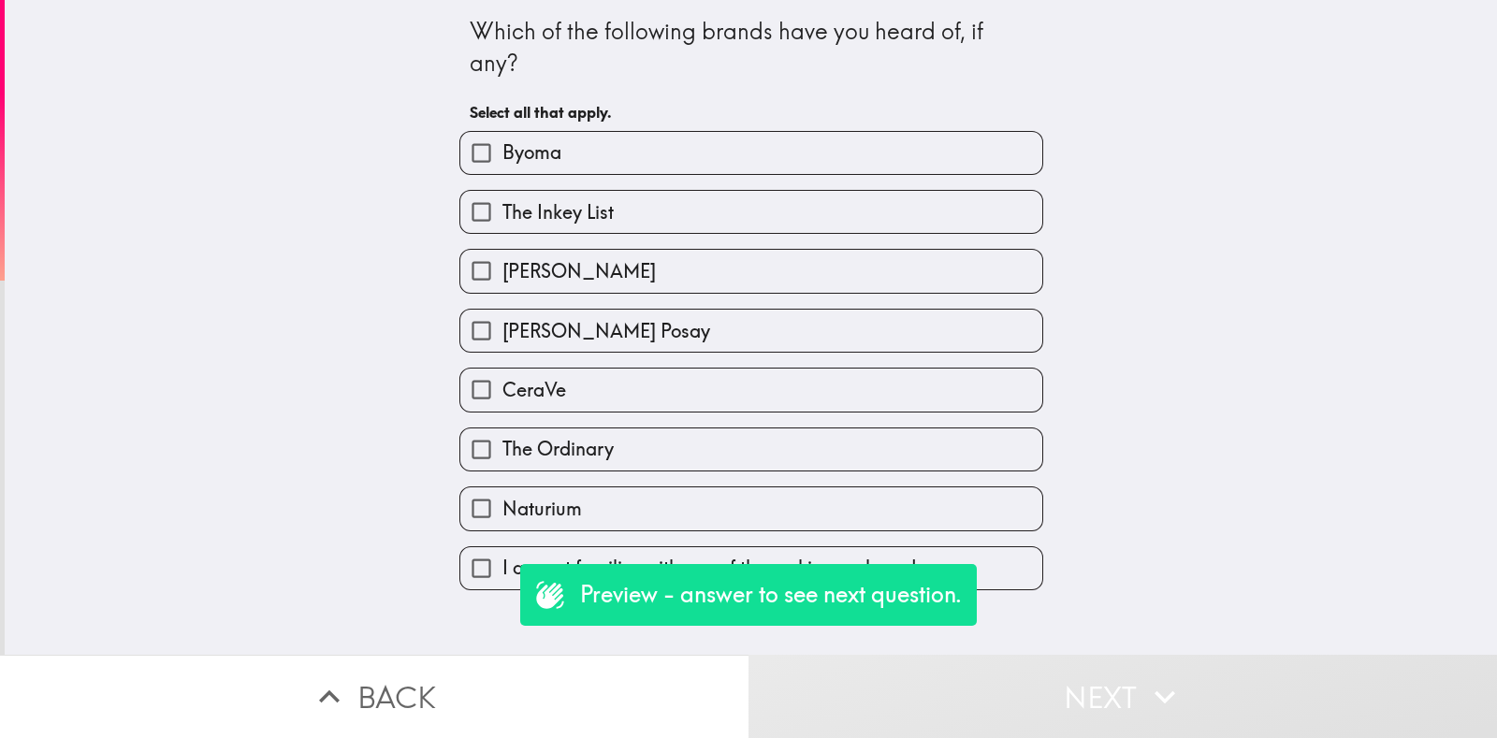
click at [595, 255] on label "Dr. Idriss" at bounding box center [751, 271] width 582 height 42
click at [502, 255] on input "Dr. Idriss" at bounding box center [481, 271] width 42 height 42
checkbox input "true"
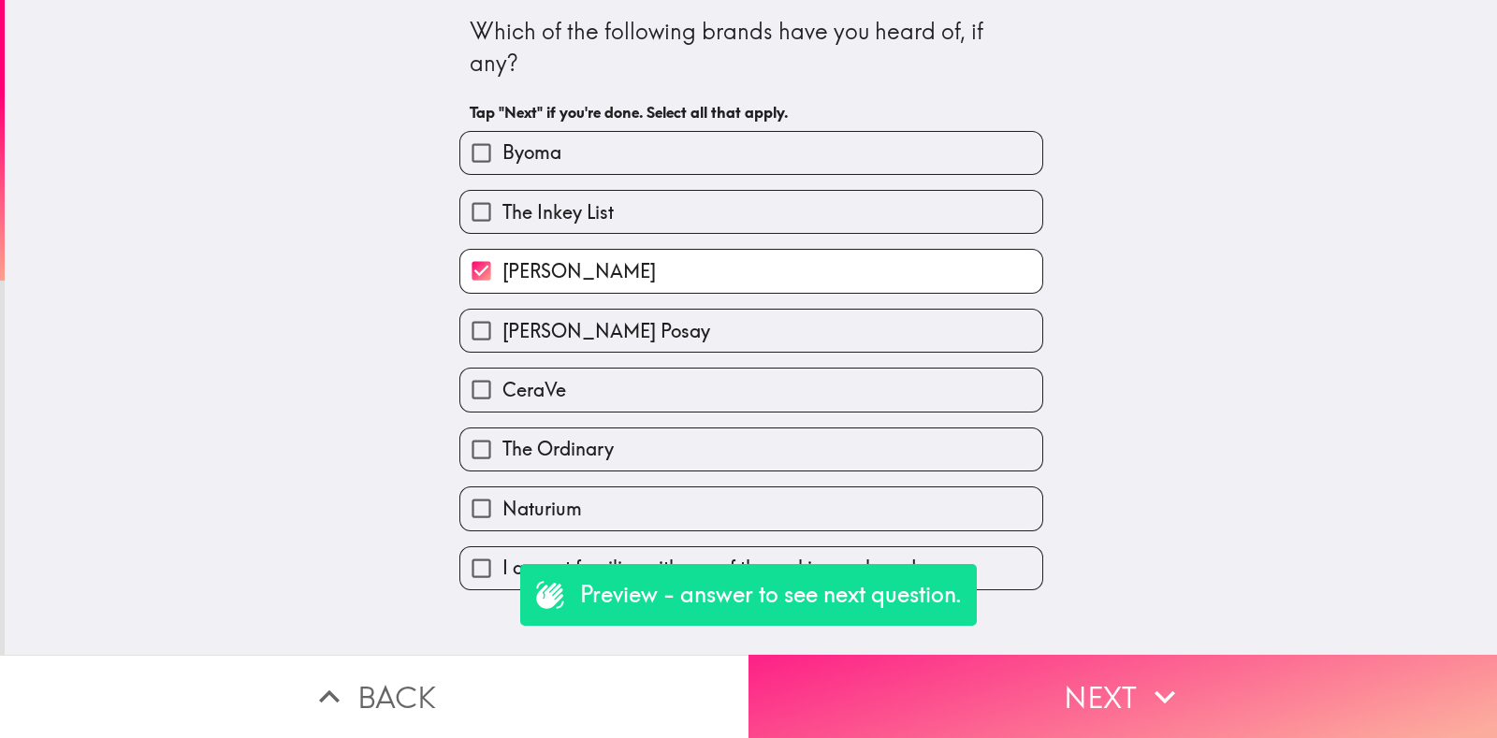
click at [1181, 669] on button "Next" at bounding box center [1123, 696] width 749 height 83
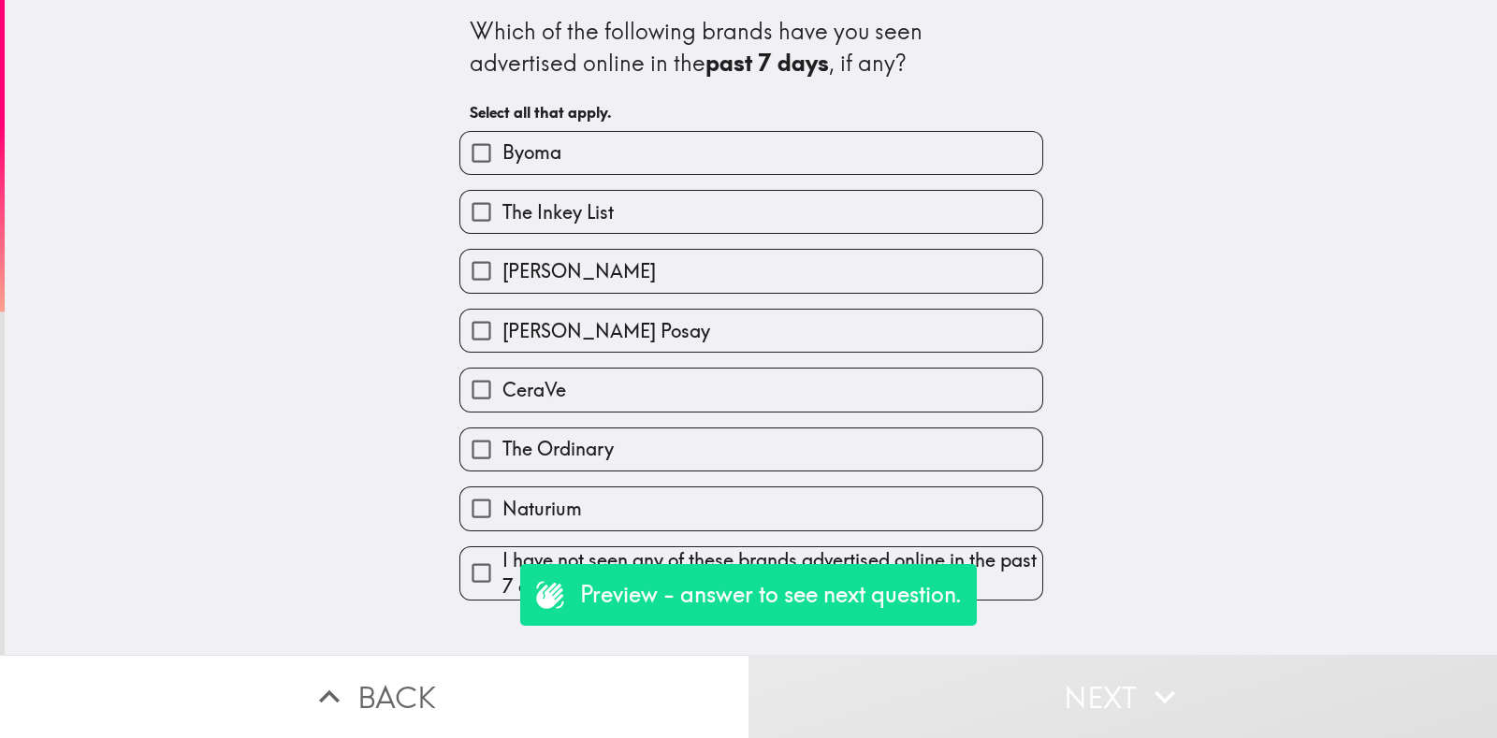
click at [867, 459] on label "The Ordinary" at bounding box center [751, 450] width 582 height 42
click at [502, 459] on input "The Ordinary" at bounding box center [481, 450] width 42 height 42
checkbox input "true"
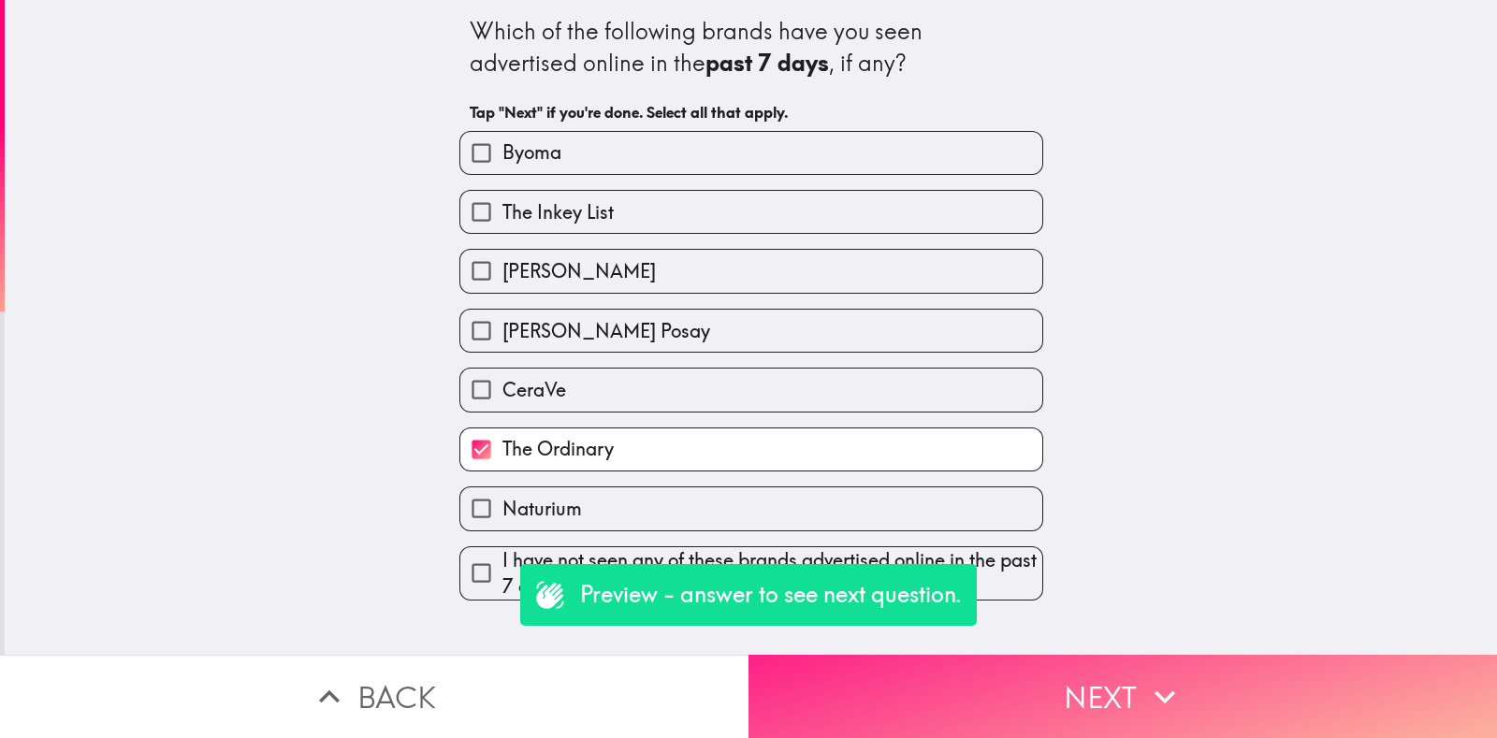
click at [1056, 683] on button "Next" at bounding box center [1123, 696] width 749 height 83
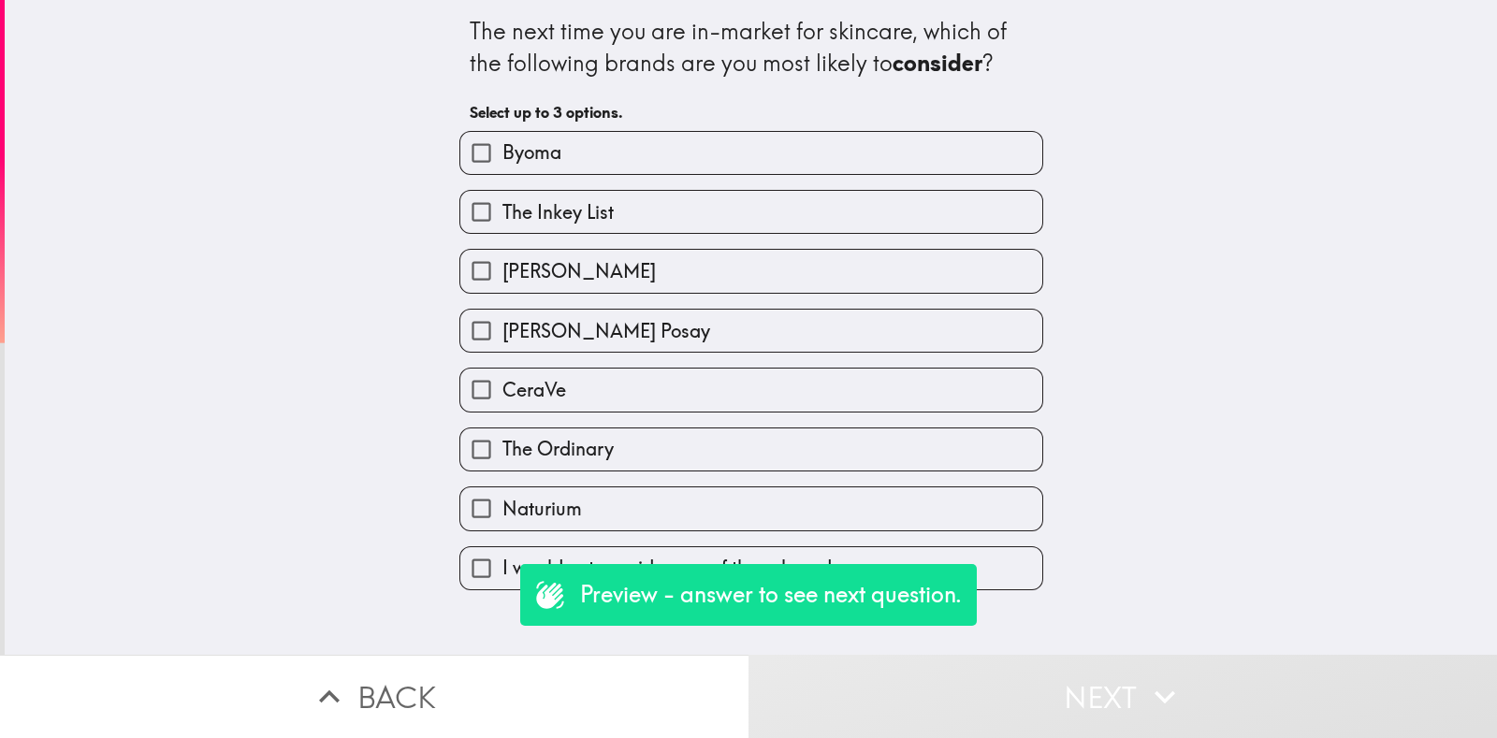
click at [837, 474] on div "Naturium" at bounding box center [743, 501] width 599 height 59
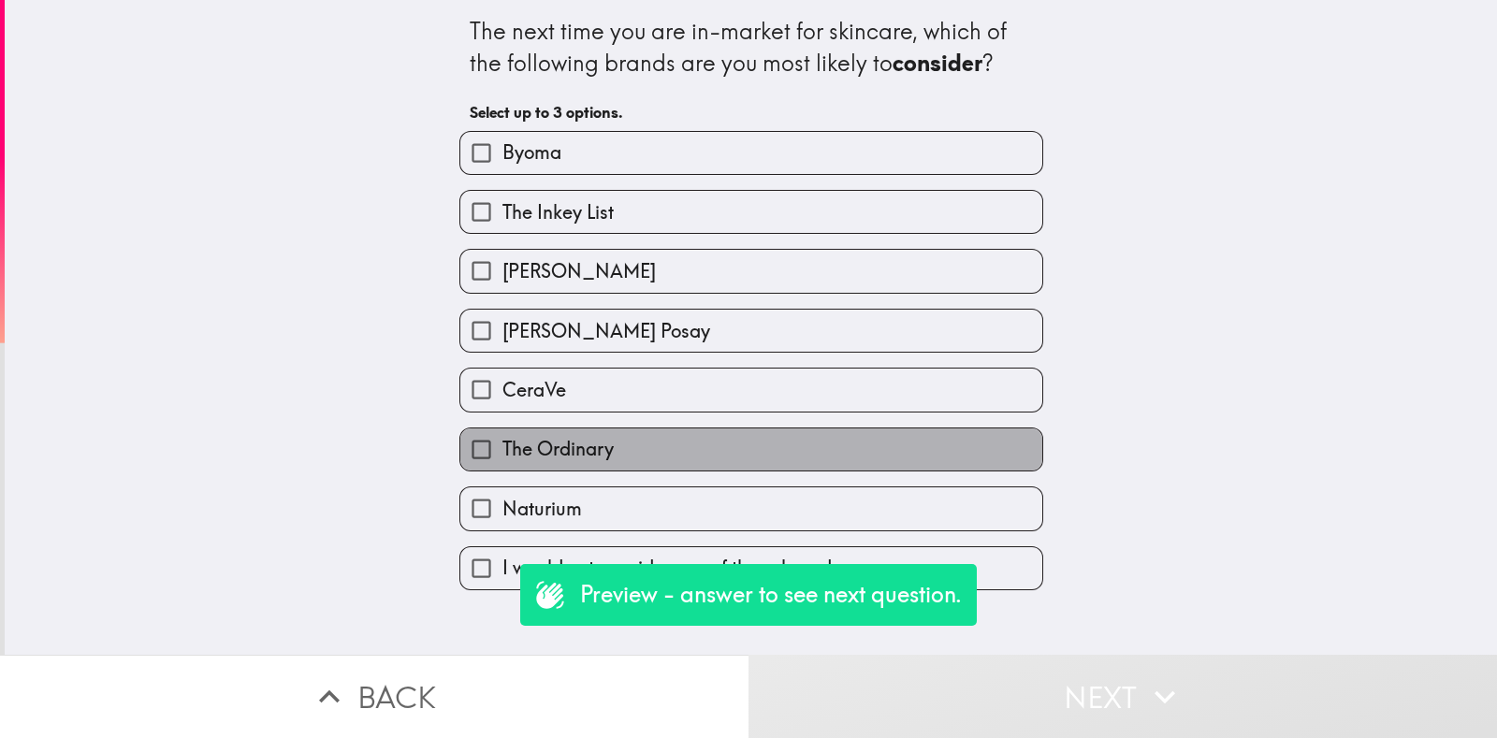
click at [829, 458] on label "The Ordinary" at bounding box center [751, 450] width 582 height 42
click at [502, 458] on input "The Ordinary" at bounding box center [481, 450] width 42 height 42
checkbox input "true"
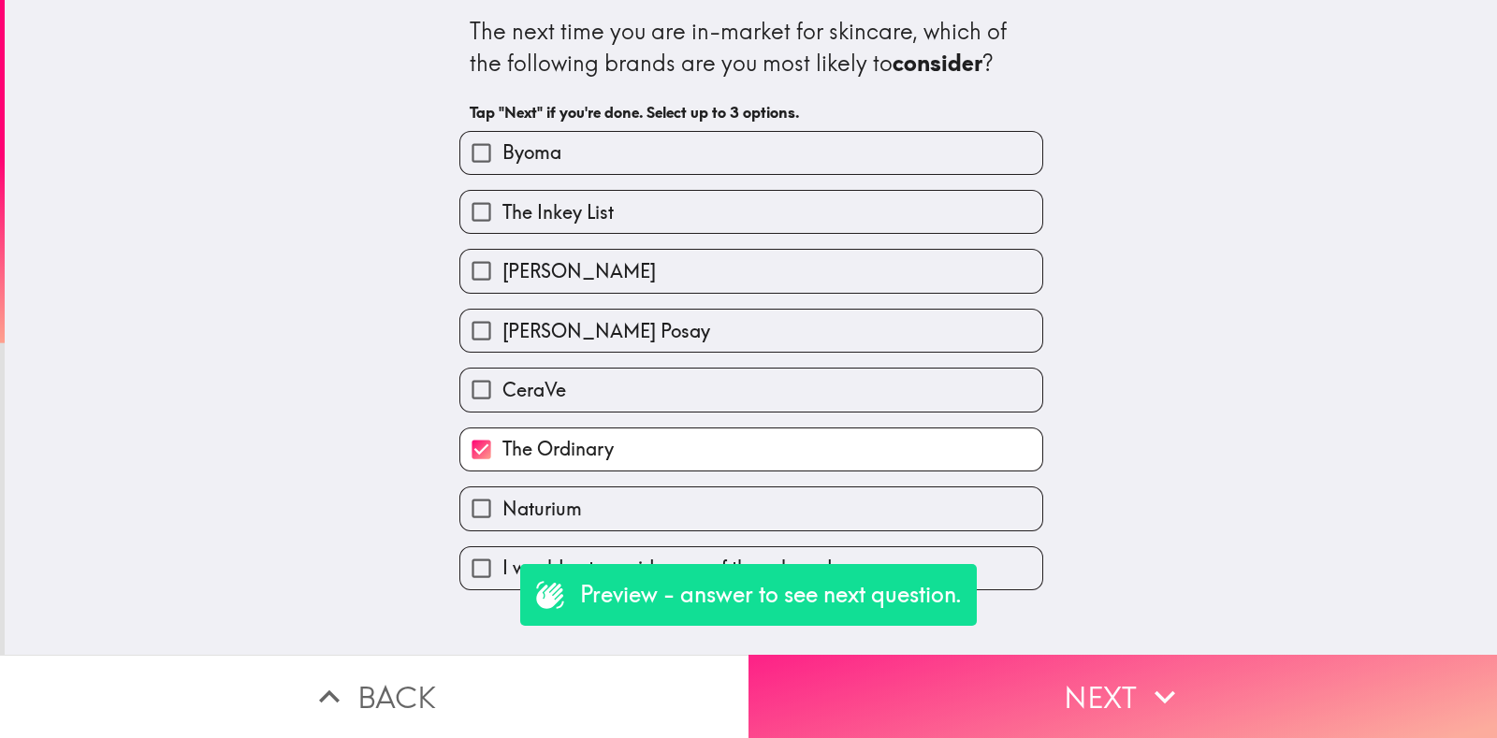
click at [1093, 708] on button "Next" at bounding box center [1123, 696] width 749 height 83
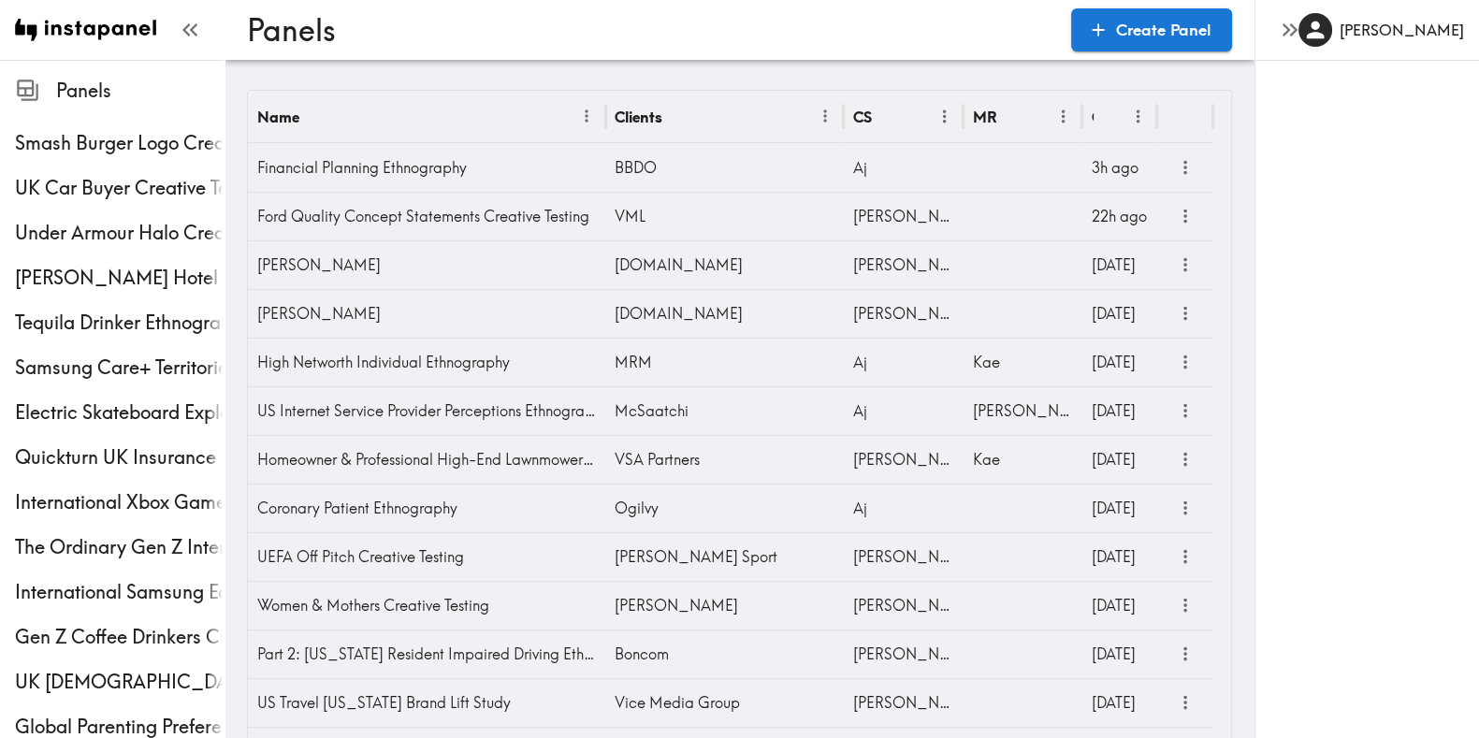
scroll to position [5927, 0]
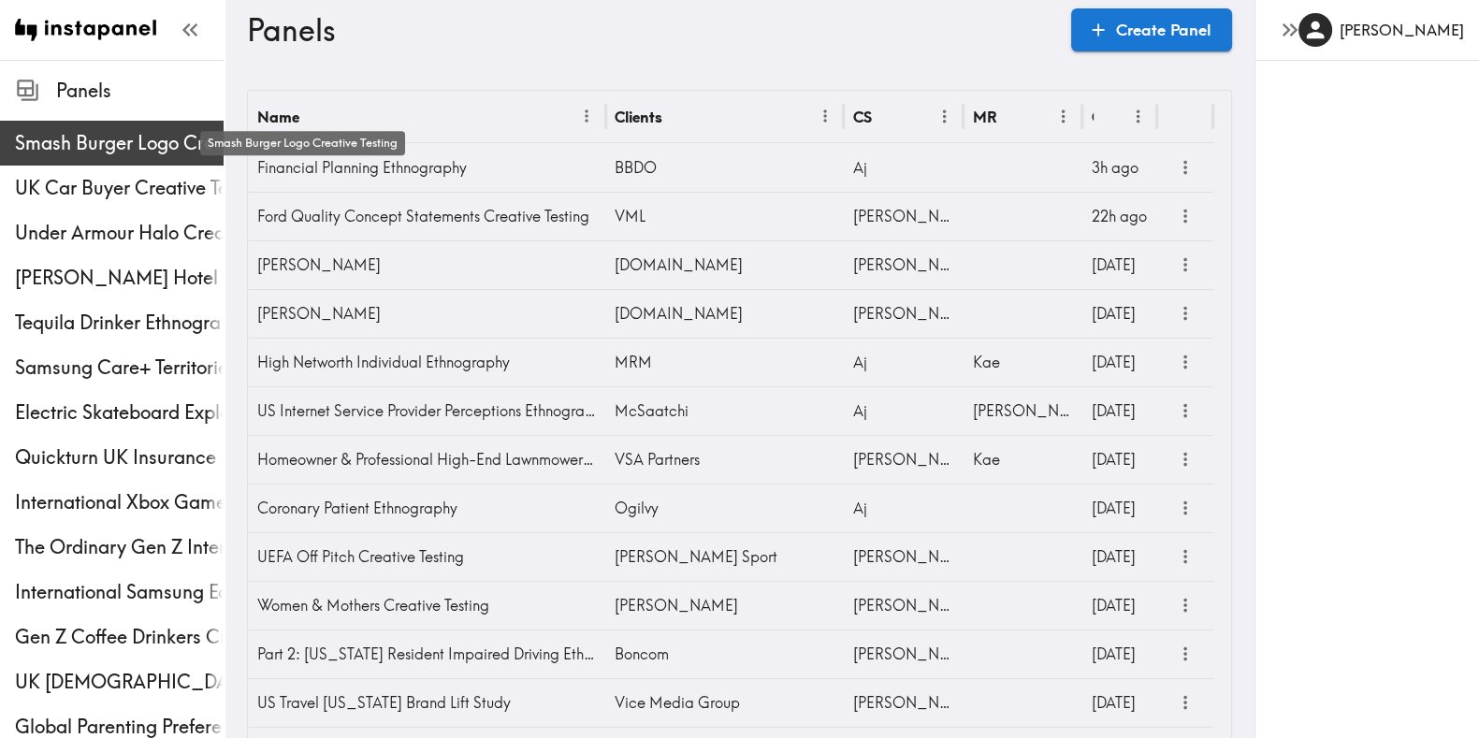
click at [88, 149] on span "Smash Burger Logo Creative Testing" at bounding box center [119, 143] width 209 height 26
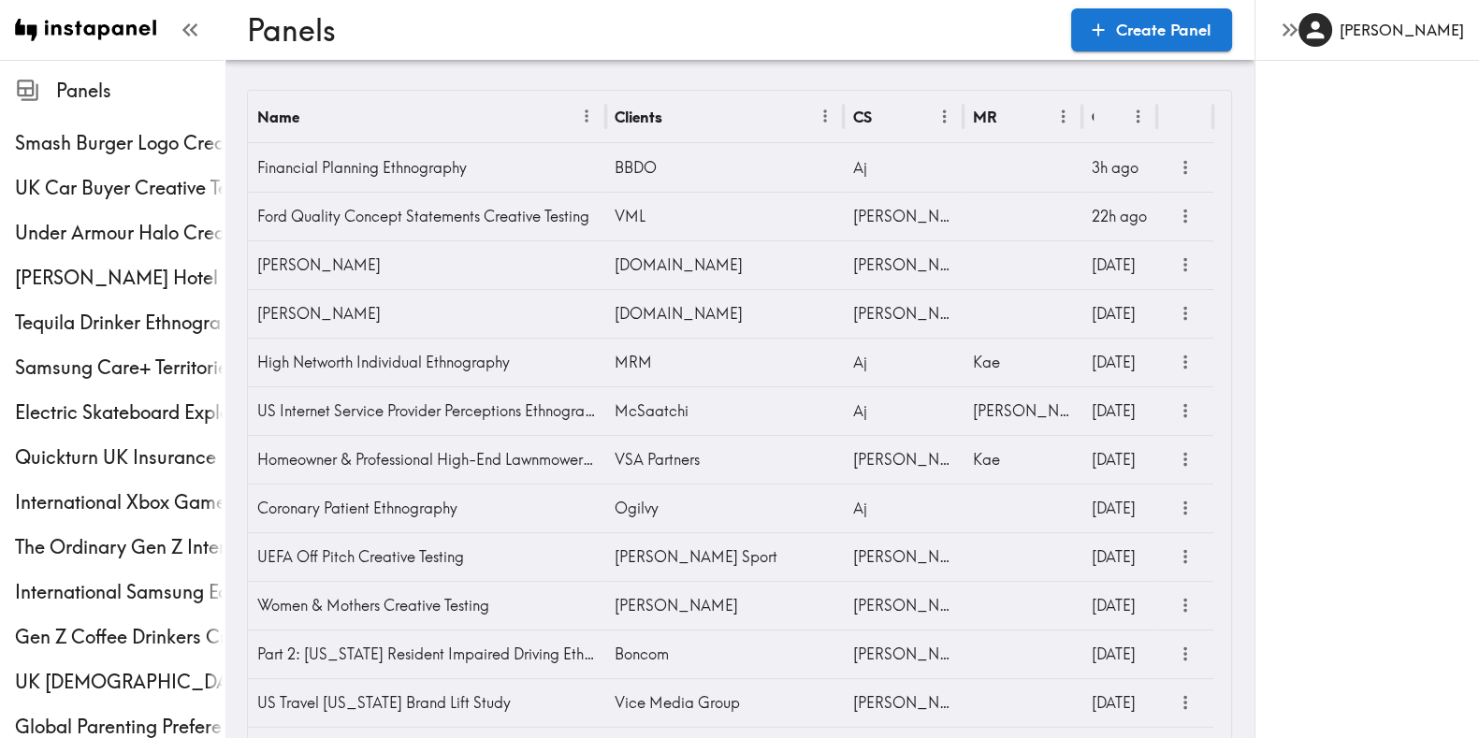
scroll to position [528, 0]
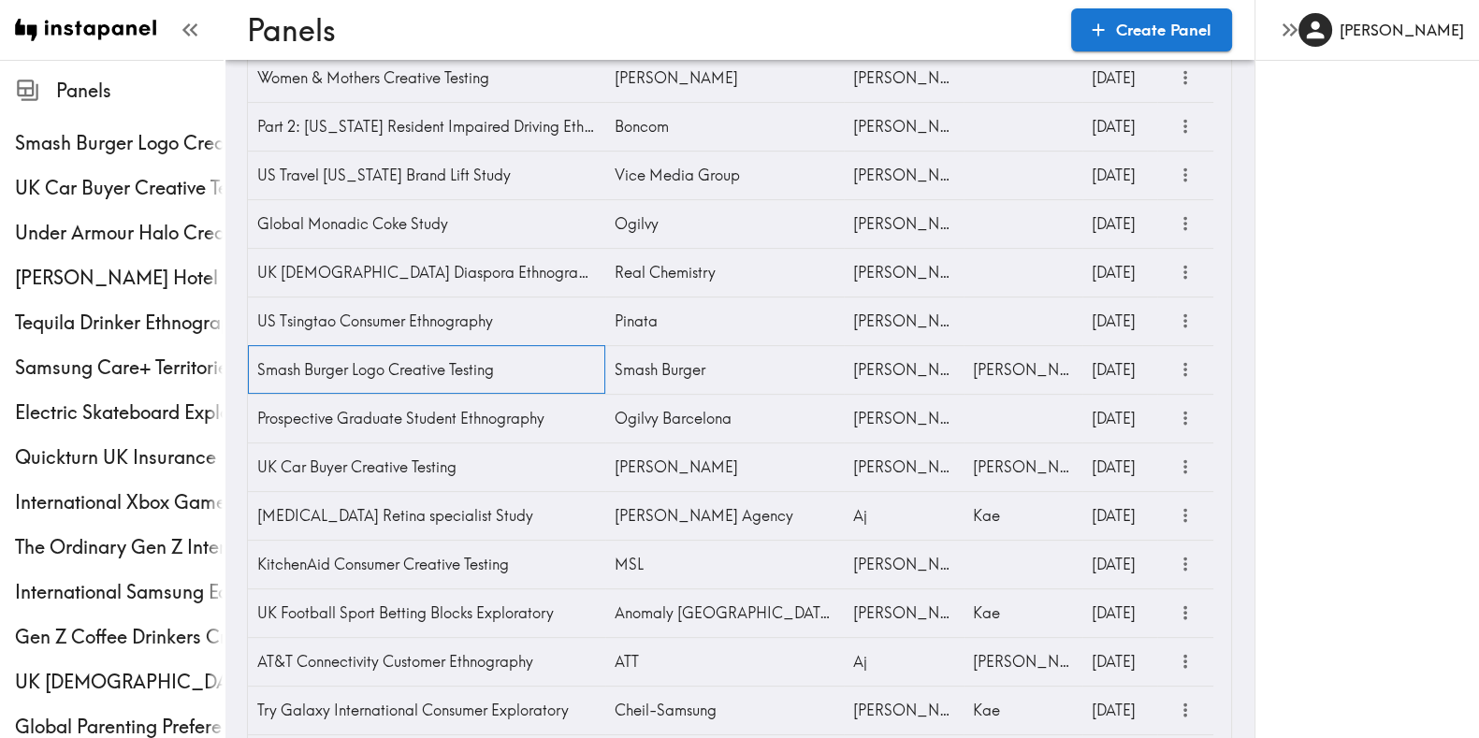
click at [313, 374] on div "Smash Burger Logo Creative Testing" at bounding box center [426, 369] width 357 height 49
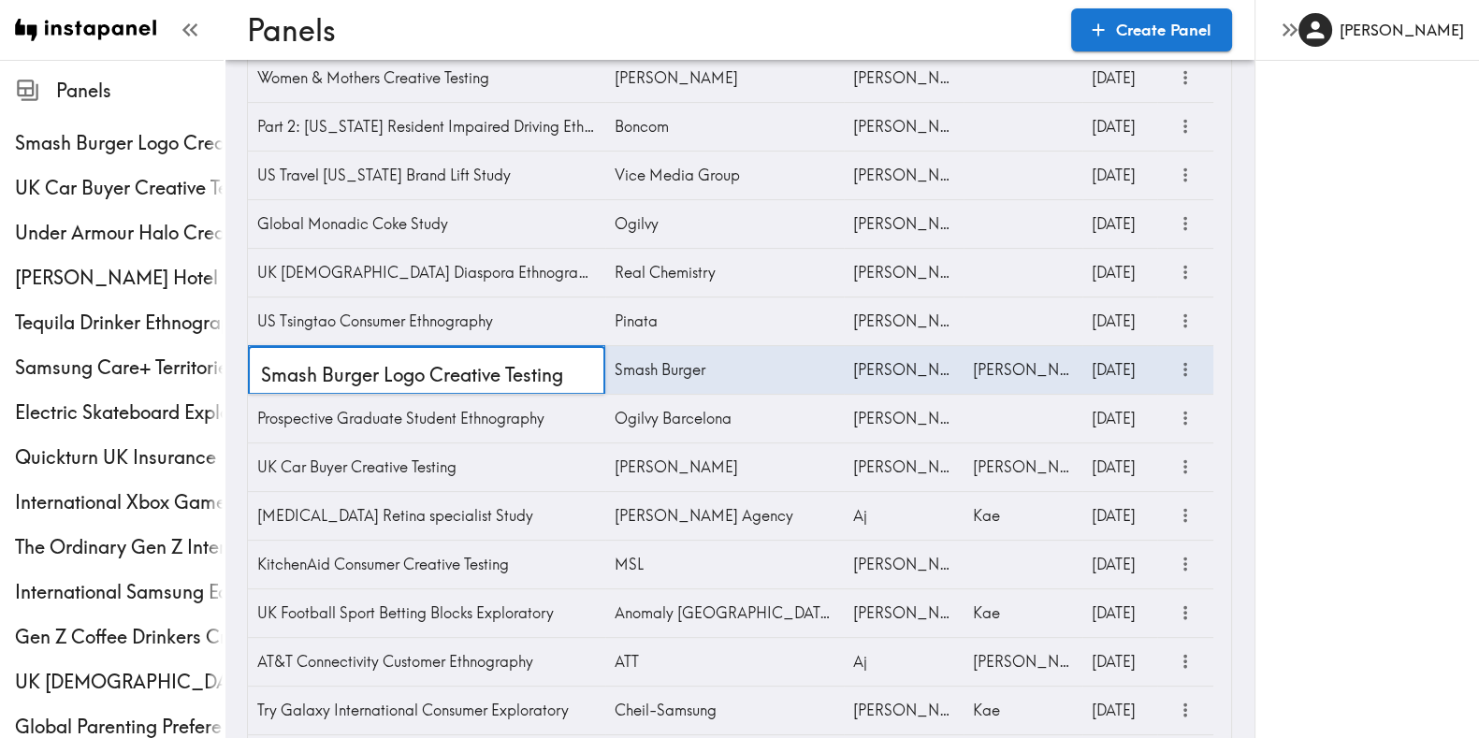
click at [313, 374] on input "Smash Burger Logo Creative Testing" at bounding box center [426, 375] width 357 height 58
click at [333, 377] on input "Smash Burger Logo Creative Testing" at bounding box center [426, 375] width 357 height 58
type input "Smashburger Logo Creative Testing"
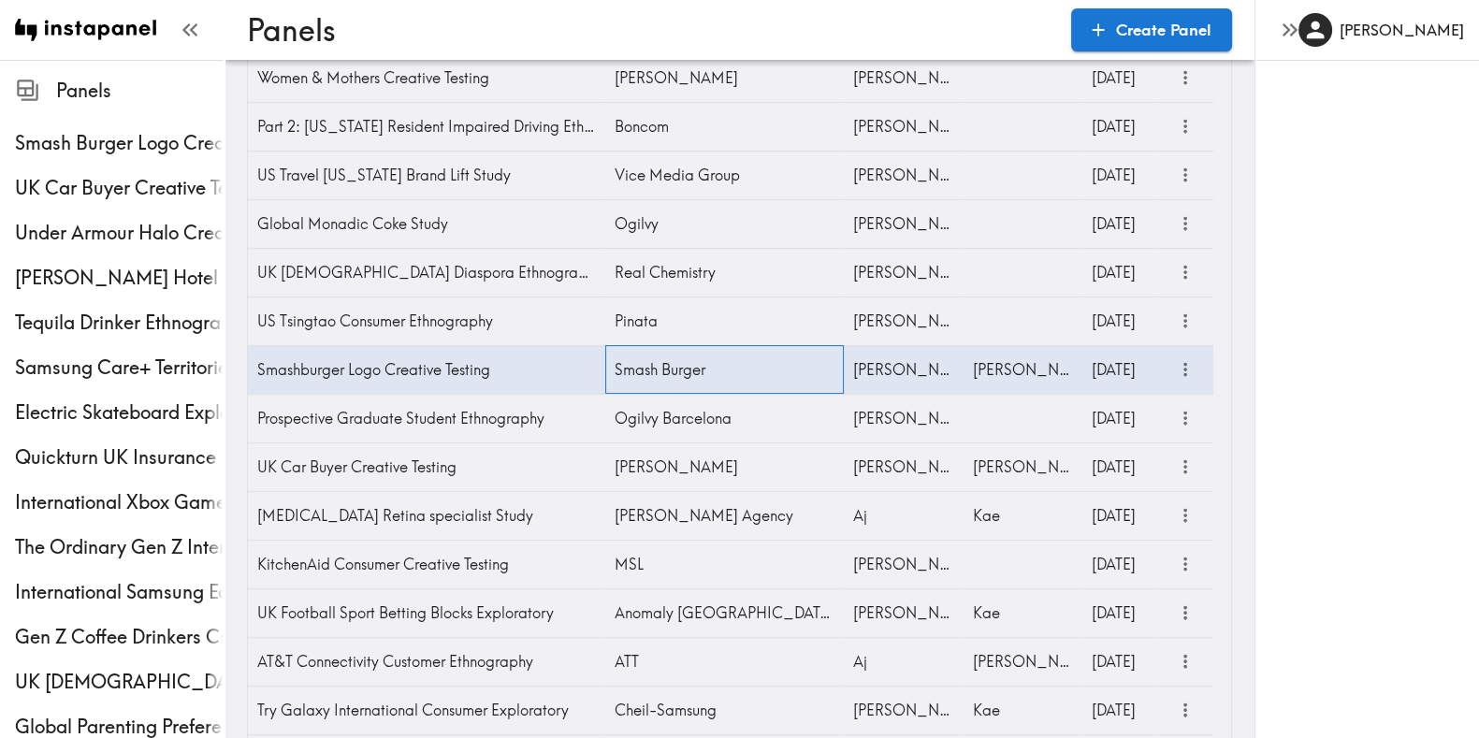
click at [671, 365] on div "Smash Burger" at bounding box center [724, 369] width 239 height 49
click at [671, 365] on span "Smash Burger" at bounding box center [671, 375] width 109 height 27
click at [319, 369] on div "Smash Burger Logo Creative Testing" at bounding box center [426, 369] width 357 height 49
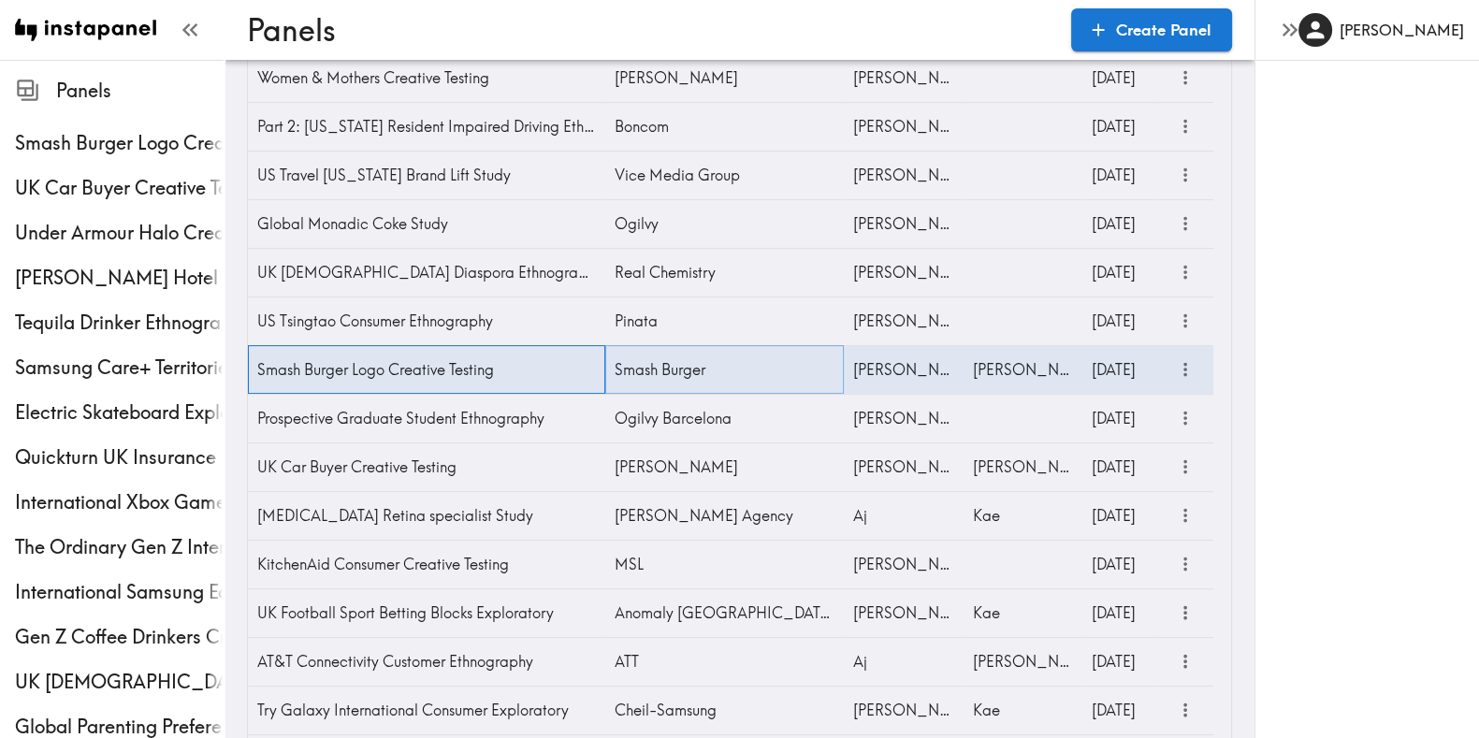
click at [319, 369] on div "Smash Burger Logo Creative Testing" at bounding box center [426, 369] width 357 height 49
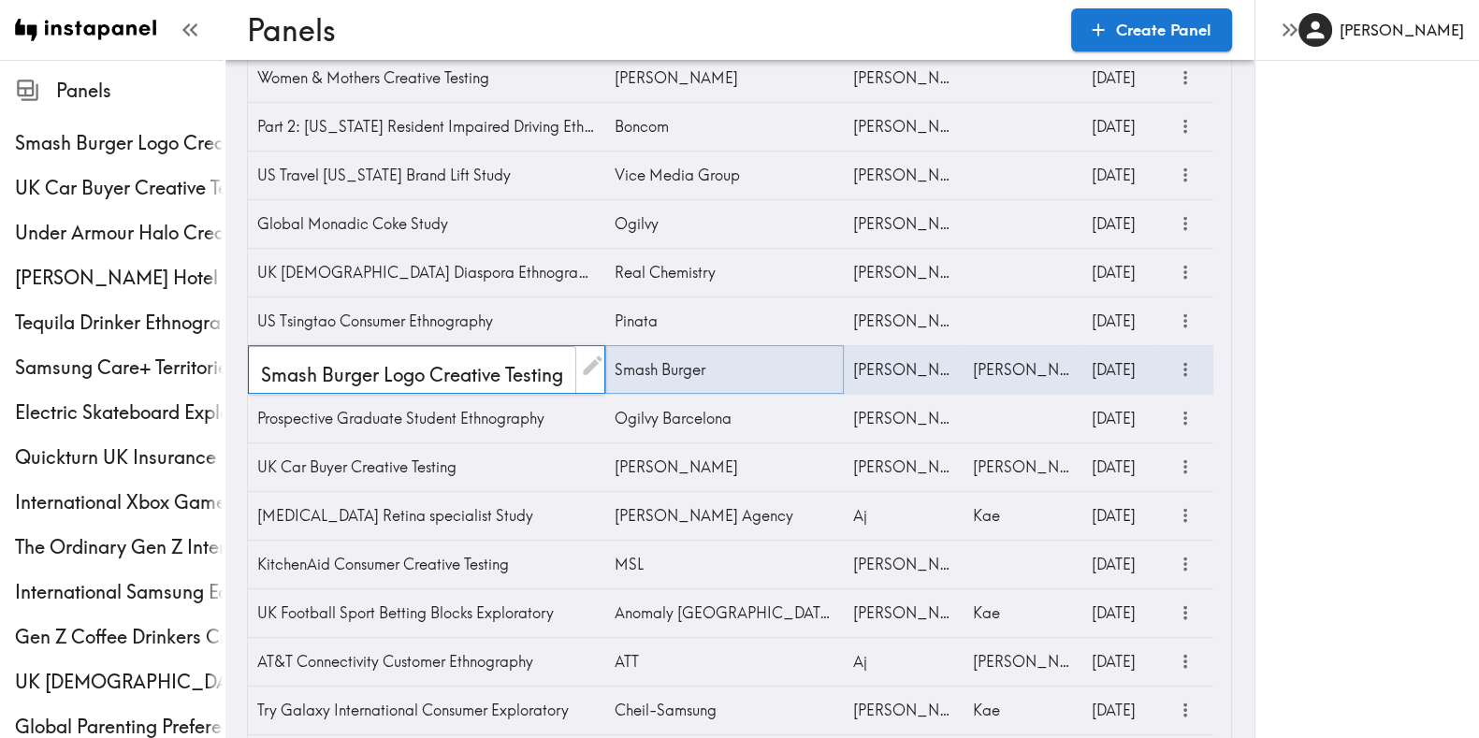
click at [328, 371] on input "Smash Burger Logo Creative Testing" at bounding box center [412, 375] width 328 height 58
type input "Smashburger Logo Creative Testing"
click at [589, 377] on div at bounding box center [592, 371] width 25 height 45
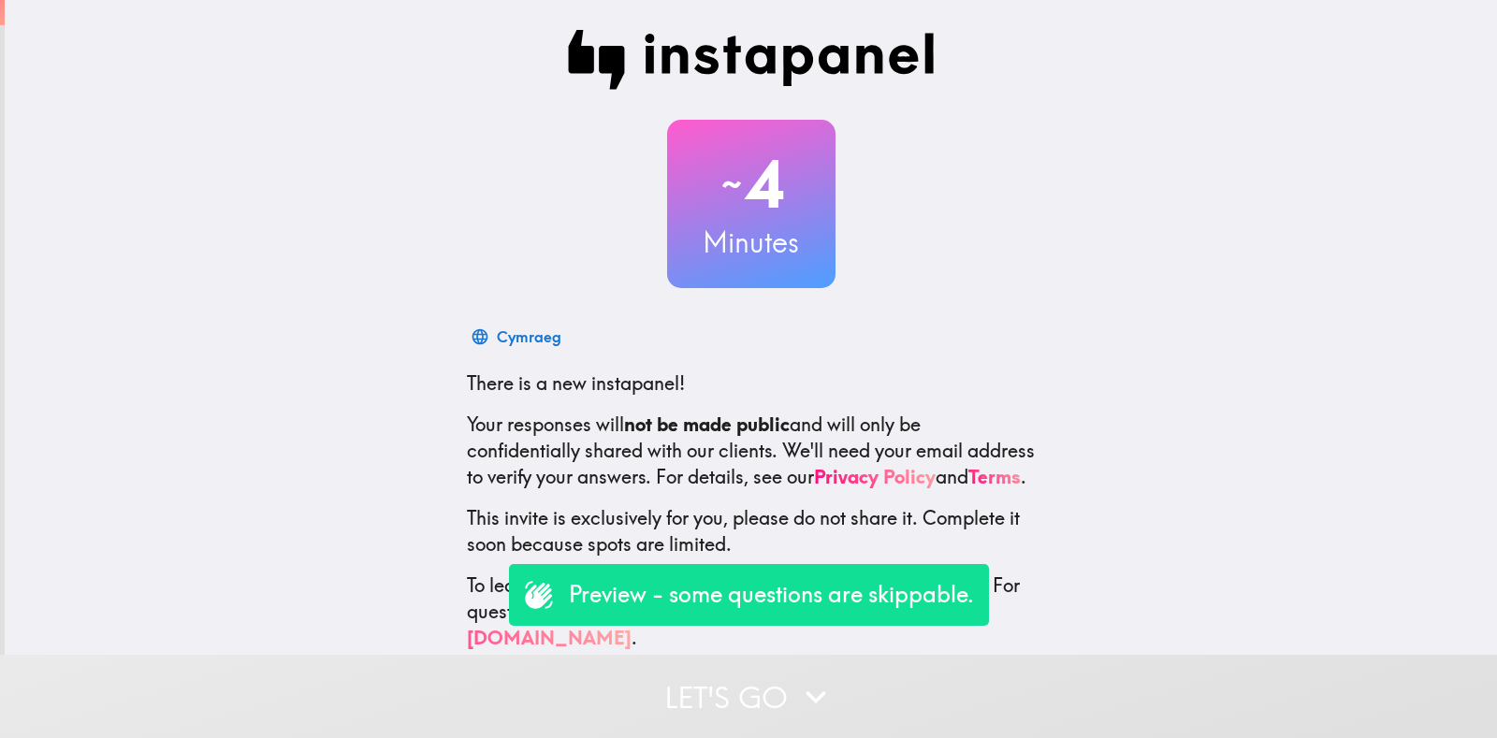
click at [578, 697] on button "Let's go" at bounding box center [748, 696] width 1497 height 83
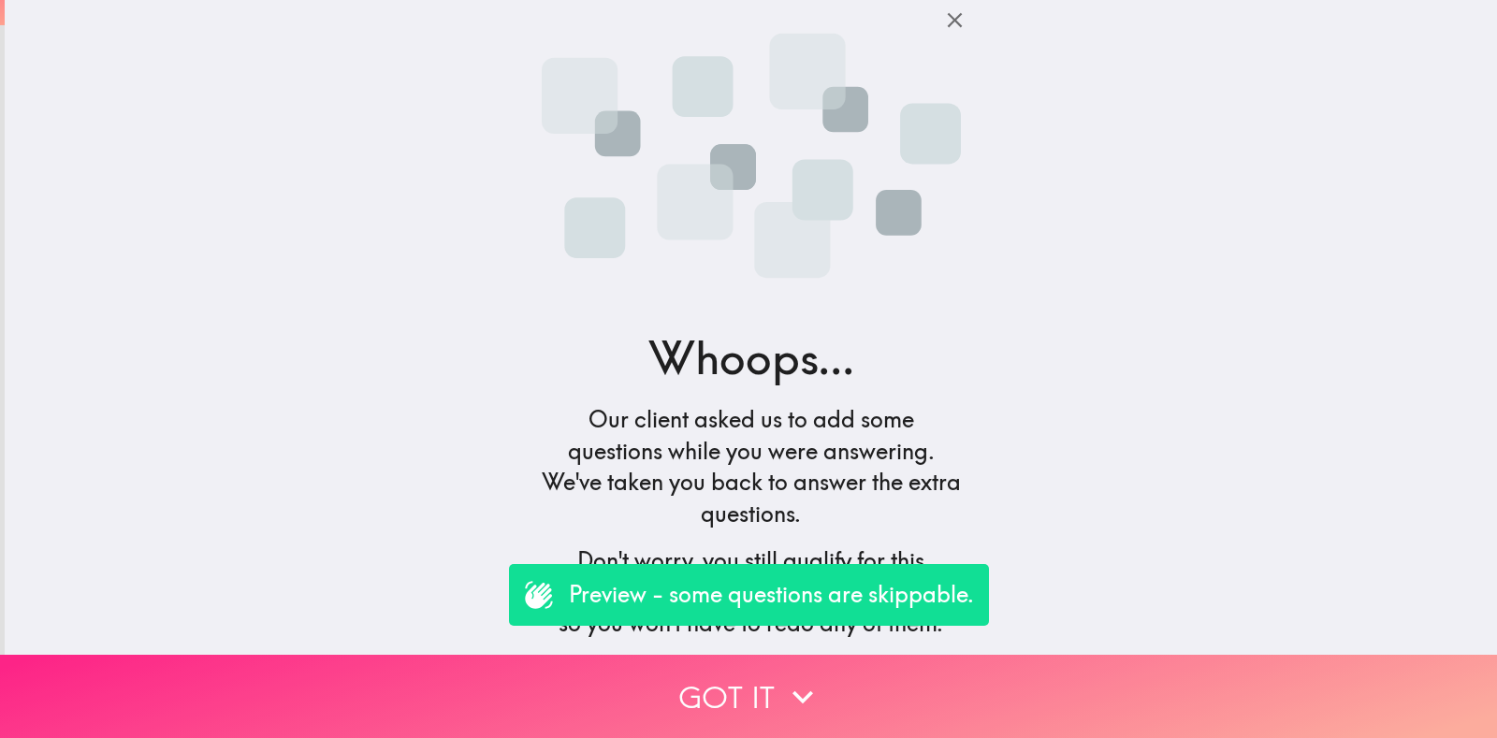
click at [710, 655] on button "Got it" at bounding box center [748, 696] width 1497 height 83
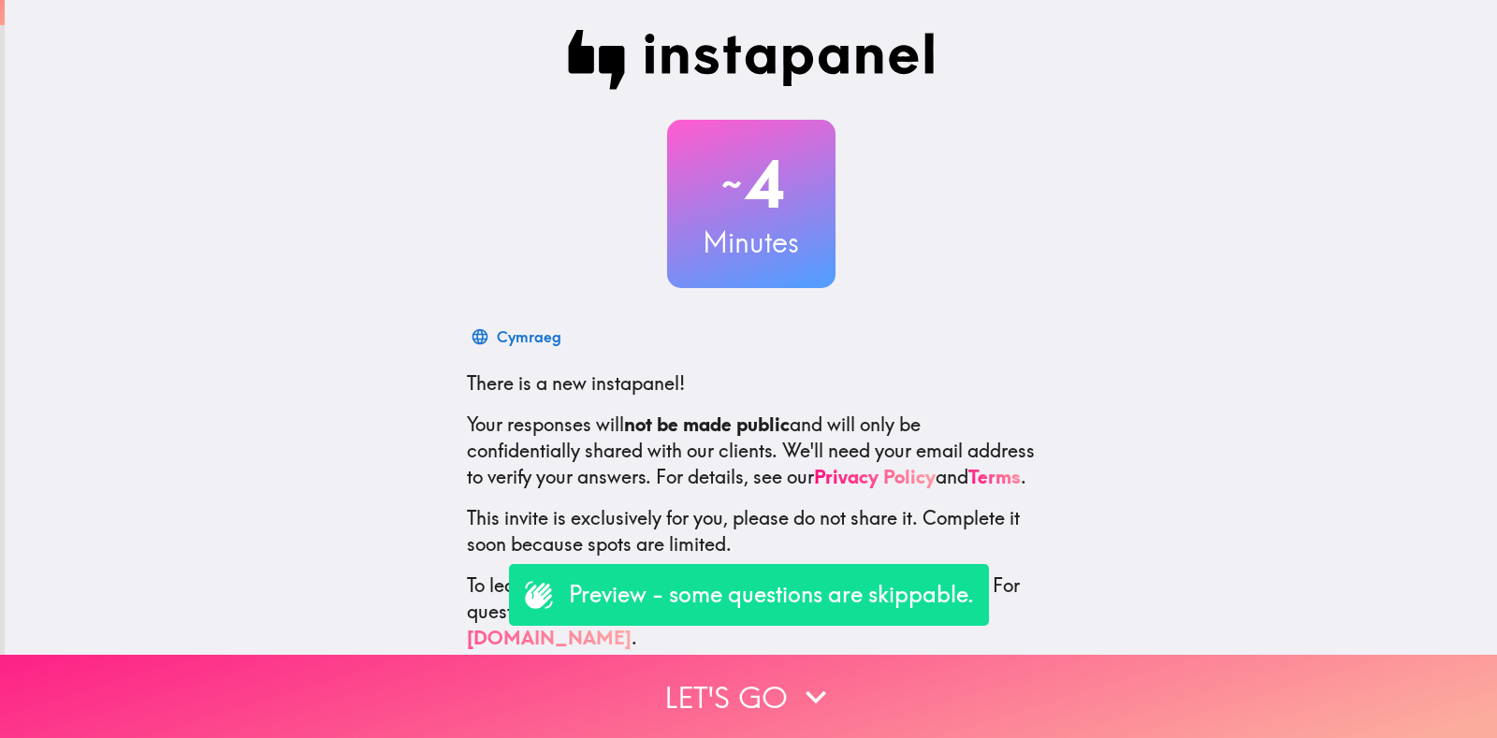
click at [687, 680] on button "Let's go" at bounding box center [748, 696] width 1497 height 83
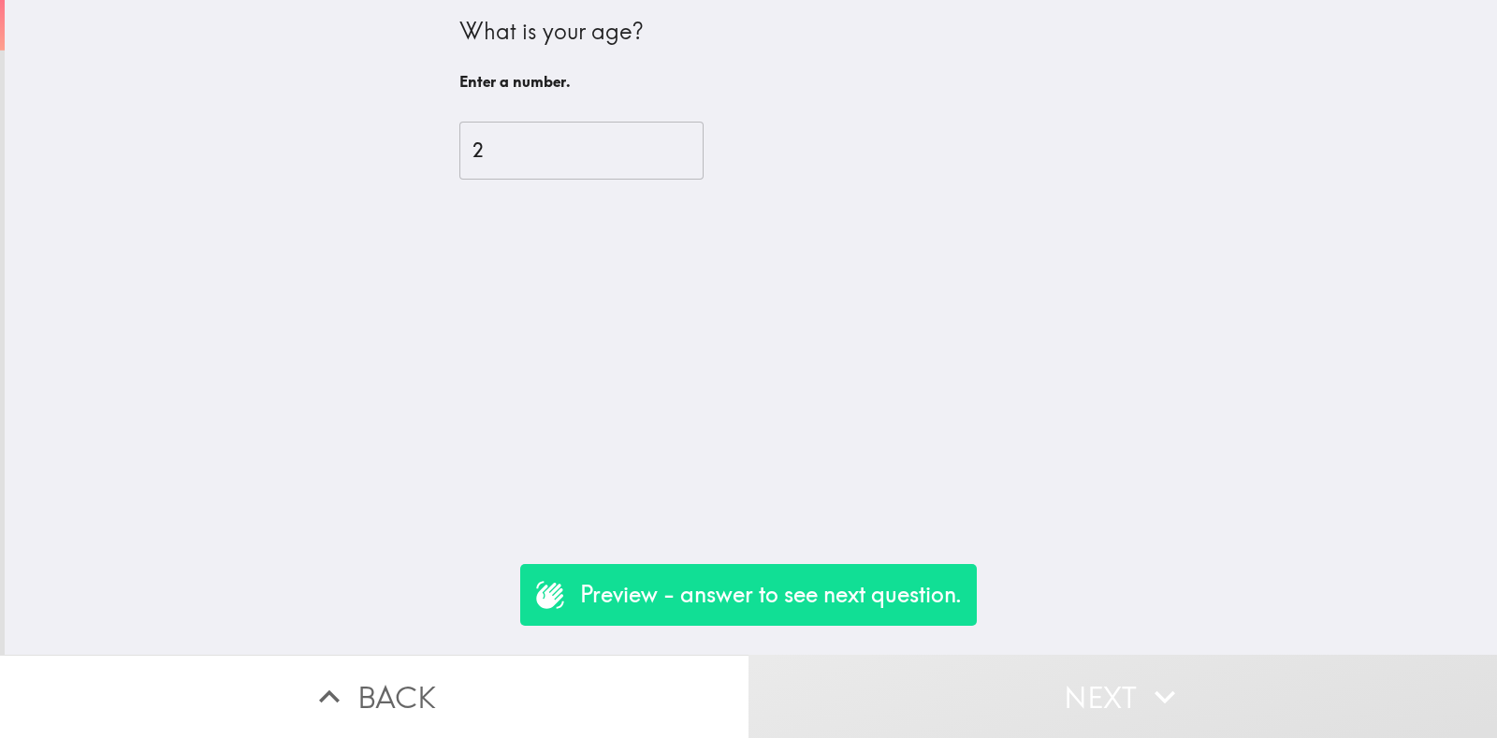
click at [552, 139] on input "2" at bounding box center [581, 151] width 244 height 58
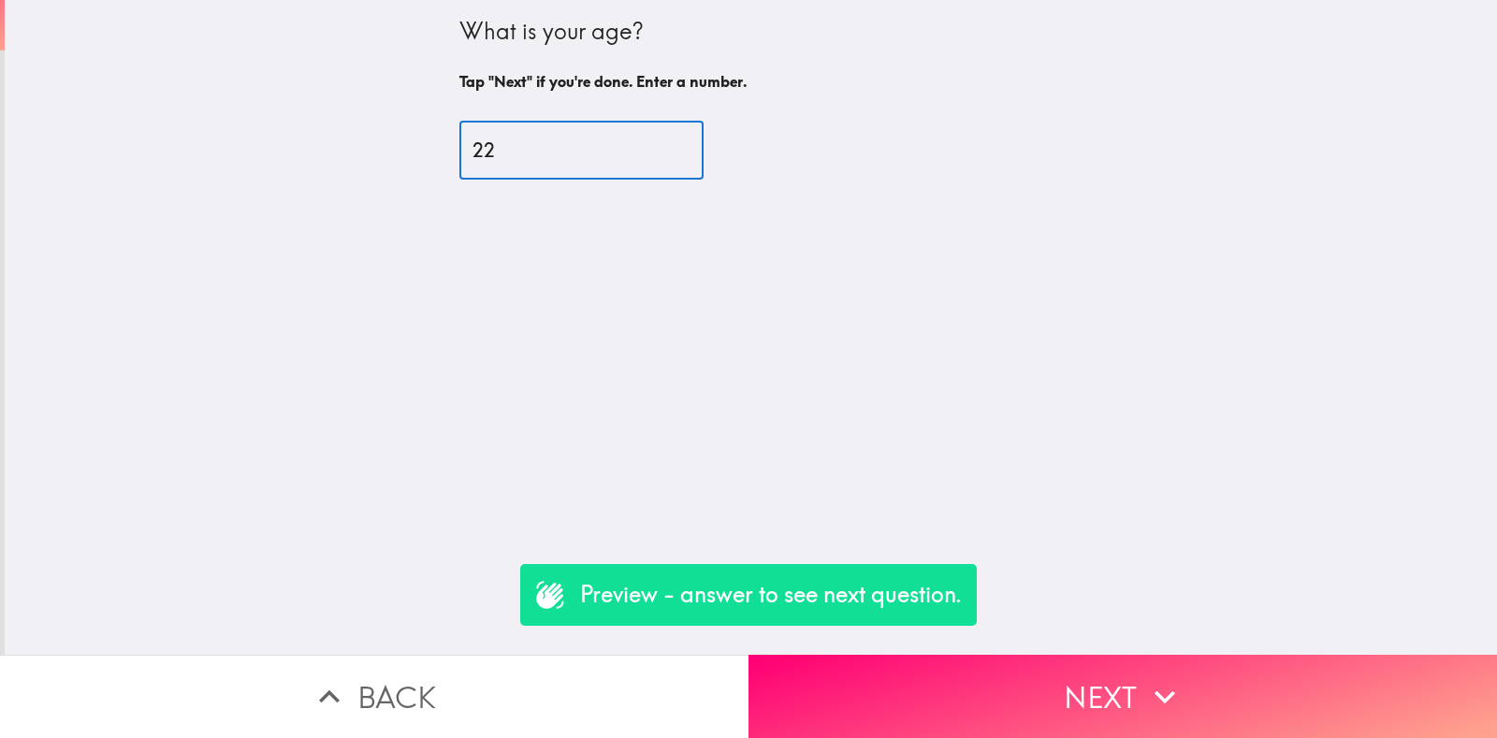
type input "22"
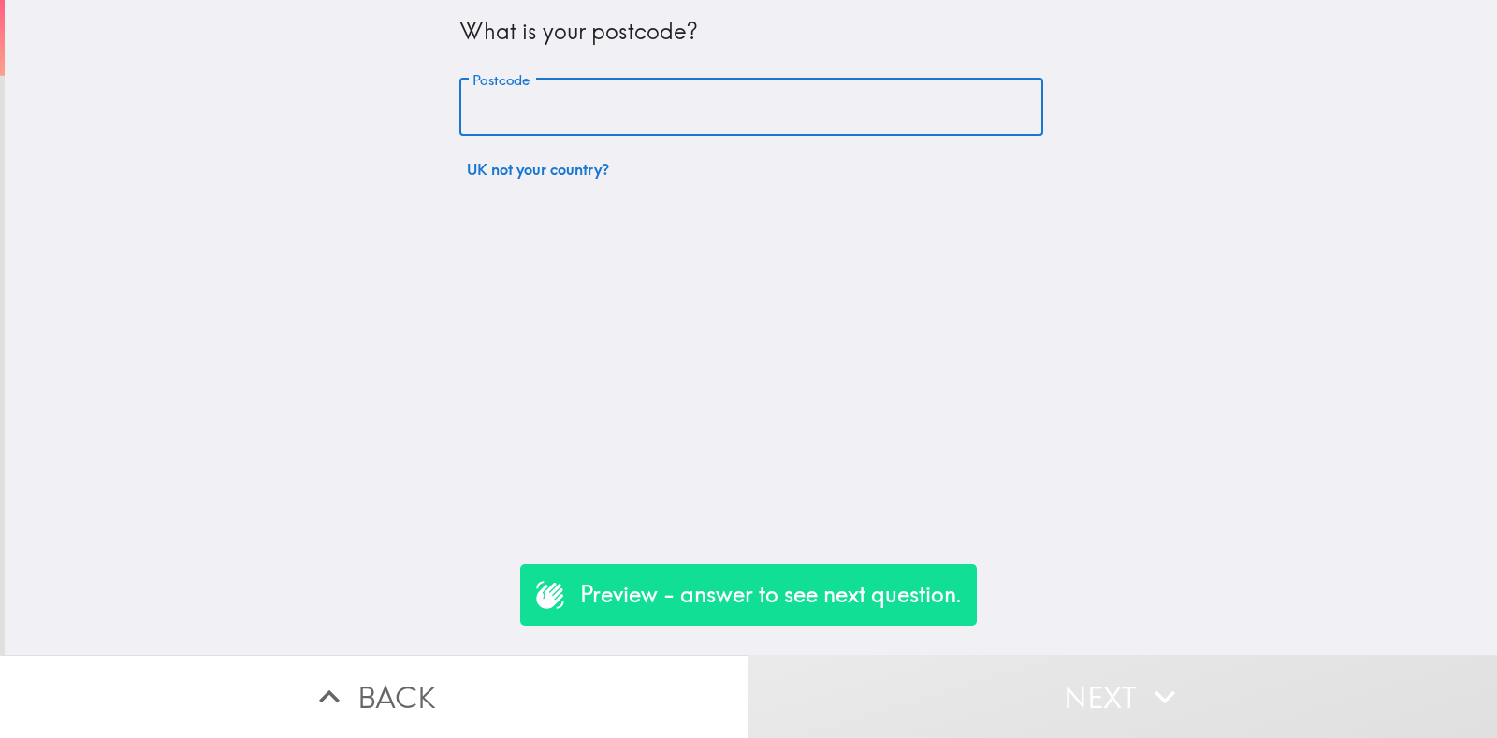
click at [521, 111] on input "Postcode" at bounding box center [751, 108] width 584 height 58
type input "rm156pr"
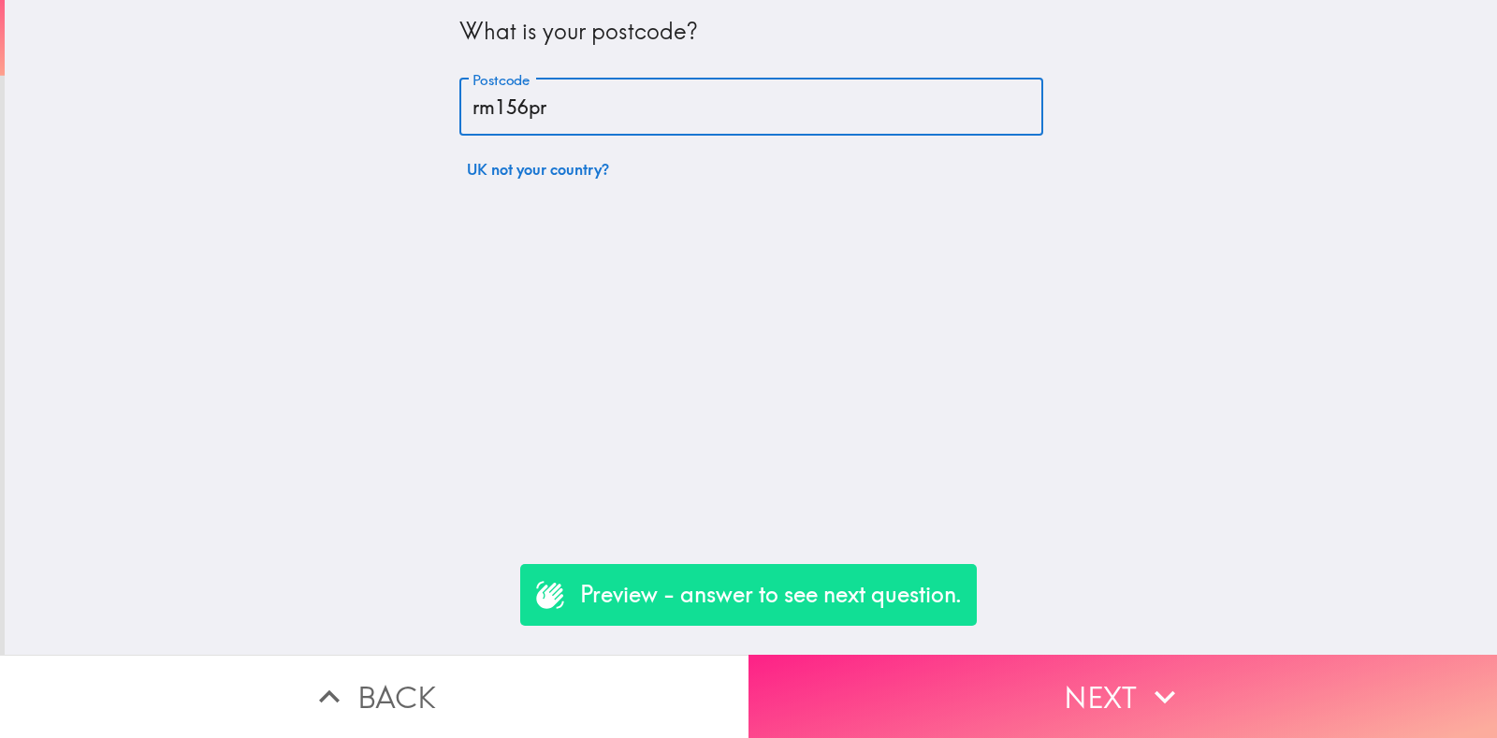
click at [1061, 687] on button "Next" at bounding box center [1123, 696] width 749 height 83
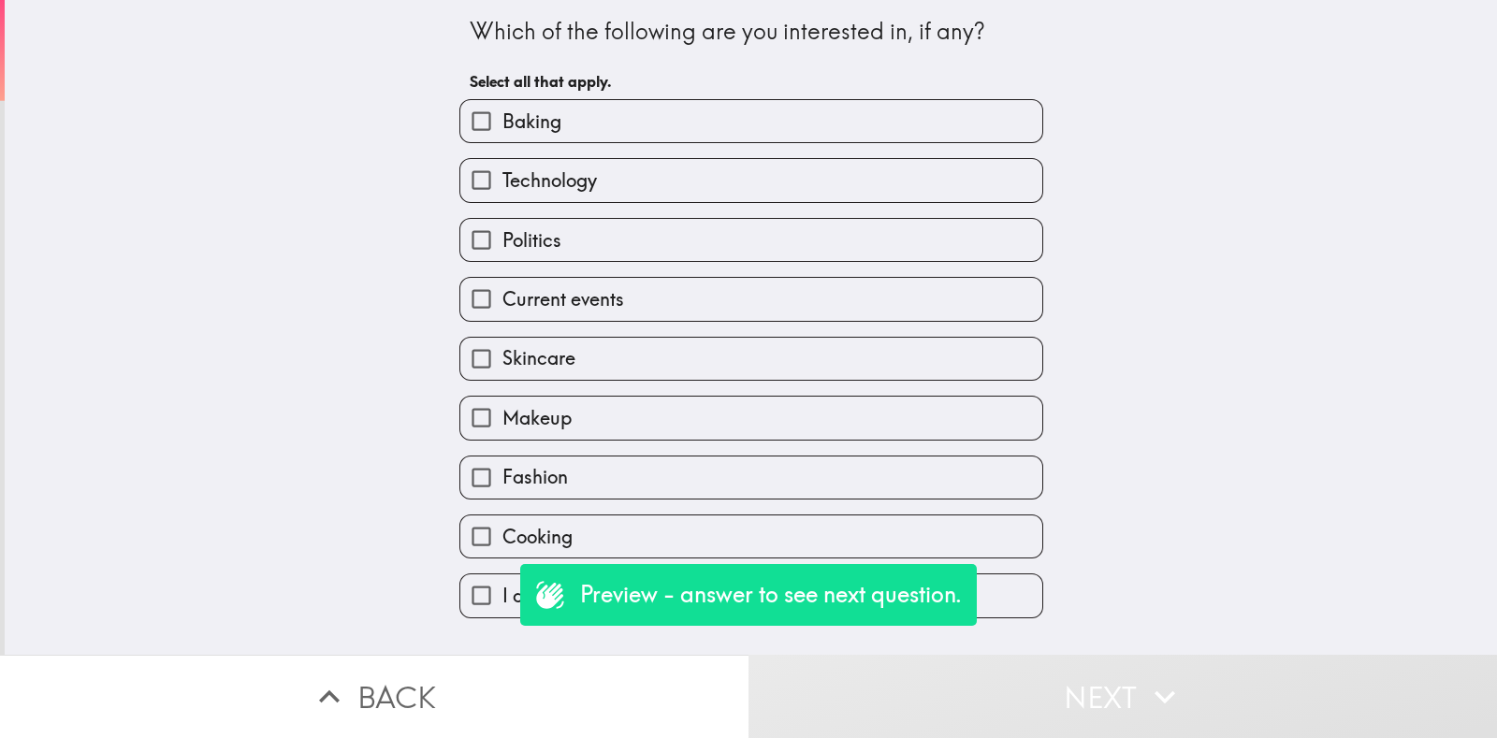
click at [543, 348] on span "Skincare" at bounding box center [538, 358] width 73 height 26
click at [502, 348] on input "Skincare" at bounding box center [481, 359] width 42 height 42
checkbox input "true"
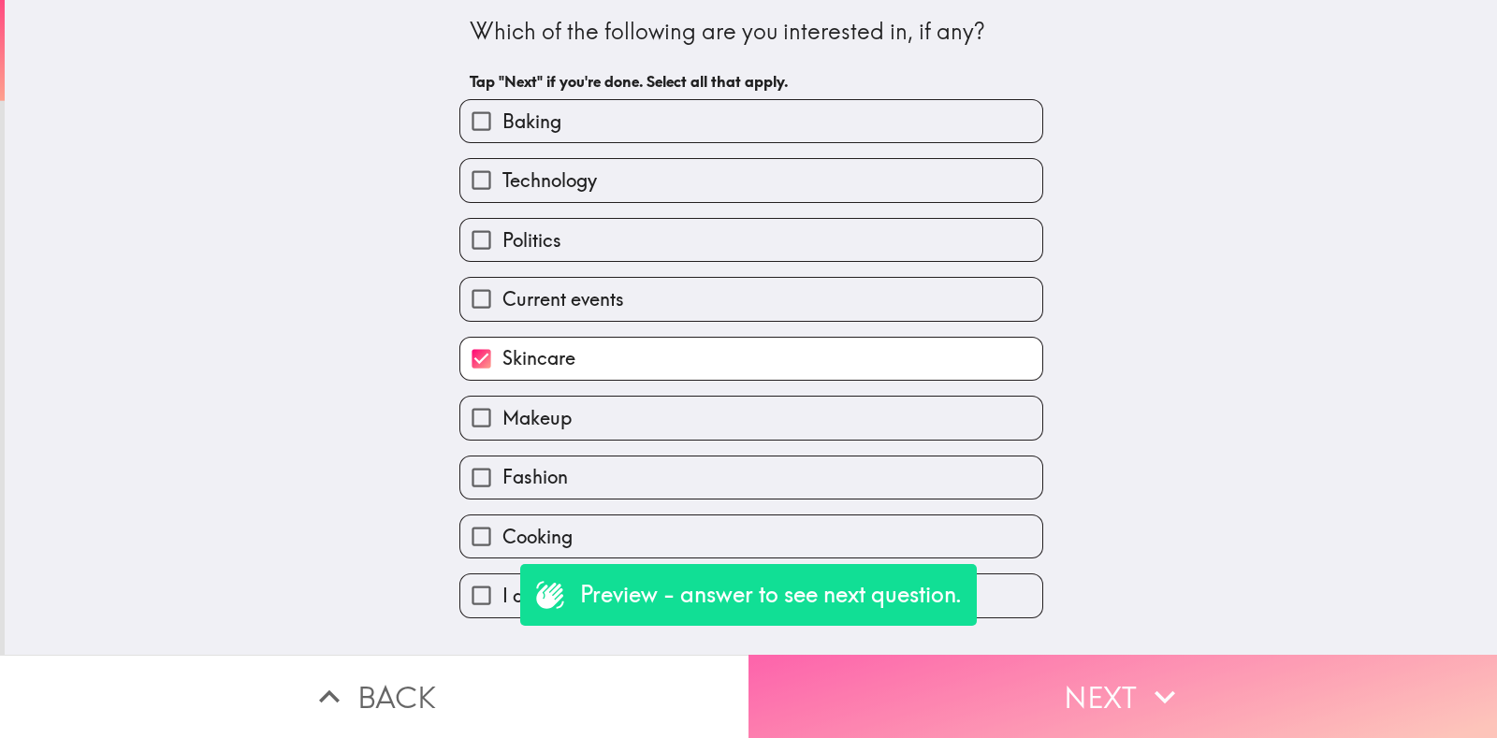
click at [1067, 687] on button "Next" at bounding box center [1123, 696] width 749 height 83
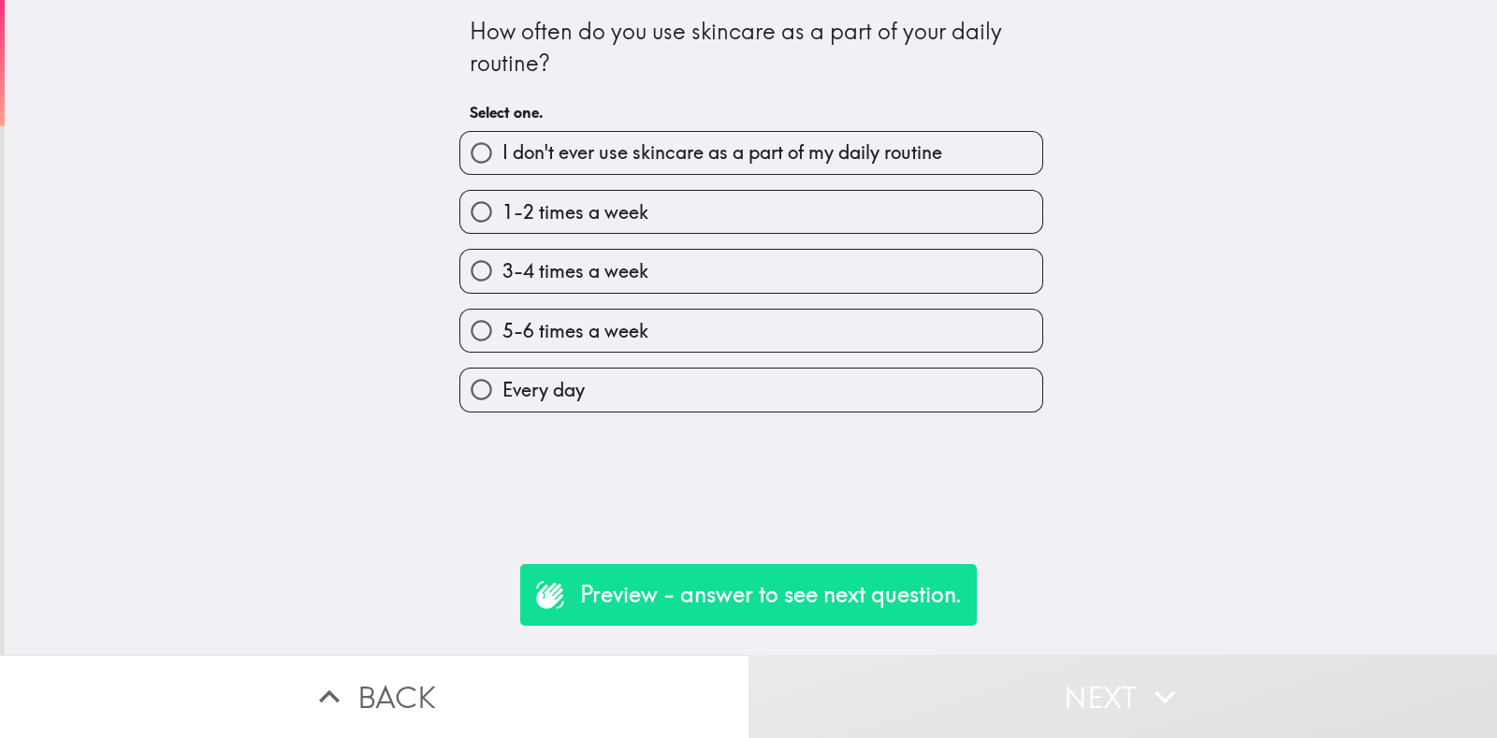
click at [646, 402] on label "Every day" at bounding box center [751, 390] width 582 height 42
click at [502, 402] on input "Every day" at bounding box center [481, 390] width 42 height 42
radio input "true"
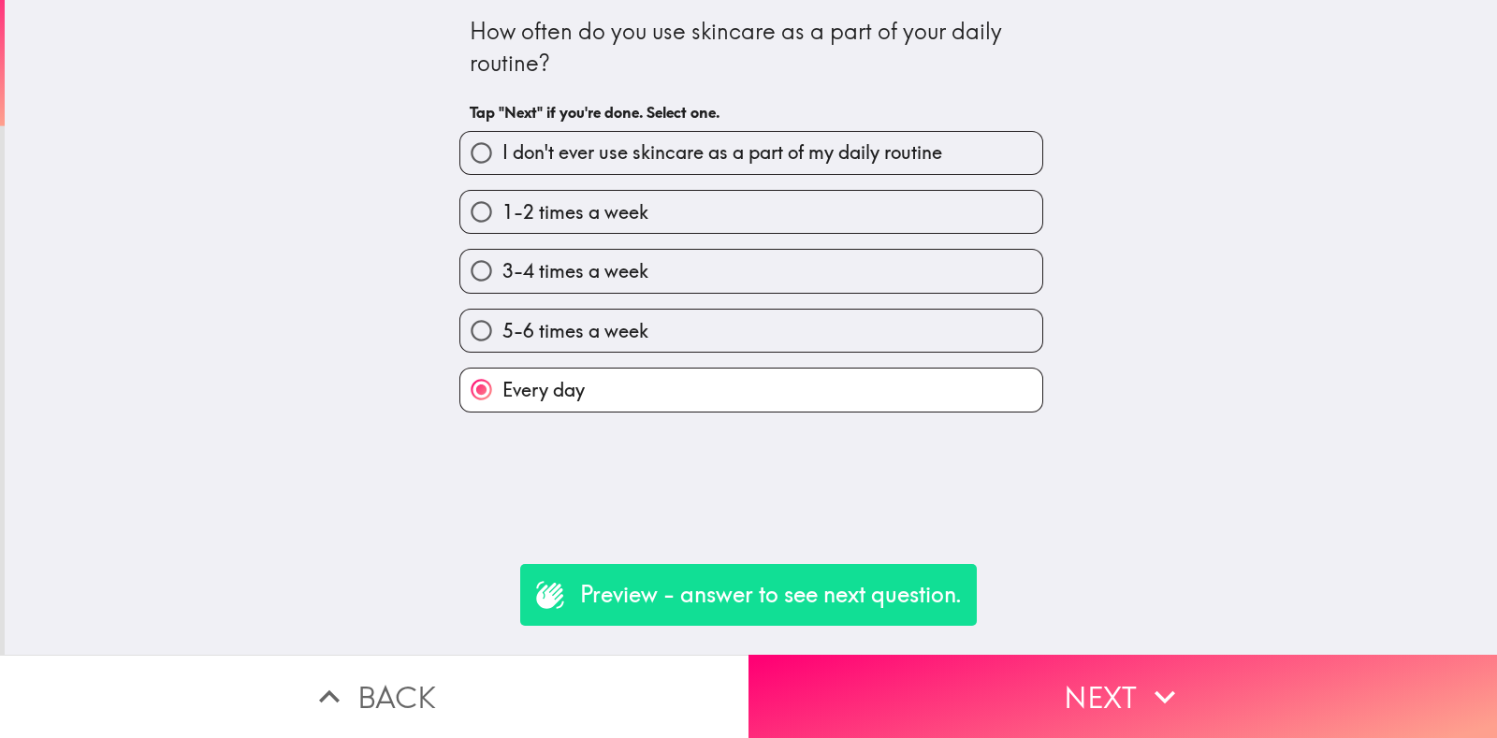
click at [1038, 655] on button "Next" at bounding box center [1123, 696] width 749 height 83
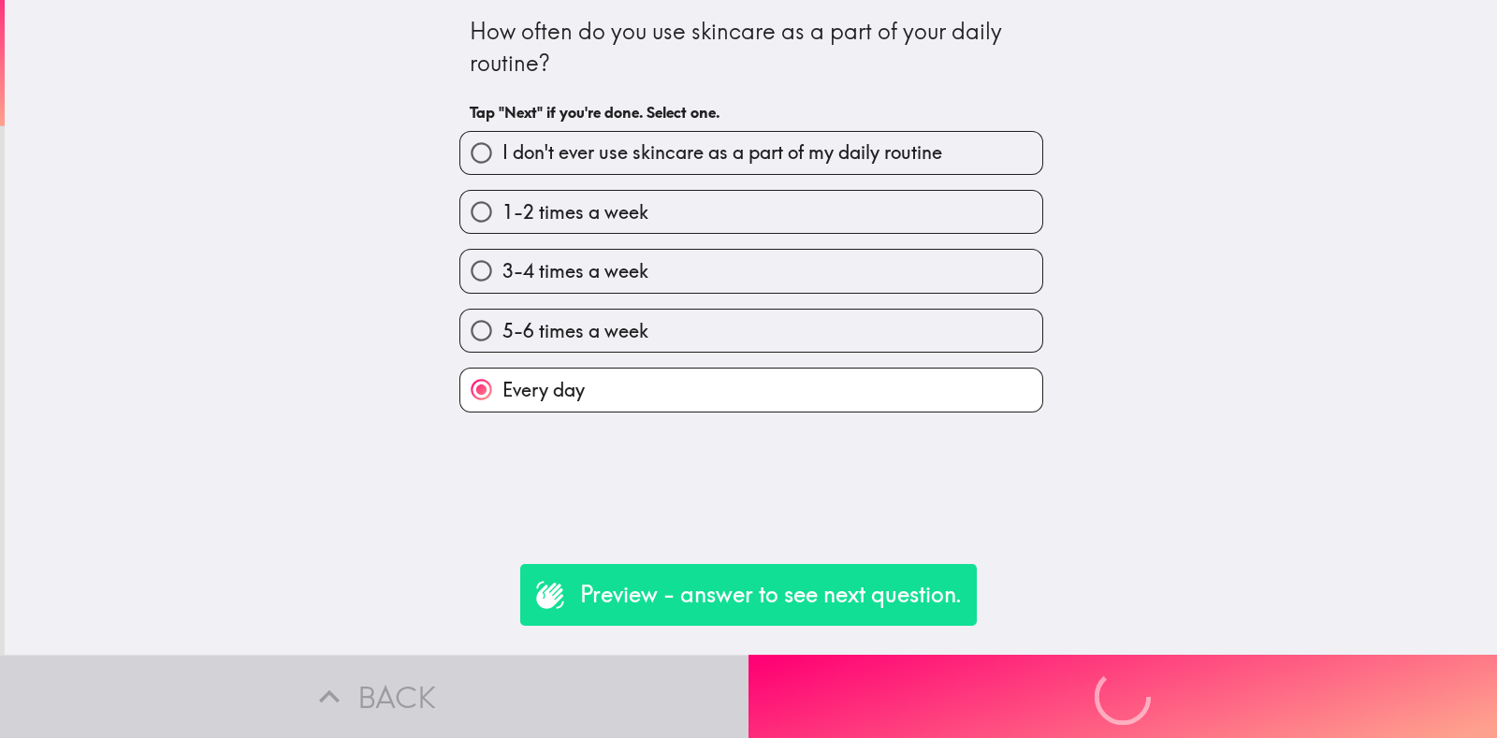
click at [1056, 680] on div "Preview - answer to see next question. Back Next" at bounding box center [748, 696] width 1497 height 83
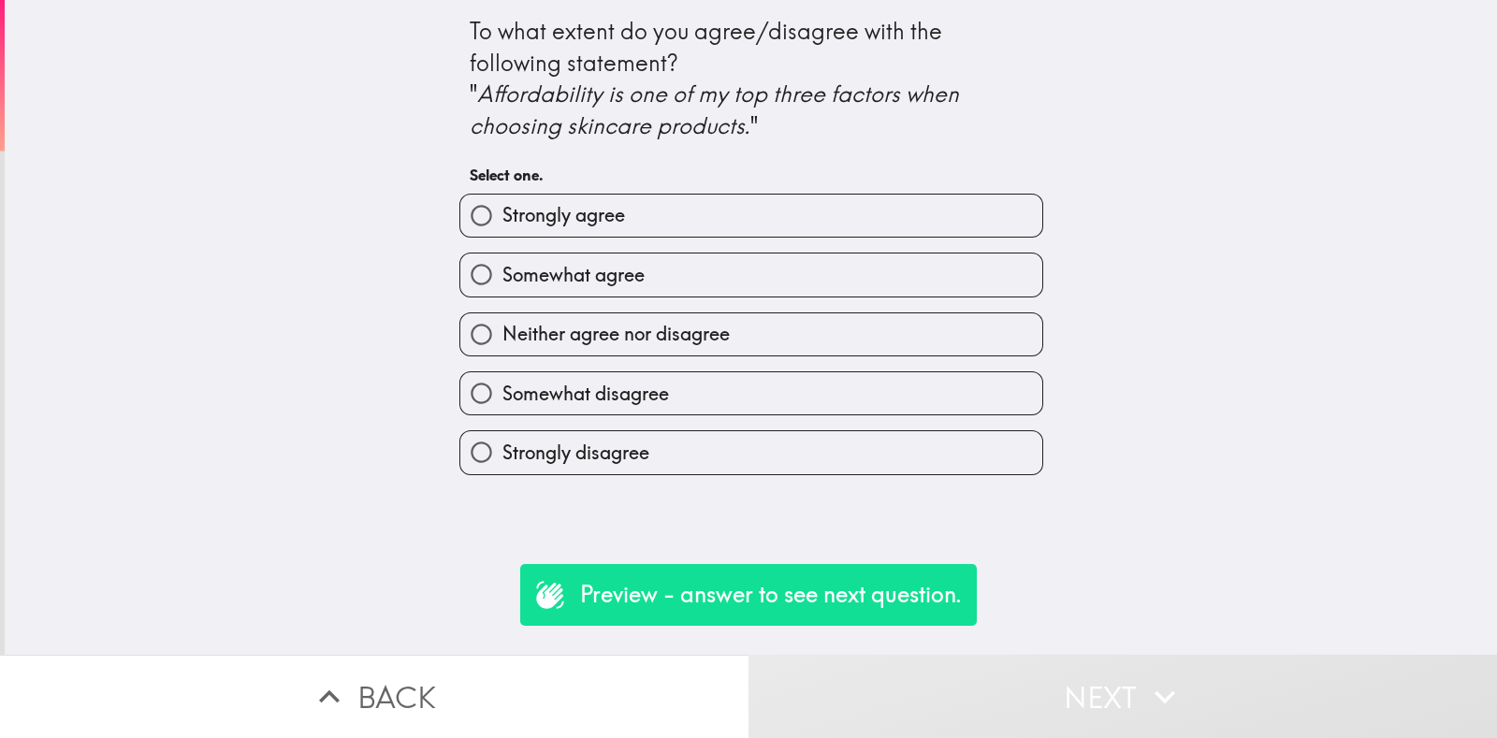
click at [566, 224] on span "Strongly agree" at bounding box center [563, 215] width 123 height 26
click at [502, 224] on input "Strongly agree" at bounding box center [481, 216] width 42 height 42
radio input "true"
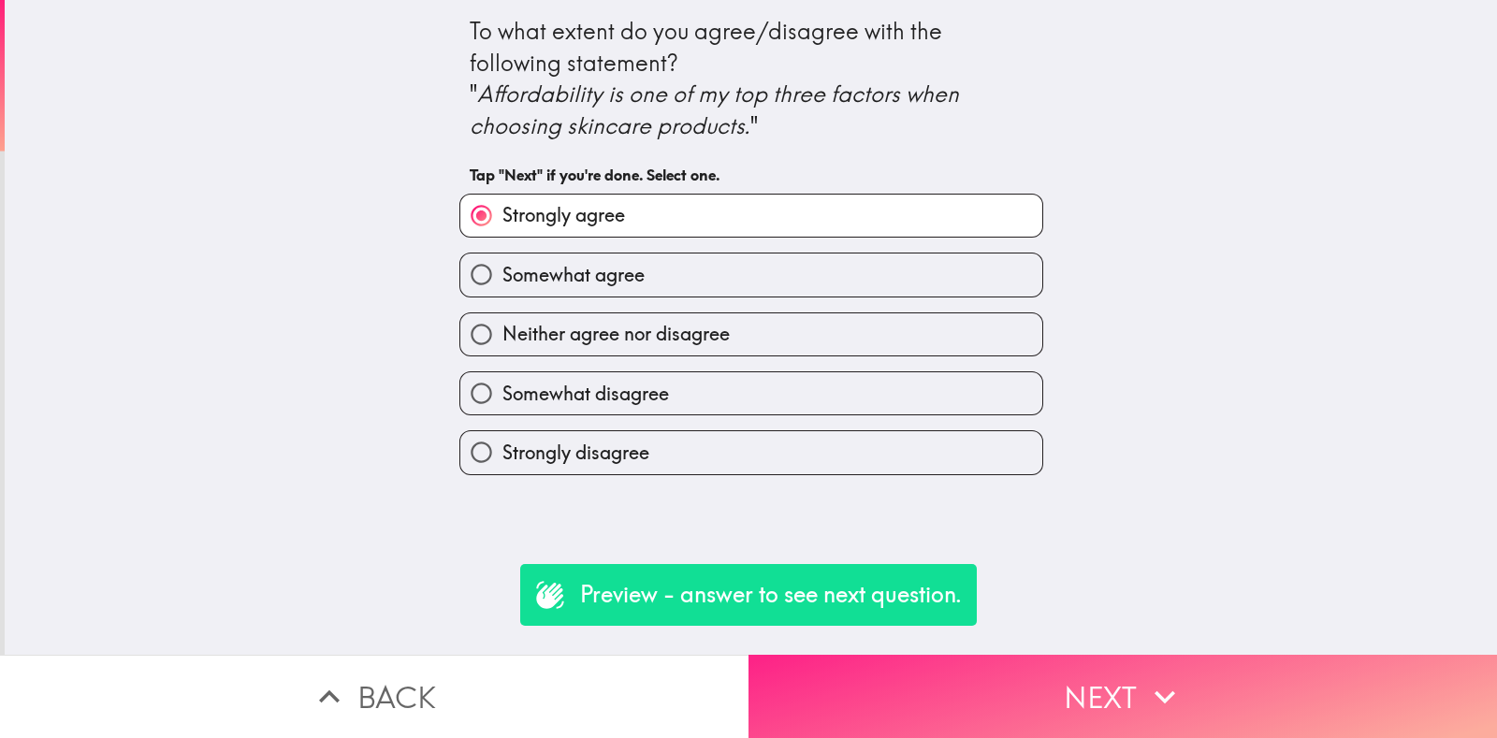
click at [1022, 667] on button "Next" at bounding box center [1123, 696] width 749 height 83
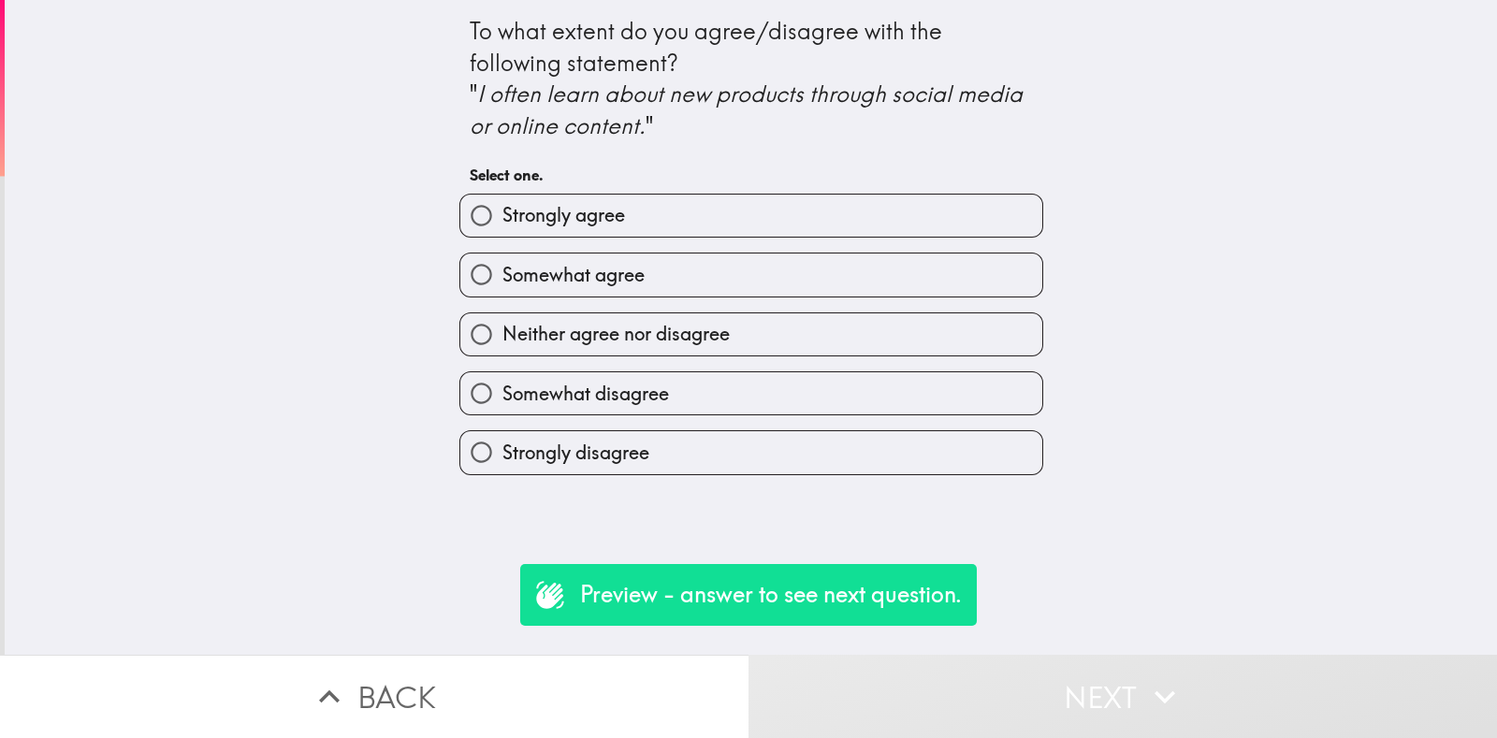
drag, startPoint x: 557, startPoint y: 203, endPoint x: 565, endPoint y: 208, distance: 9.6
click at [557, 204] on span "Strongly agree" at bounding box center [563, 215] width 123 height 26
click at [502, 204] on input "Strongly agree" at bounding box center [481, 216] width 42 height 42
radio input "true"
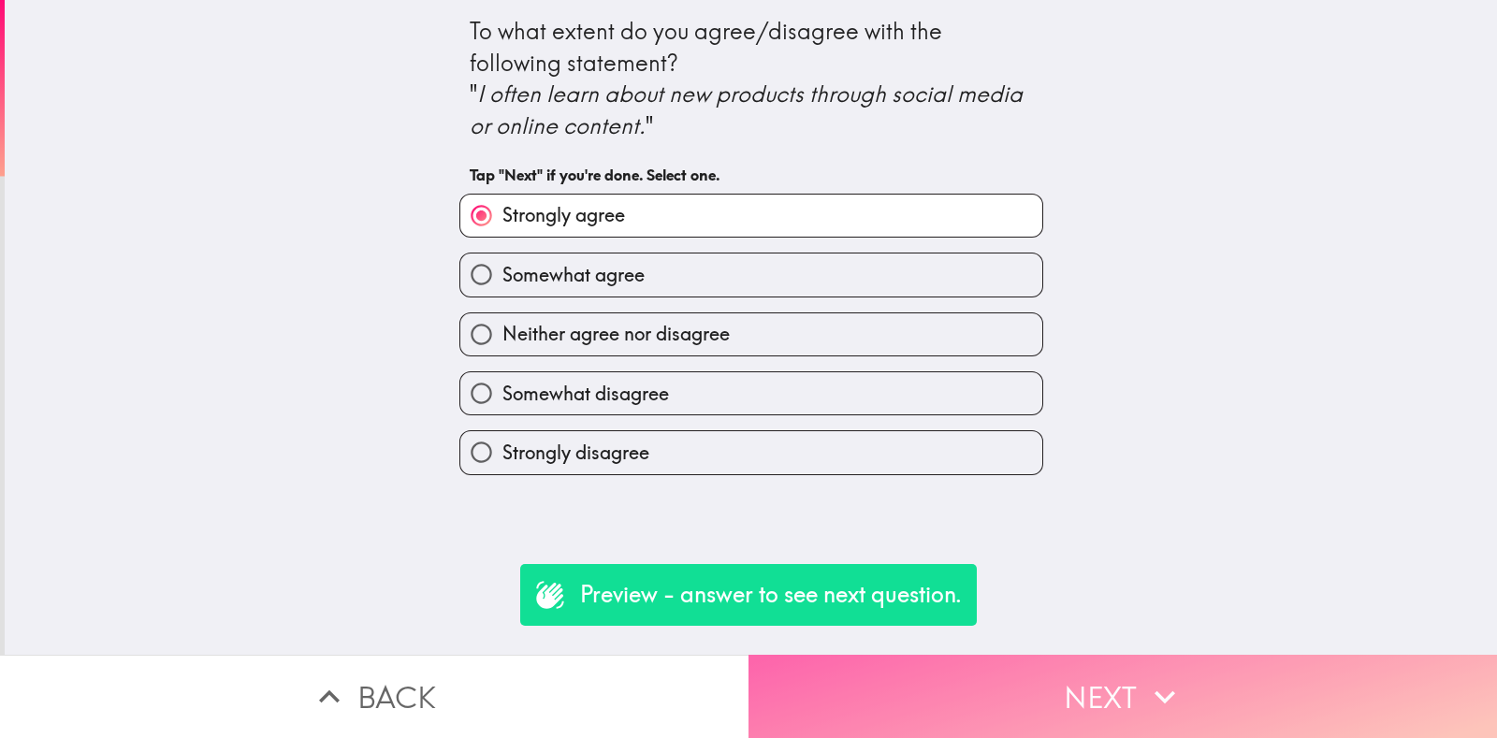
click at [1087, 676] on button "Next" at bounding box center [1123, 696] width 749 height 83
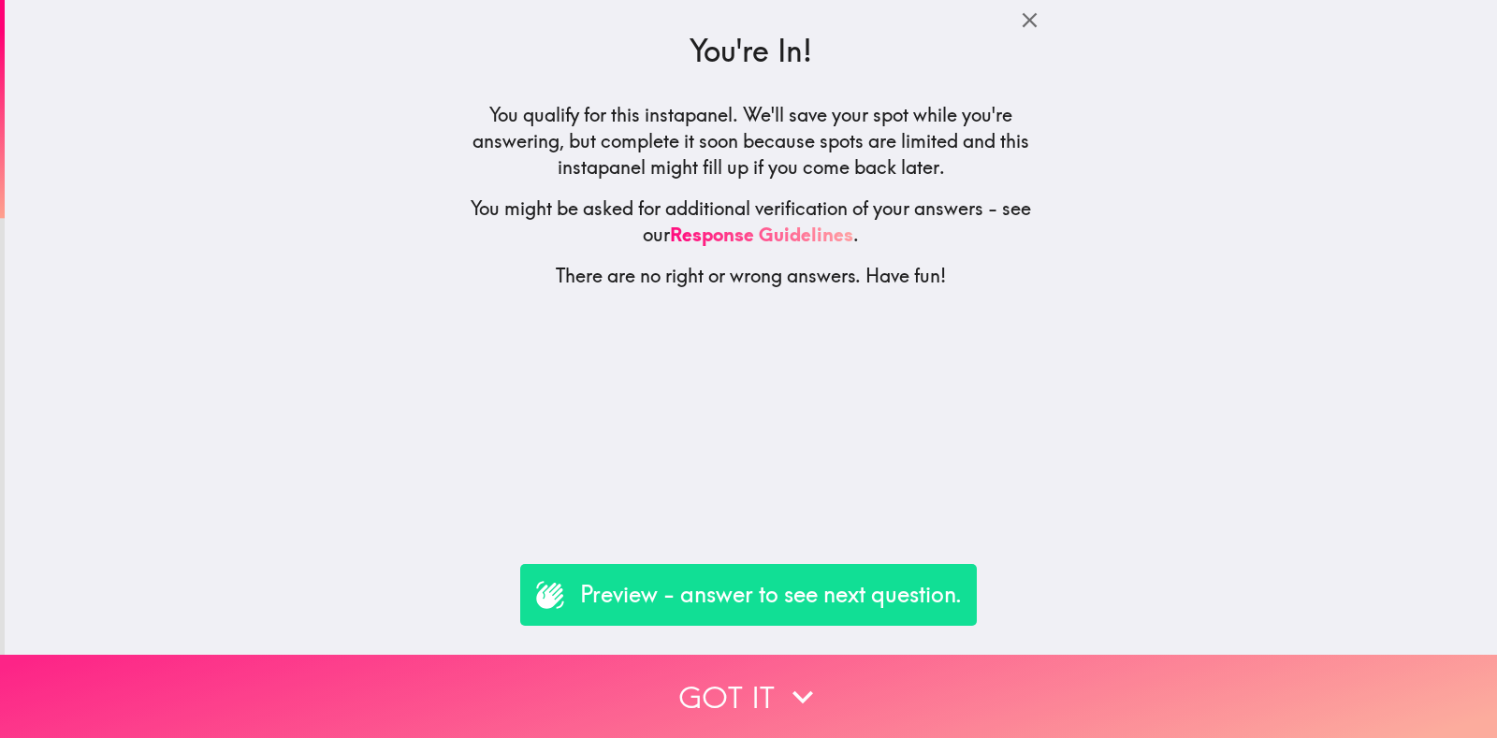
click at [813, 655] on button "Got it" at bounding box center [748, 696] width 1497 height 83
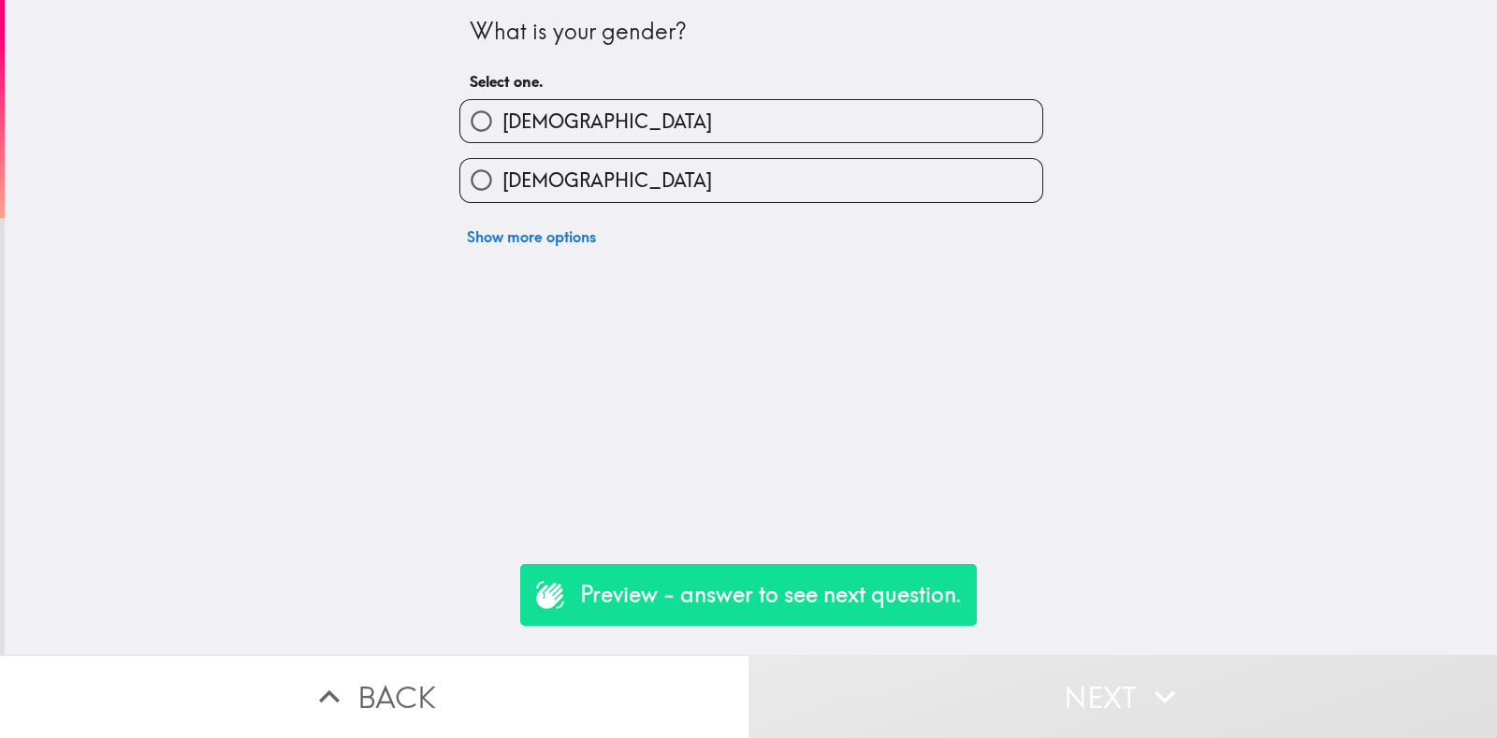
click at [582, 152] on div "[DEMOGRAPHIC_DATA]" at bounding box center [743, 172] width 599 height 59
click at [599, 178] on label "[DEMOGRAPHIC_DATA]" at bounding box center [751, 180] width 582 height 42
click at [502, 178] on input "[DEMOGRAPHIC_DATA]" at bounding box center [481, 180] width 42 height 42
radio input "true"
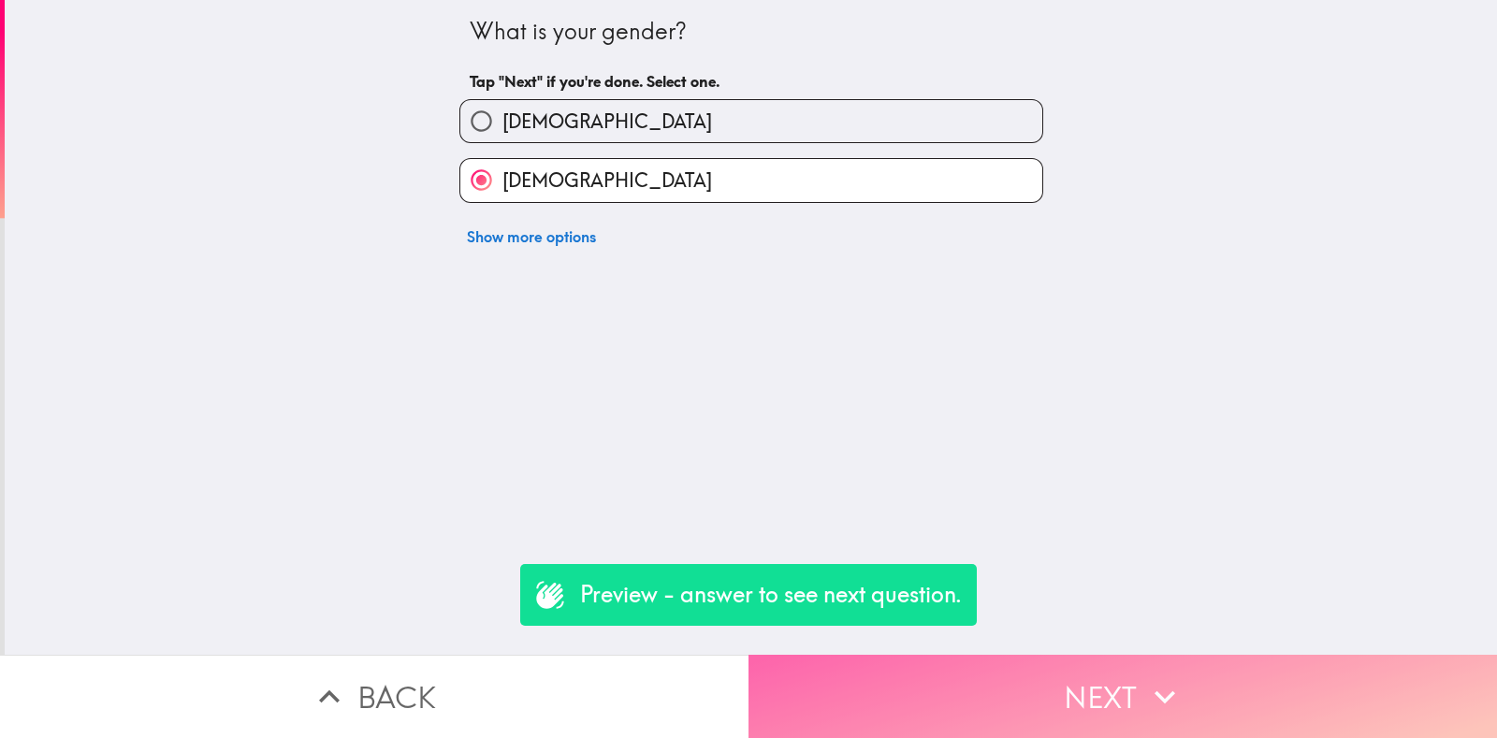
click at [1048, 708] on button "Next" at bounding box center [1123, 696] width 749 height 83
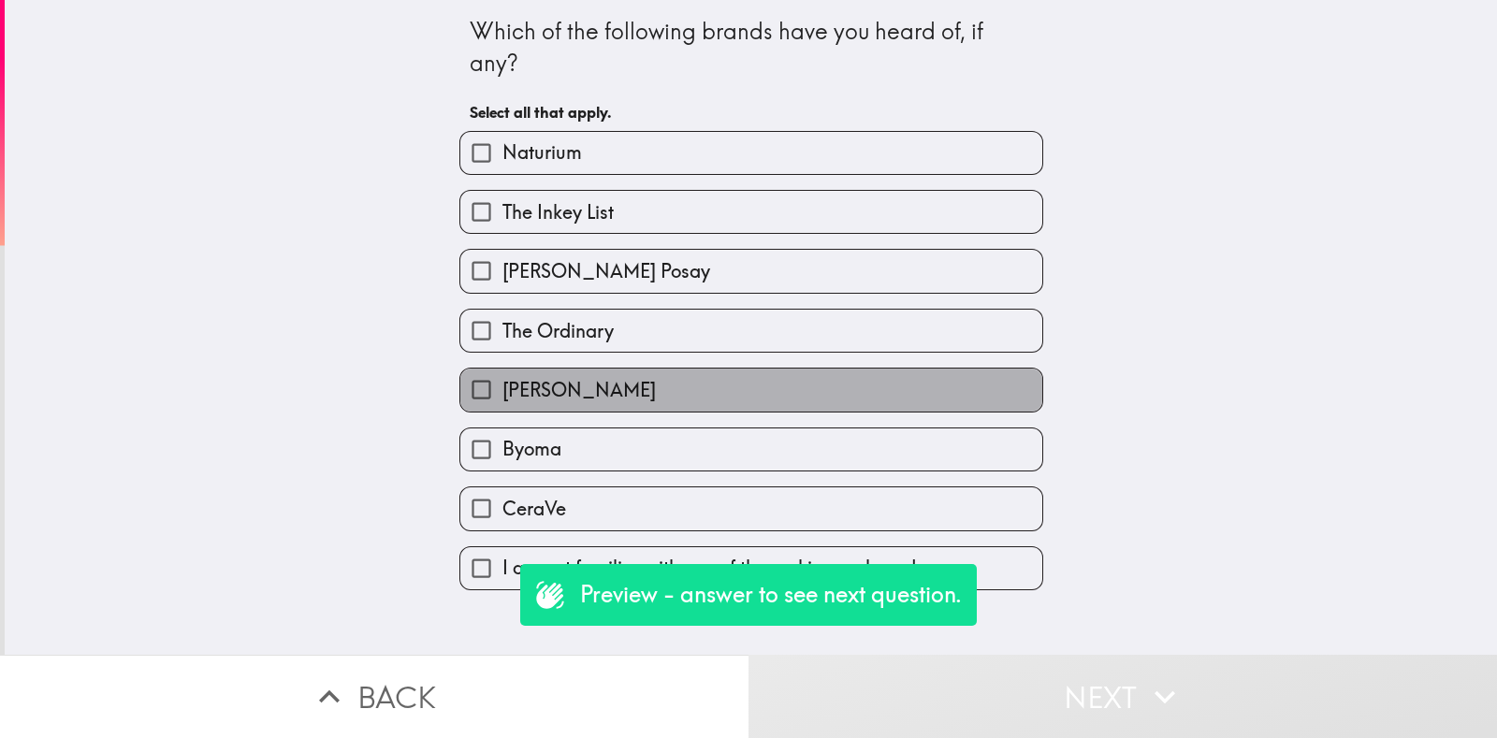
click at [691, 371] on label "[PERSON_NAME]" at bounding box center [751, 390] width 582 height 42
click at [502, 371] on input "[PERSON_NAME]" at bounding box center [481, 390] width 42 height 42
checkbox input "true"
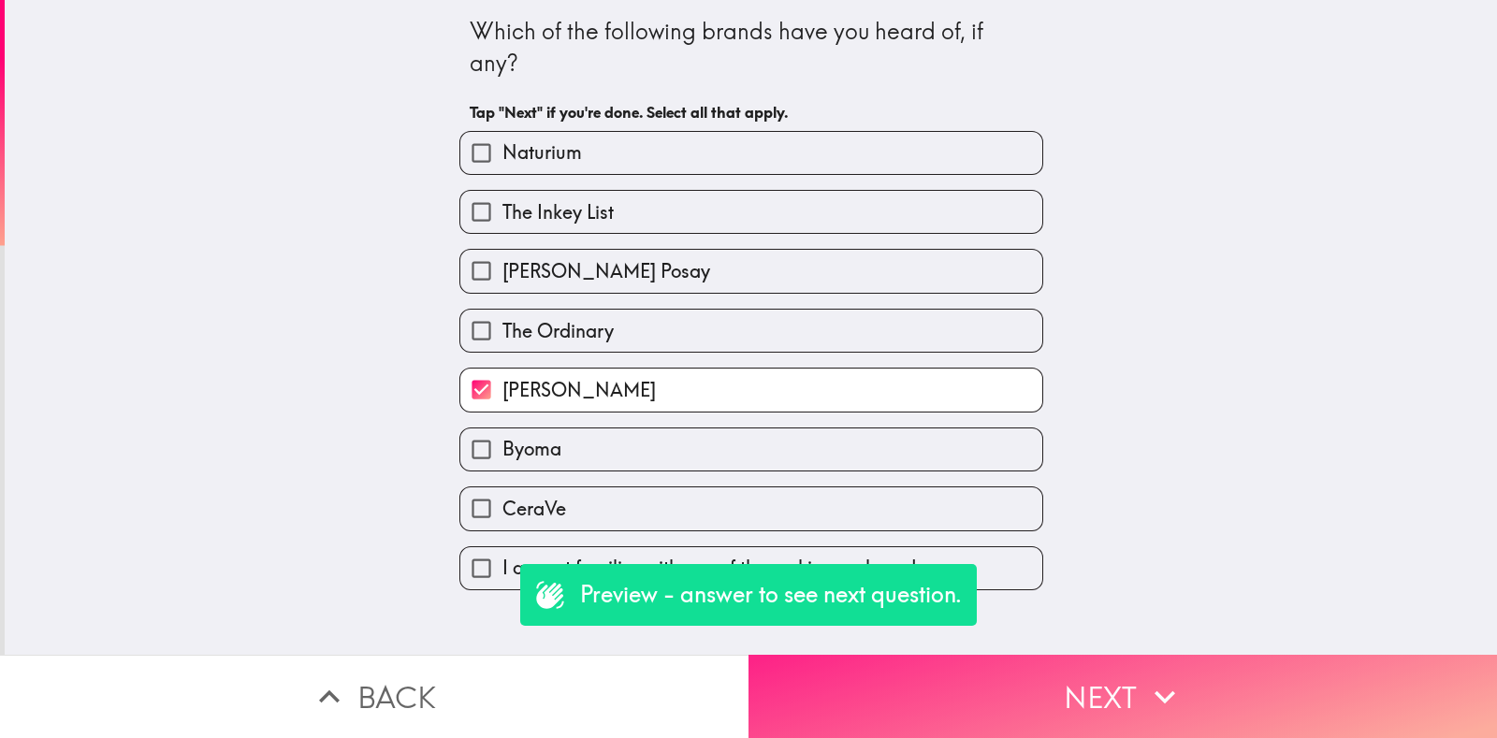
click at [1084, 706] on button "Next" at bounding box center [1123, 696] width 749 height 83
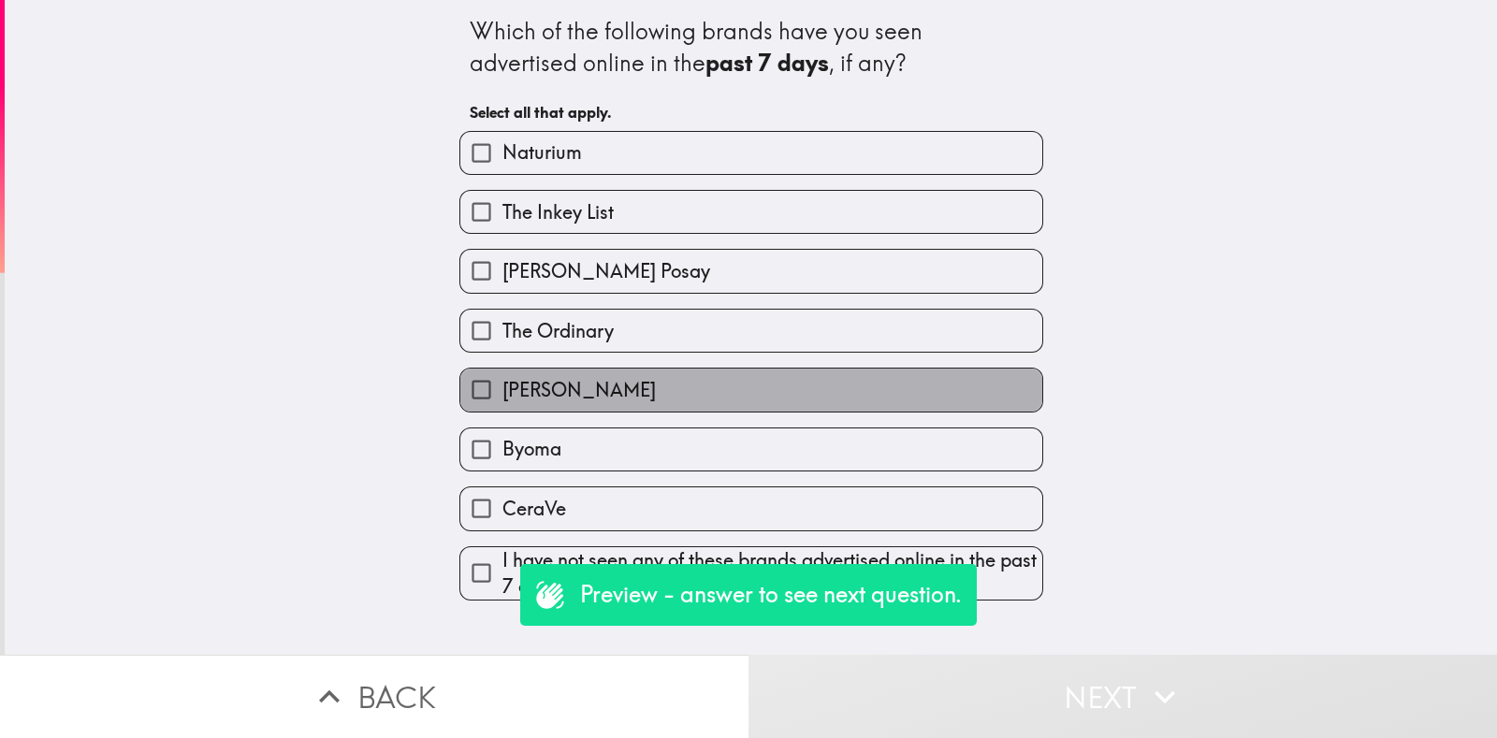
click at [763, 369] on label "[PERSON_NAME]" at bounding box center [751, 390] width 582 height 42
click at [502, 369] on input "[PERSON_NAME]" at bounding box center [481, 390] width 42 height 42
checkbox input "true"
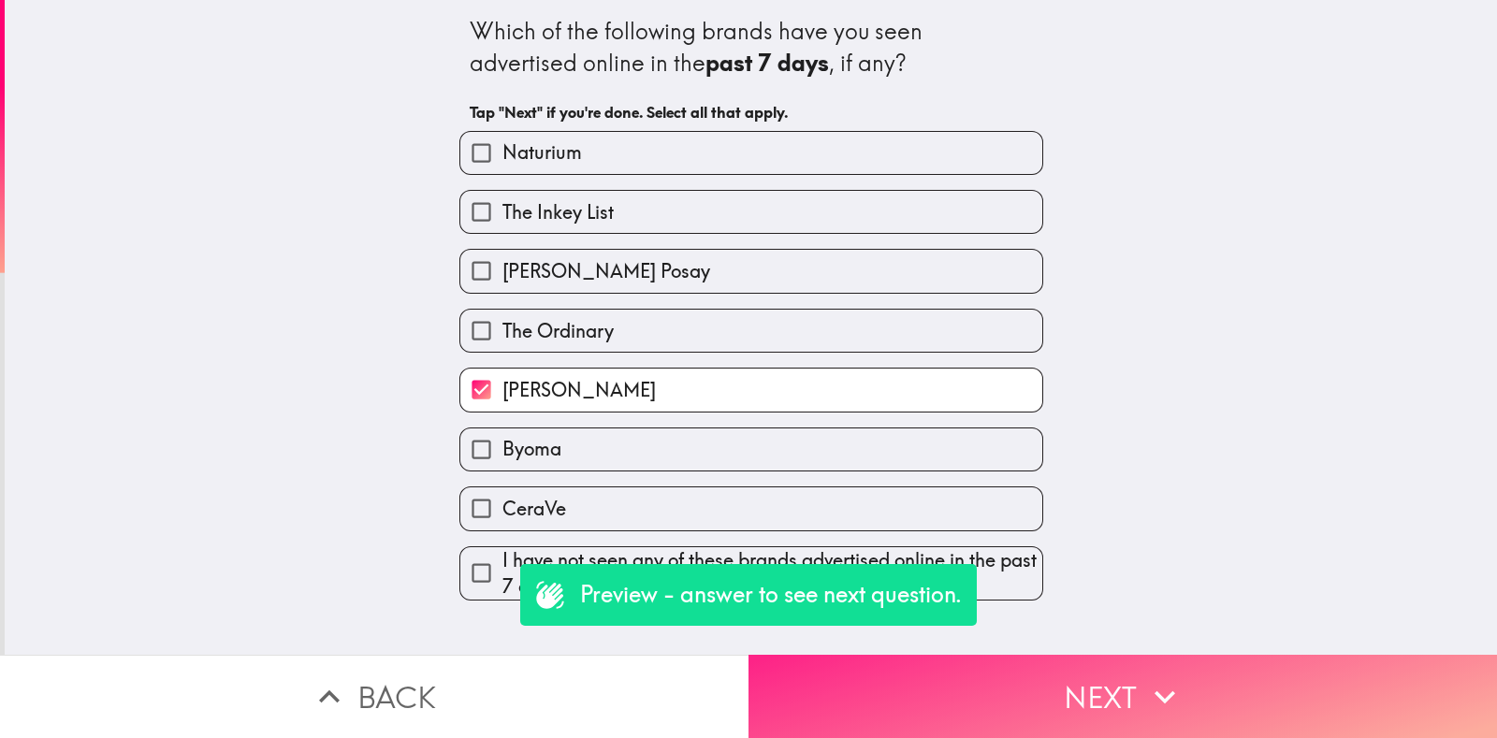
click at [1144, 677] on icon "button" at bounding box center [1164, 697] width 41 height 41
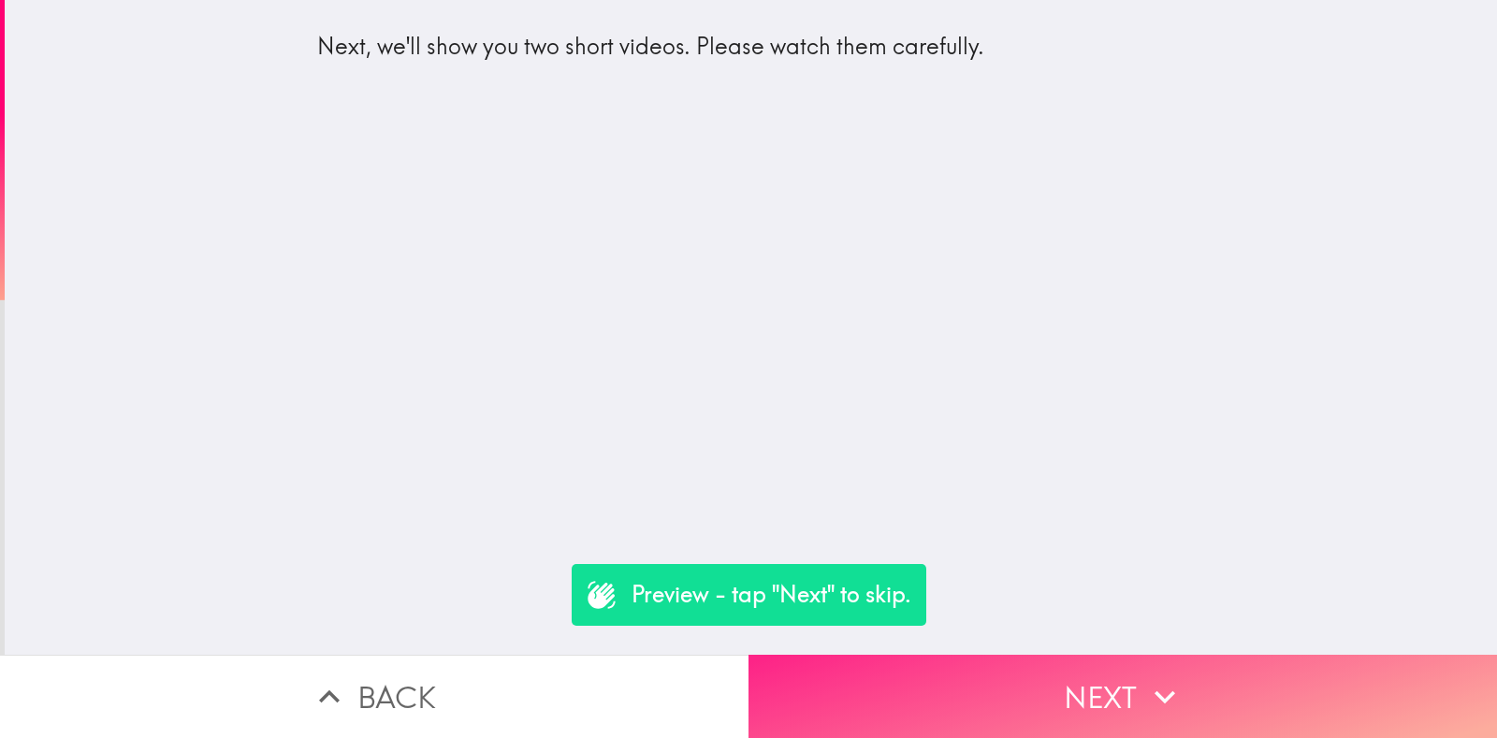
click at [1144, 677] on icon "button" at bounding box center [1164, 697] width 41 height 41
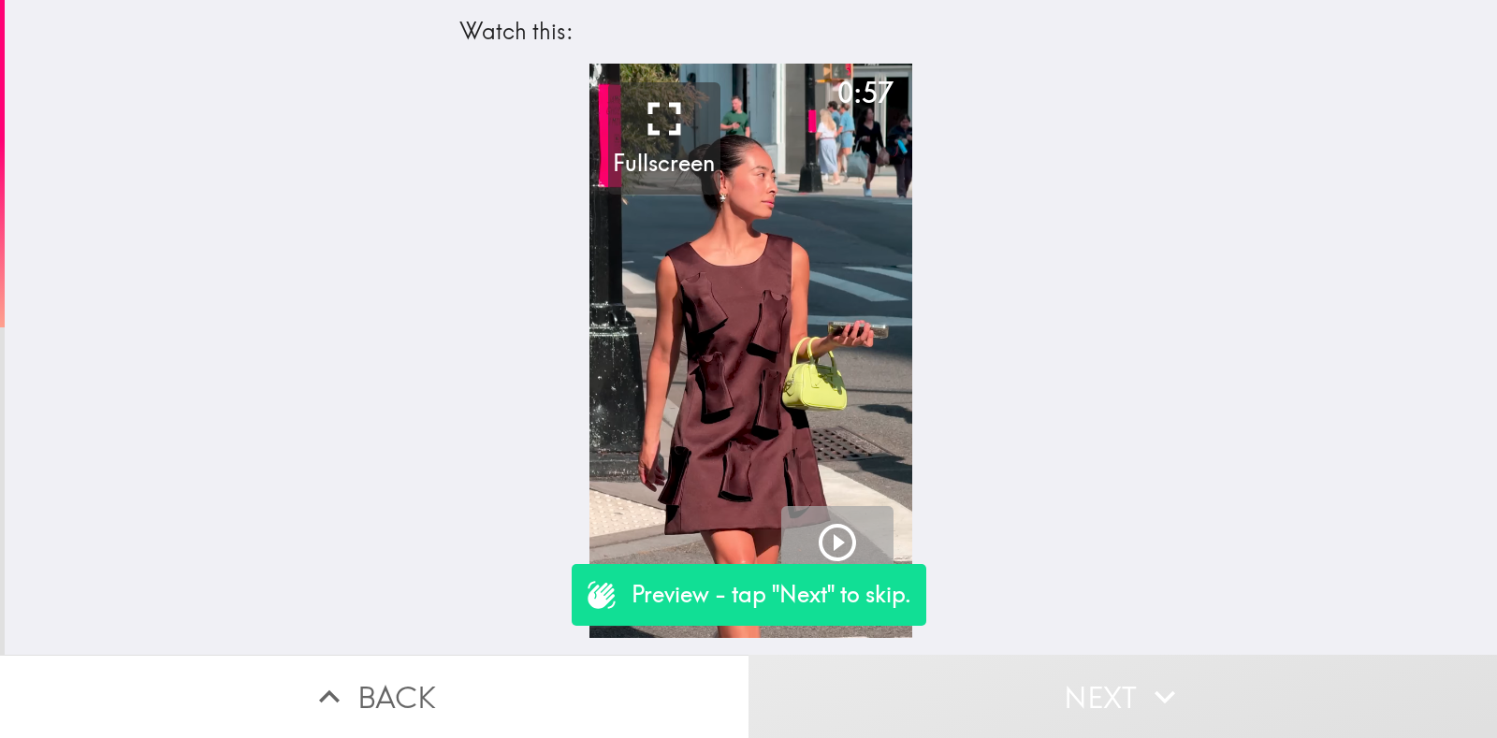
click at [820, 542] on icon "button" at bounding box center [837, 542] width 37 height 37
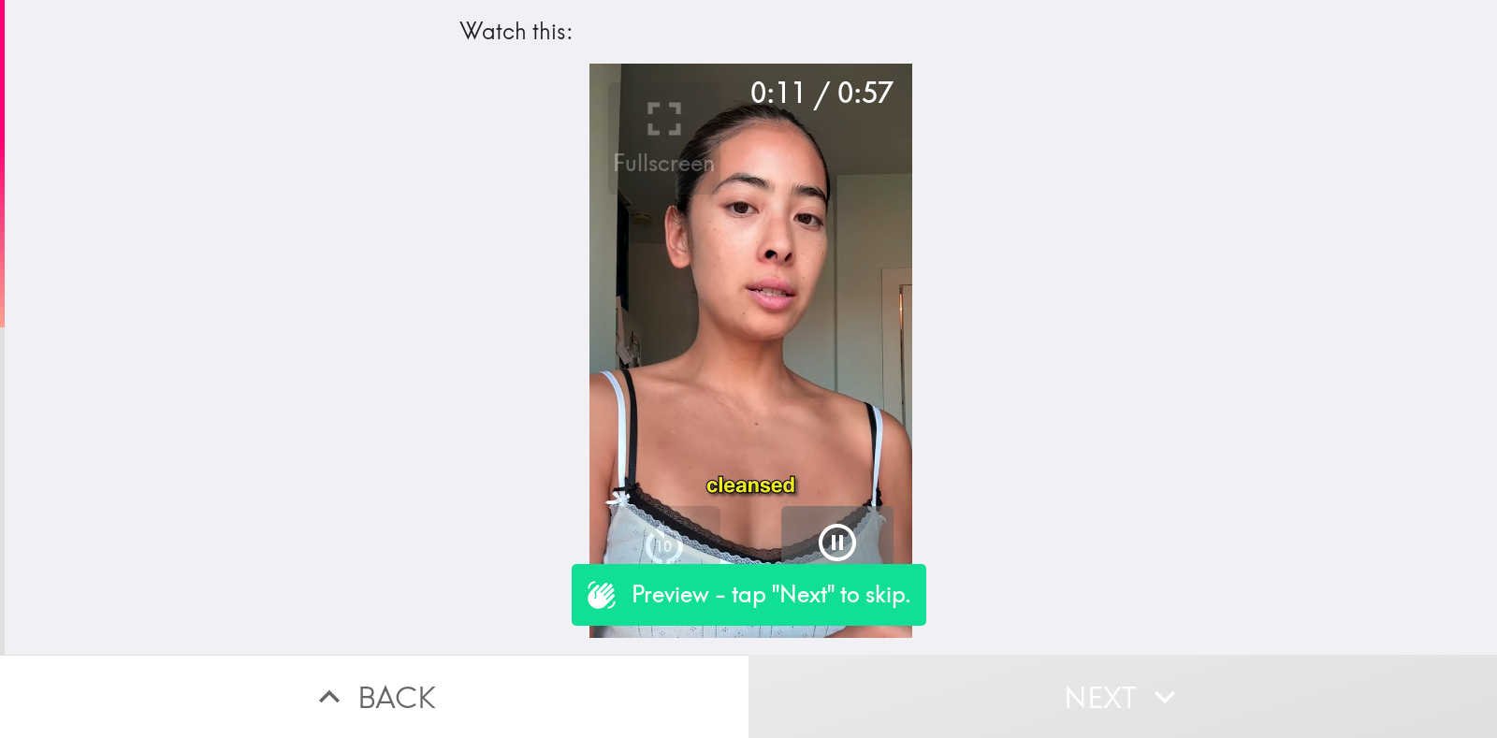
click at [1055, 677] on button "Next" at bounding box center [1123, 696] width 749 height 83
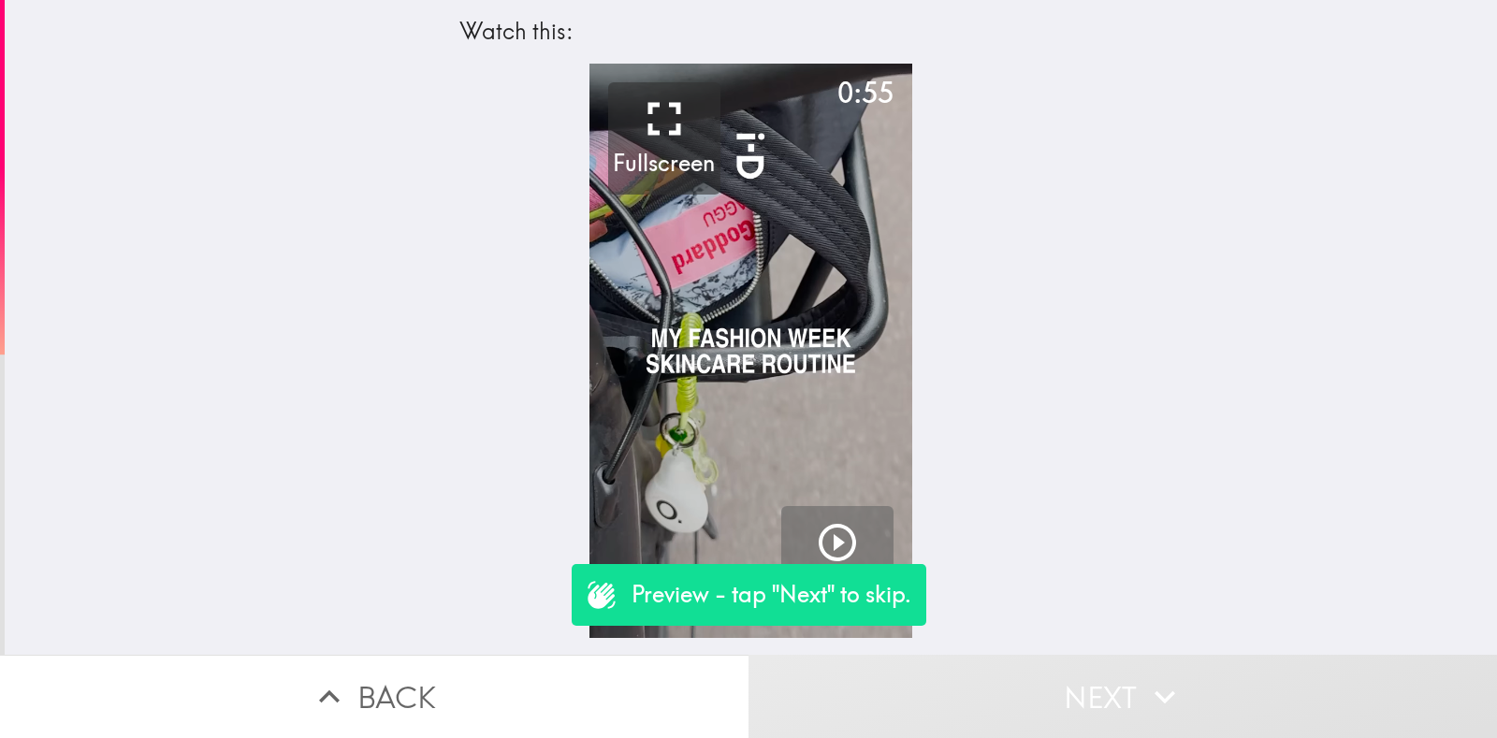
click at [828, 531] on icon "button" at bounding box center [837, 542] width 45 height 45
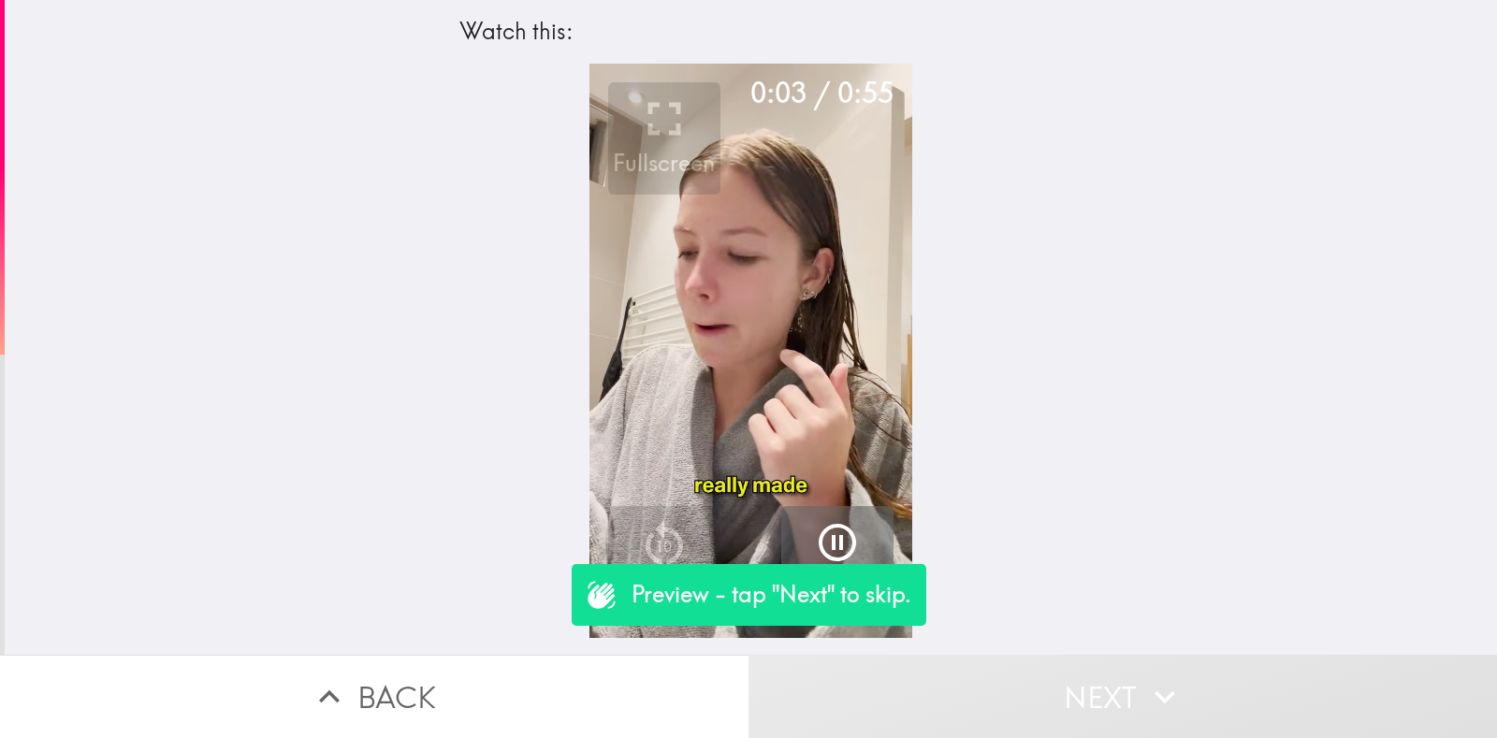
click at [833, 531] on icon "button" at bounding box center [837, 542] width 37 height 37
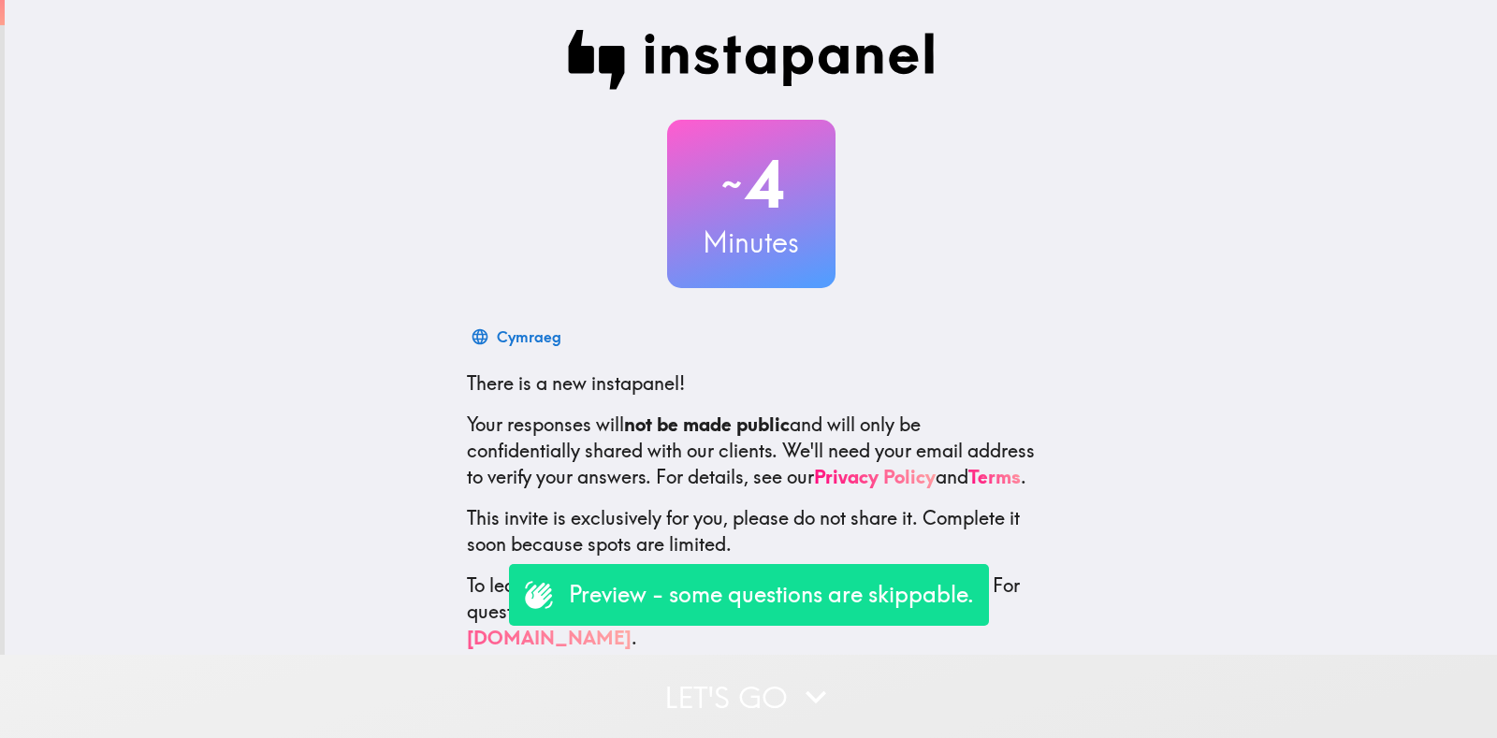
click at [823, 655] on button "Let's go" at bounding box center [748, 696] width 1497 height 83
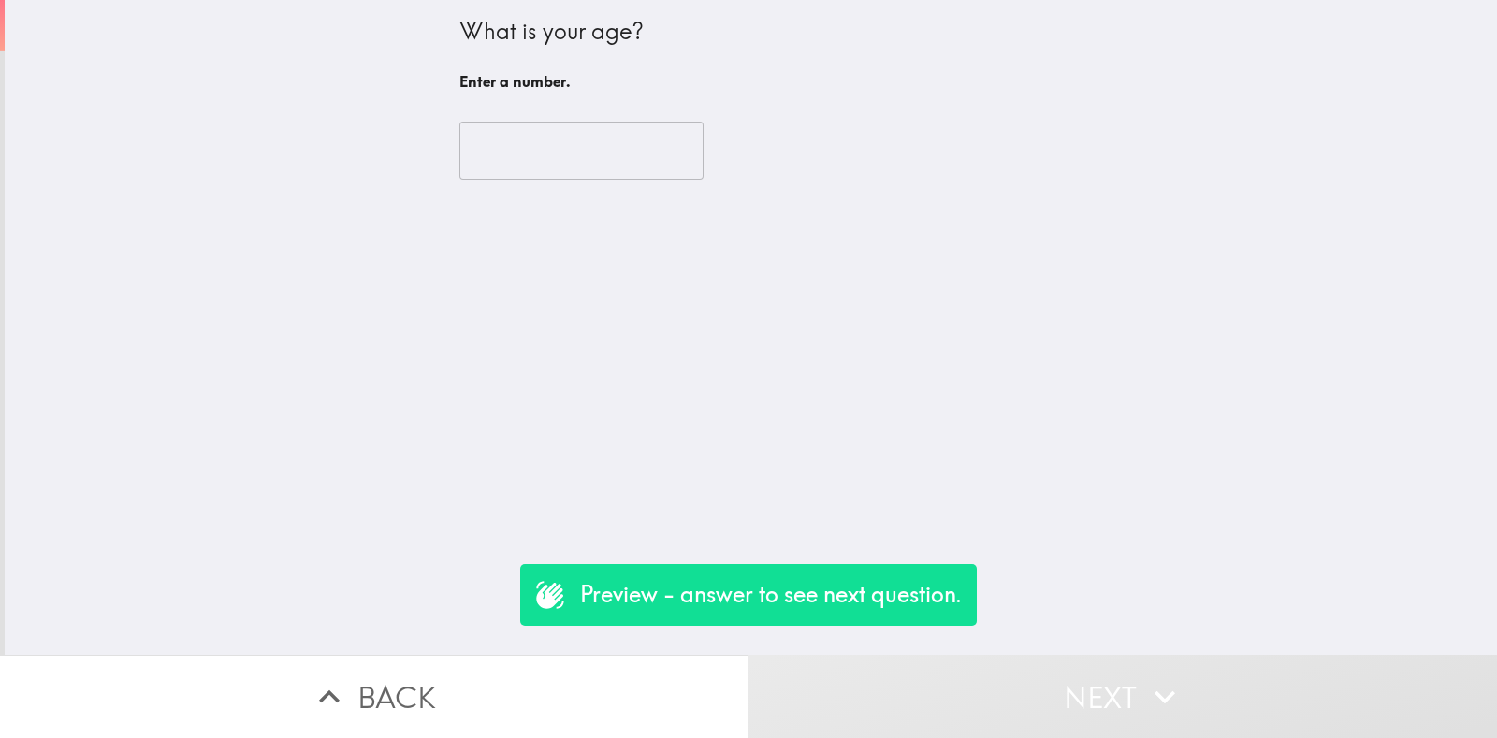
click at [506, 145] on input "number" at bounding box center [581, 151] width 244 height 58
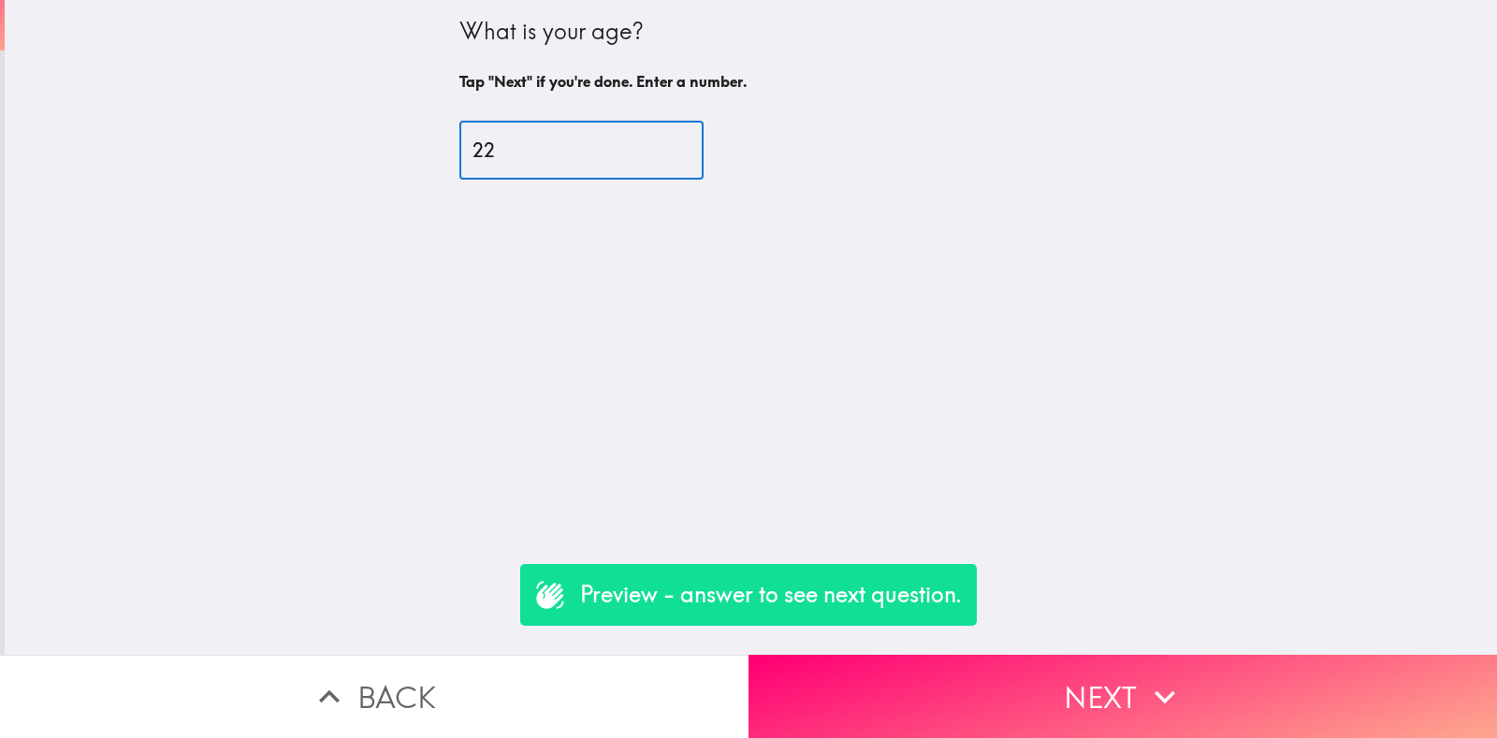
type input "22"
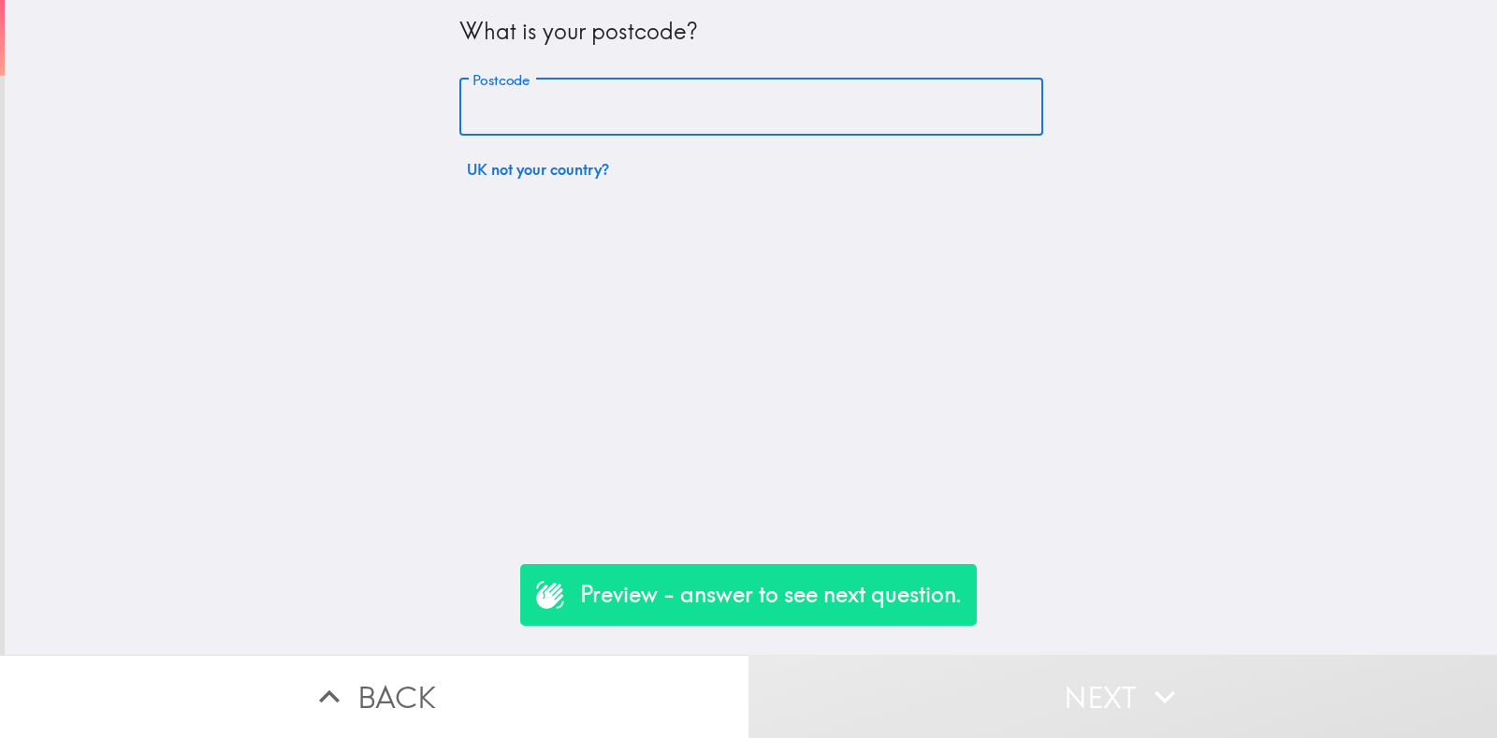
click at [533, 114] on input "Postcode" at bounding box center [751, 108] width 584 height 58
type input "rm156pr"
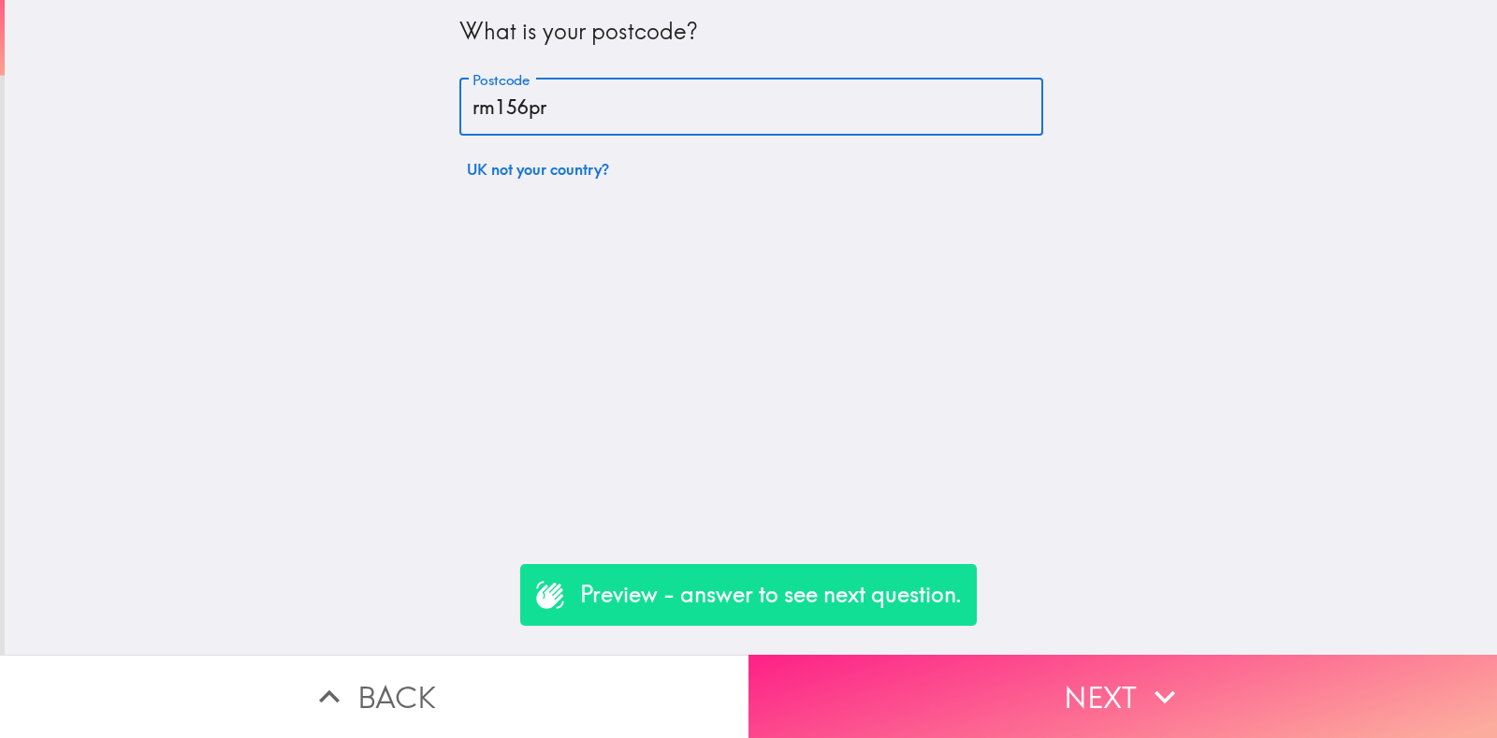
click at [1000, 638] on div "What is your postcode? Postcode rm156pr Postcode UK not your country? Preview -…" at bounding box center [748, 369] width 1497 height 738
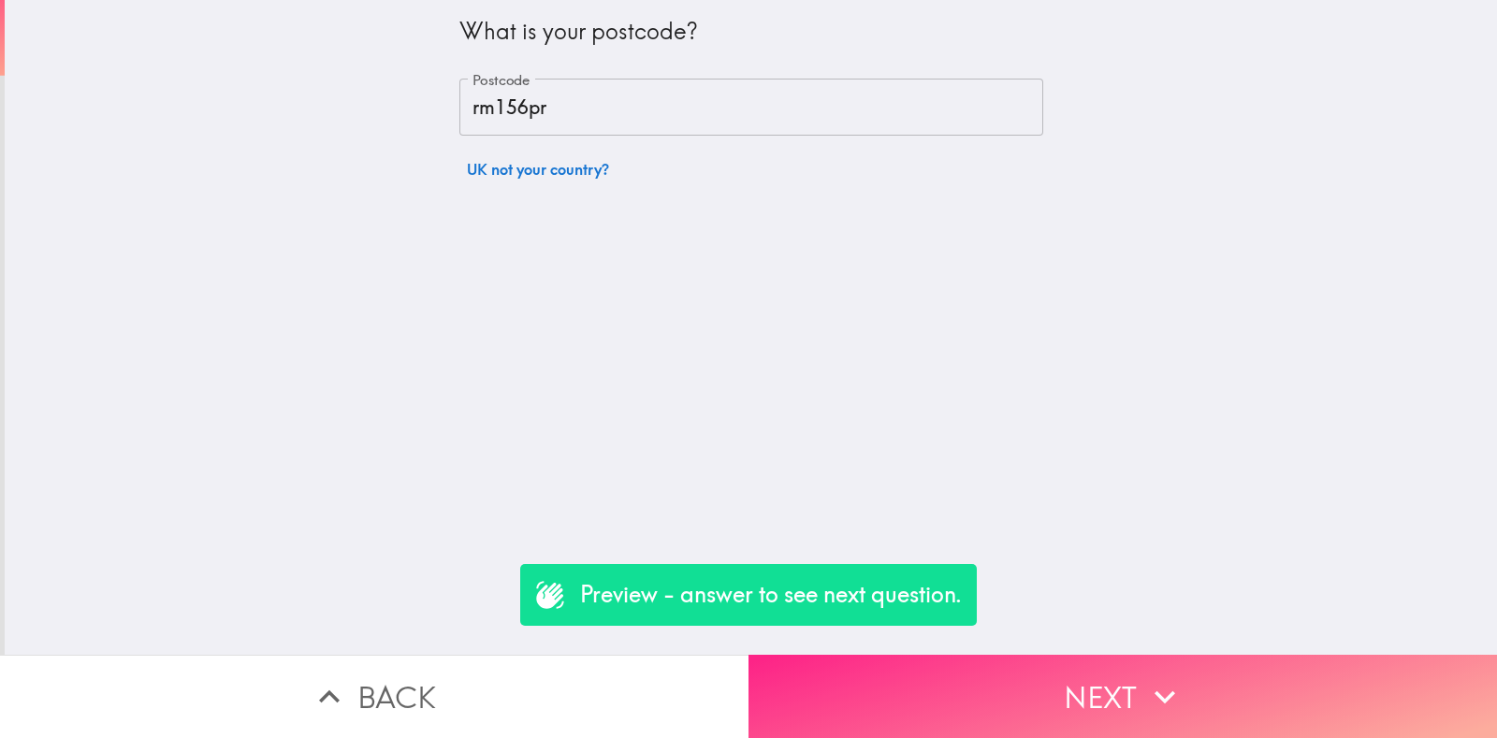
click at [1008, 679] on button "Next" at bounding box center [1123, 696] width 749 height 83
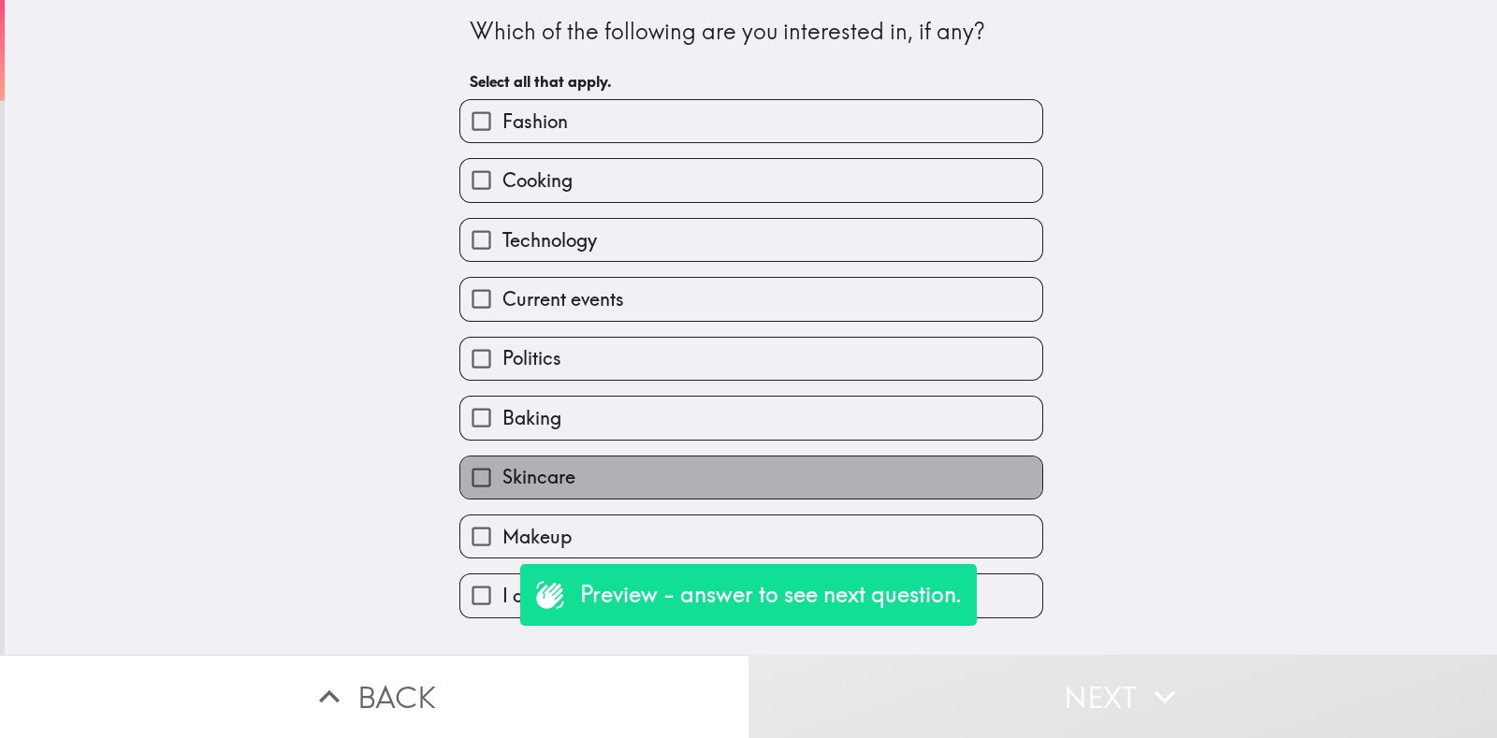
click at [569, 469] on label "Skincare" at bounding box center [751, 478] width 582 height 42
click at [502, 469] on input "Skincare" at bounding box center [481, 478] width 42 height 42
checkbox input "true"
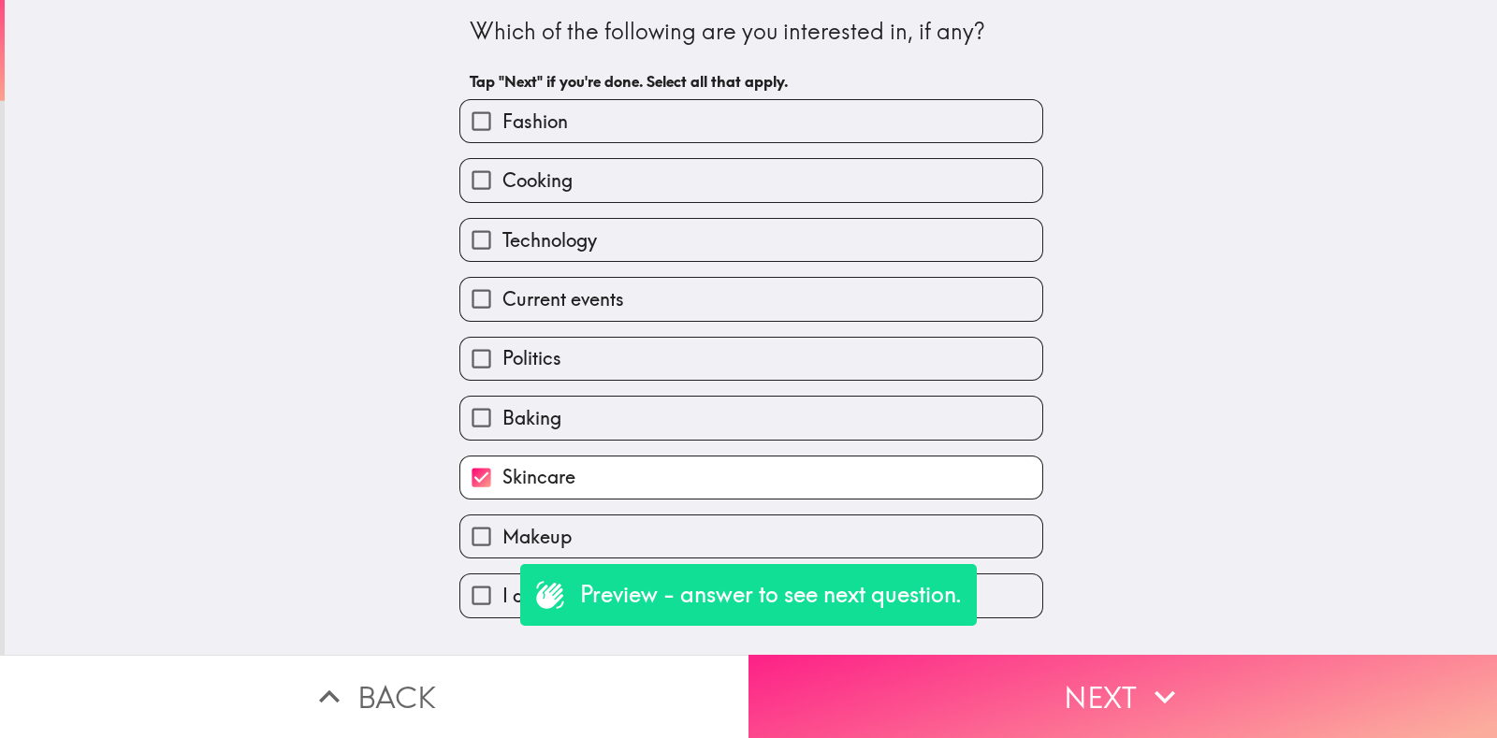
click at [985, 690] on button "Next" at bounding box center [1123, 696] width 749 height 83
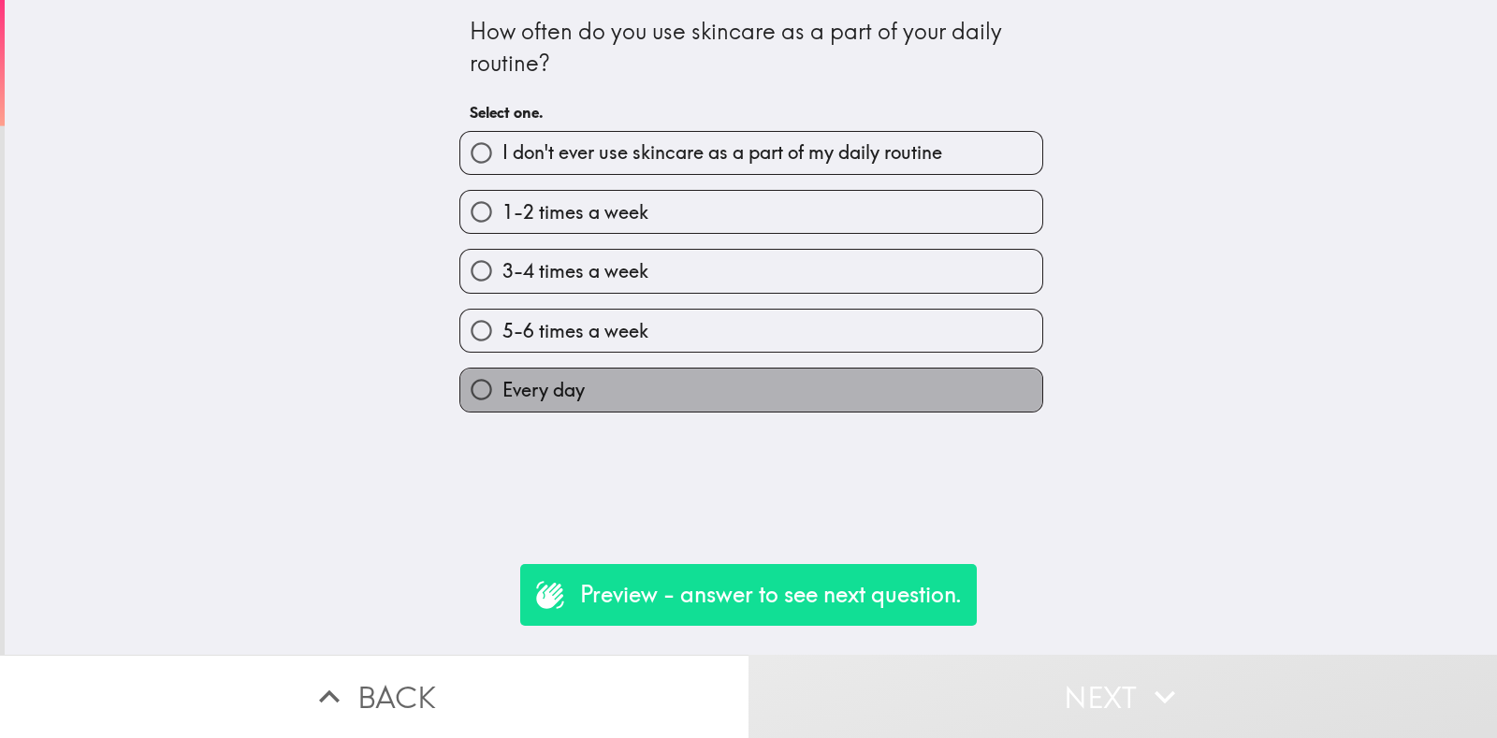
click at [633, 383] on label "Every day" at bounding box center [751, 390] width 582 height 42
click at [502, 383] on input "Every day" at bounding box center [481, 390] width 42 height 42
radio input "true"
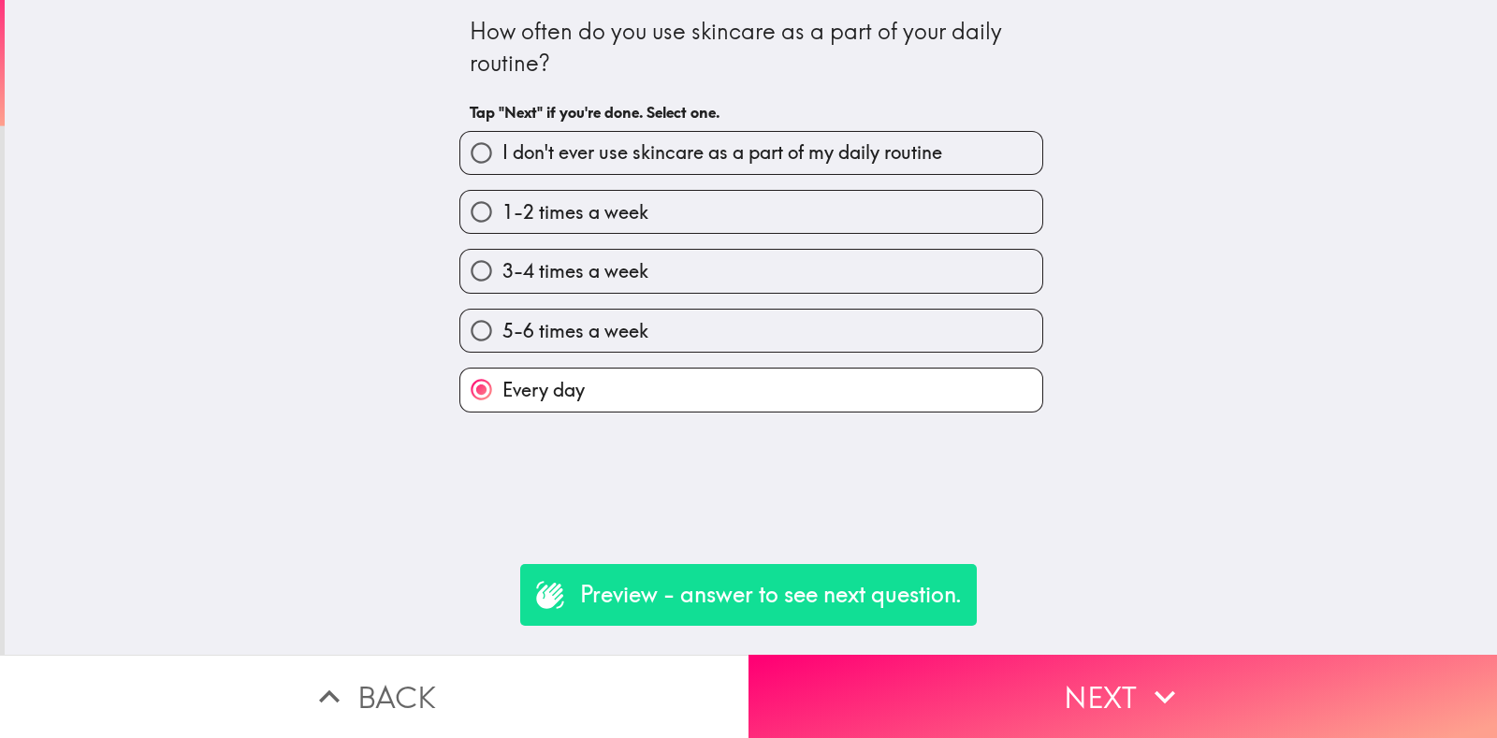
click at [1076, 655] on button "Next" at bounding box center [1123, 696] width 749 height 83
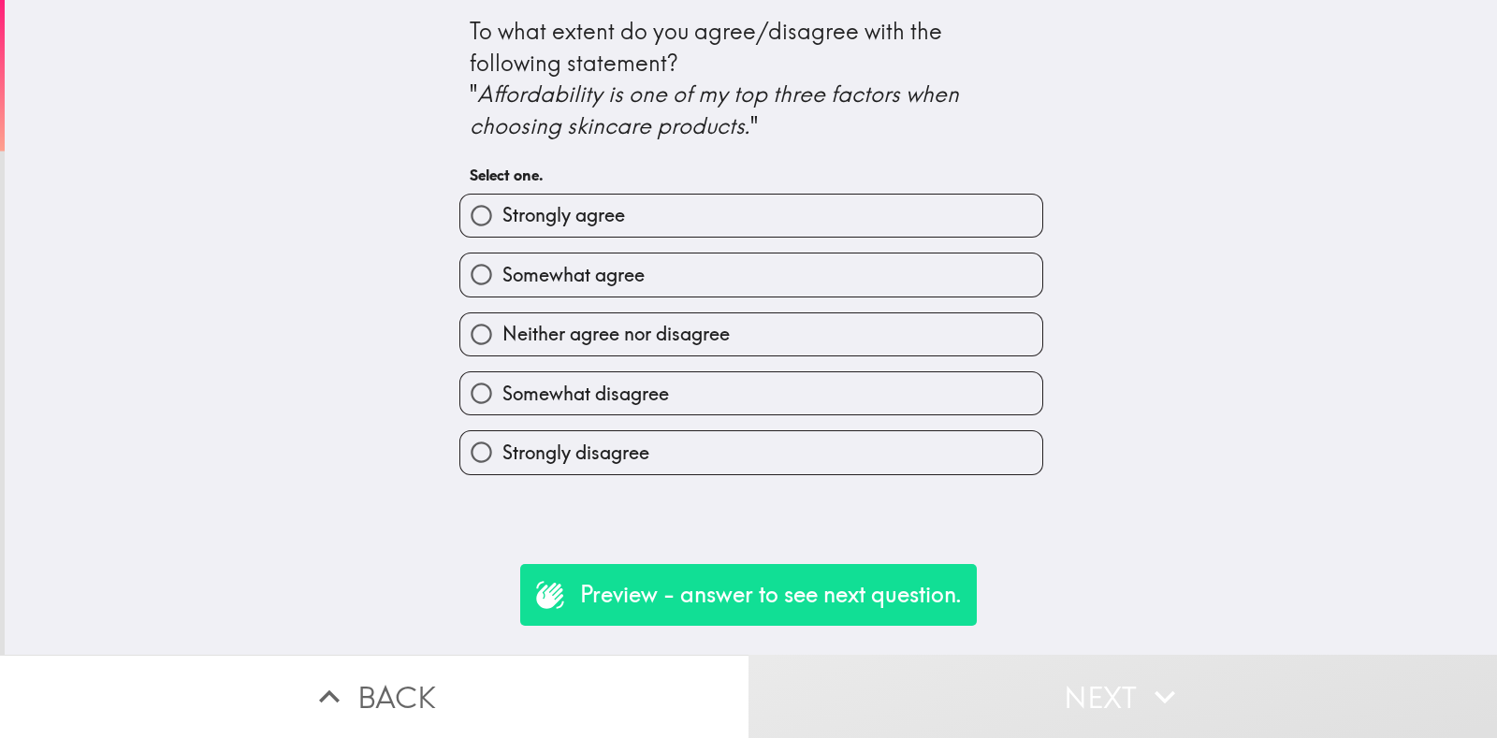
click at [581, 207] on span "Strongly agree" at bounding box center [563, 215] width 123 height 26
click at [502, 207] on input "Strongly agree" at bounding box center [481, 216] width 42 height 42
radio input "true"
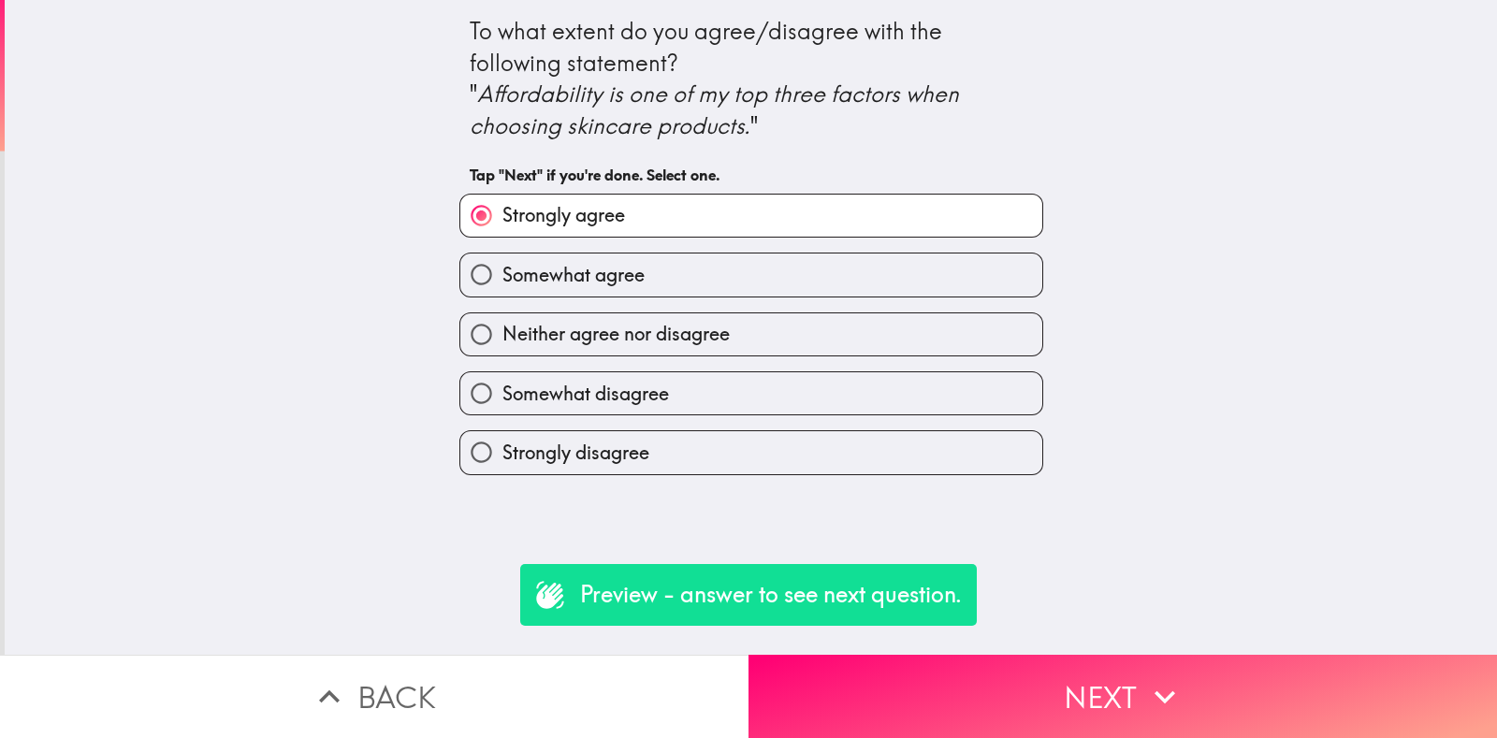
drag, startPoint x: 1058, startPoint y: 643, endPoint x: 1063, endPoint y: 651, distance: 9.6
click at [1061, 655] on button "Next" at bounding box center [1123, 696] width 749 height 83
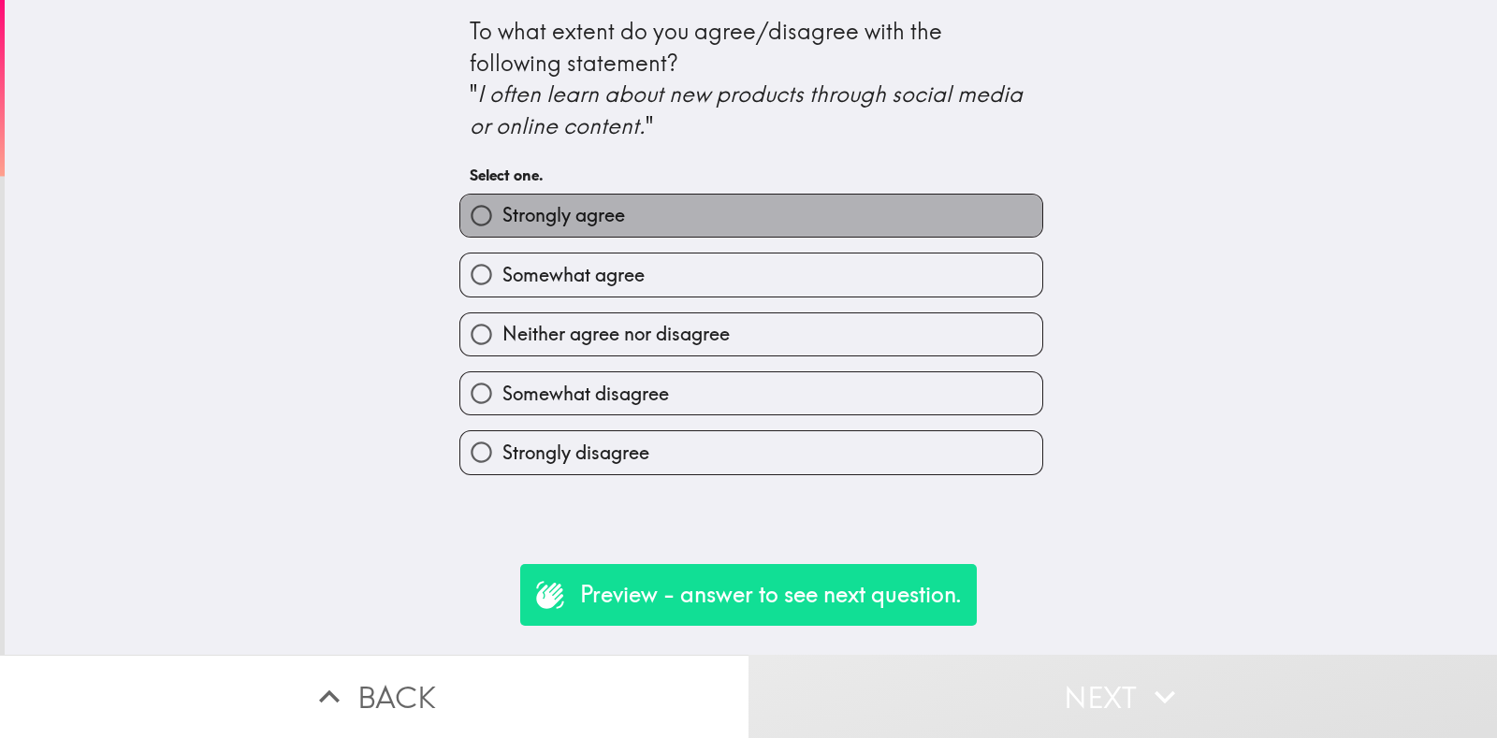
click at [639, 212] on label "Strongly agree" at bounding box center [751, 216] width 582 height 42
click at [502, 212] on input "Strongly agree" at bounding box center [481, 216] width 42 height 42
radio input "true"
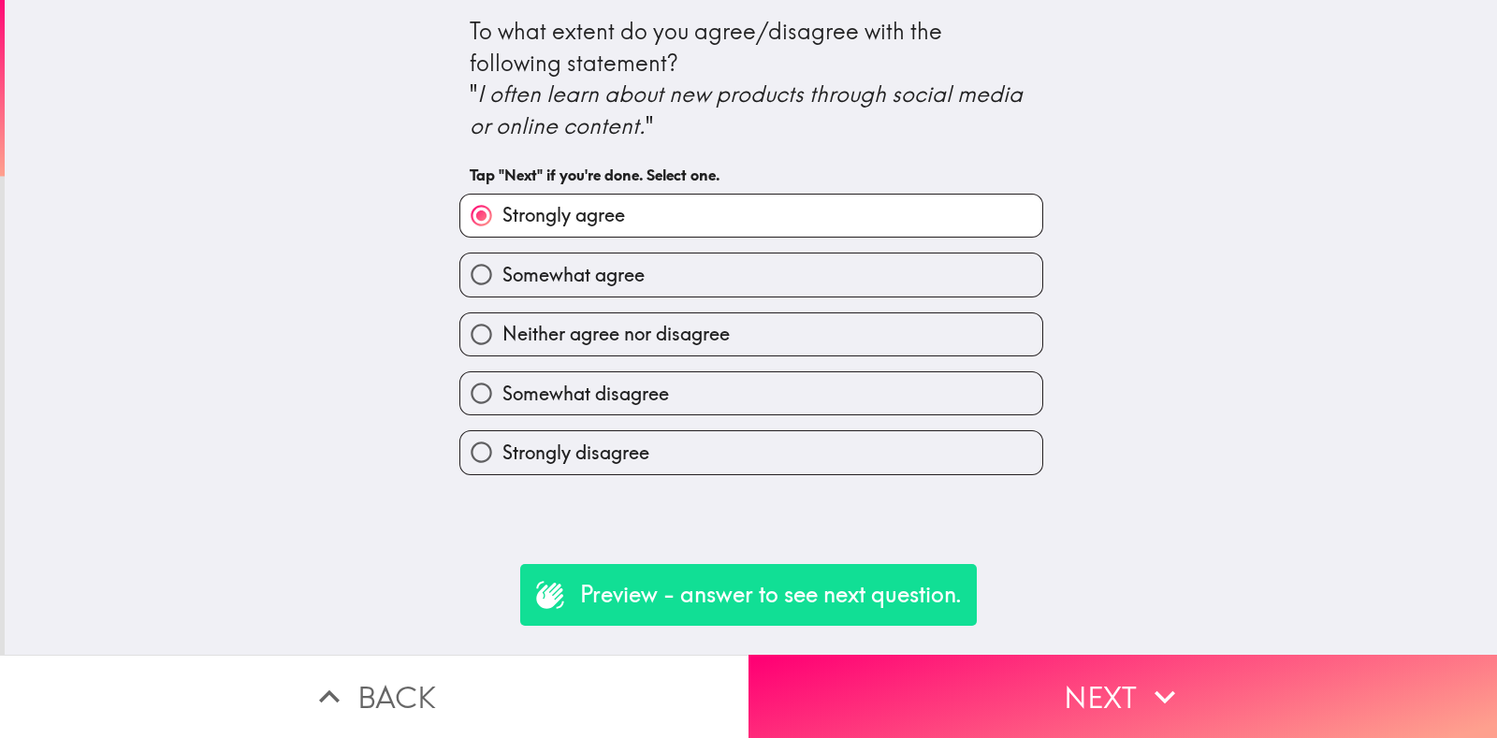
click at [1075, 672] on button "Next" at bounding box center [1123, 696] width 749 height 83
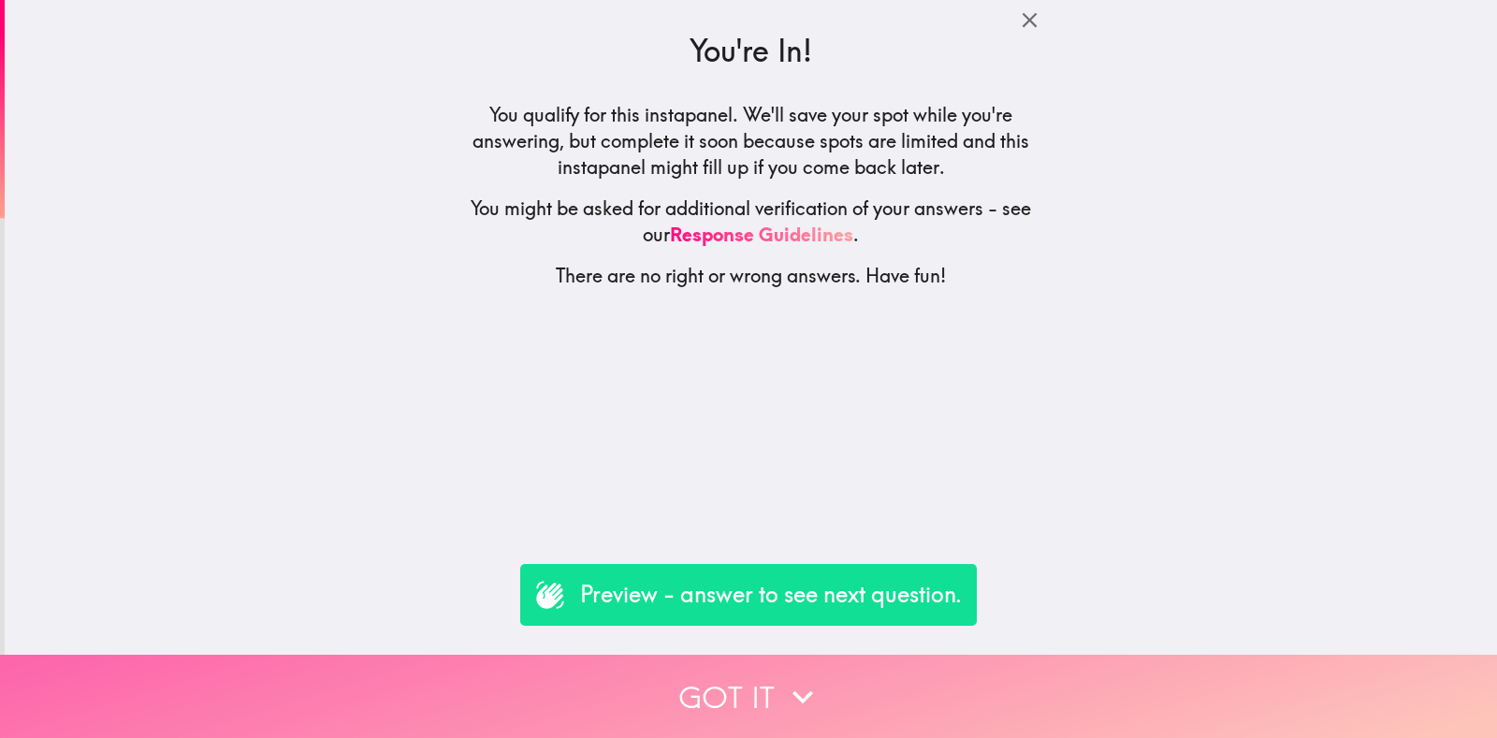
click at [881, 675] on button "Got it" at bounding box center [748, 696] width 1497 height 83
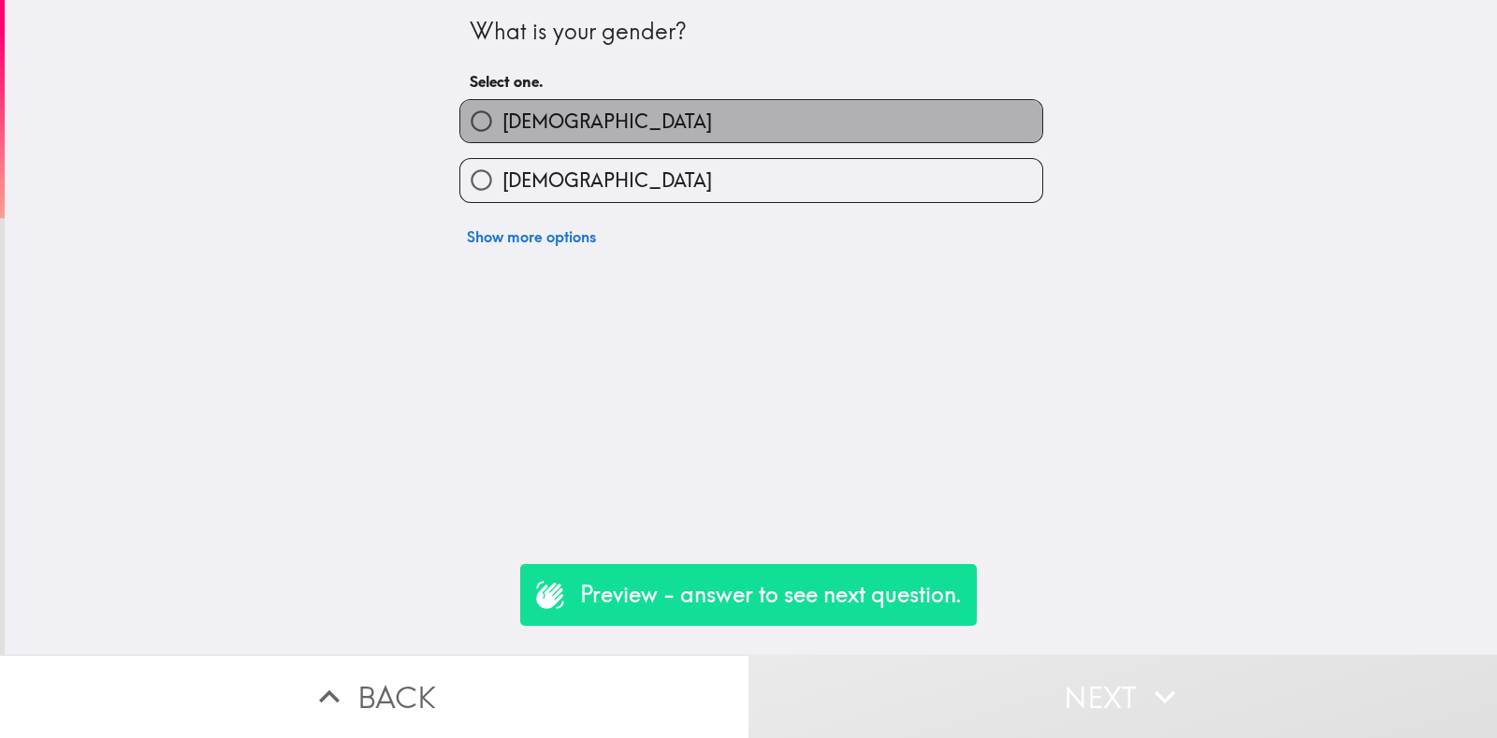
click at [630, 116] on label "[DEMOGRAPHIC_DATA]" at bounding box center [751, 121] width 582 height 42
click at [502, 116] on input "[DEMOGRAPHIC_DATA]" at bounding box center [481, 121] width 42 height 42
radio input "true"
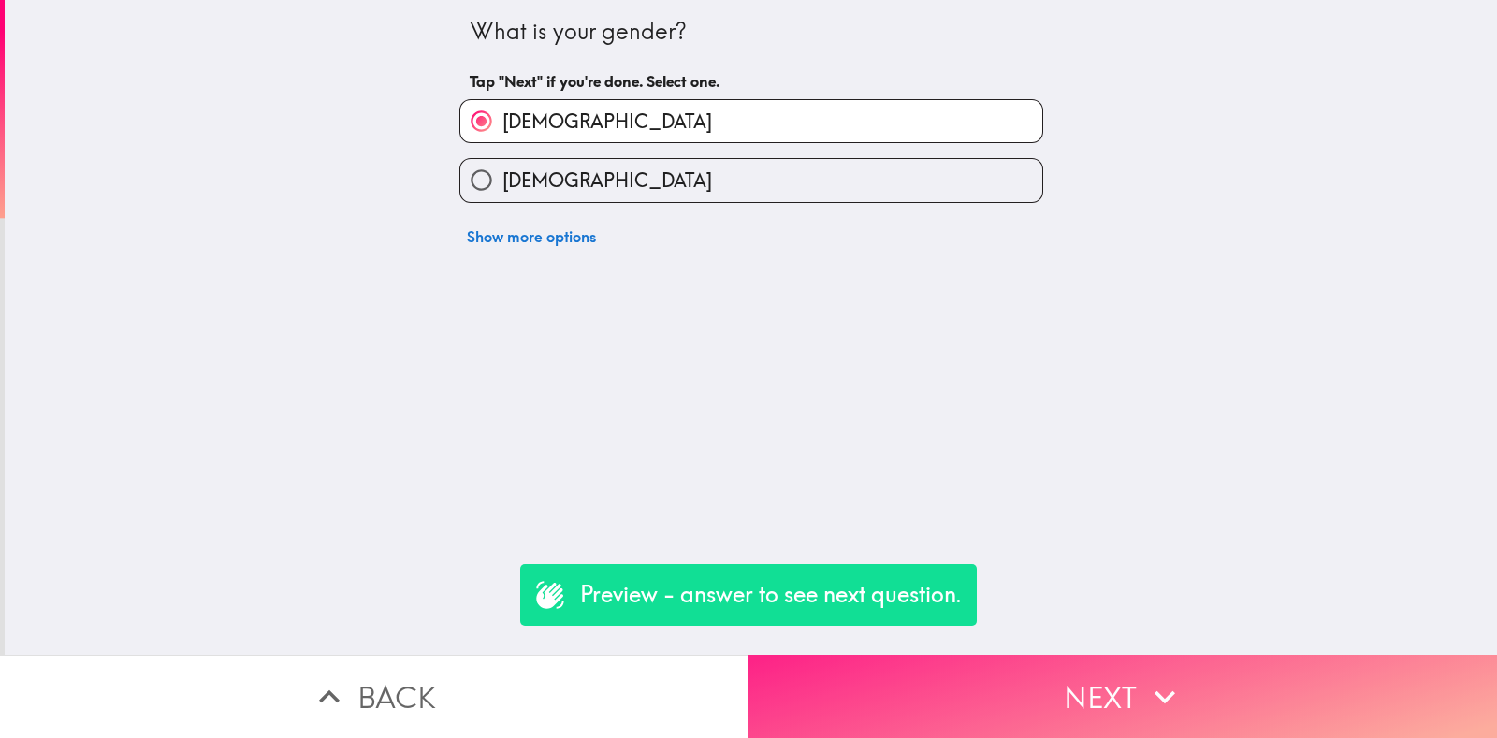
click at [1057, 655] on button "Next" at bounding box center [1123, 696] width 749 height 83
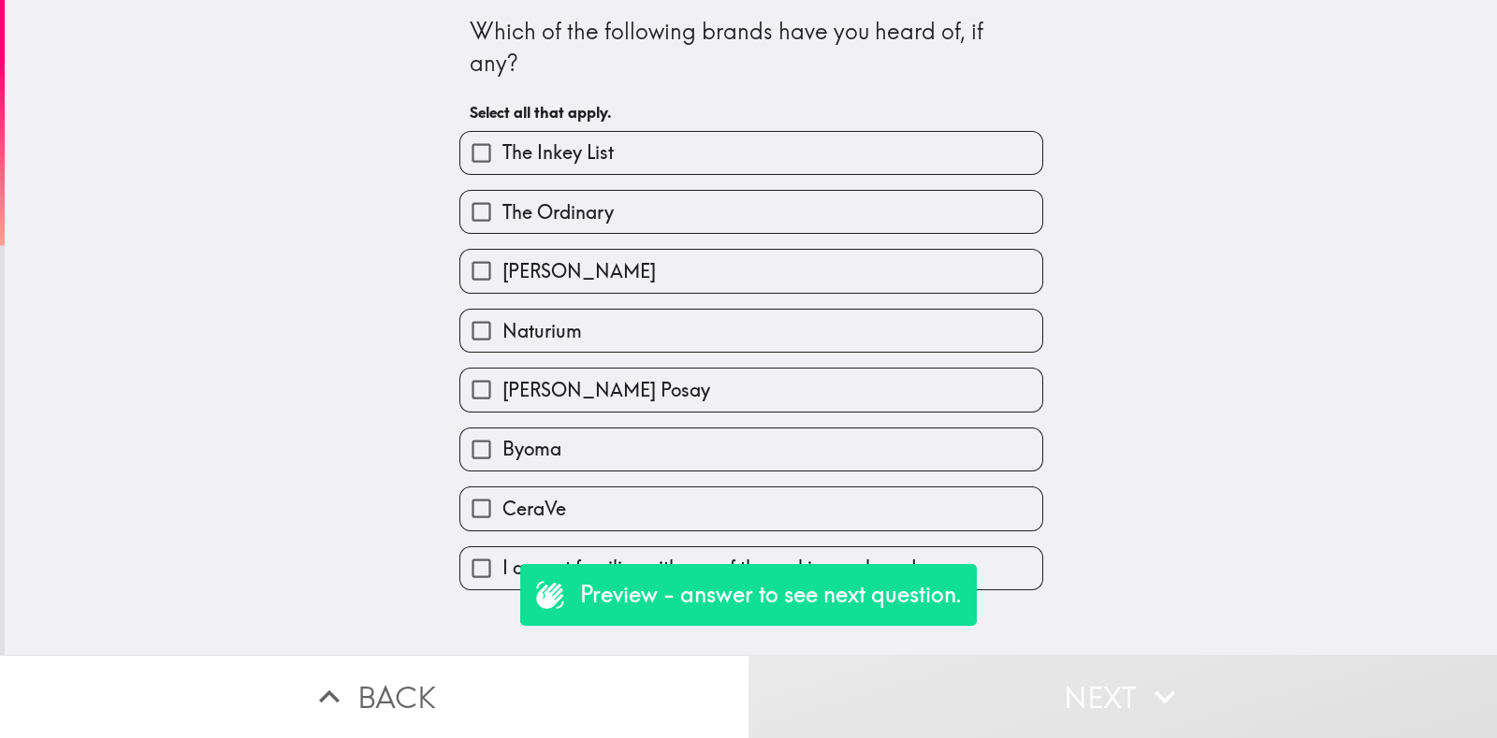
click at [751, 291] on div "The Inkey List The Ordinary [PERSON_NAME] Naturium [PERSON_NAME] Posay Byoma Ce…" at bounding box center [743, 353] width 599 height 474
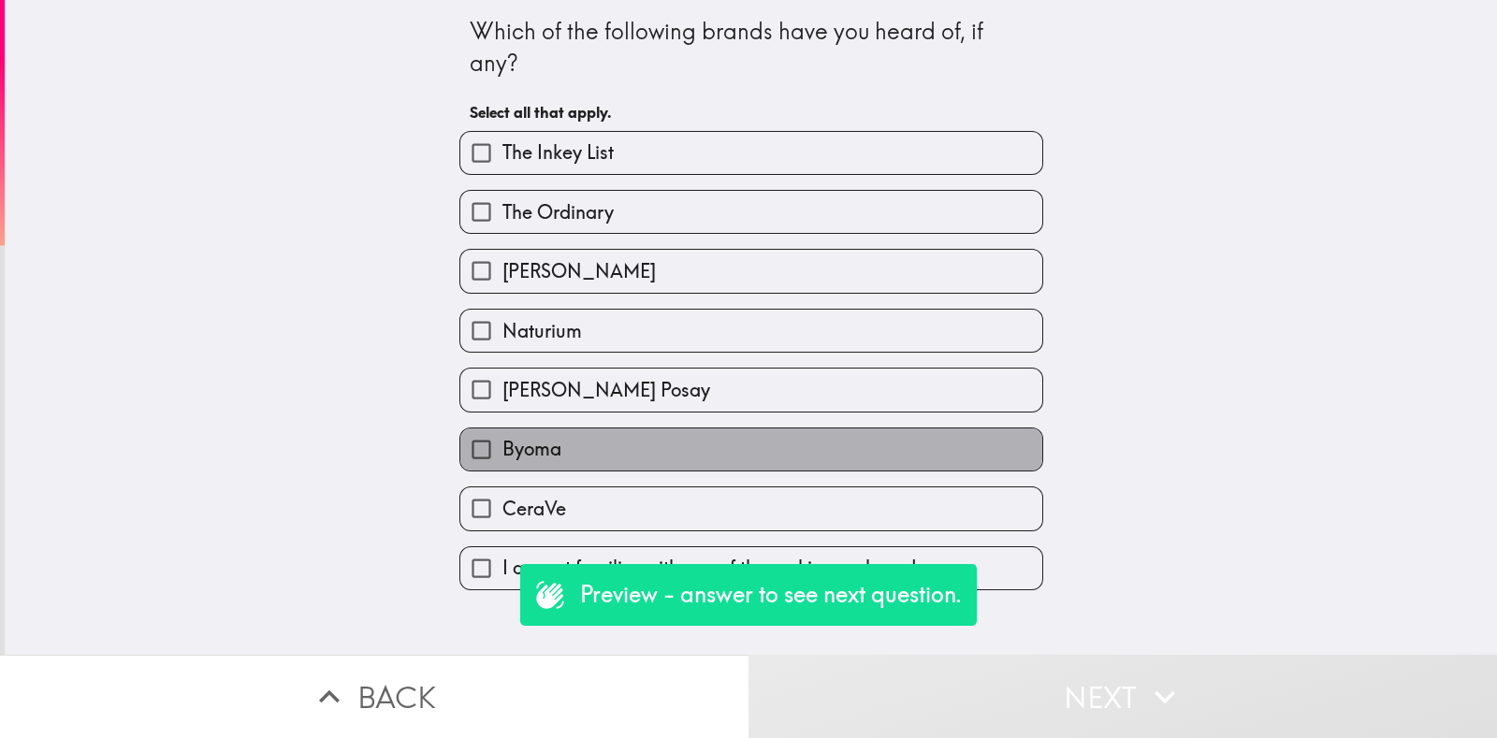
click at [929, 443] on label "Byoma" at bounding box center [751, 450] width 582 height 42
click at [502, 443] on input "Byoma" at bounding box center [481, 450] width 42 height 42
checkbox input "true"
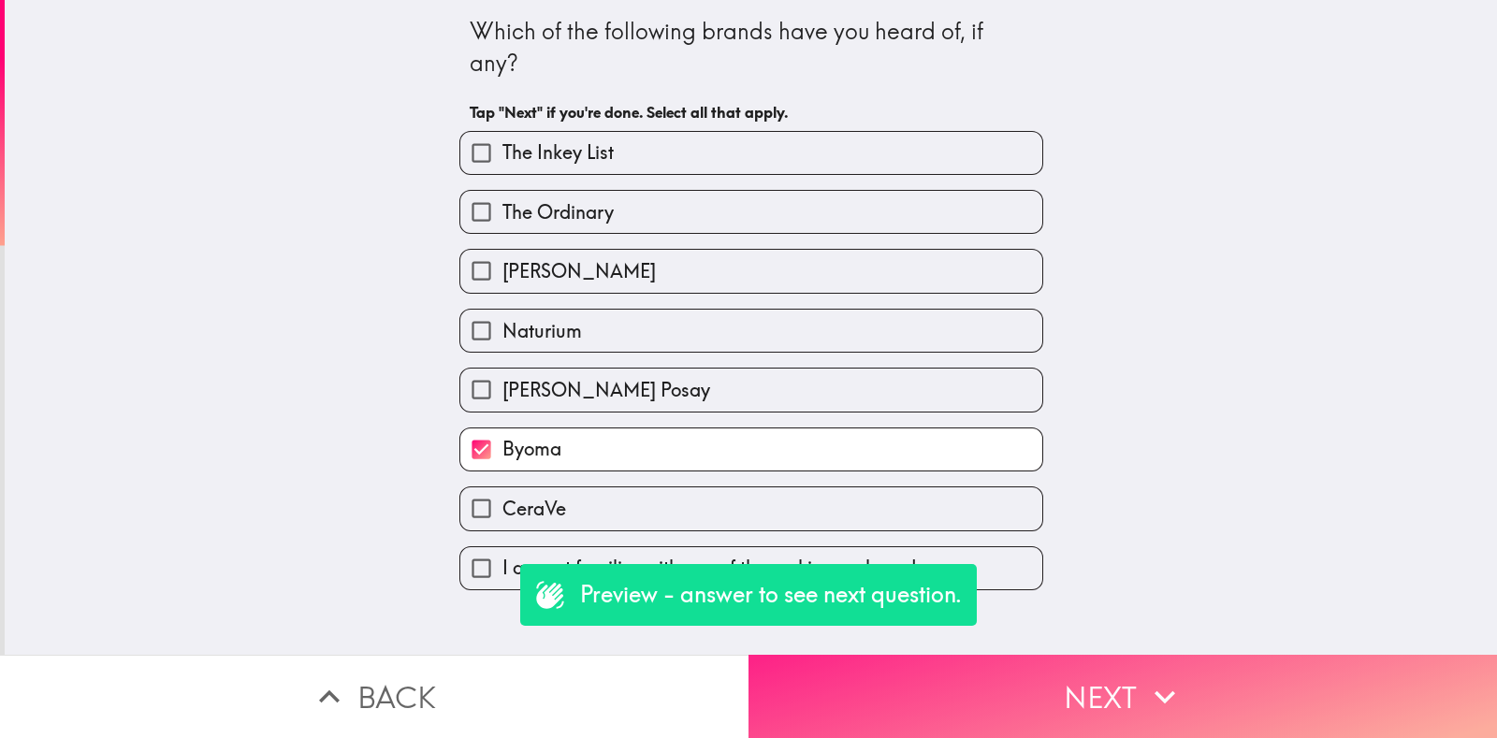
click at [1097, 673] on button "Next" at bounding box center [1123, 696] width 749 height 83
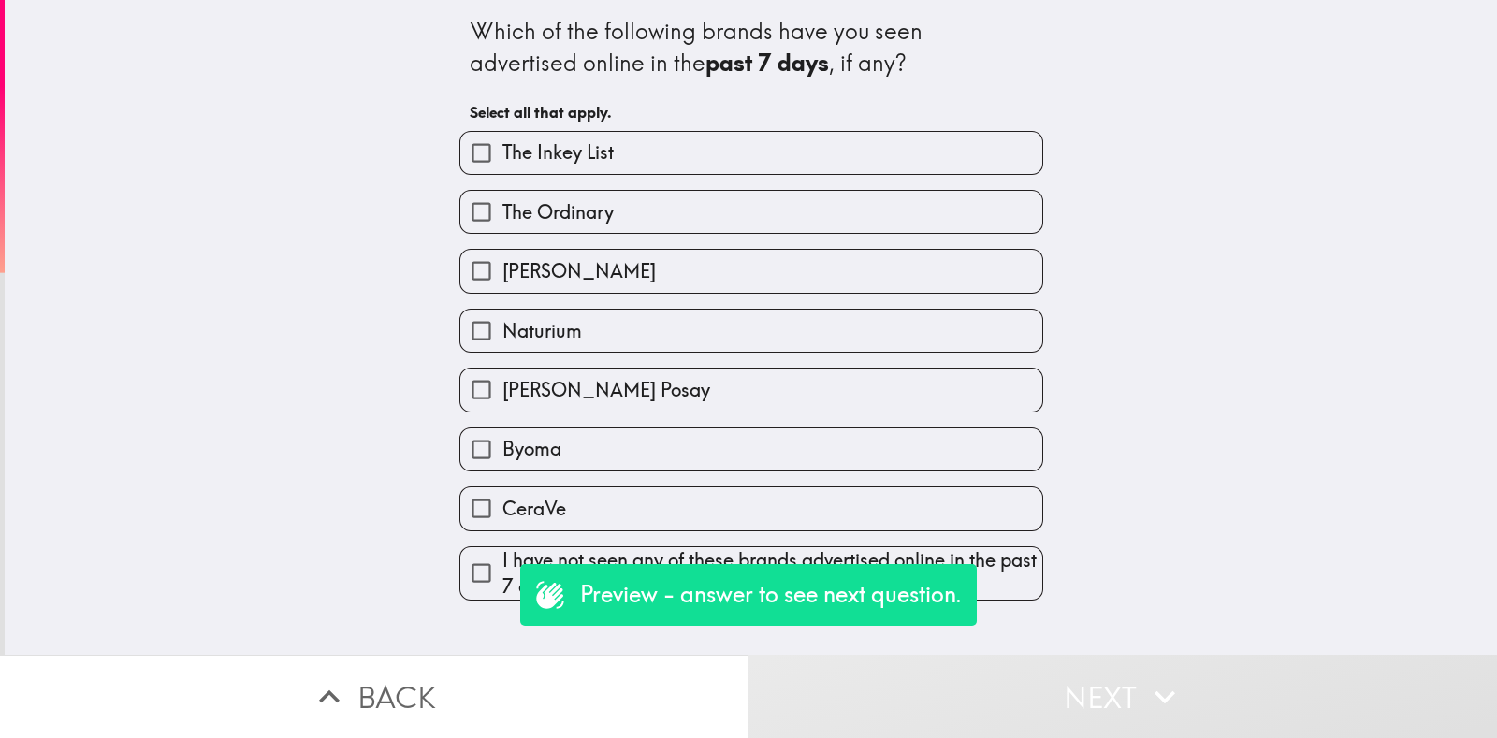
click at [784, 424] on div "Byoma" at bounding box center [743, 442] width 599 height 59
click at [972, 538] on div "I have not seen any of these brands advertised online in the past 7 days" at bounding box center [743, 565] width 599 height 69
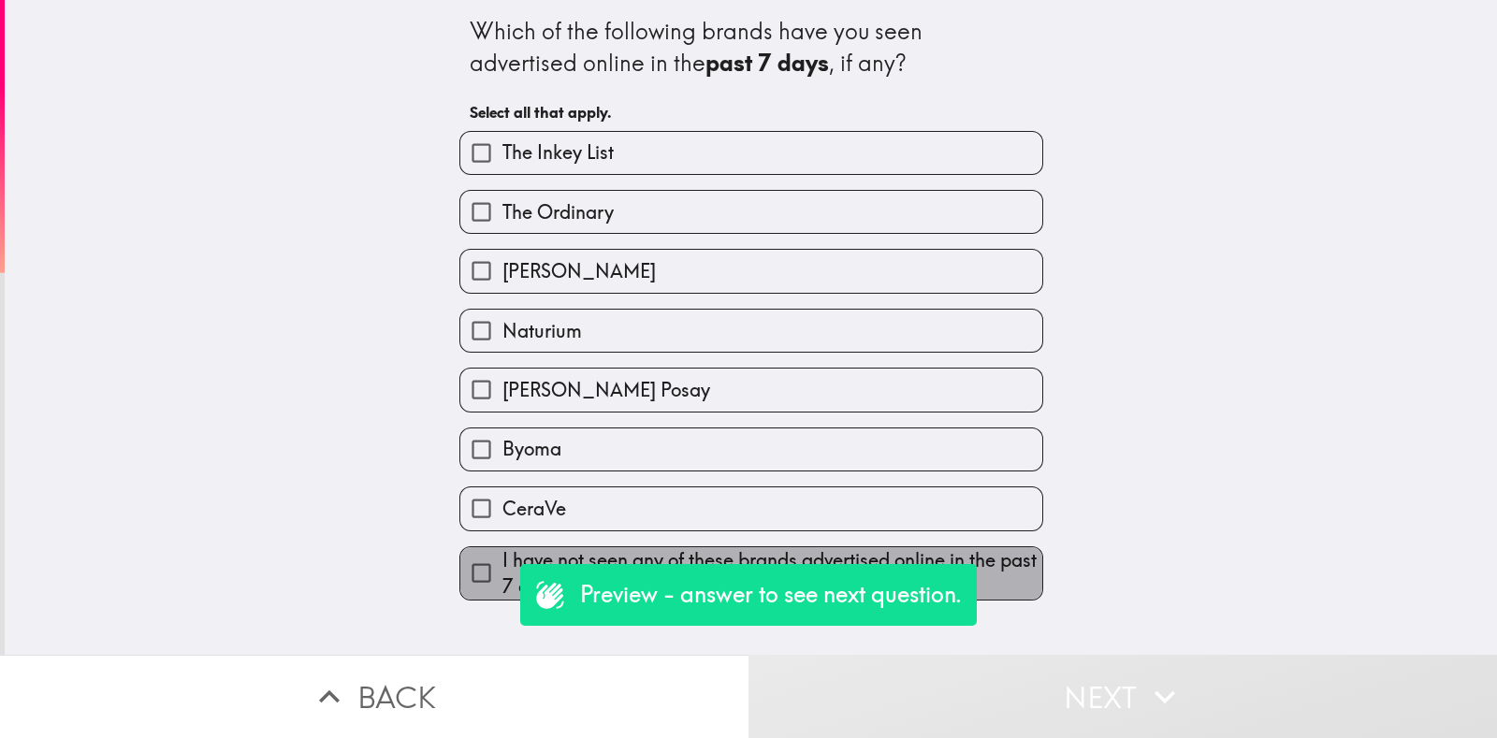
click at [1015, 580] on span "I have not seen any of these brands advertised online in the past 7 days" at bounding box center [772, 573] width 540 height 52
click at [502, 580] on input "I have not seen any of these brands advertised online in the past 7 days" at bounding box center [481, 573] width 42 height 42
checkbox input "true"
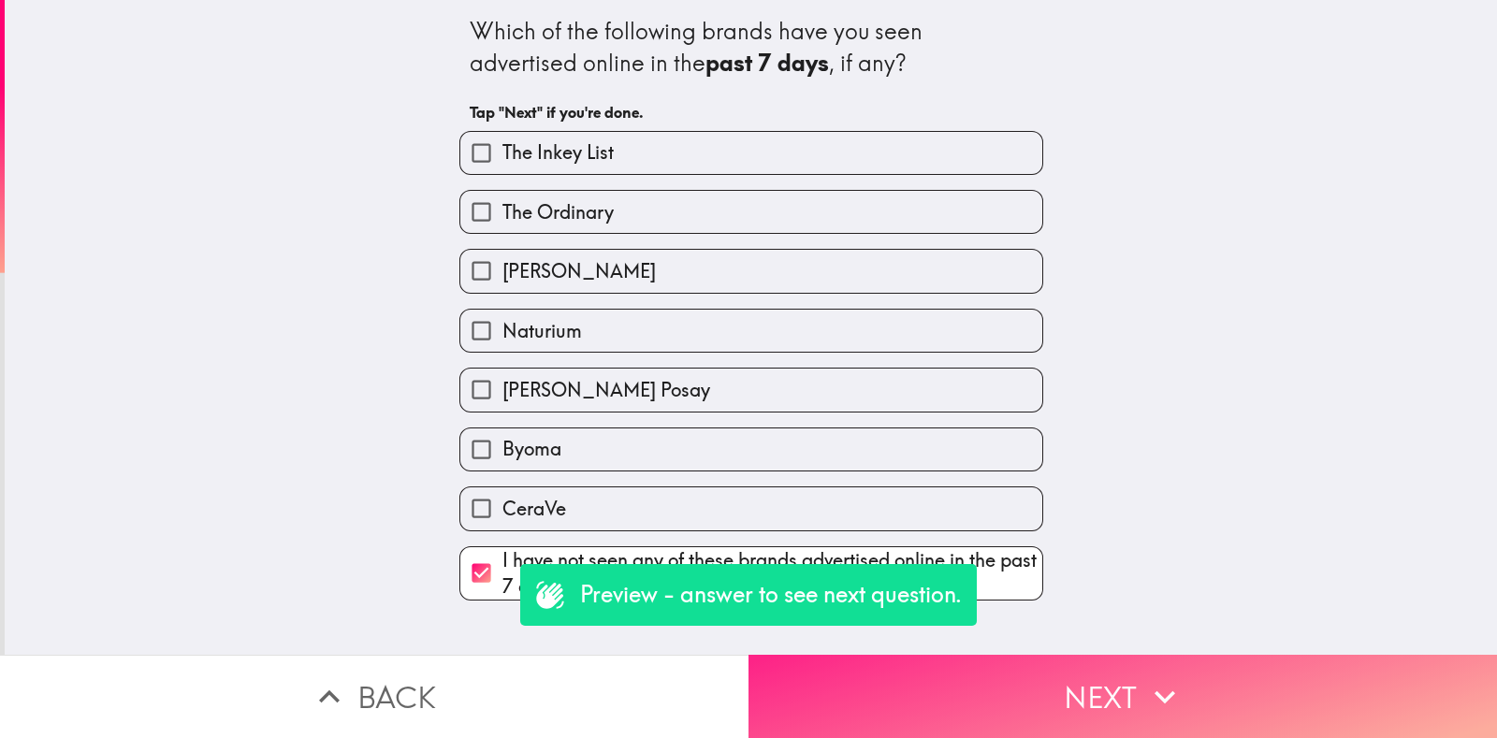
click at [1071, 655] on button "Next" at bounding box center [1123, 696] width 749 height 83
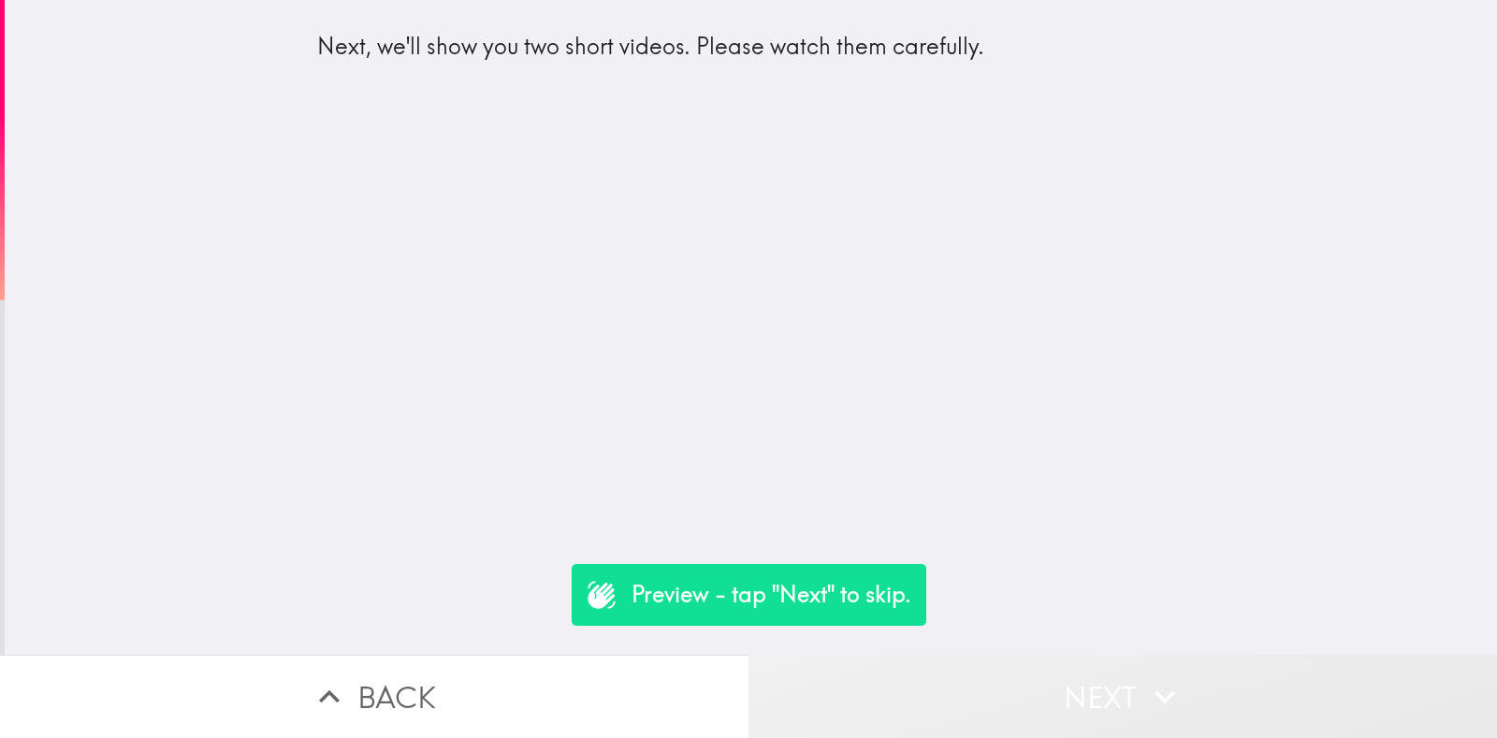
click at [1072, 655] on button "Next" at bounding box center [1123, 696] width 749 height 83
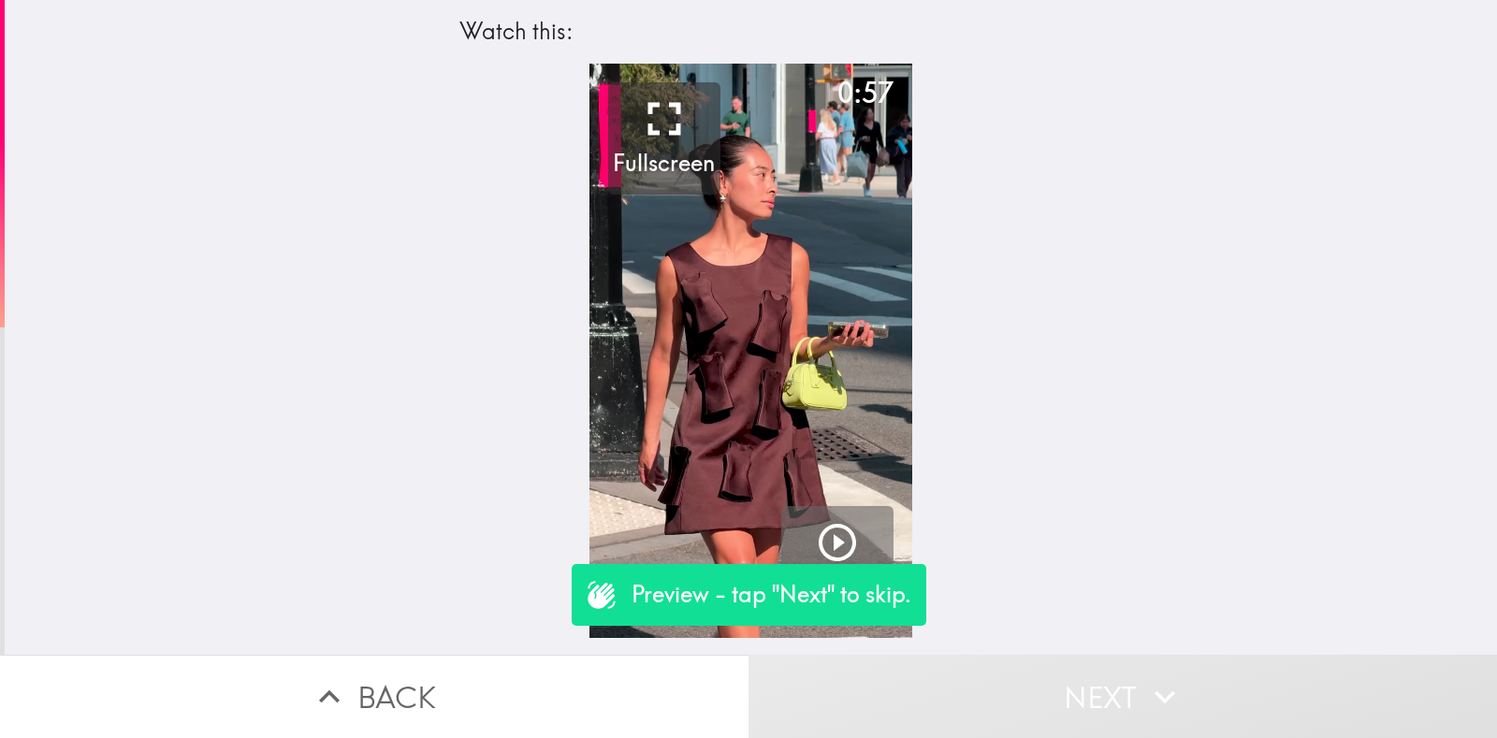
click at [826, 518] on button "Play" at bounding box center [837, 562] width 112 height 112
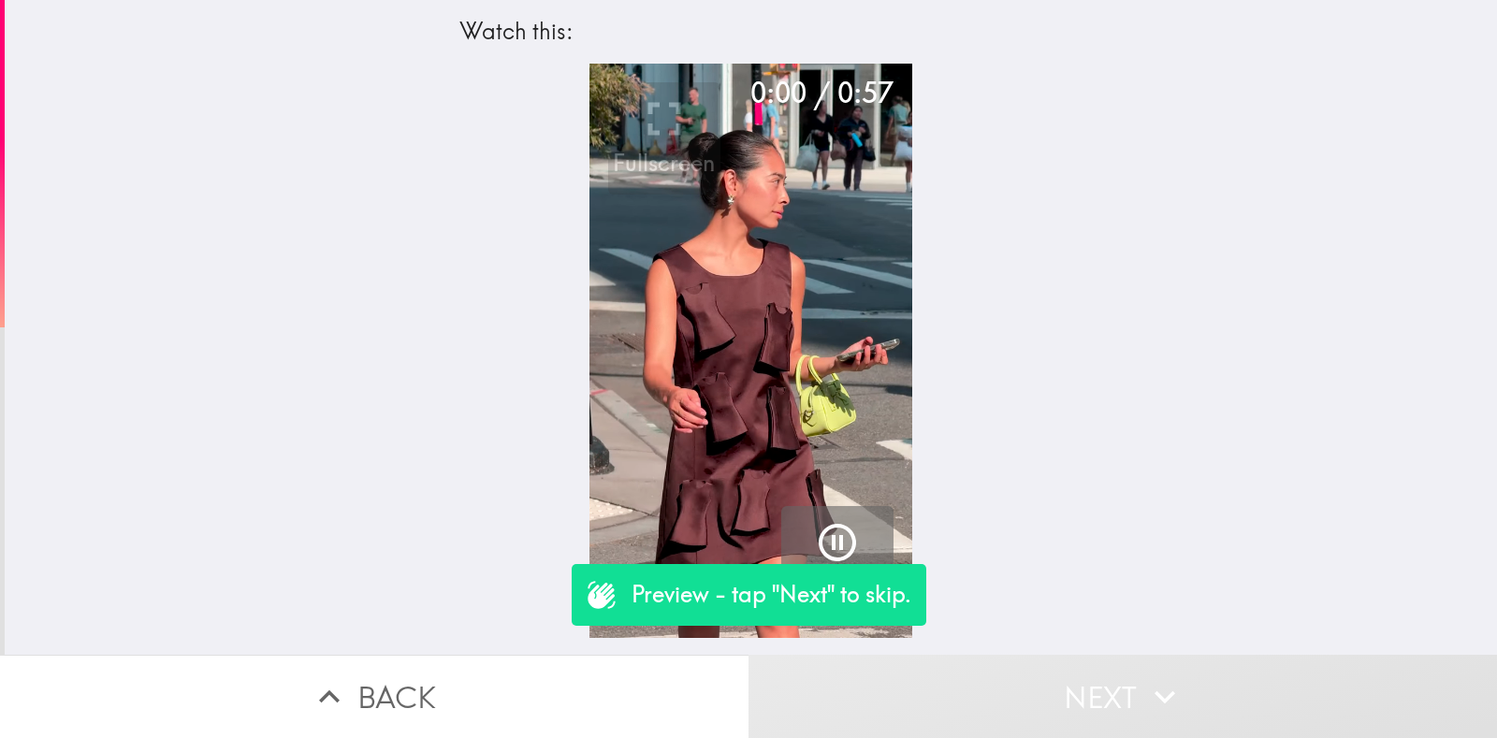
click at [828, 524] on icon "button" at bounding box center [837, 542] width 45 height 45
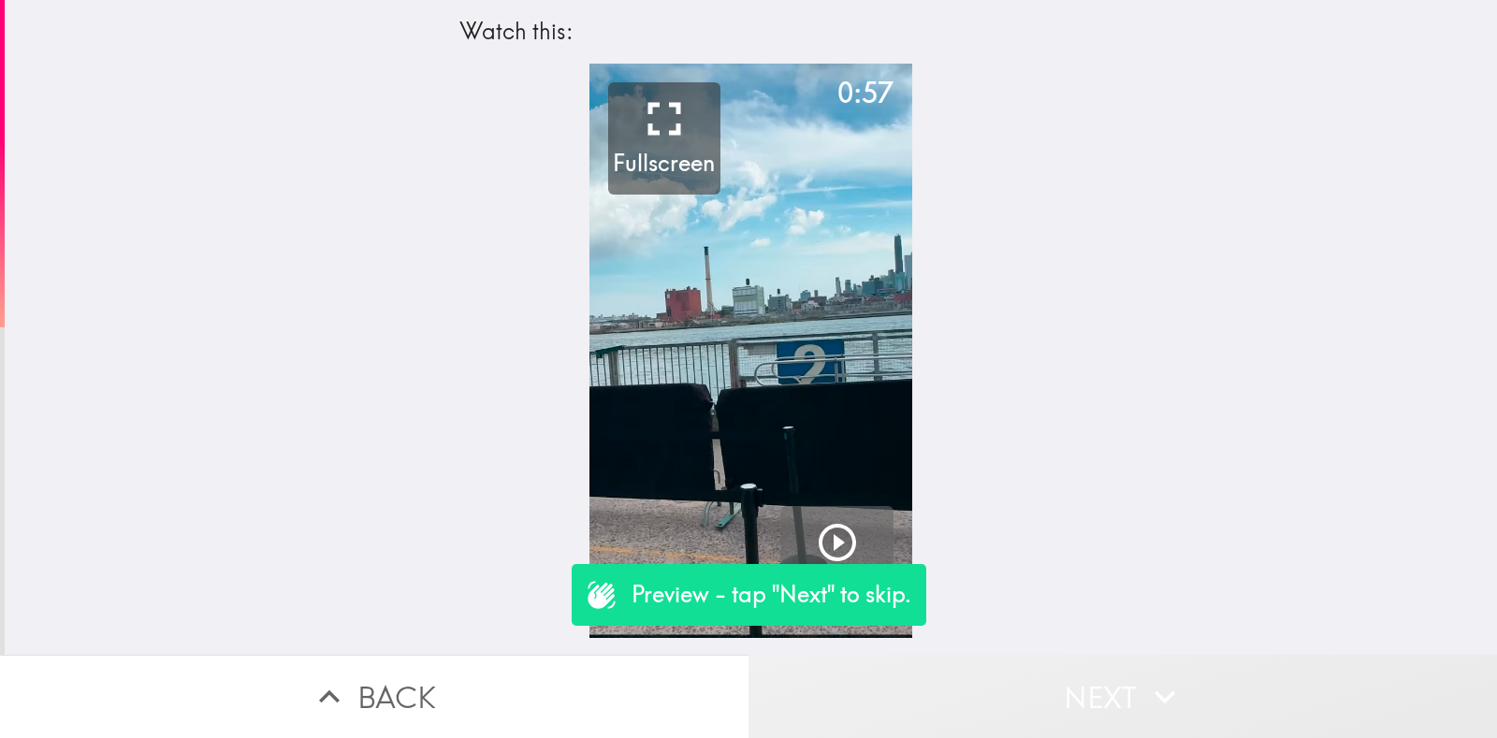
click at [1003, 665] on button "Next" at bounding box center [1123, 696] width 749 height 83
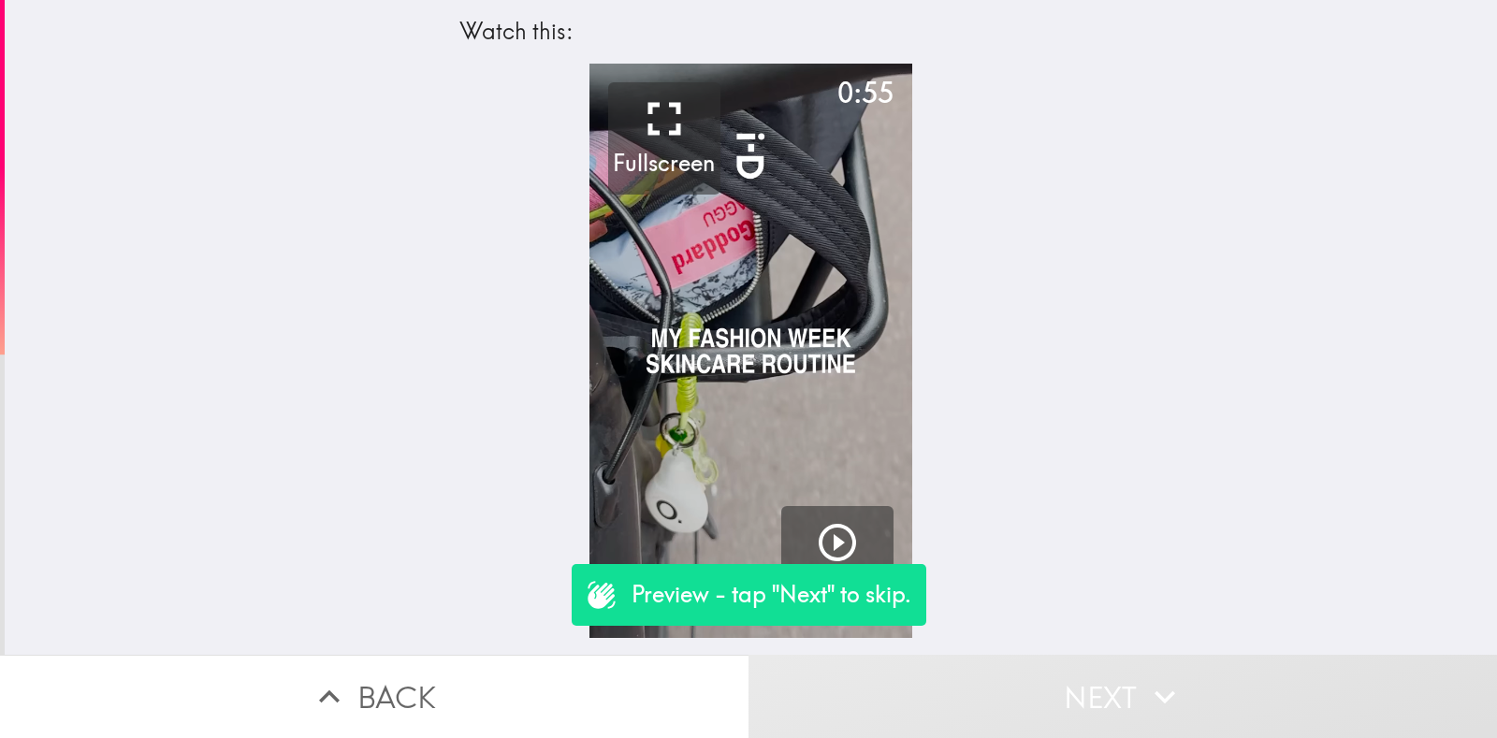
click at [646, 659] on button "Back" at bounding box center [374, 696] width 749 height 83
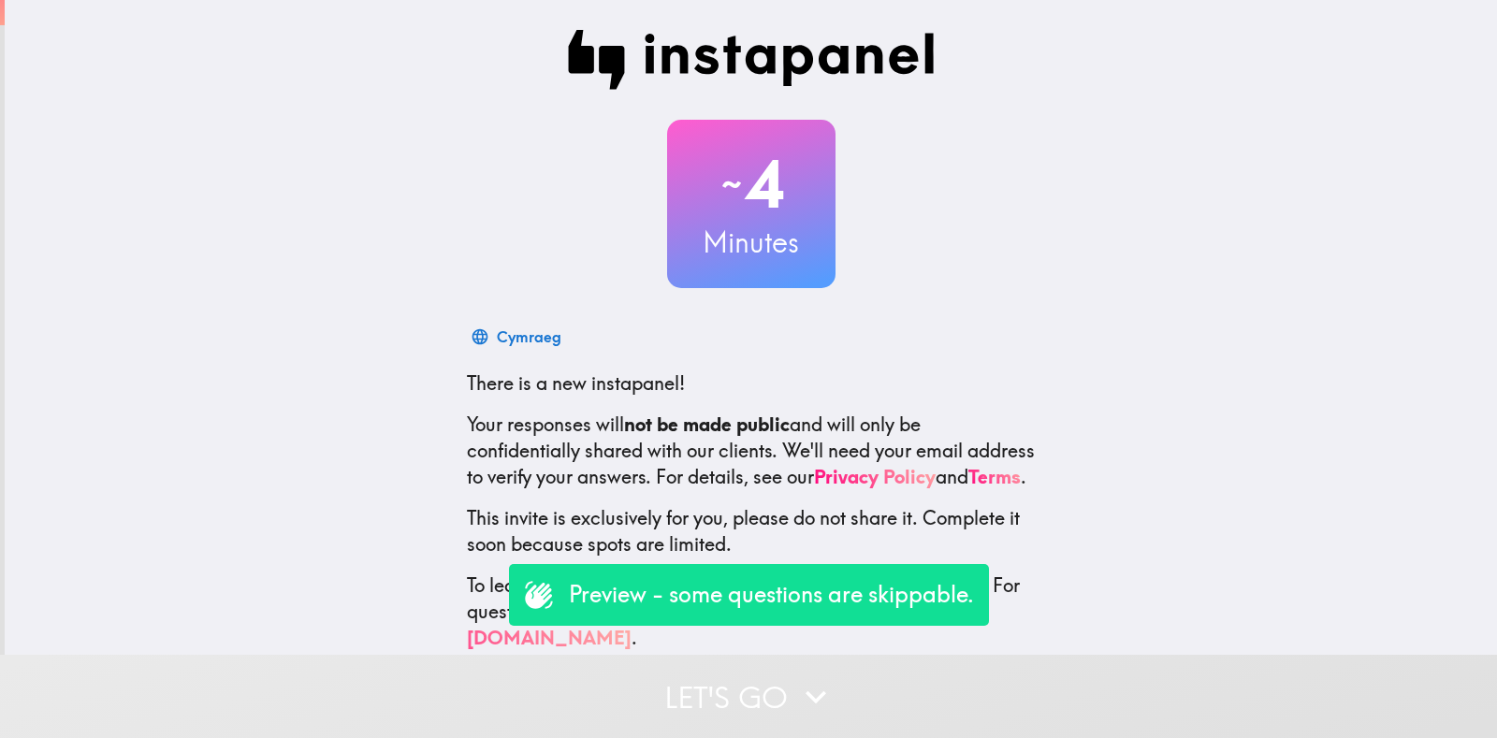
click at [764, 671] on button "Let's go" at bounding box center [748, 696] width 1497 height 83
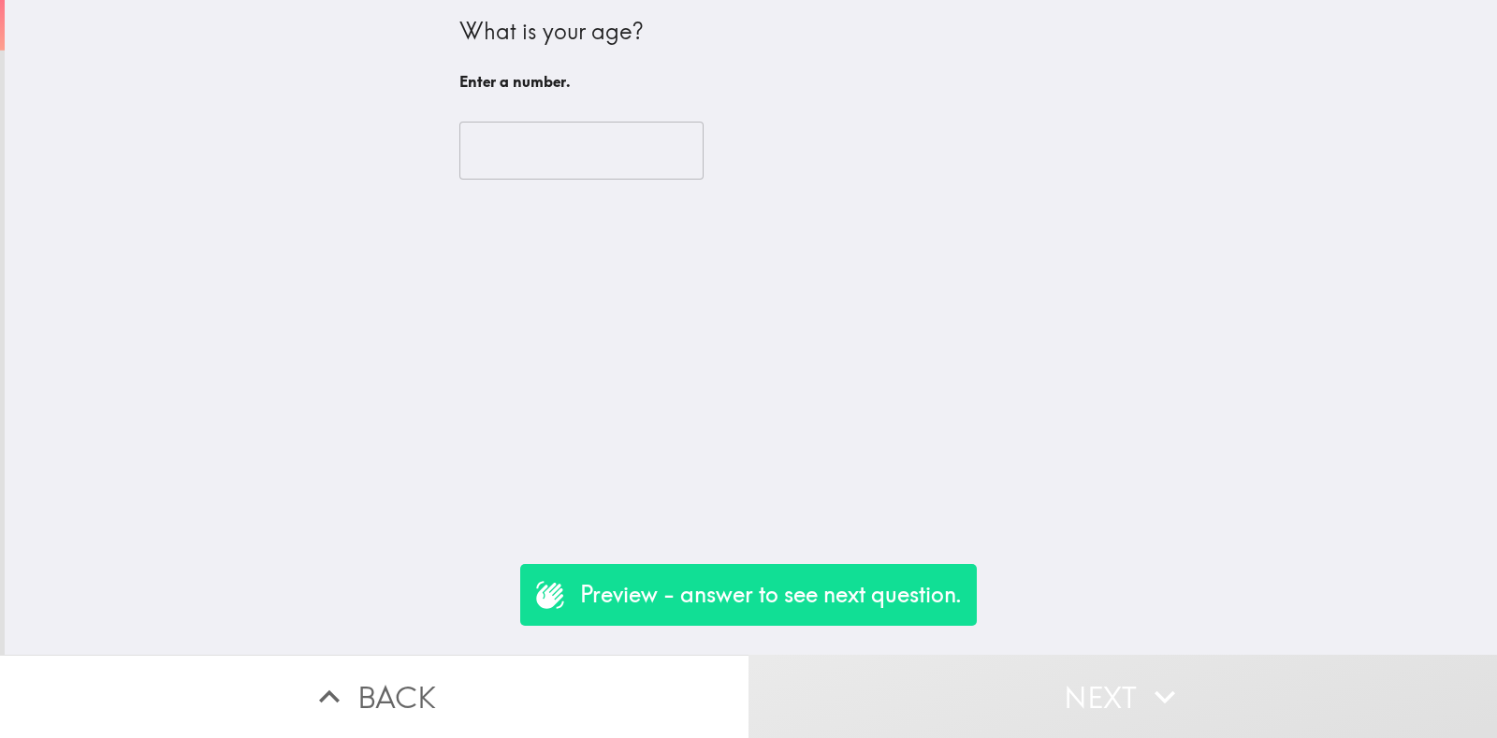
click at [502, 158] on input "number" at bounding box center [581, 151] width 244 height 58
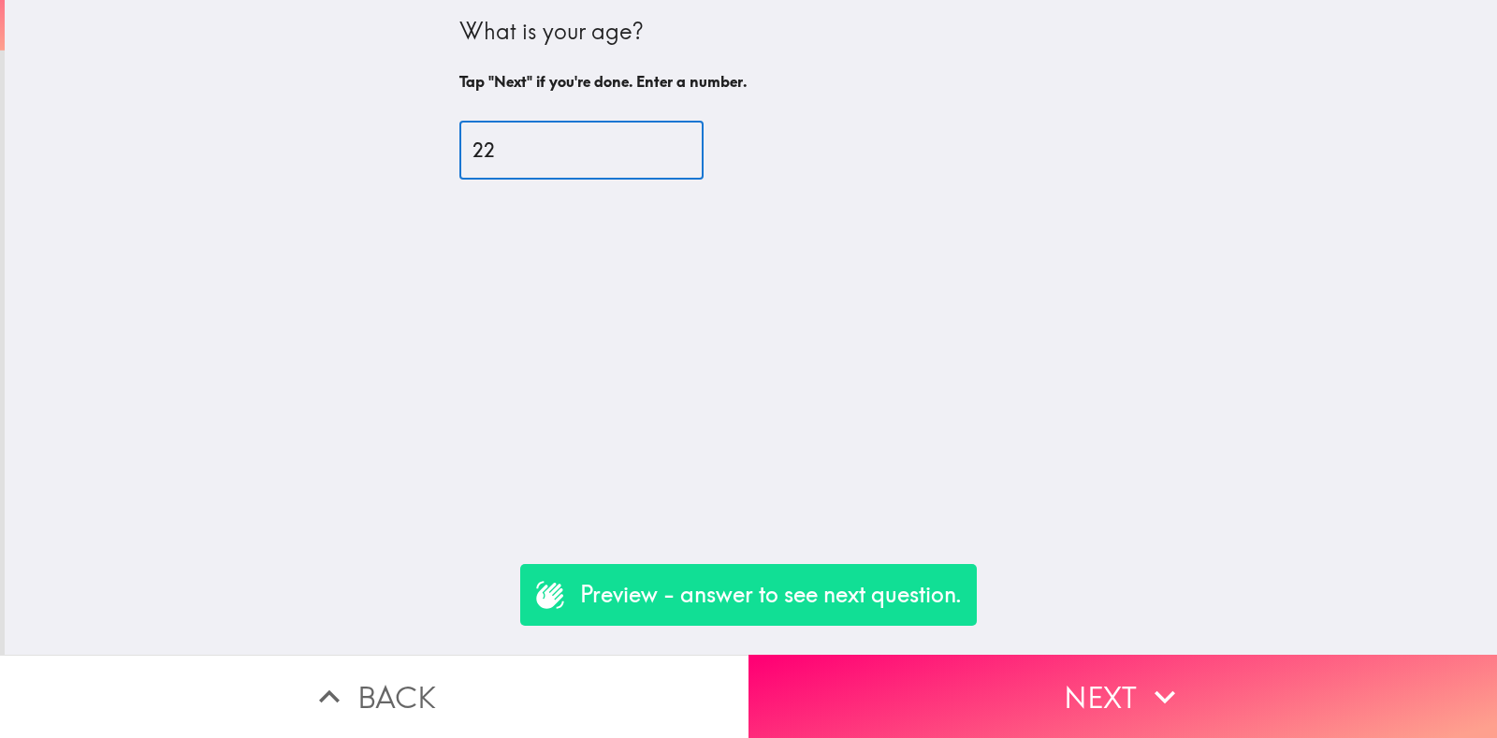
type input "22"
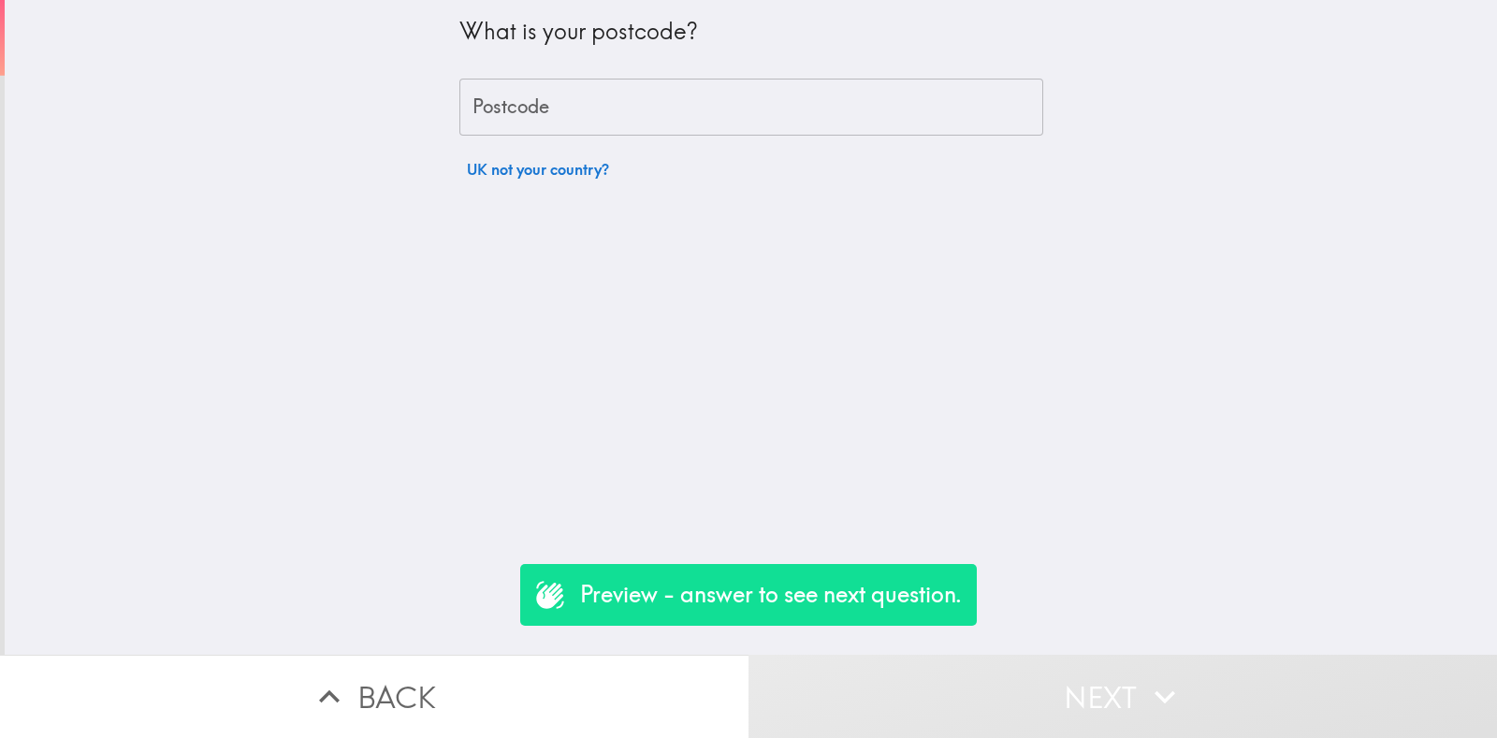
click at [531, 173] on button "UK not your country?" at bounding box center [537, 169] width 157 height 37
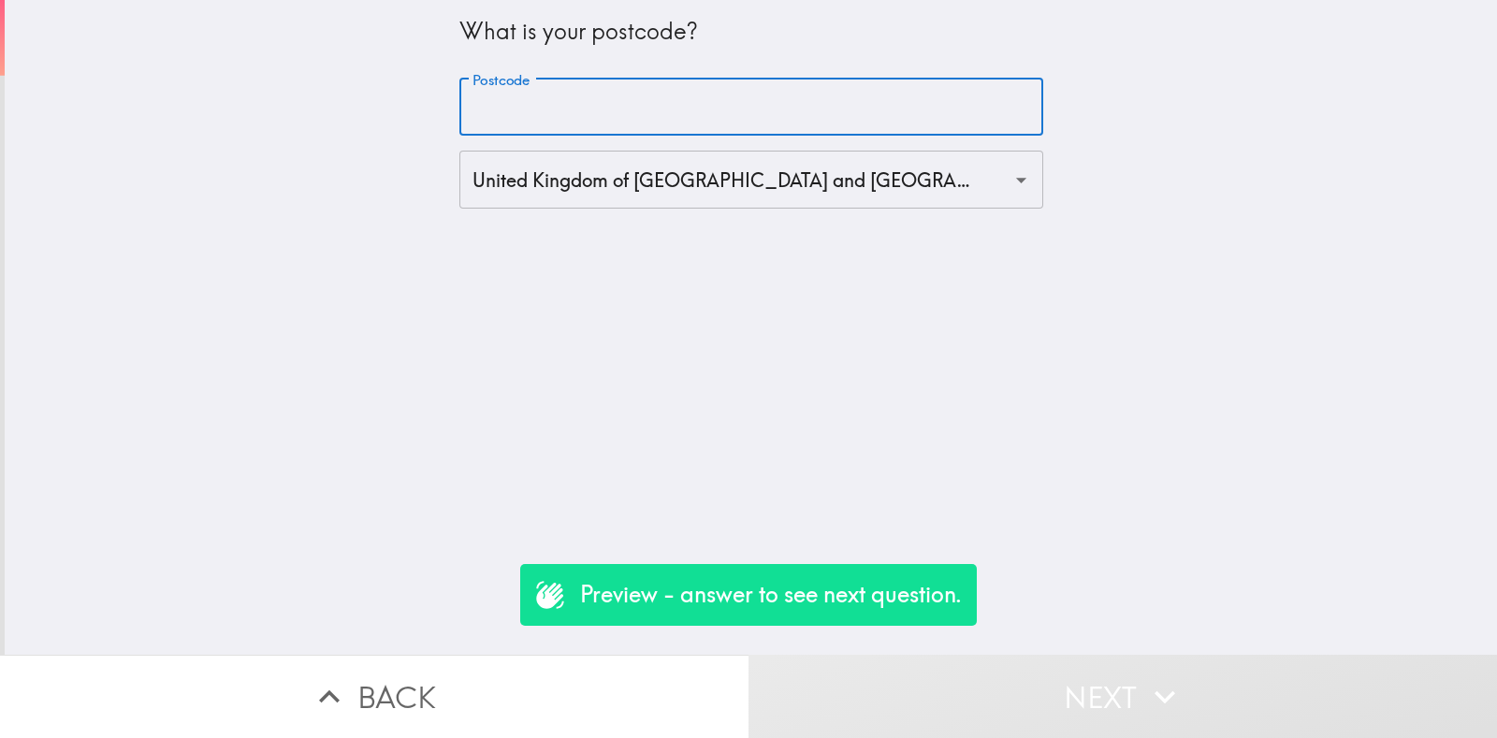
click at [548, 119] on input "Postcode" at bounding box center [751, 108] width 584 height 58
type input "rm156pr"
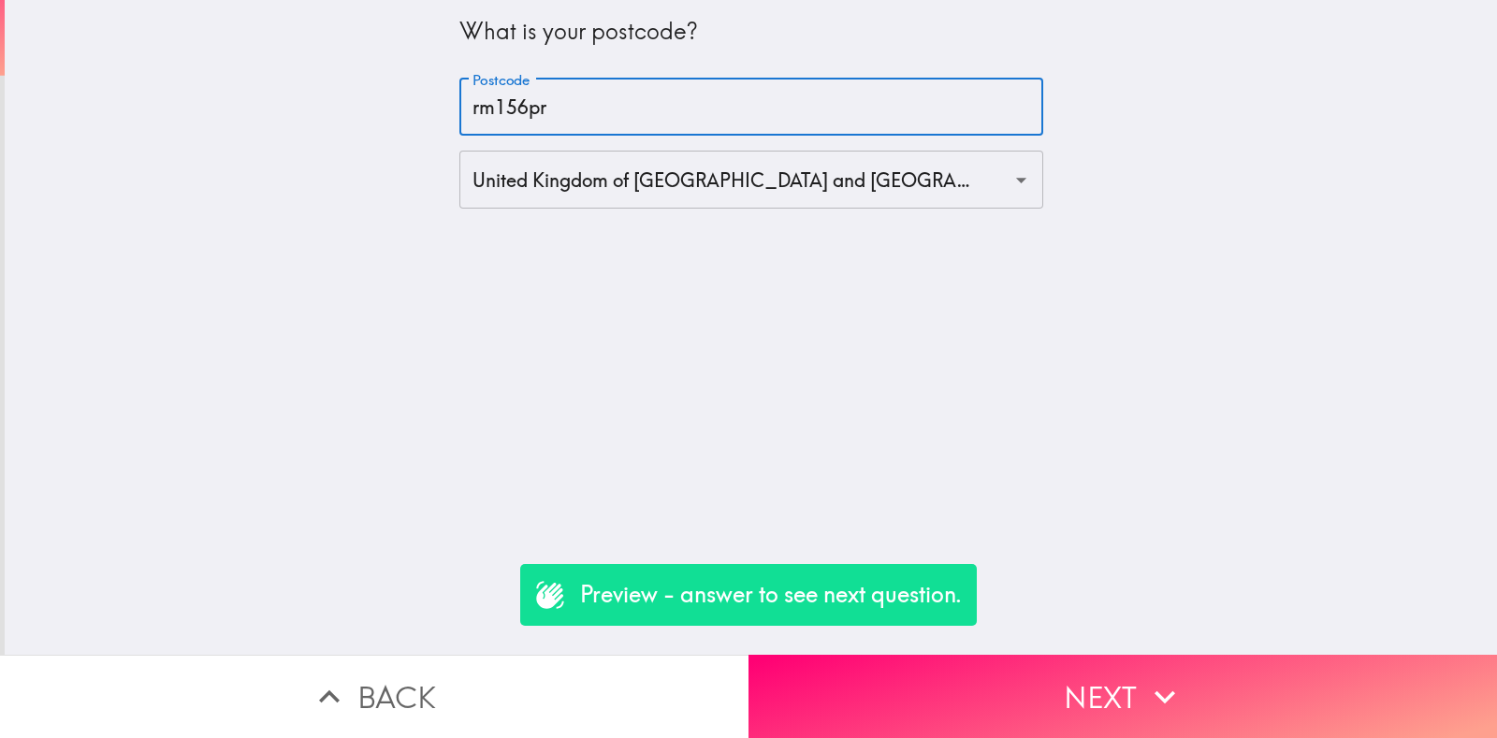
click at [936, 655] on button "Next" at bounding box center [1123, 696] width 749 height 83
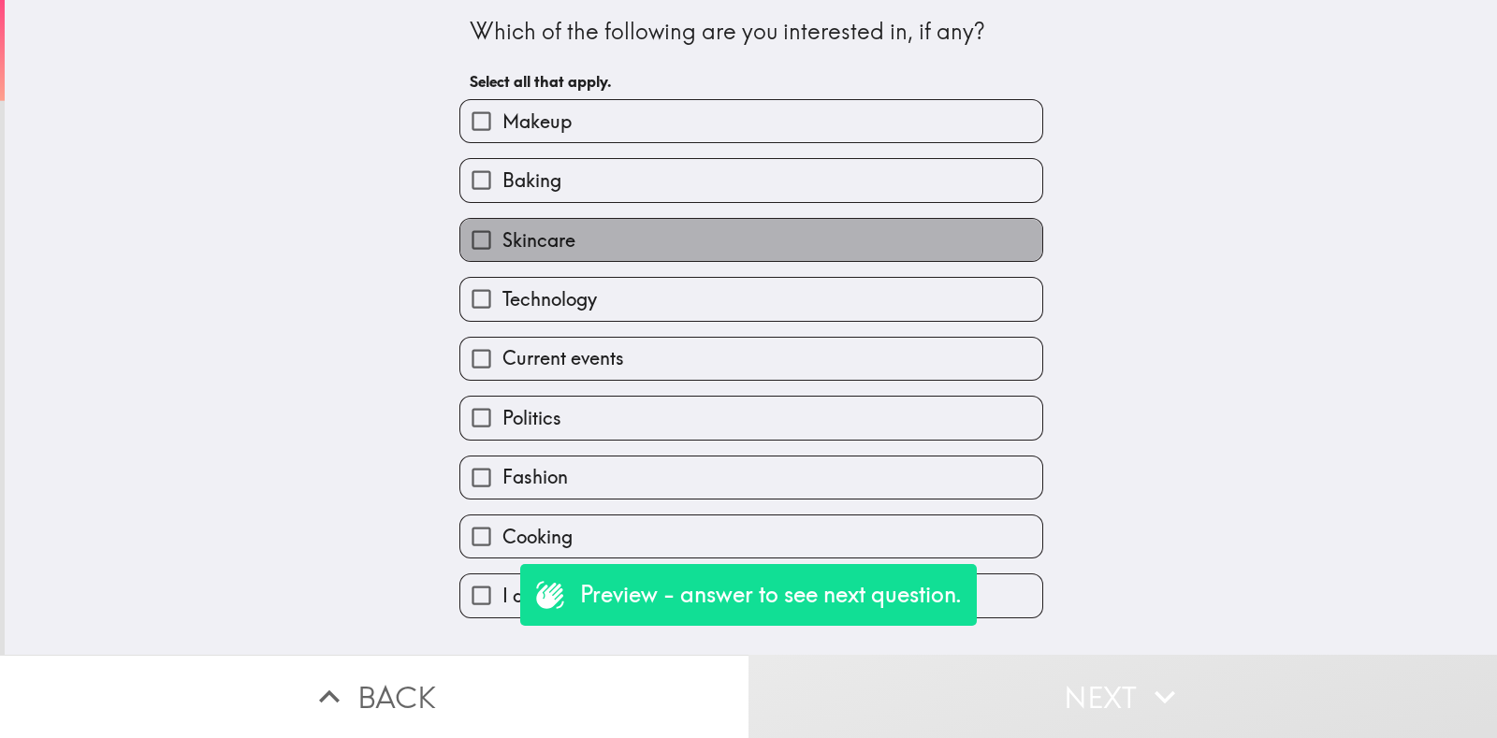
click at [580, 241] on label "Skincare" at bounding box center [751, 240] width 582 height 42
click at [502, 241] on input "Skincare" at bounding box center [481, 240] width 42 height 42
checkbox input "true"
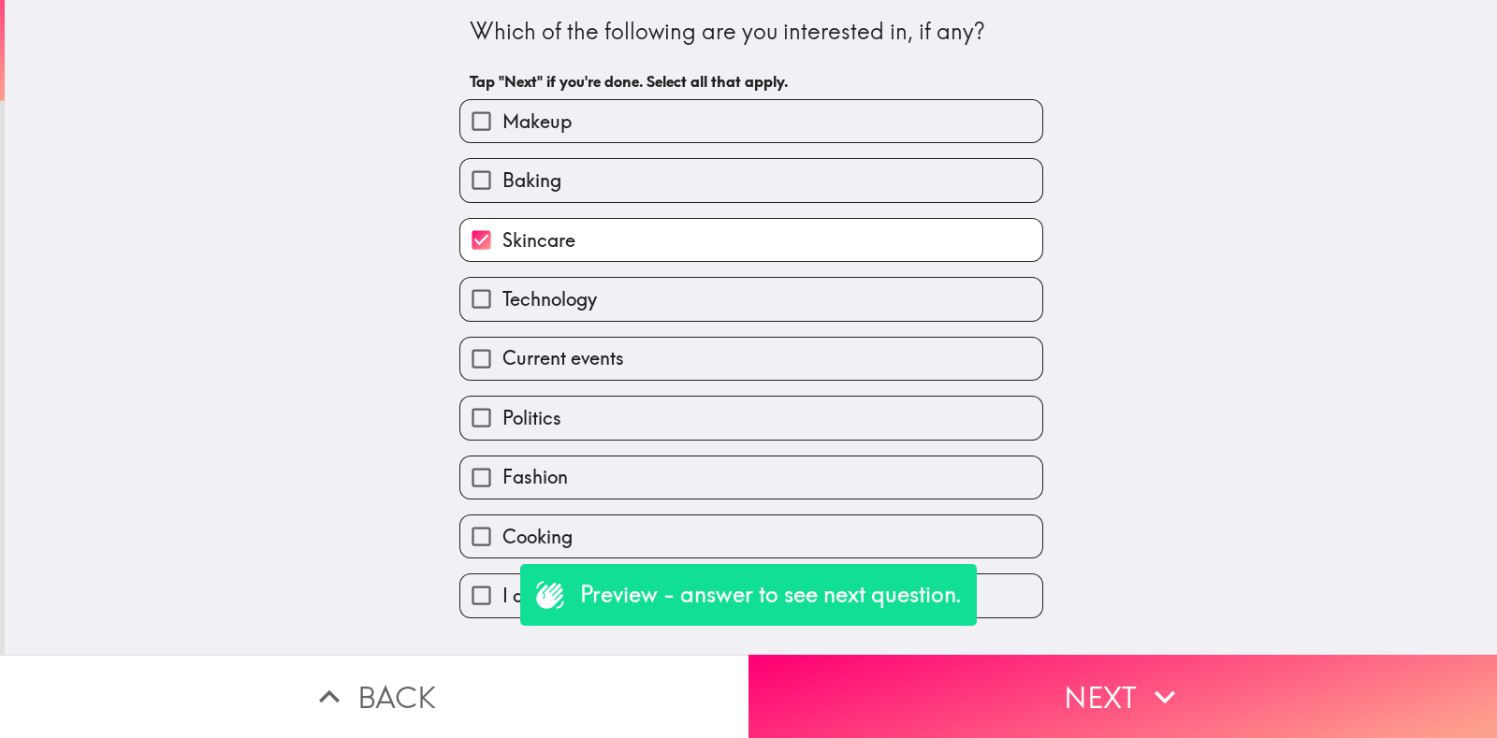
click at [1112, 615] on div "Which of the following are you interested in, if any? Tap "Next" if you're done…" at bounding box center [751, 327] width 1492 height 655
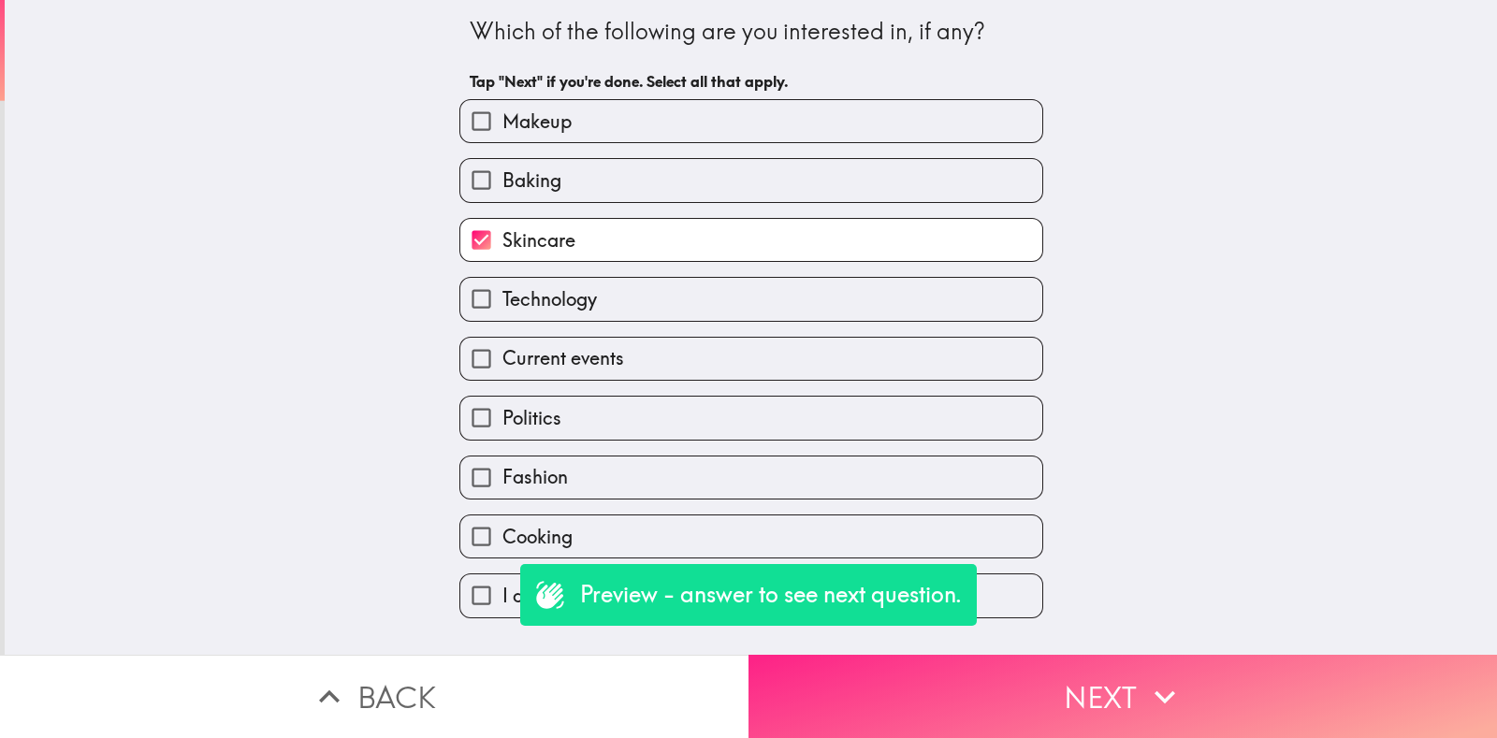
click at [1115, 655] on button "Next" at bounding box center [1123, 696] width 749 height 83
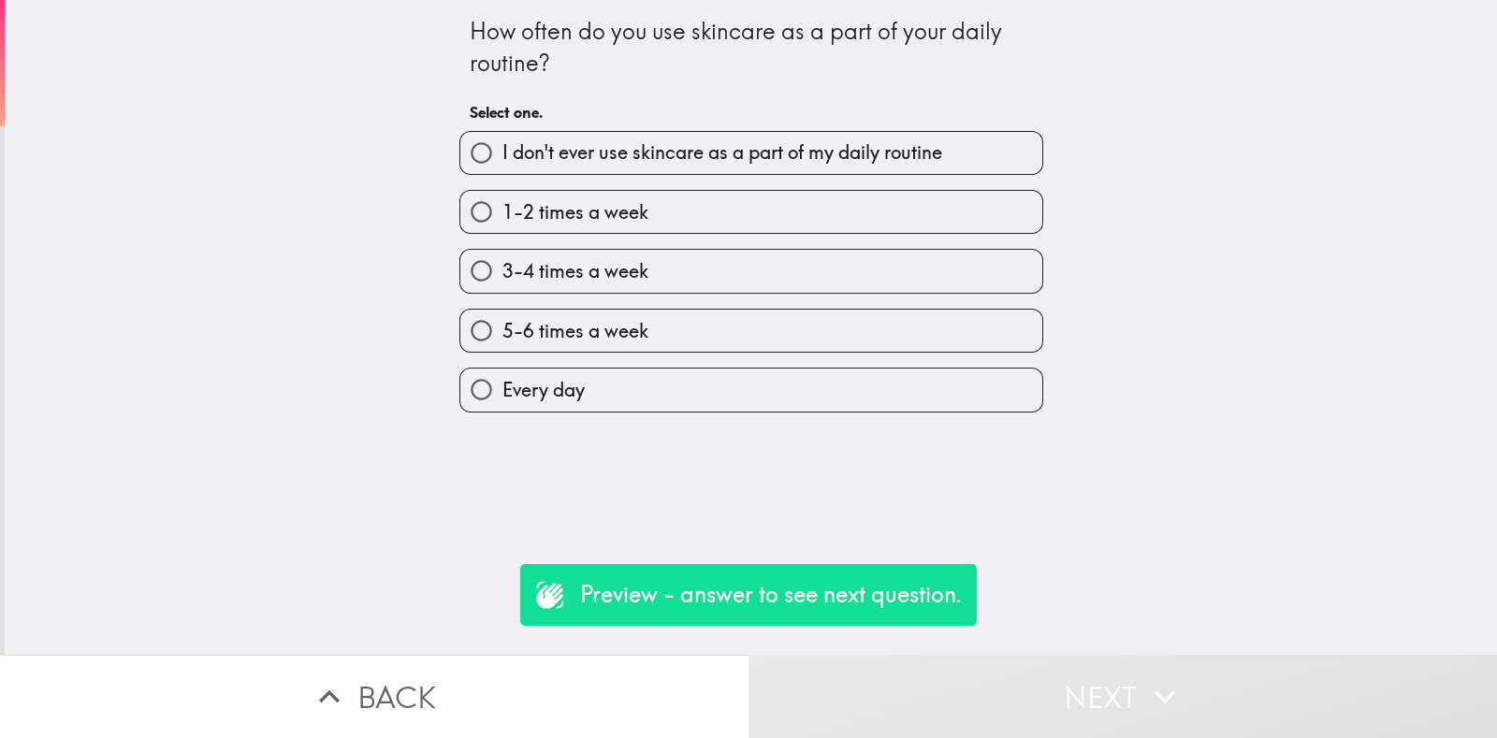
click at [600, 446] on div "How often do you use skincare as a part of your daily routine? Select one. I do…" at bounding box center [751, 327] width 1492 height 655
click at [594, 426] on div "How often do you use skincare as a part of your daily routine? Select one. I do…" at bounding box center [751, 327] width 1492 height 655
click at [590, 400] on label "Every day" at bounding box center [751, 390] width 582 height 42
click at [502, 400] on input "Every day" at bounding box center [481, 390] width 42 height 42
radio input "true"
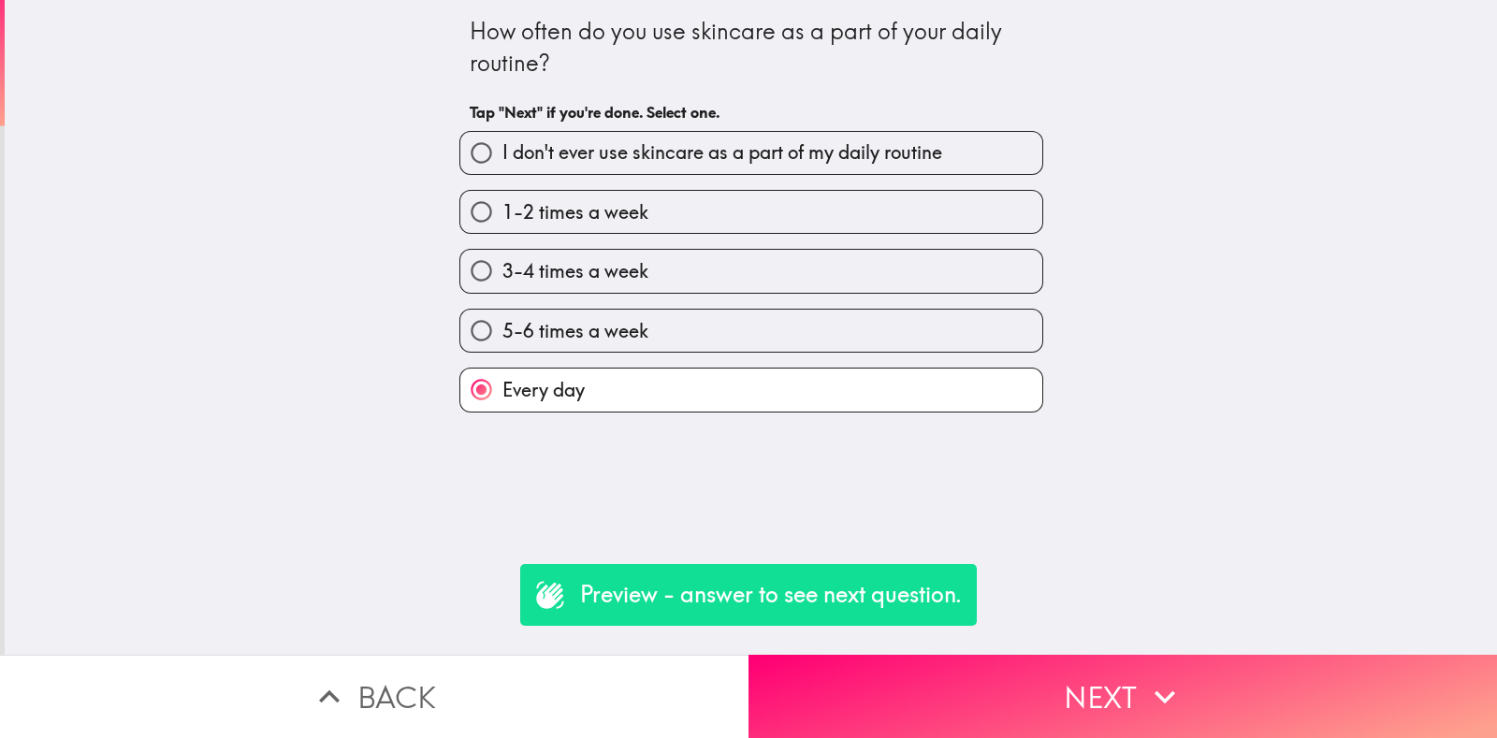
click at [974, 628] on div "How often do you use skincare as a part of your daily routine? Tap "Next" if yo…" at bounding box center [748, 369] width 1497 height 738
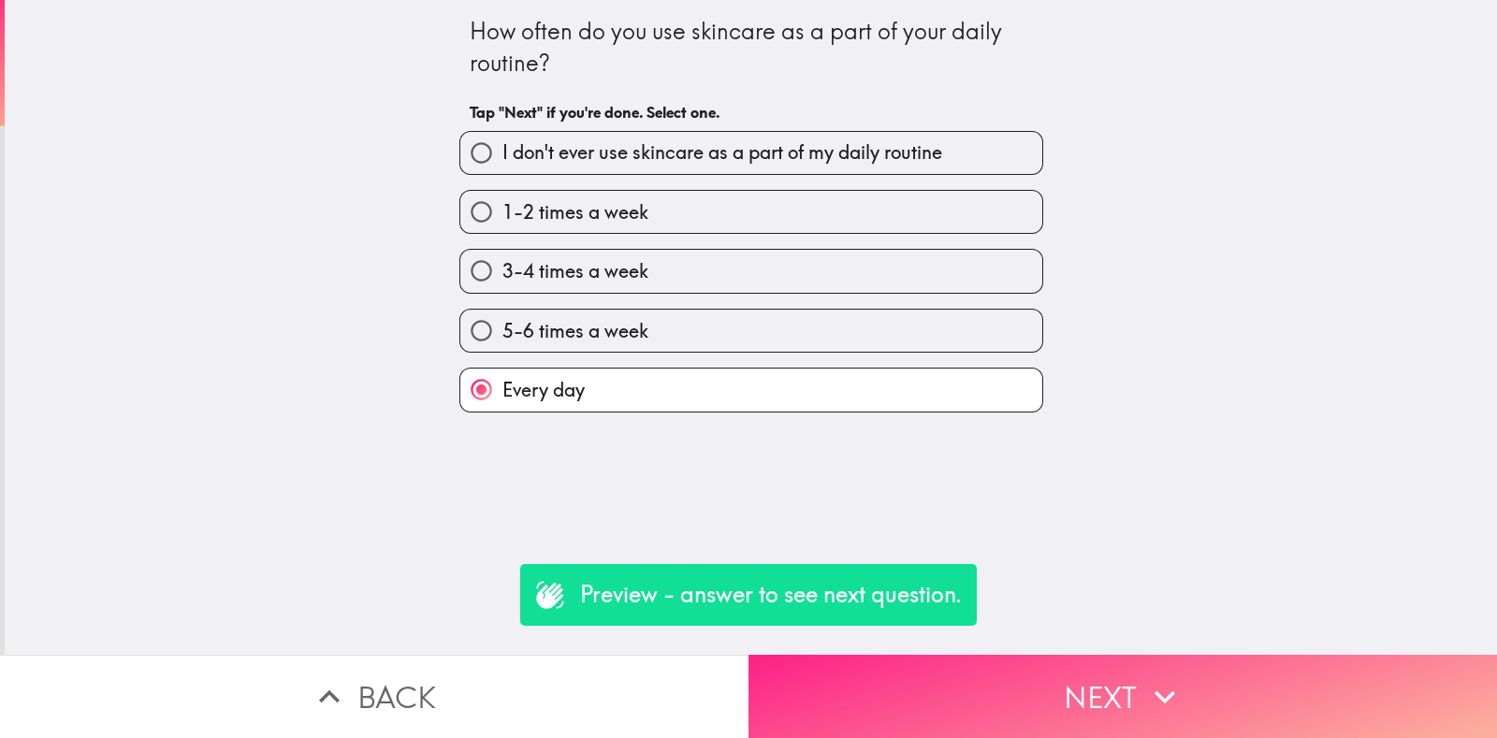
drag, startPoint x: 977, startPoint y: 634, endPoint x: 981, endPoint y: 646, distance: 11.8
click at [979, 643] on div "How often do you use skincare as a part of your daily routine? Tap "Next" if yo…" at bounding box center [748, 369] width 1497 height 738
click at [981, 655] on button "Next" at bounding box center [1123, 696] width 749 height 83
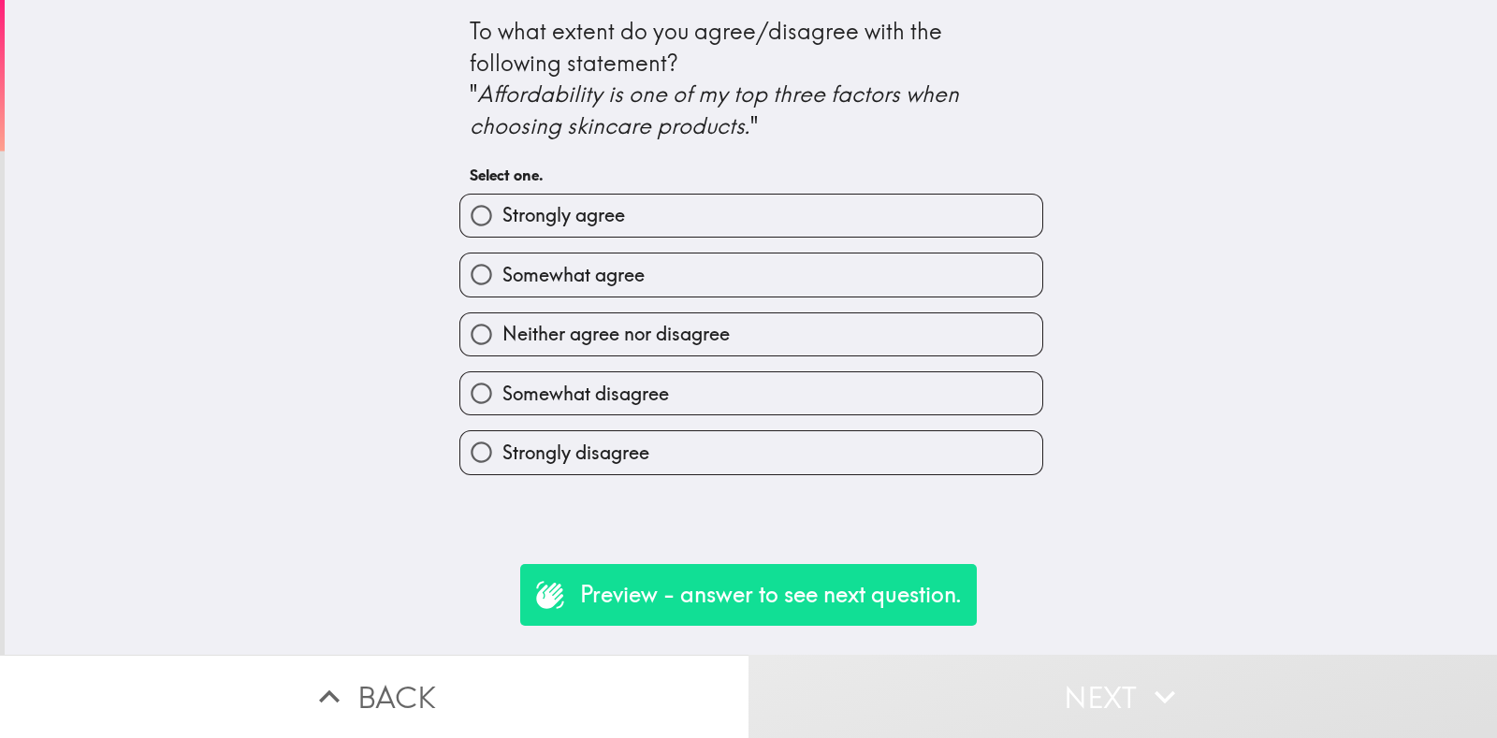
drag, startPoint x: 566, startPoint y: 226, endPoint x: 800, endPoint y: 525, distance: 379.2
click at [566, 226] on span "Strongly agree" at bounding box center [563, 215] width 123 height 26
click at [502, 226] on input "Strongly agree" at bounding box center [481, 216] width 42 height 42
radio input "true"
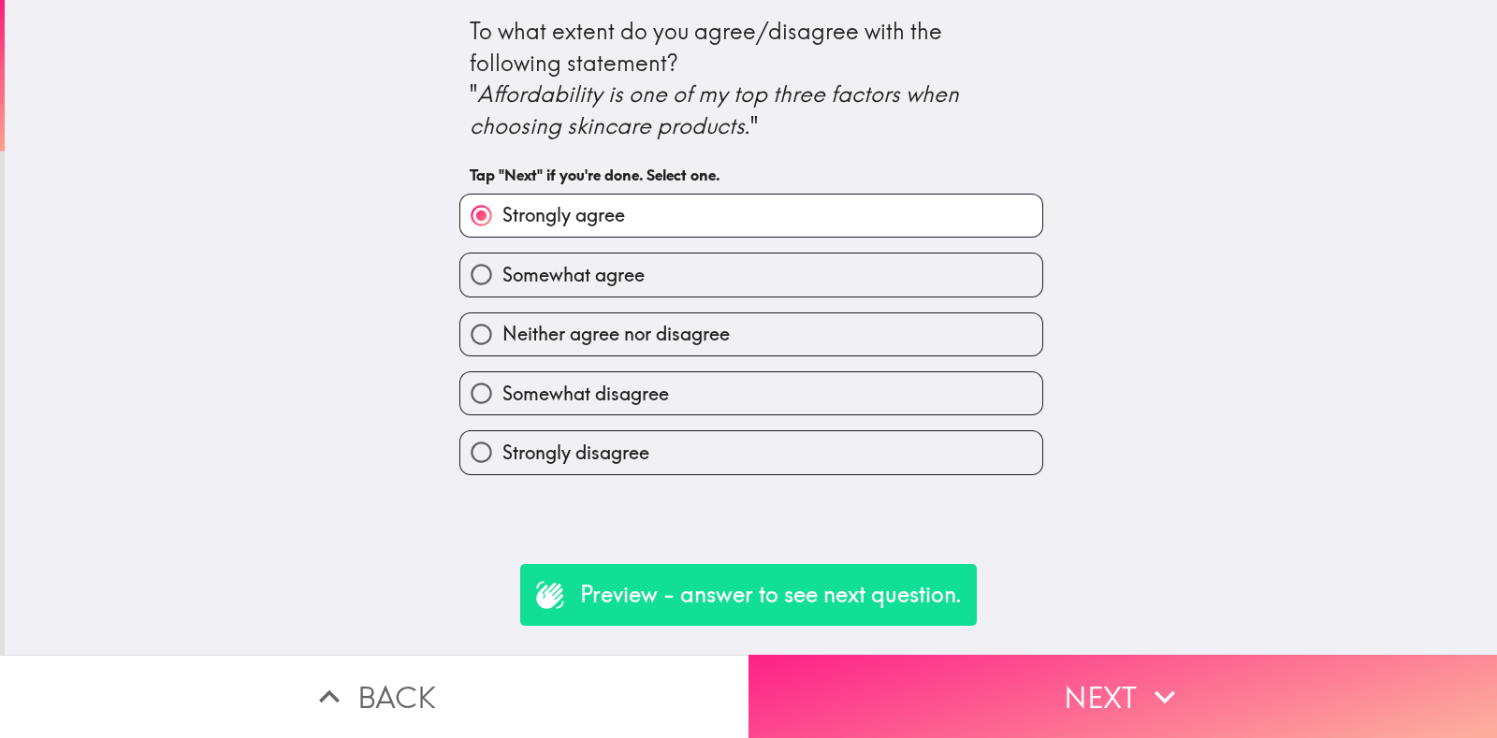
click at [909, 669] on button "Next" at bounding box center [1123, 696] width 749 height 83
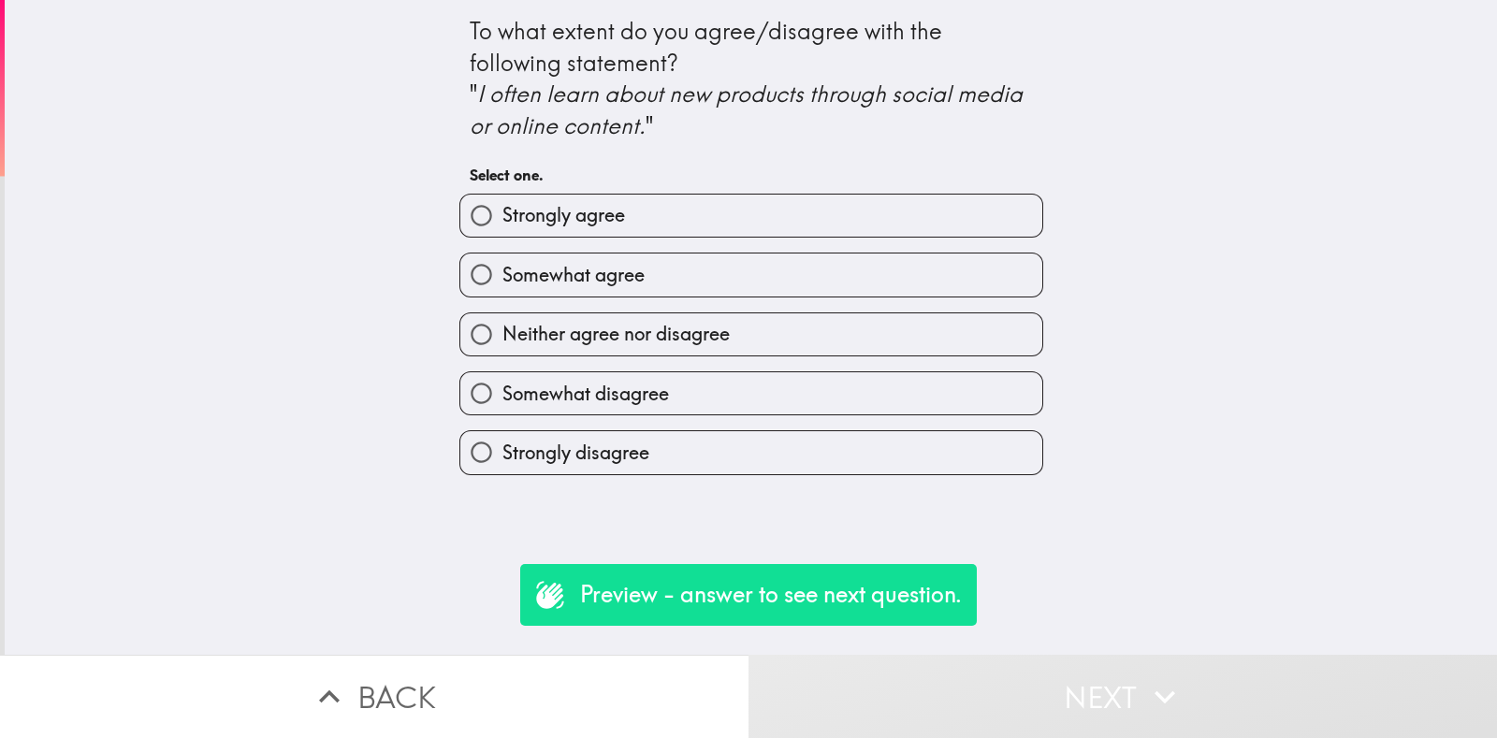
click at [529, 222] on span "Strongly agree" at bounding box center [563, 215] width 123 height 26
click at [502, 222] on input "Strongly agree" at bounding box center [481, 216] width 42 height 42
radio input "true"
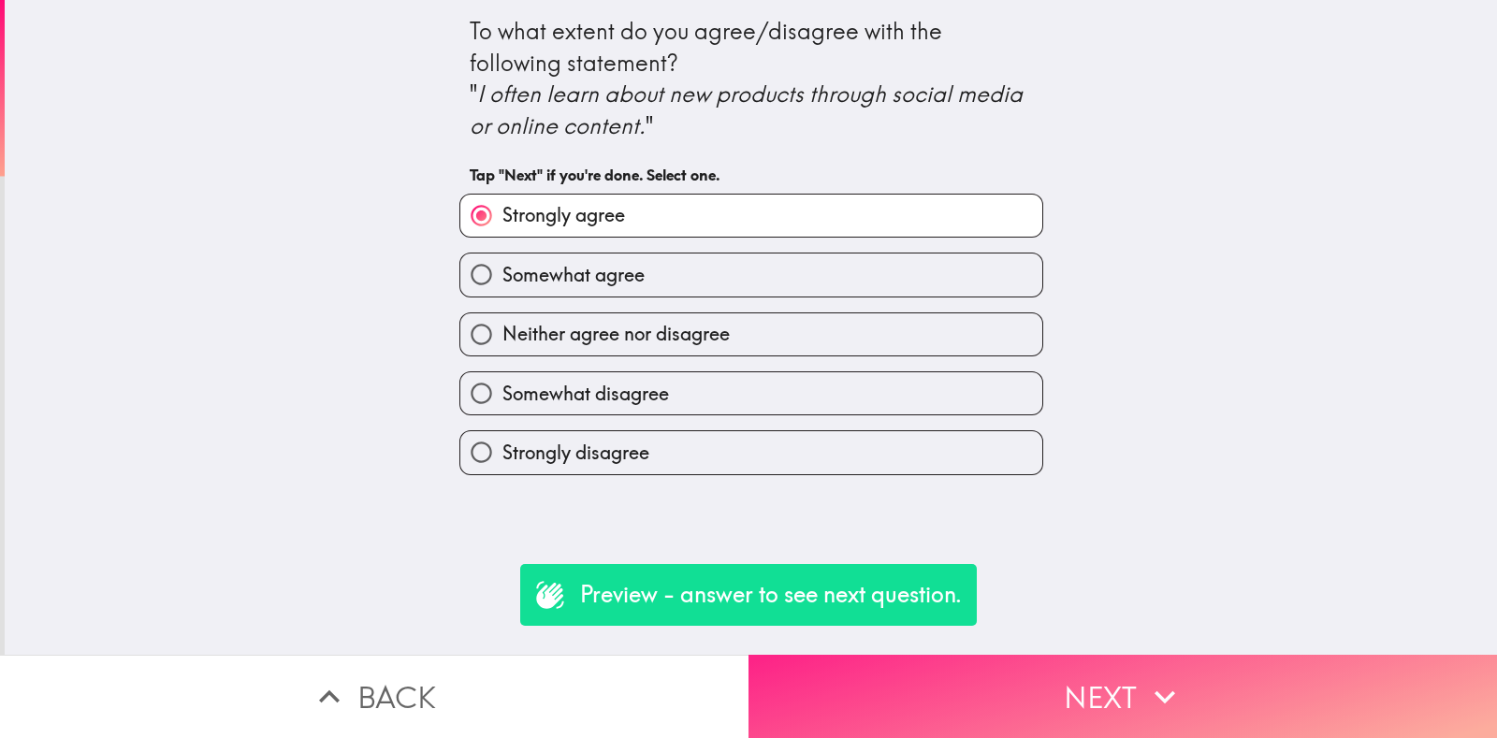
click at [1211, 688] on button "Next" at bounding box center [1123, 696] width 749 height 83
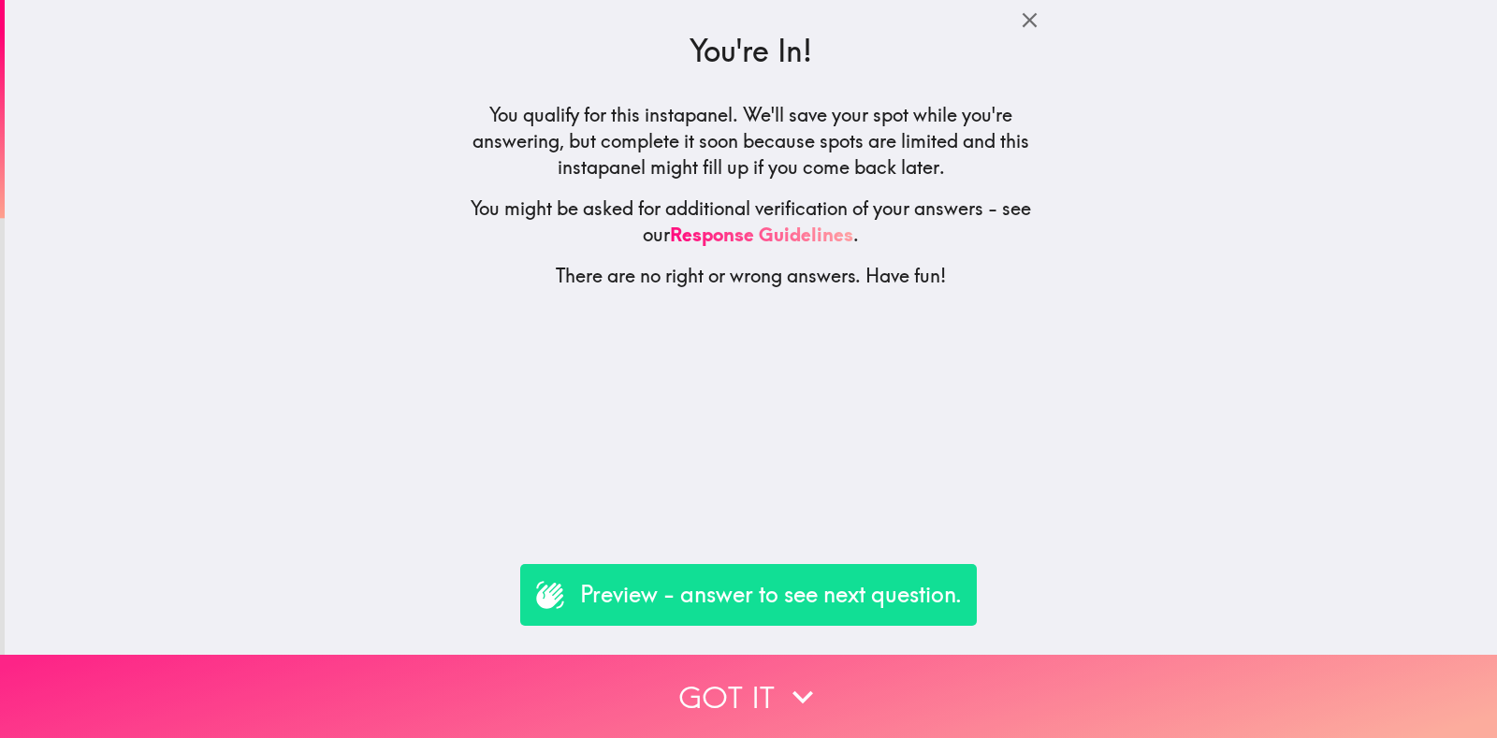
click at [1214, 685] on button "Got it" at bounding box center [748, 696] width 1497 height 83
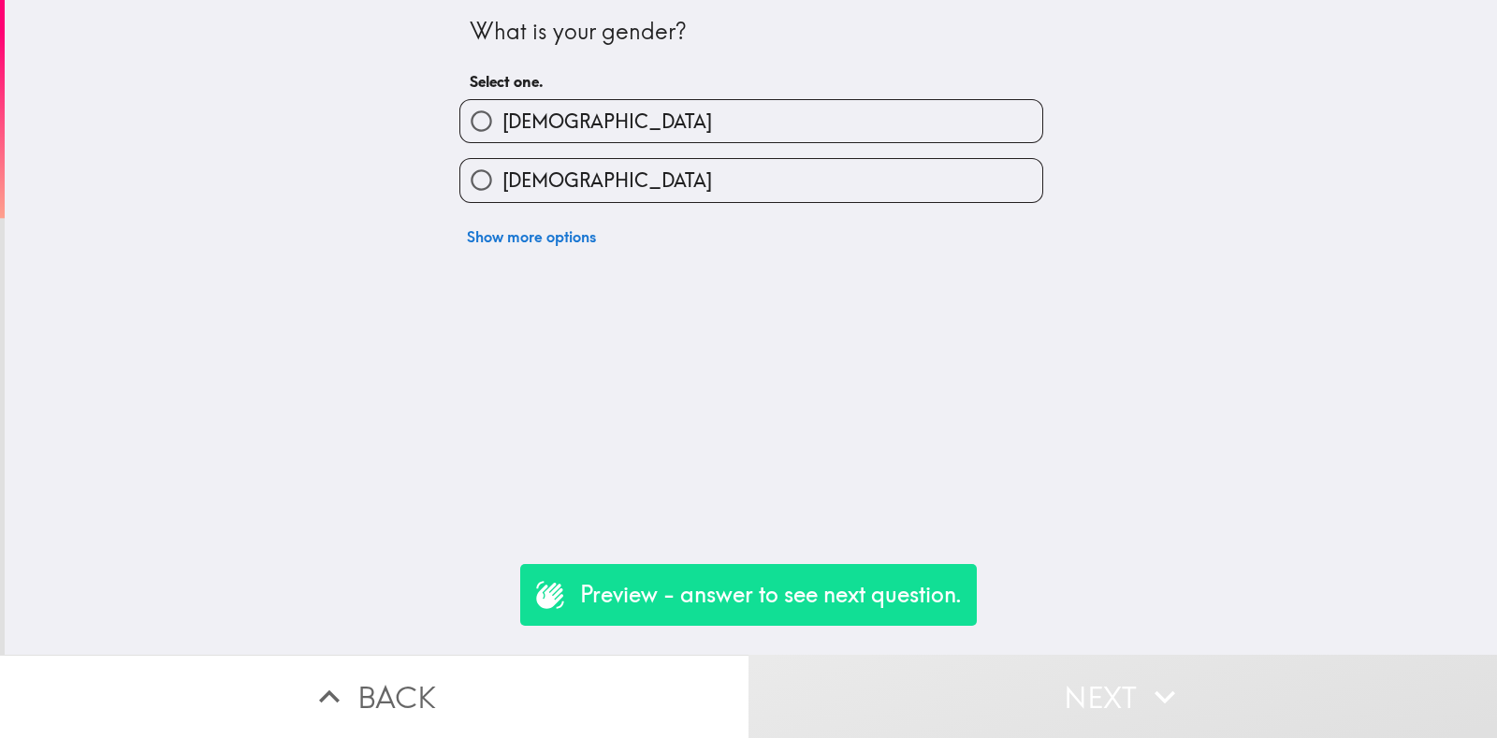
click at [477, 136] on input "[DEMOGRAPHIC_DATA]" at bounding box center [481, 121] width 42 height 42
radio input "true"
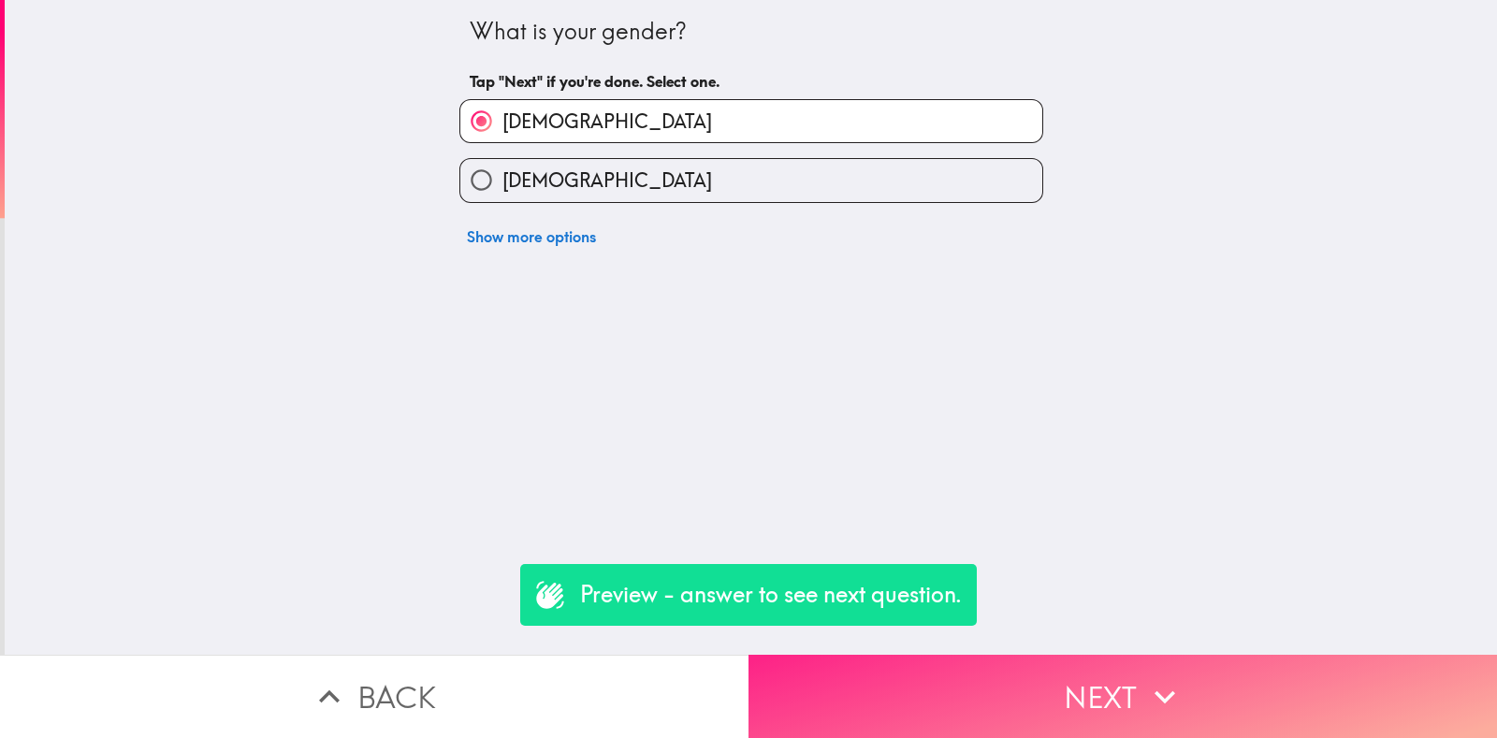
click at [1199, 706] on button "Next" at bounding box center [1123, 696] width 749 height 83
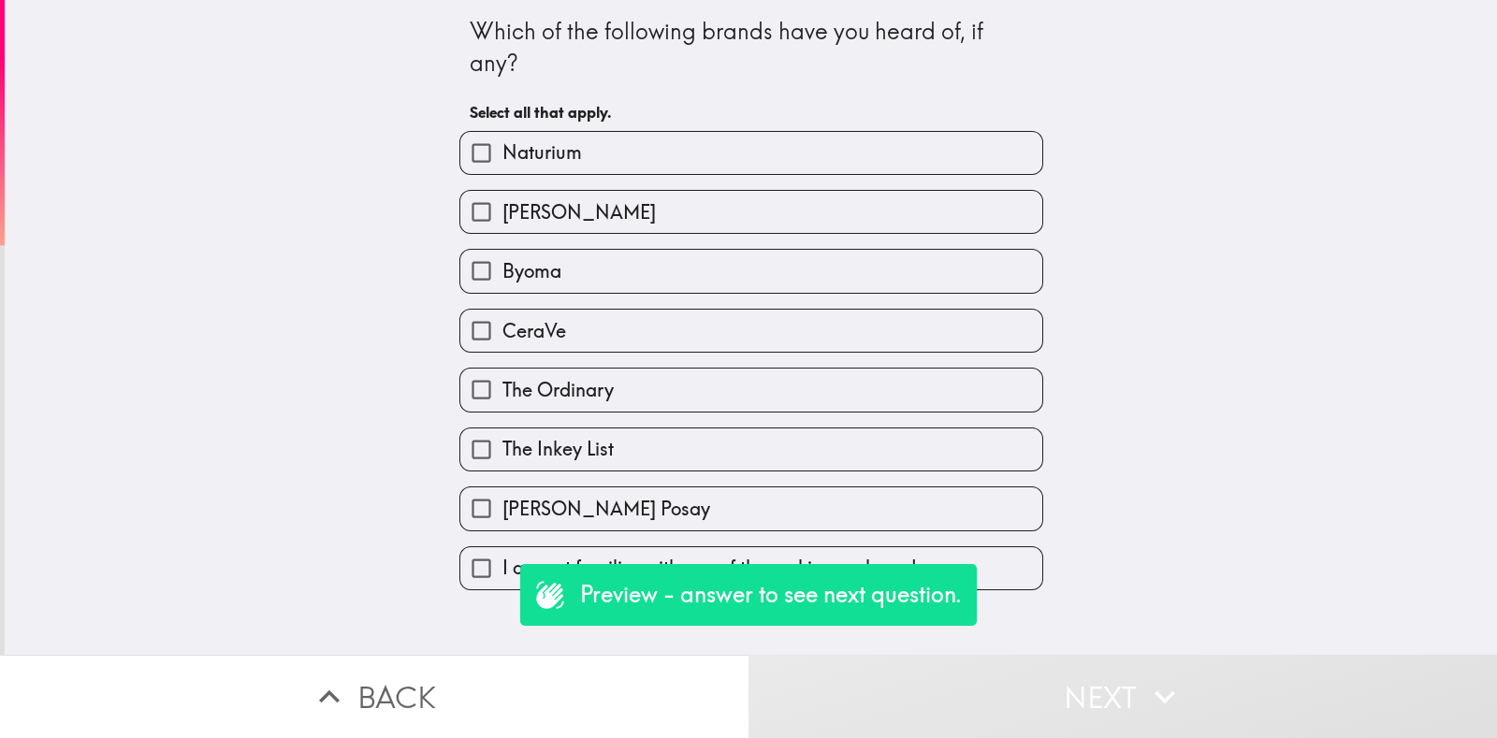
click at [483, 329] on input "CeraVe" at bounding box center [481, 331] width 42 height 42
checkbox input "true"
click at [1191, 689] on button "Next" at bounding box center [1123, 696] width 749 height 83
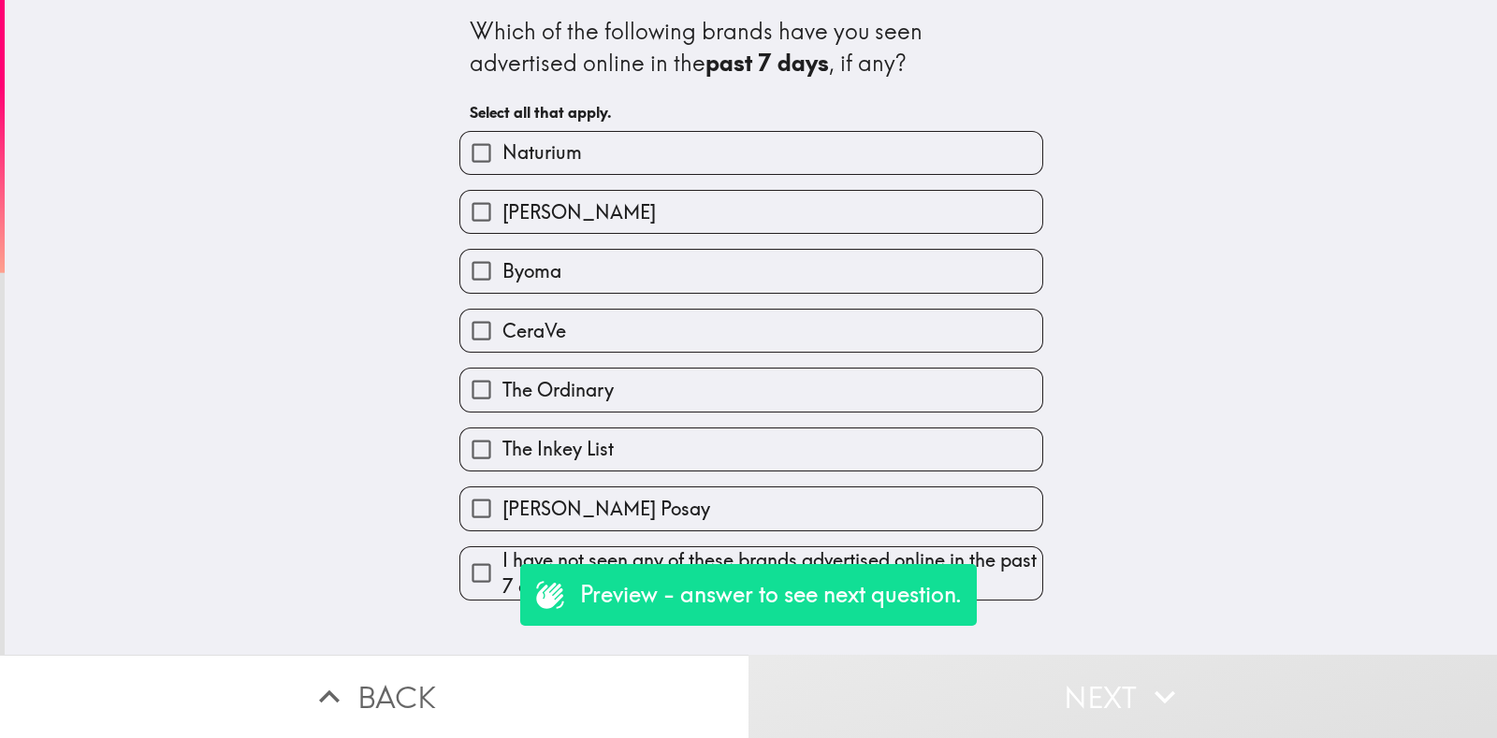
click at [499, 288] on label "Byoma" at bounding box center [751, 271] width 582 height 42
click at [499, 288] on input "Byoma" at bounding box center [481, 271] width 42 height 42
checkbox input "true"
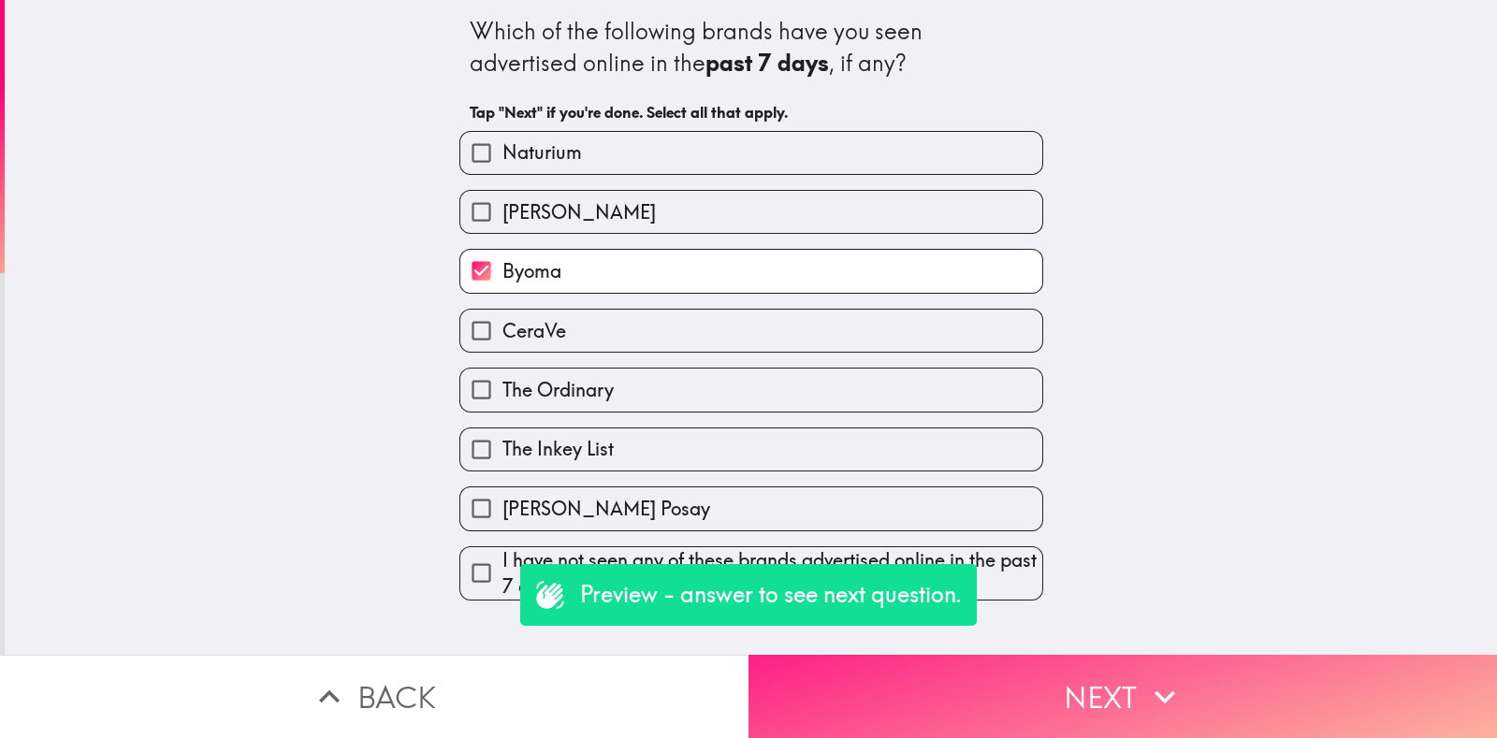
click at [1188, 685] on button "Next" at bounding box center [1123, 696] width 749 height 83
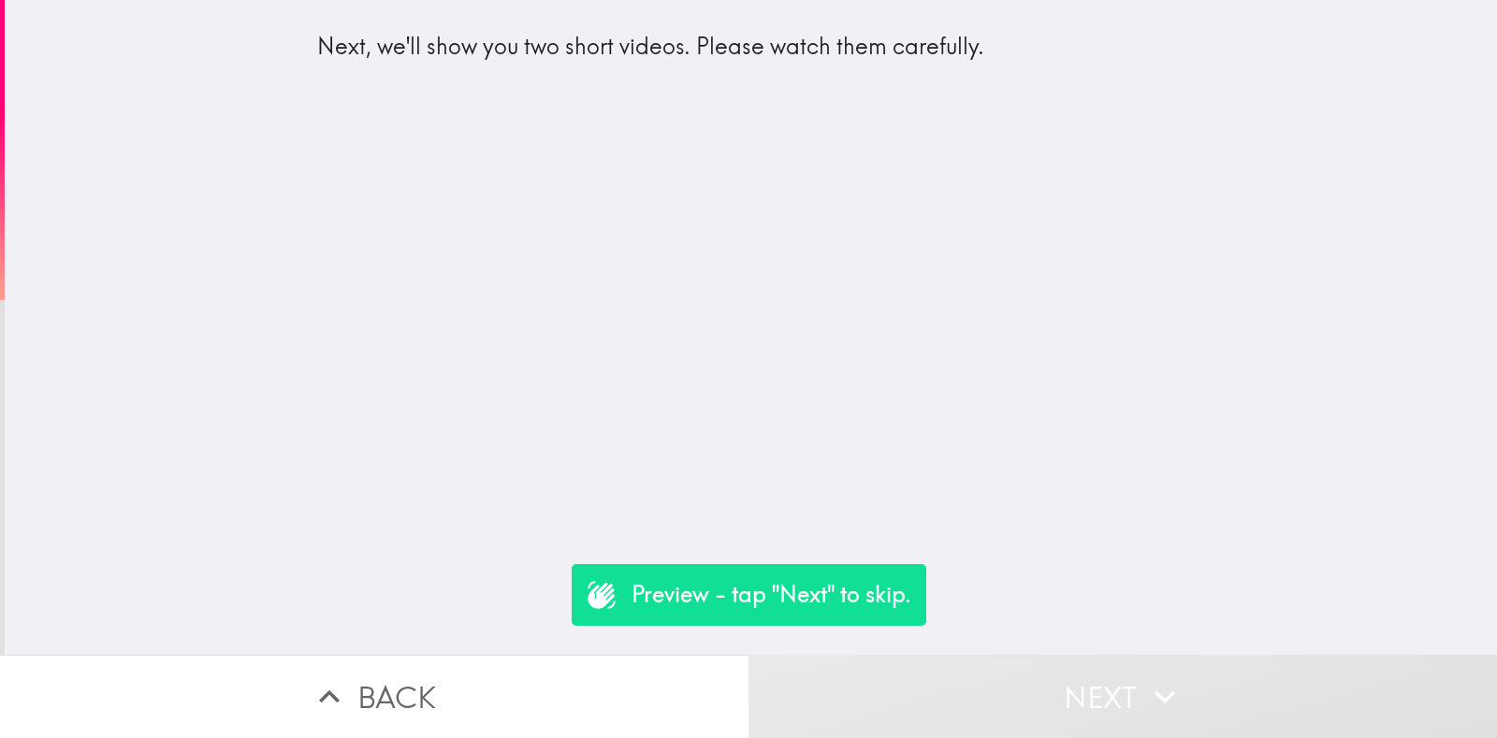
click at [1191, 683] on button "Next" at bounding box center [1123, 696] width 749 height 83
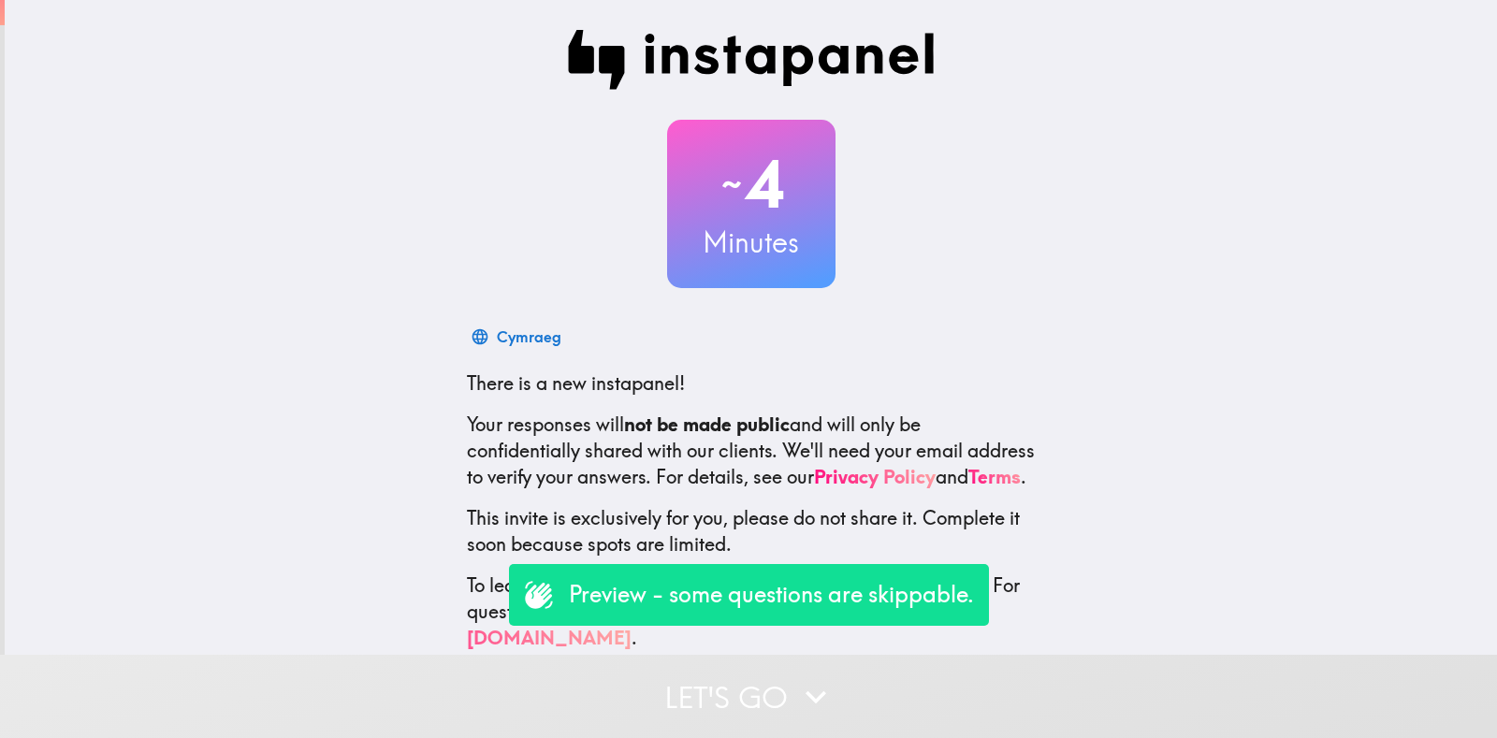
click at [1175, 693] on button "Let's go" at bounding box center [748, 696] width 1497 height 83
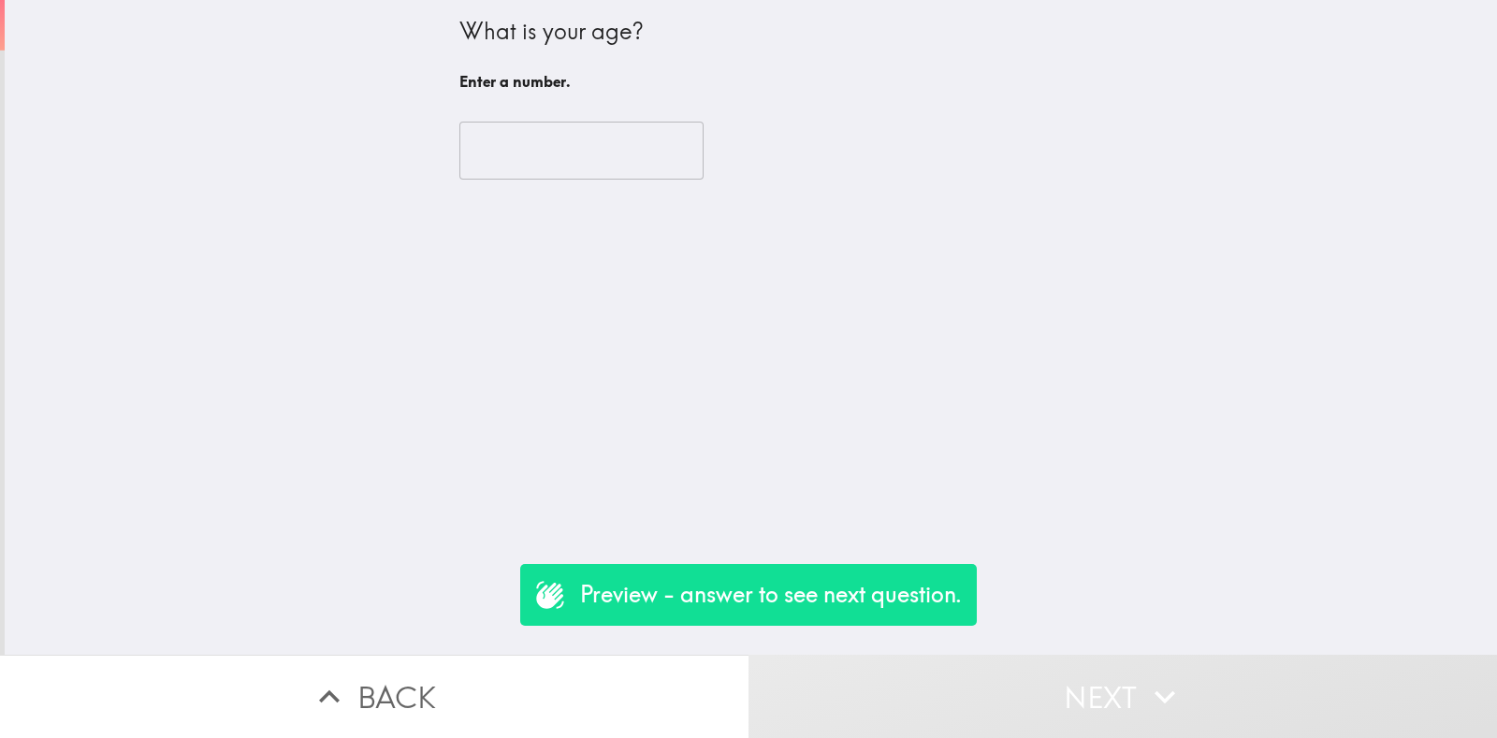
click at [498, 173] on input "number" at bounding box center [581, 151] width 244 height 58
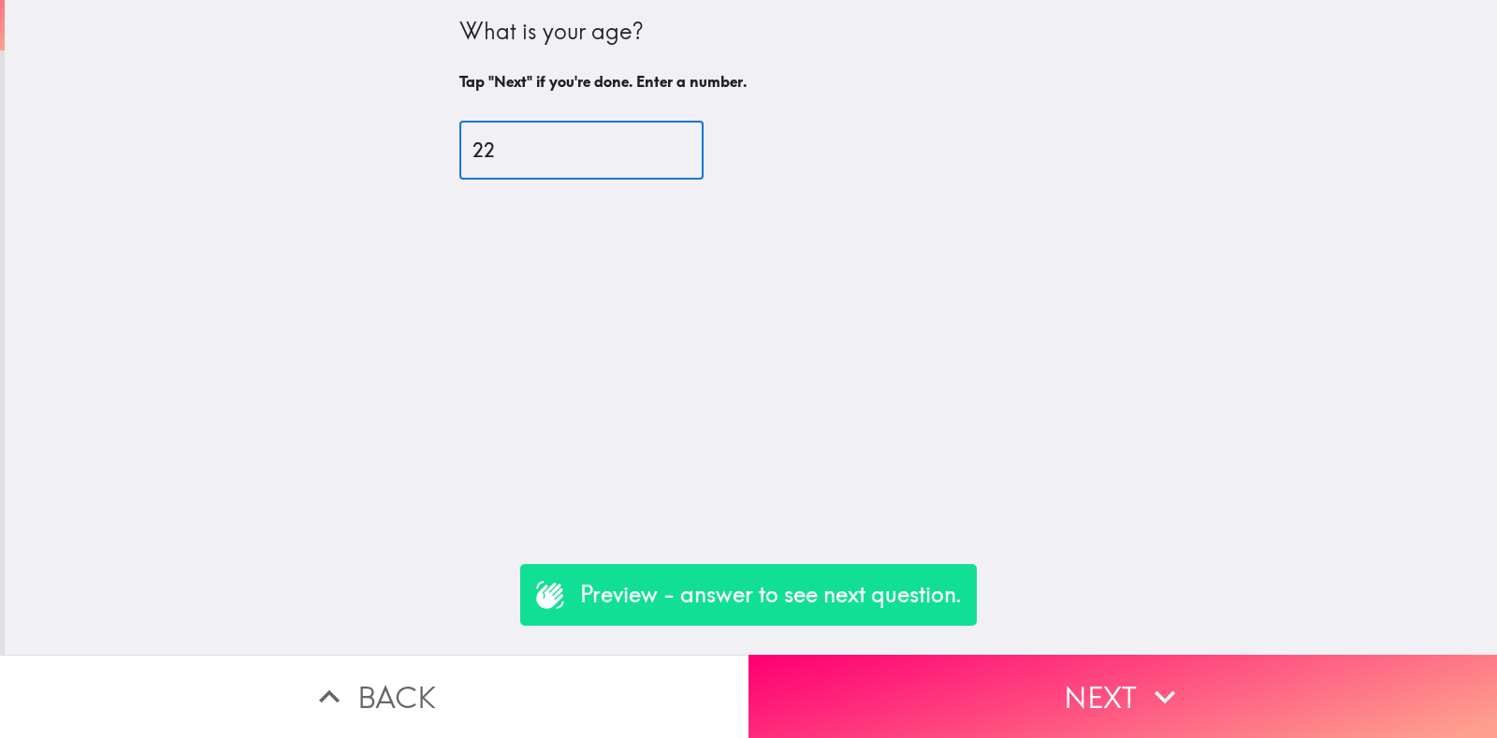
type input "22"
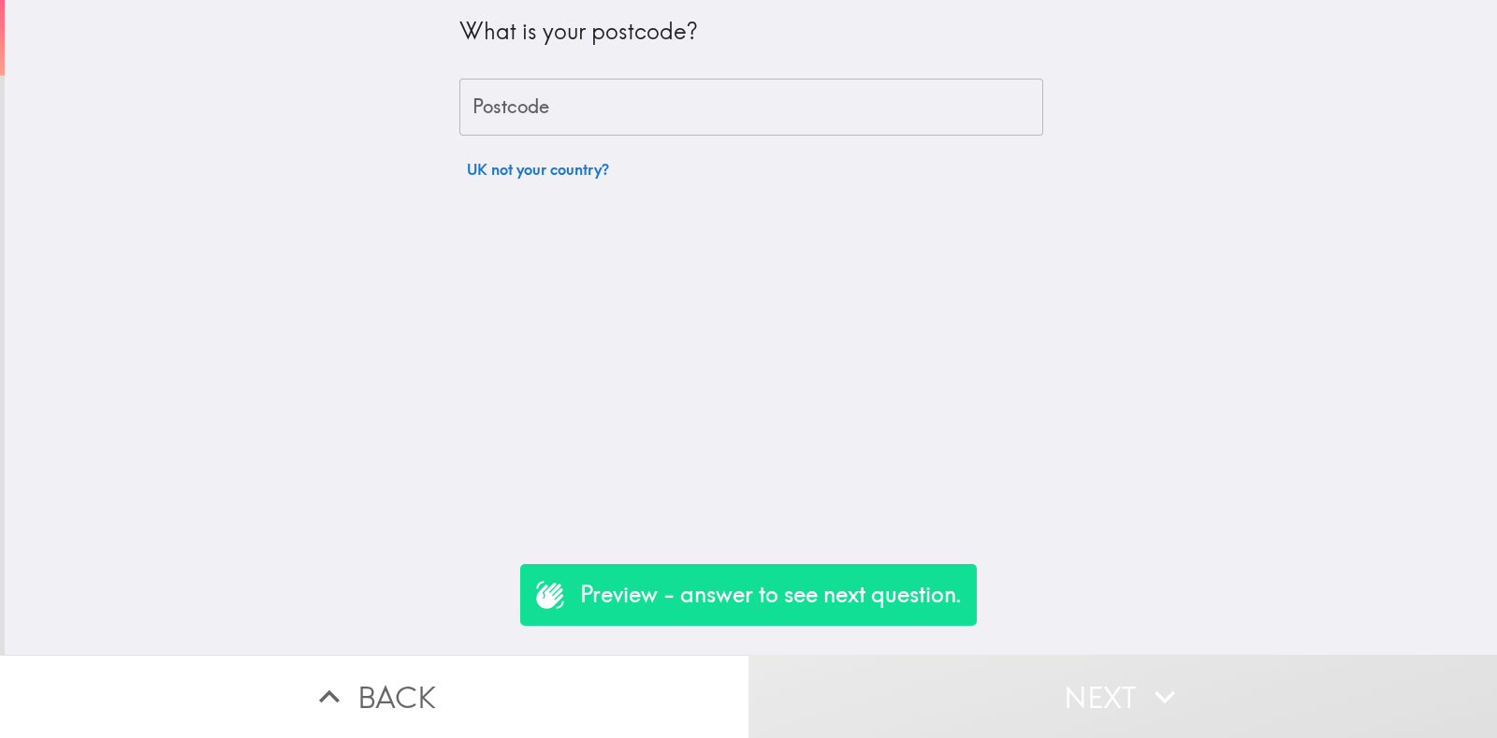
click at [491, 114] on div "Postcode Postcode" at bounding box center [751, 108] width 584 height 58
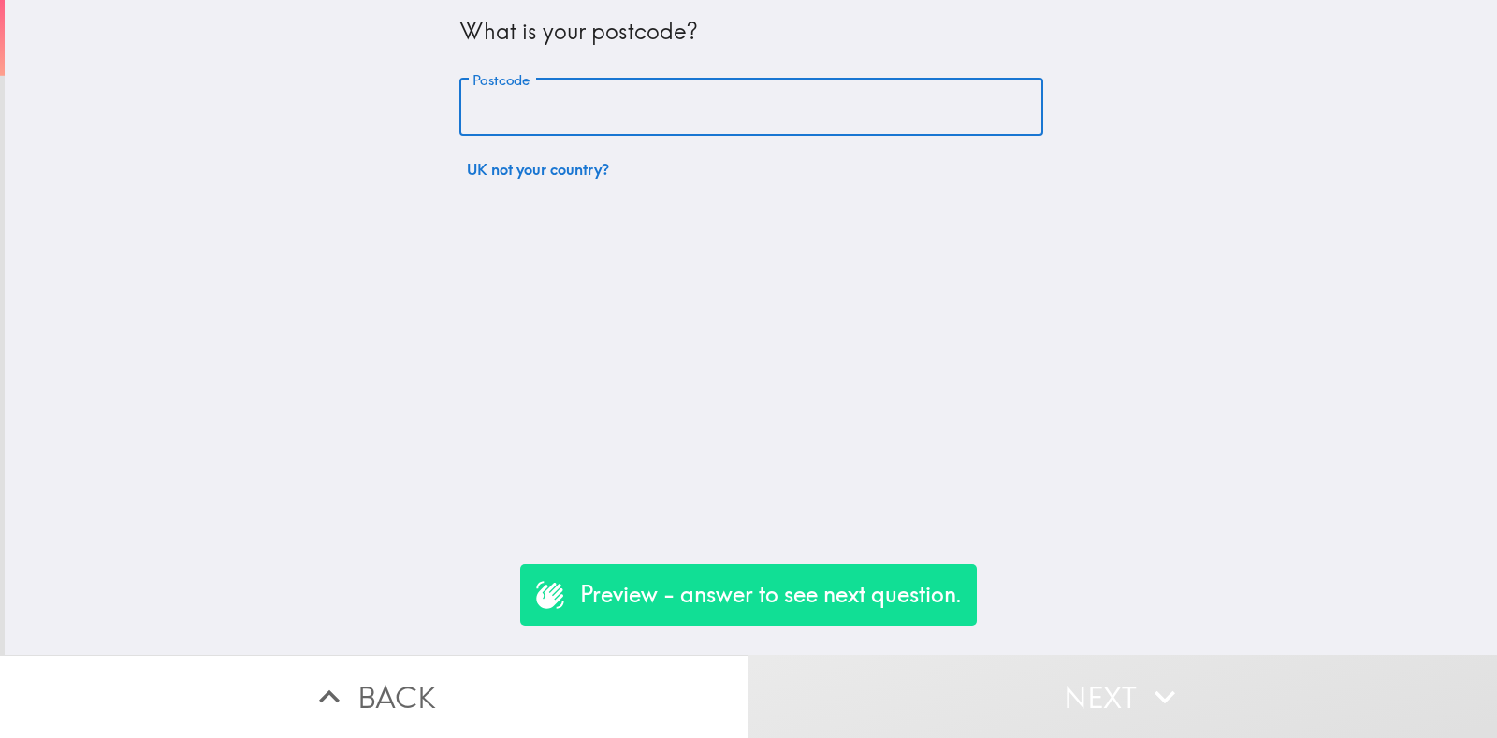
type input "rm156pr"
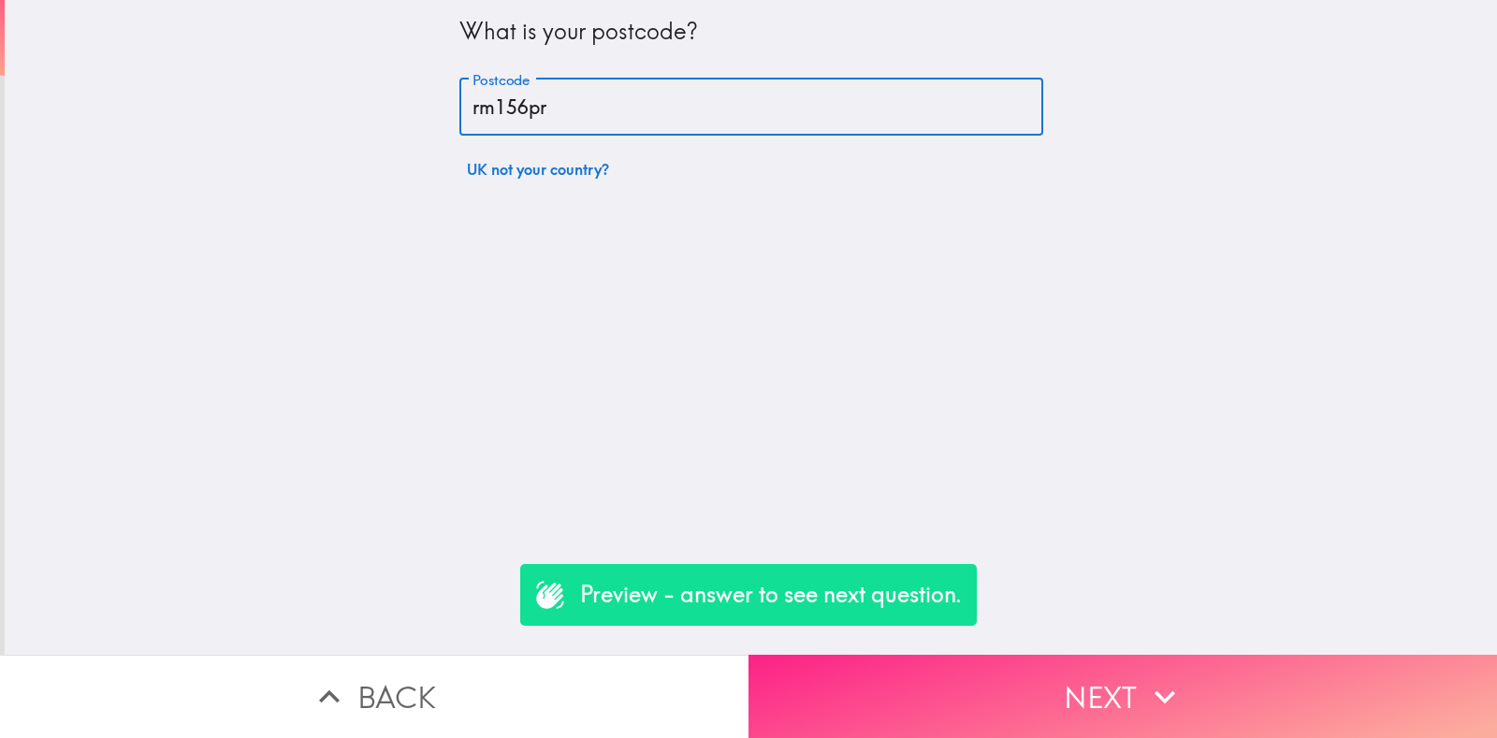
click at [1176, 686] on button "Next" at bounding box center [1123, 696] width 749 height 83
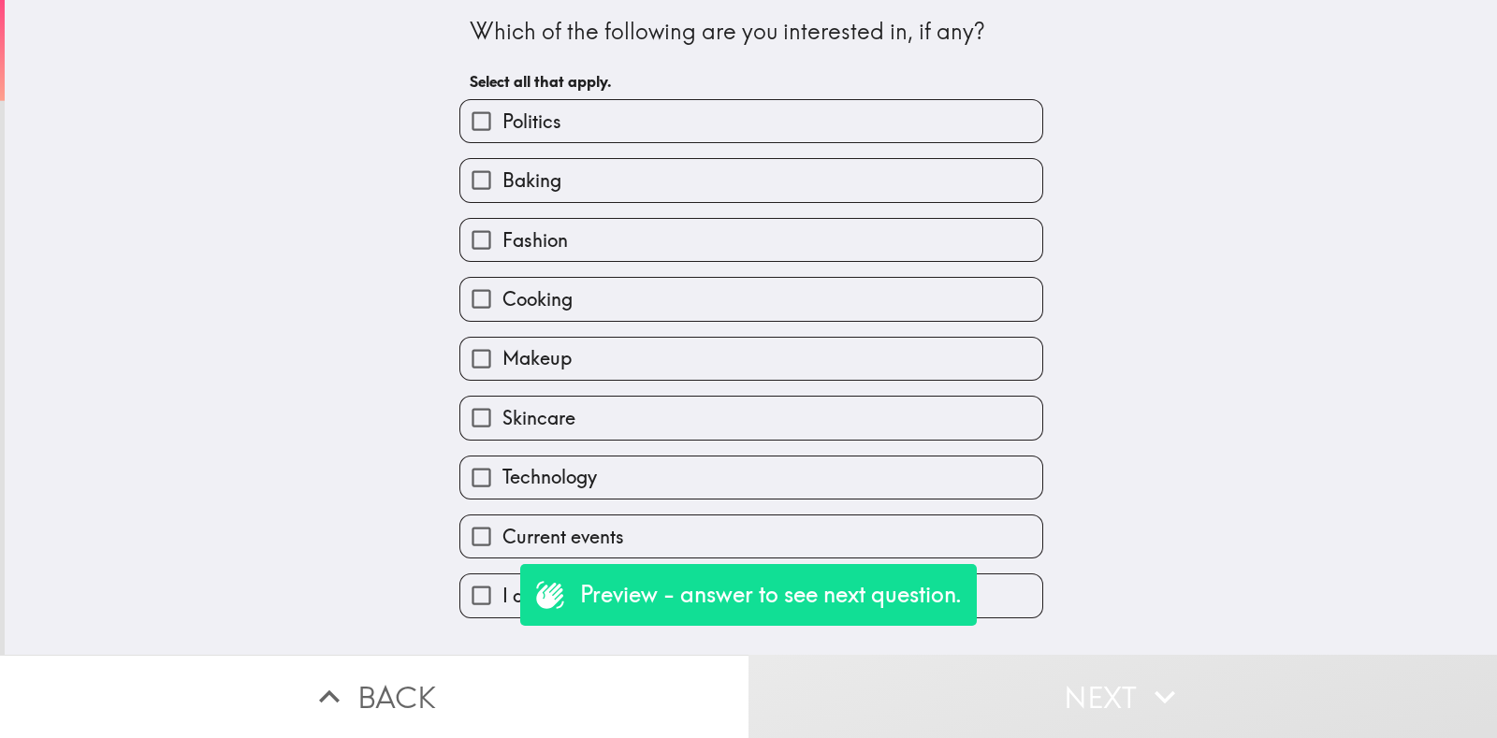
click at [477, 431] on input "Skincare" at bounding box center [481, 418] width 42 height 42
checkbox input "true"
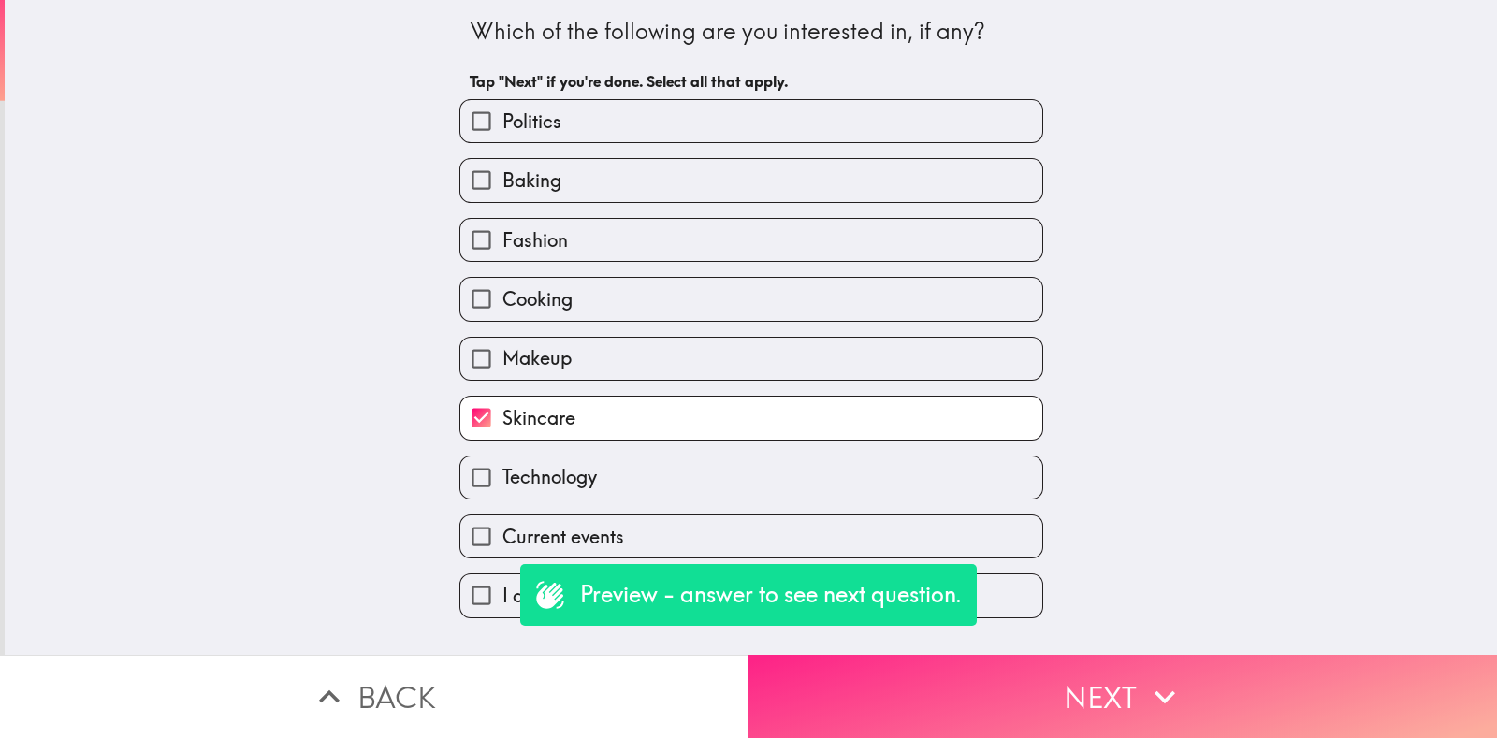
click at [1174, 697] on icon "button" at bounding box center [1164, 697] width 41 height 41
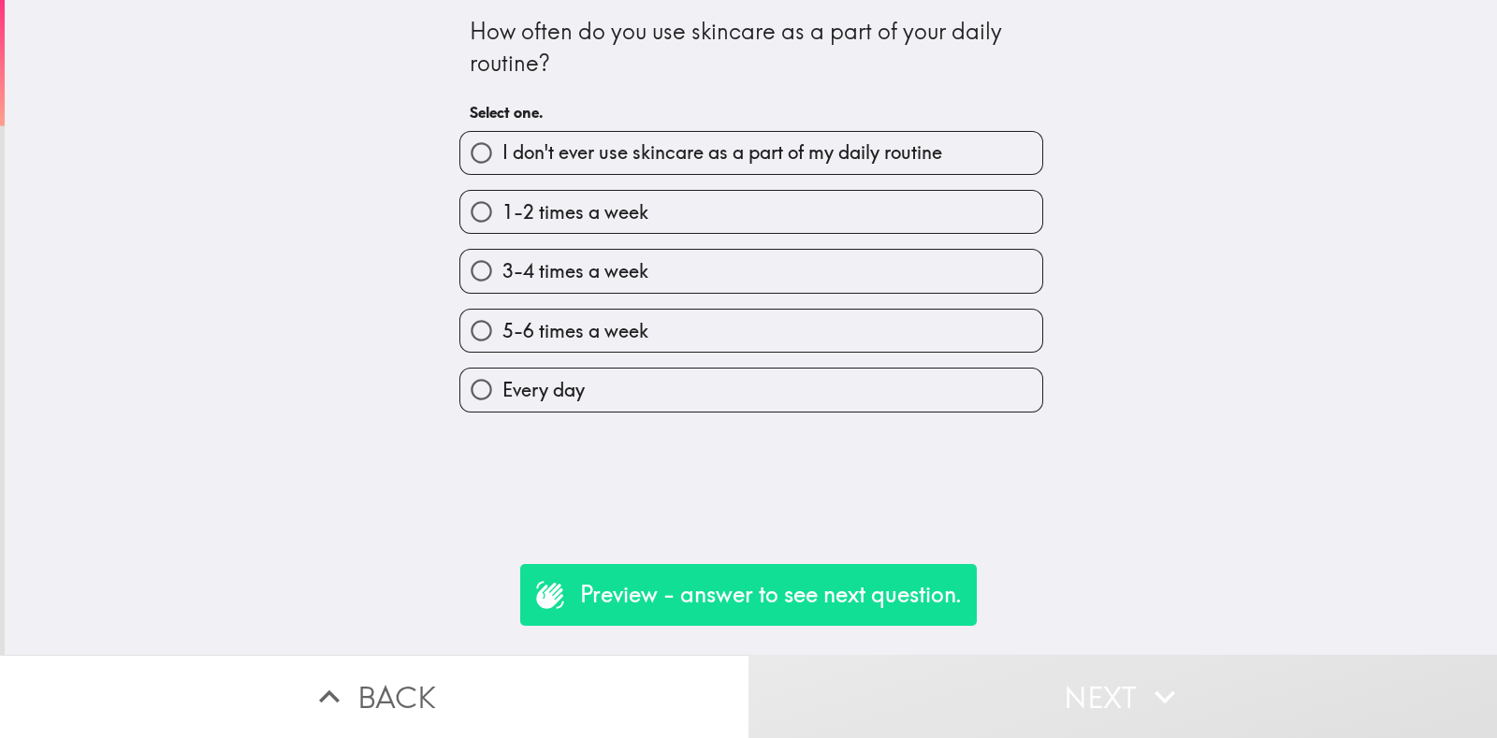
click at [526, 405] on label "Every day" at bounding box center [751, 390] width 582 height 42
click at [502, 405] on input "Every day" at bounding box center [481, 390] width 42 height 42
radio input "true"
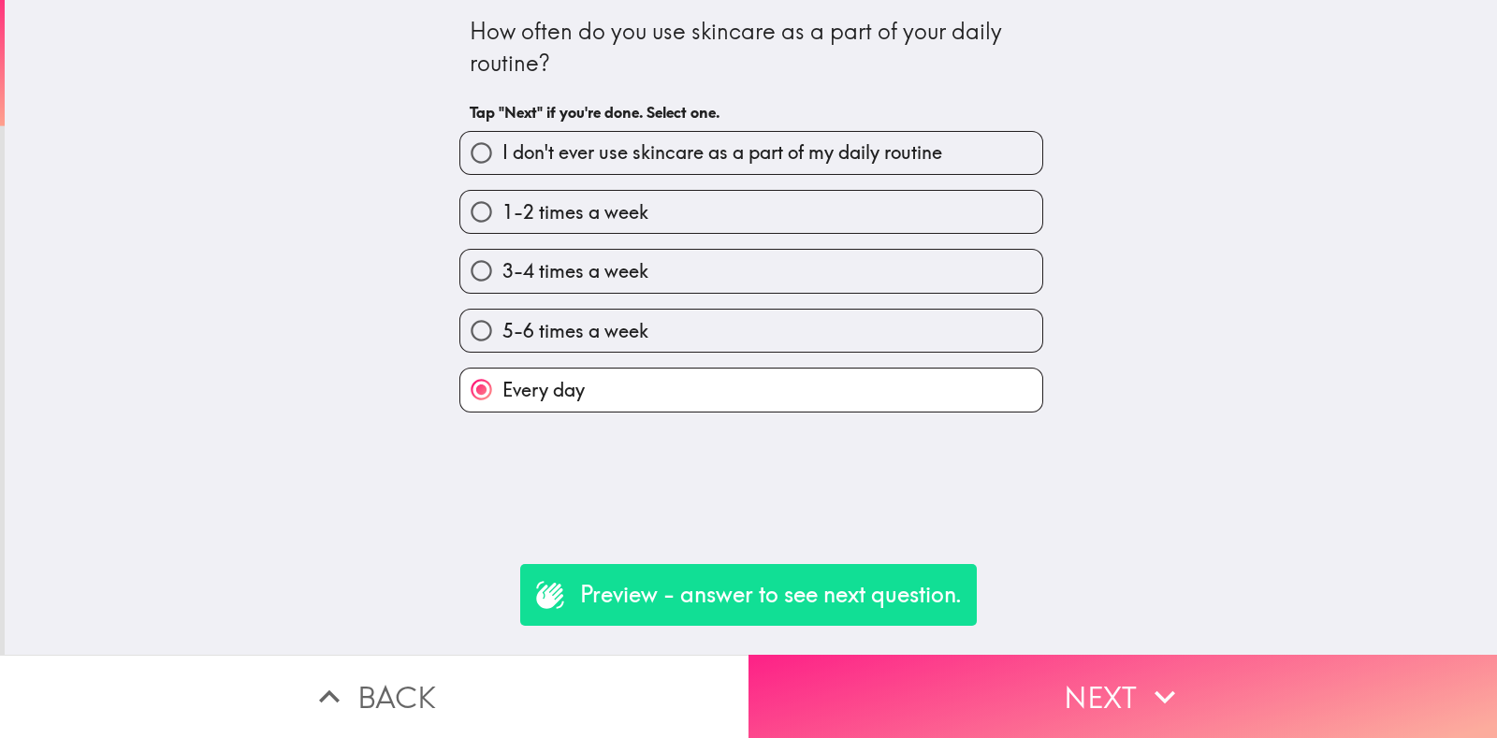
click at [1165, 683] on icon "button" at bounding box center [1164, 697] width 41 height 41
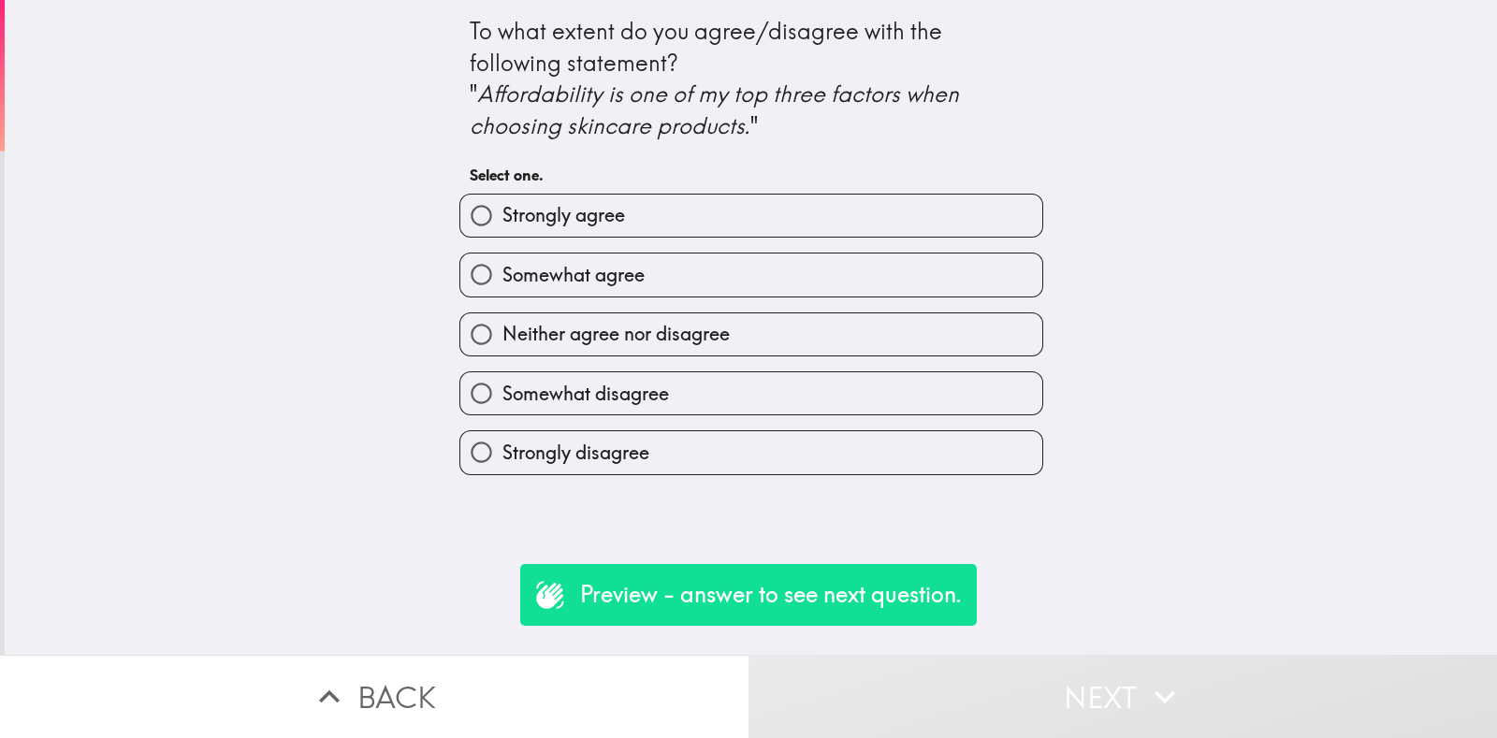
click at [514, 335] on span "Neither agree nor disagree" at bounding box center [615, 334] width 227 height 26
click at [502, 335] on input "Neither agree nor disagree" at bounding box center [481, 334] width 42 height 42
radio input "true"
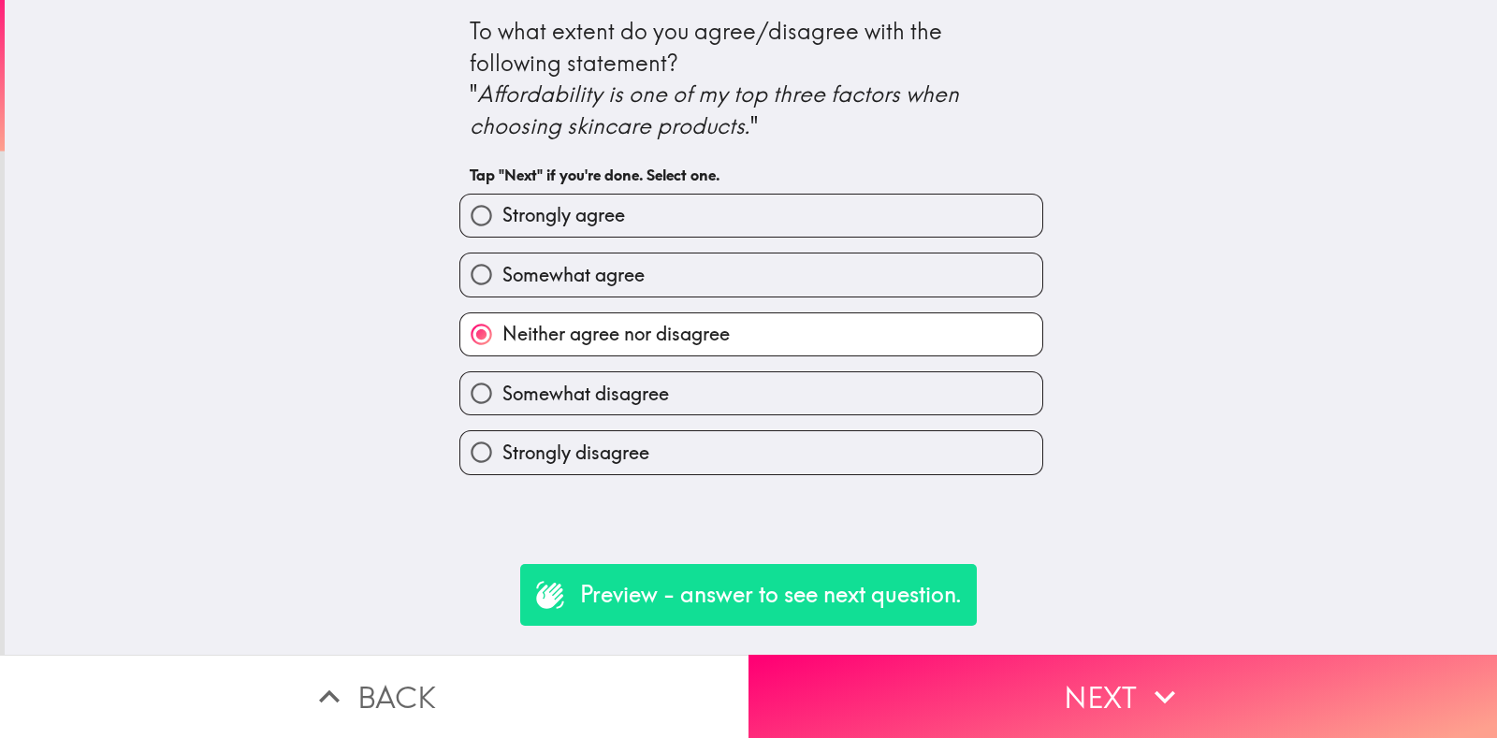
click at [475, 230] on input "Strongly agree" at bounding box center [481, 216] width 42 height 42
radio input "true"
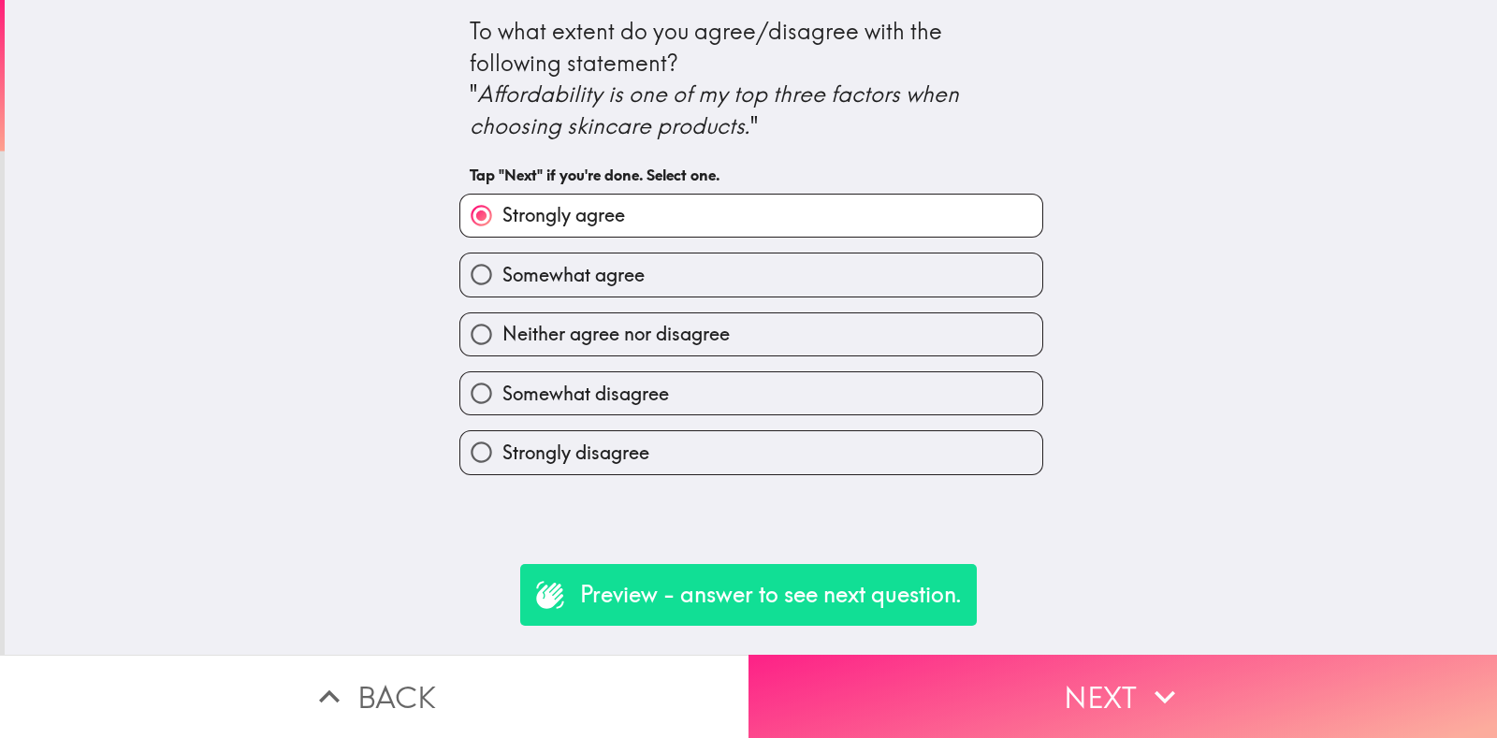
click at [1161, 684] on icon "button" at bounding box center [1164, 697] width 41 height 41
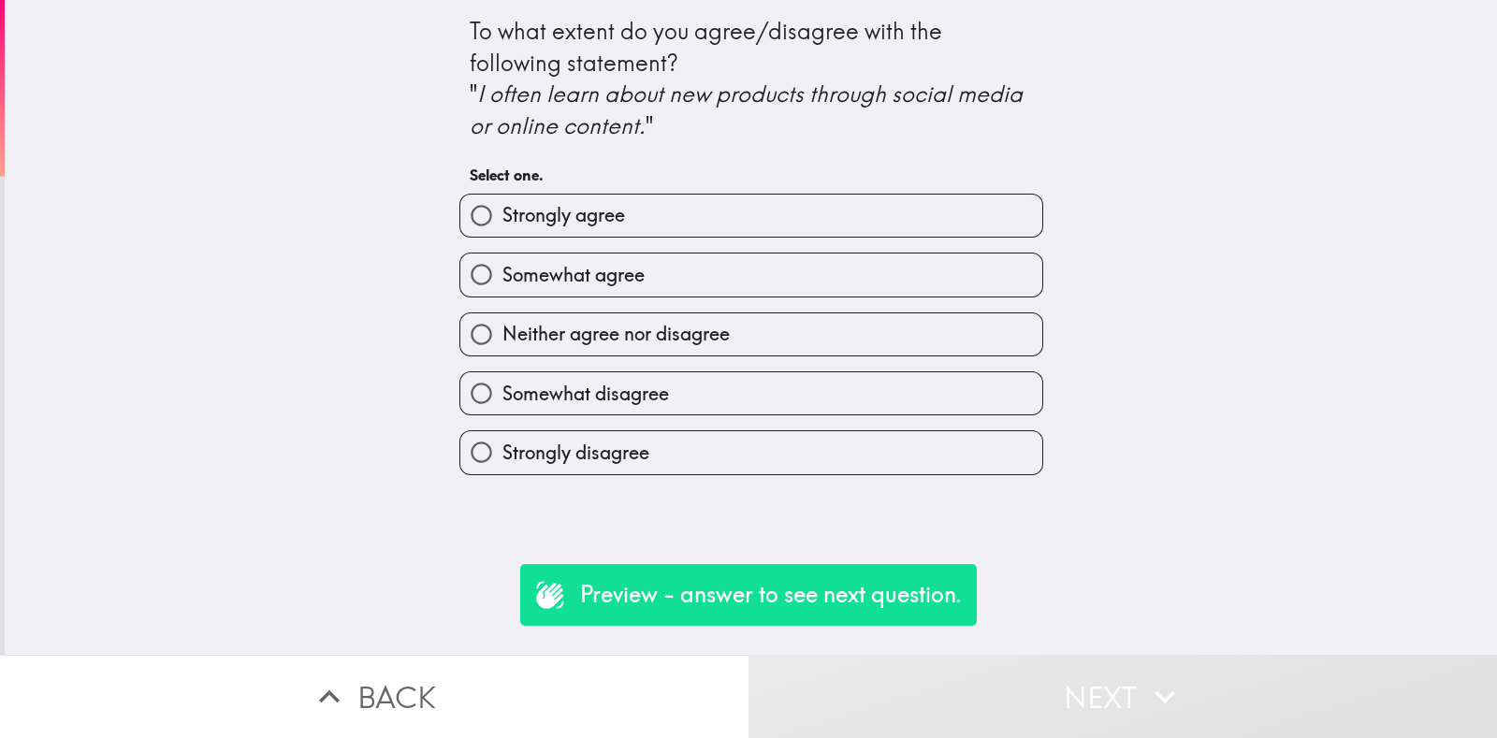
click at [483, 227] on input "Strongly agree" at bounding box center [481, 216] width 42 height 42
radio input "true"
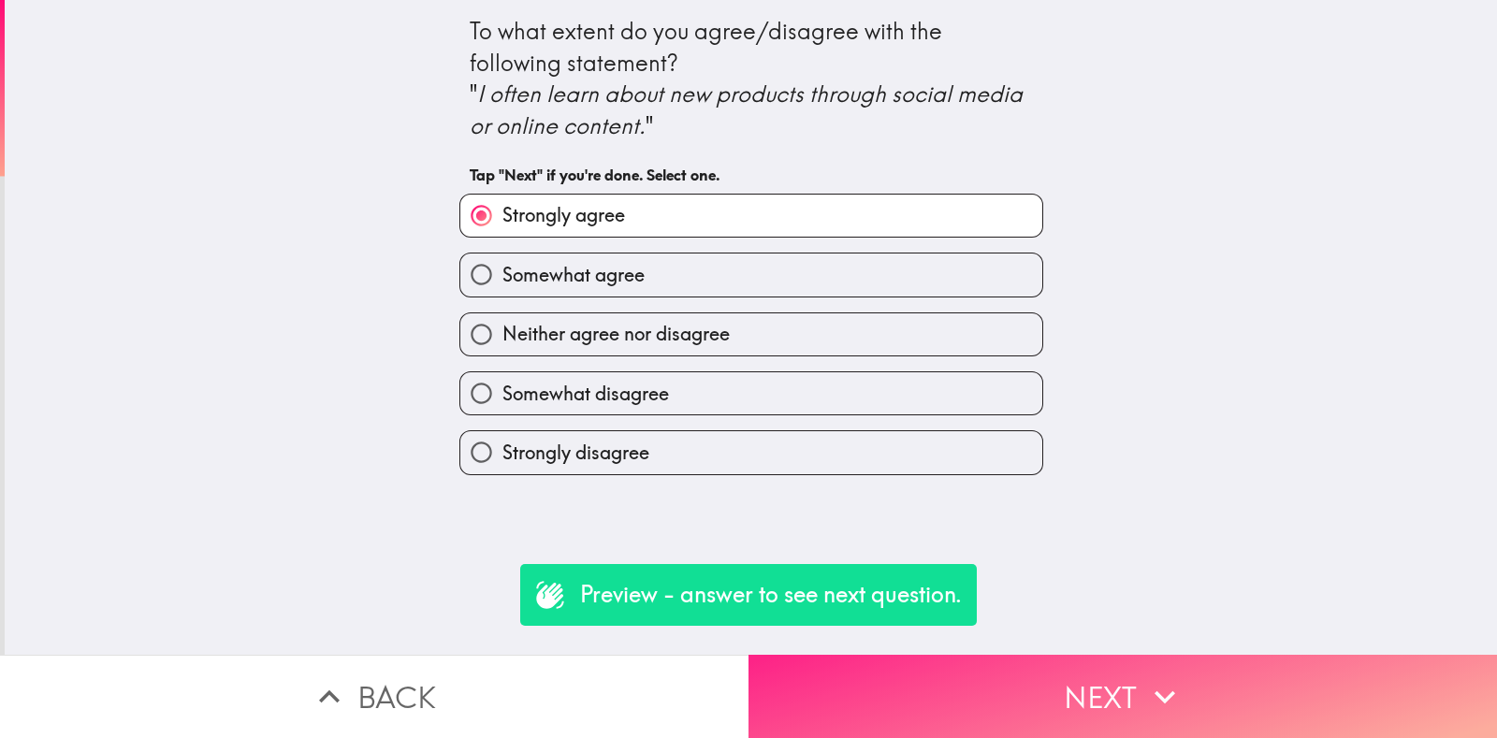
click at [1161, 681] on icon "button" at bounding box center [1164, 697] width 41 height 41
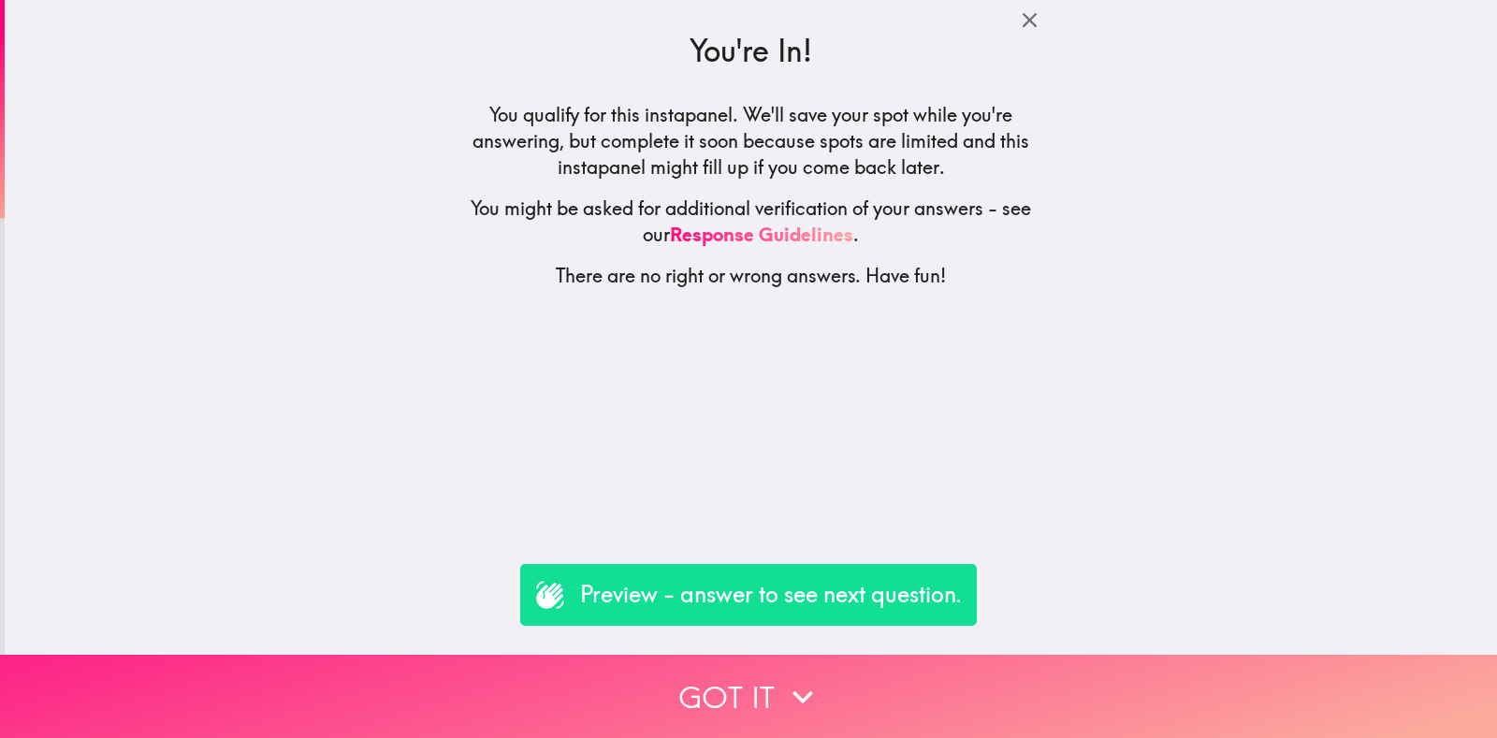
click at [1166, 682] on button "Got it" at bounding box center [748, 696] width 1497 height 83
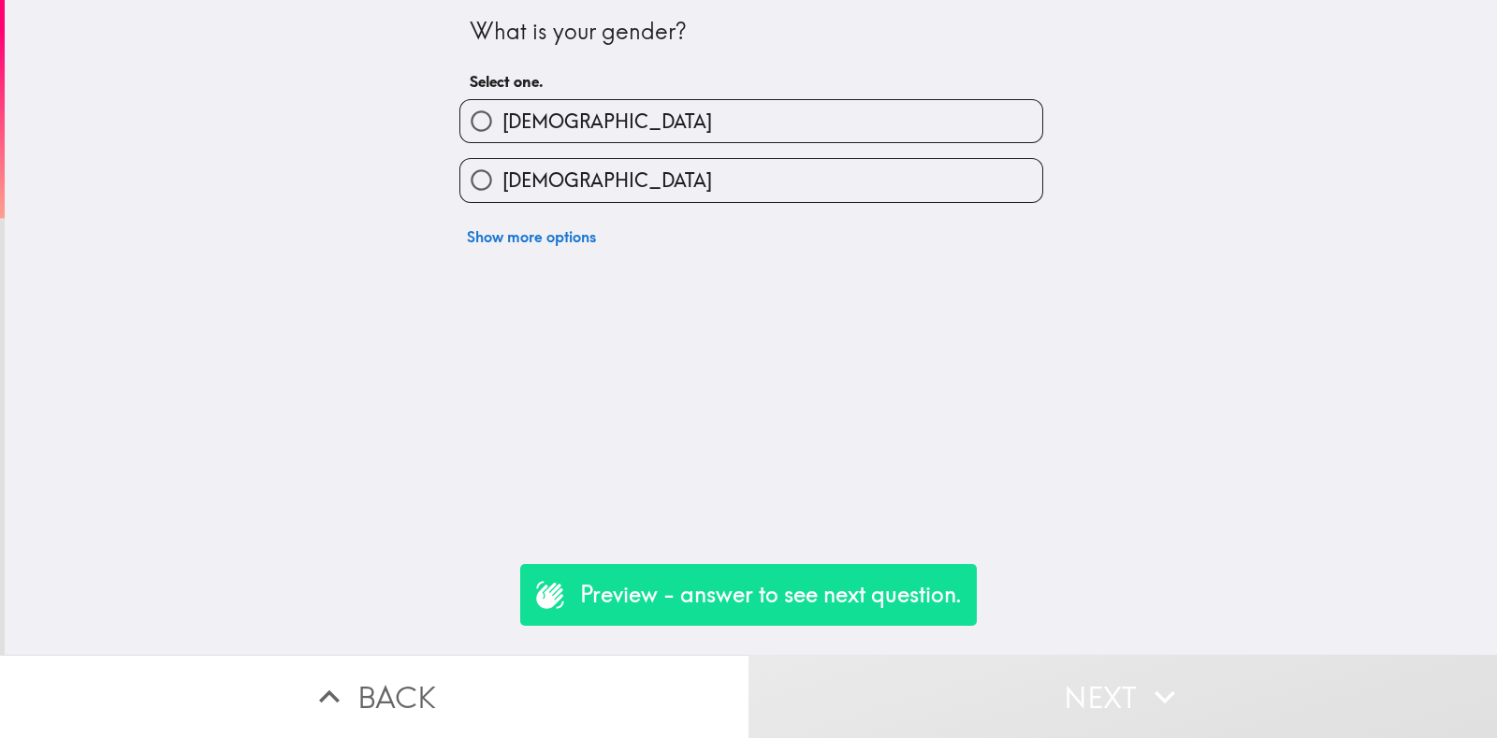
click at [488, 221] on button "Show more options" at bounding box center [531, 236] width 144 height 37
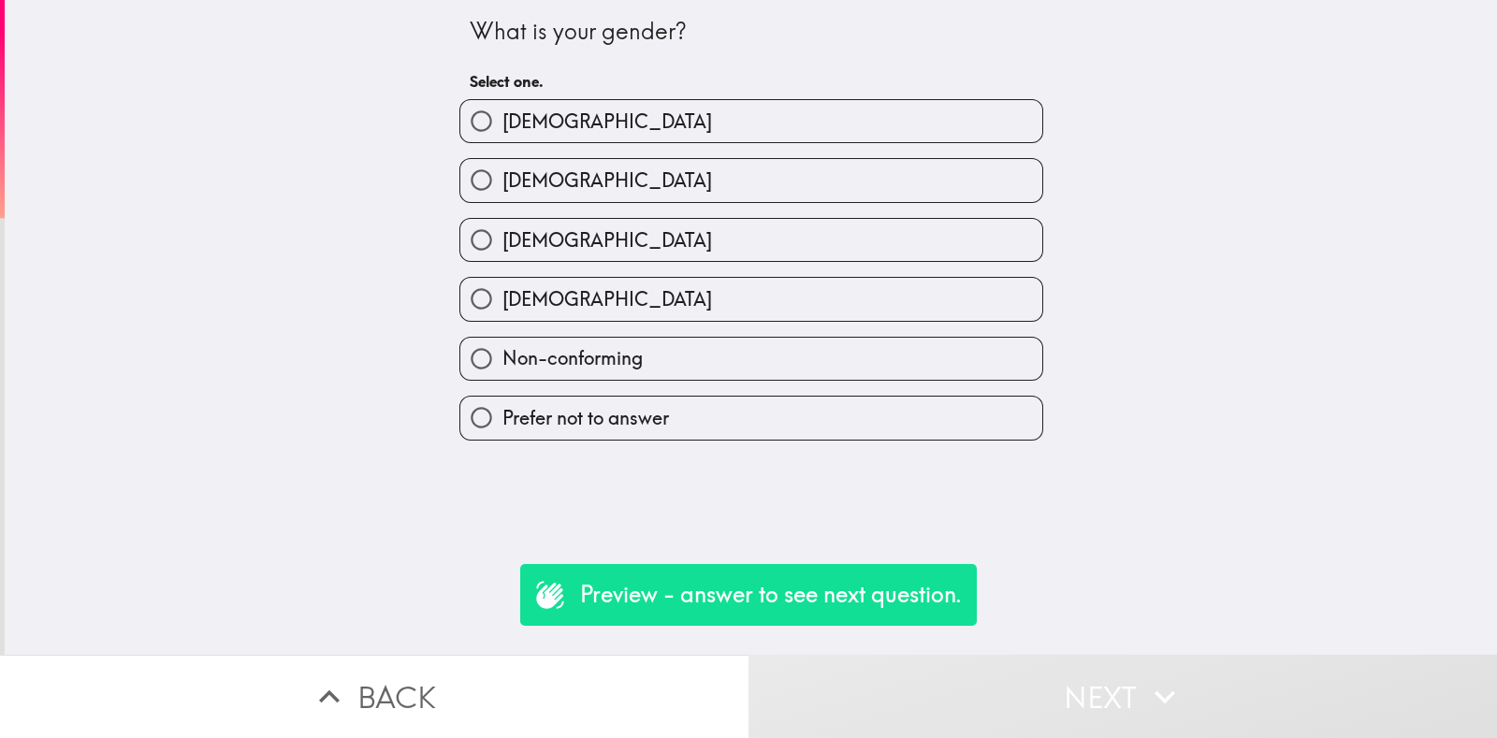
click at [477, 220] on input "[DEMOGRAPHIC_DATA]" at bounding box center [481, 240] width 42 height 42
radio input "true"
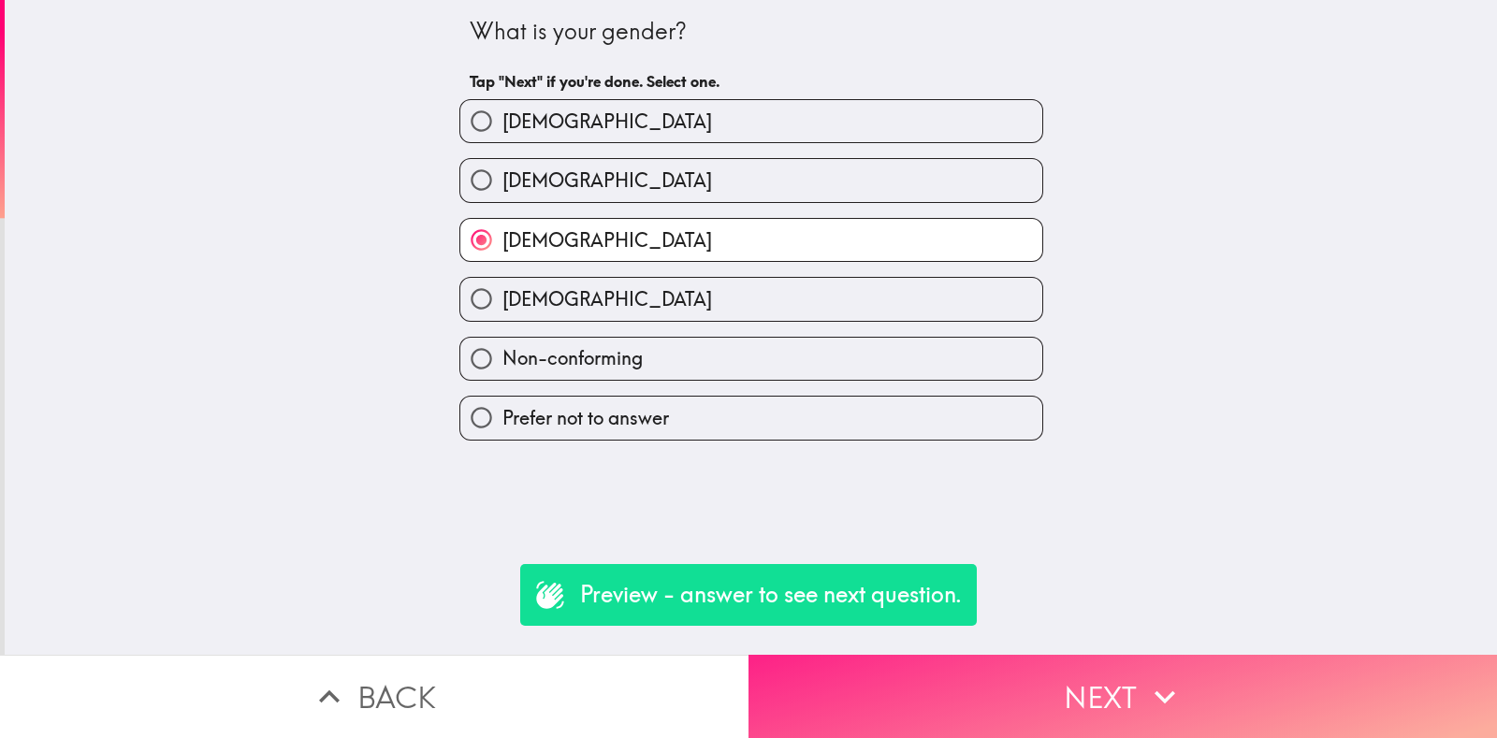
click at [1166, 688] on icon "button" at bounding box center [1164, 697] width 41 height 41
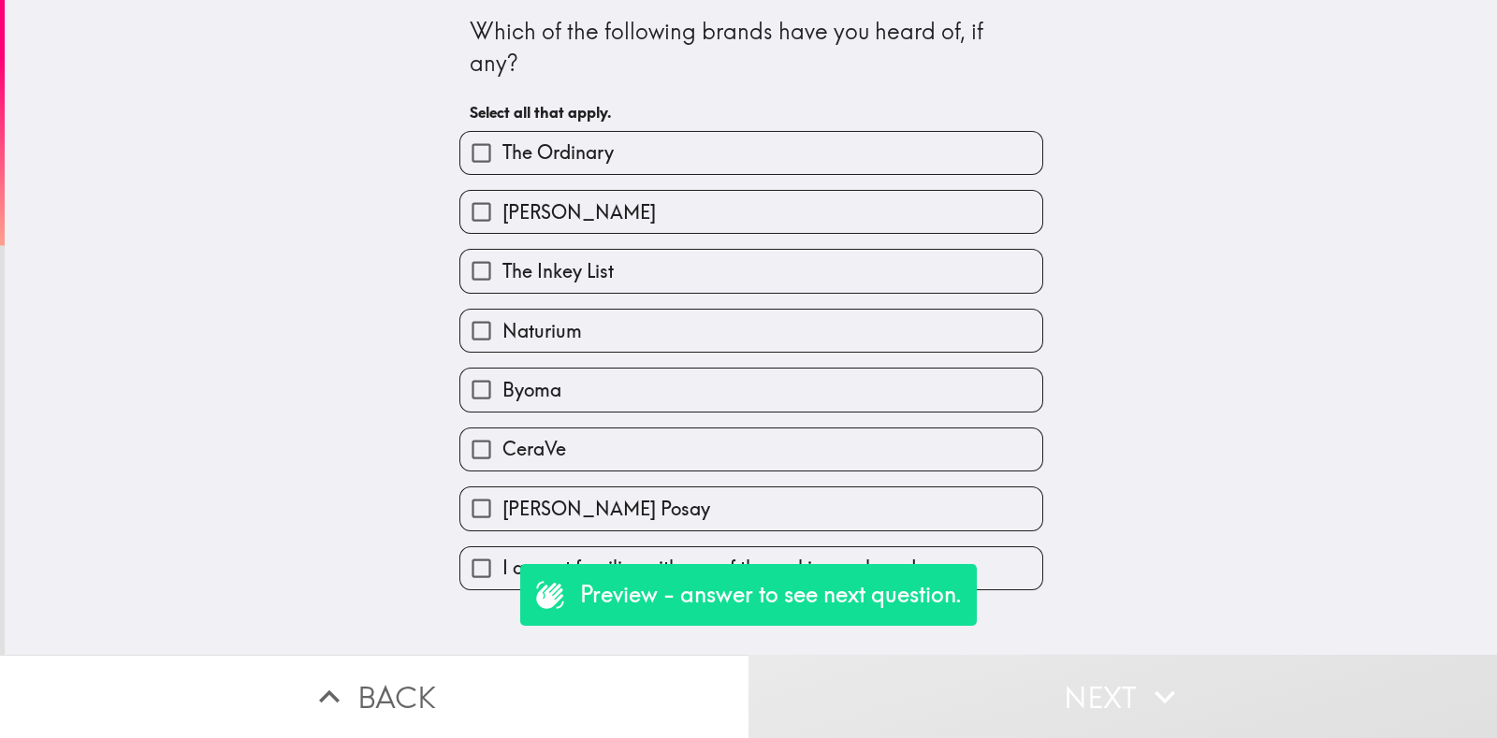
click at [476, 228] on input "[PERSON_NAME]" at bounding box center [481, 212] width 42 height 42
checkbox input "true"
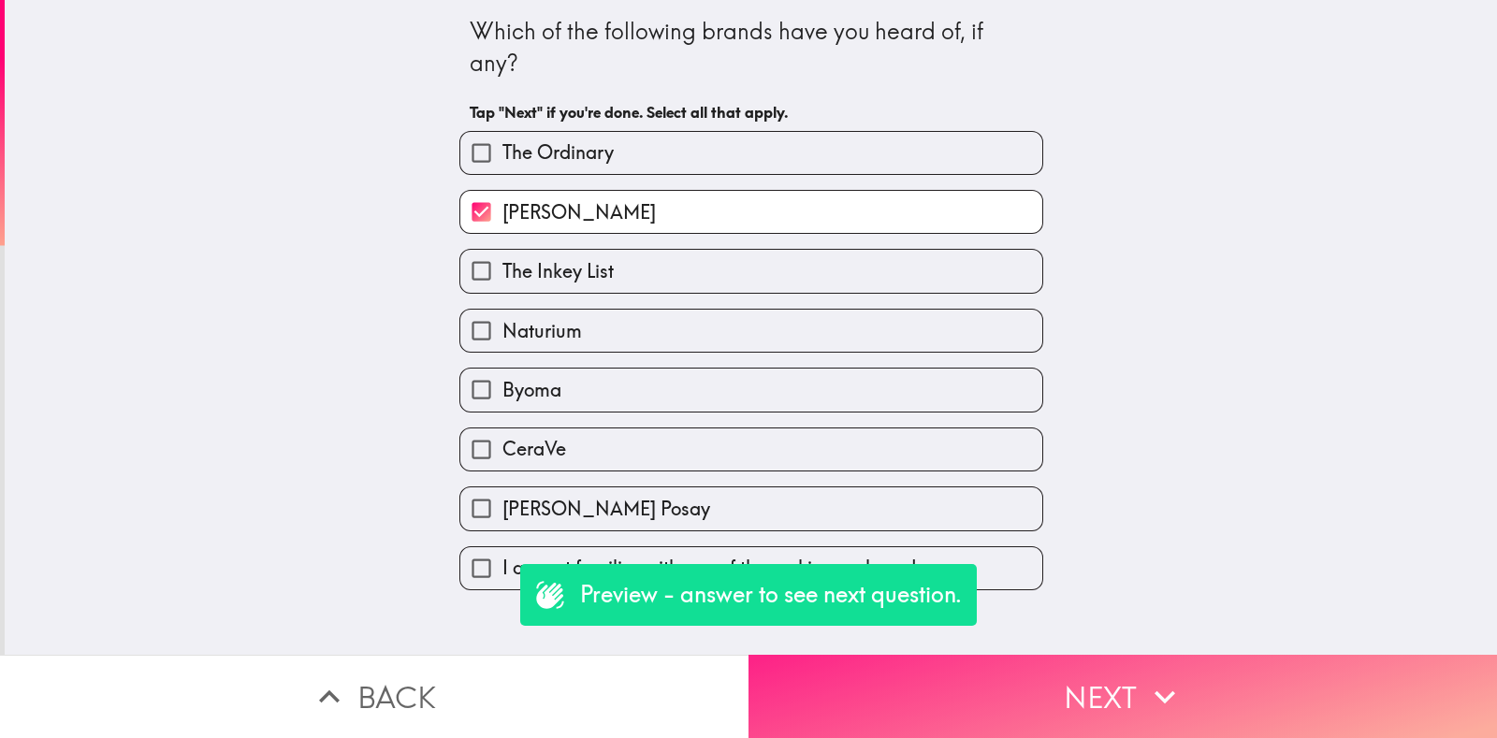
click at [1167, 688] on icon "button" at bounding box center [1164, 697] width 41 height 41
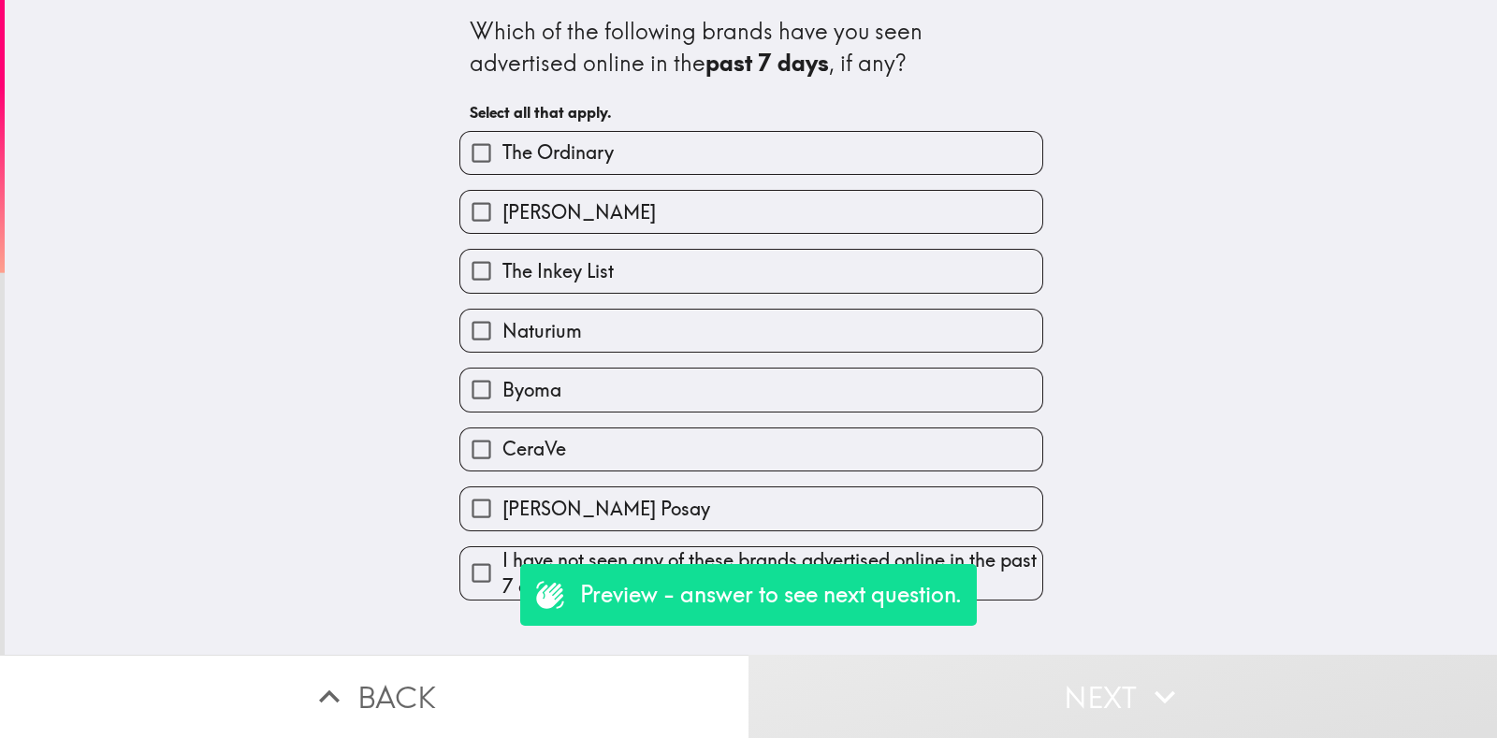
click at [465, 261] on input "The Inkey List" at bounding box center [481, 271] width 42 height 42
checkbox input "true"
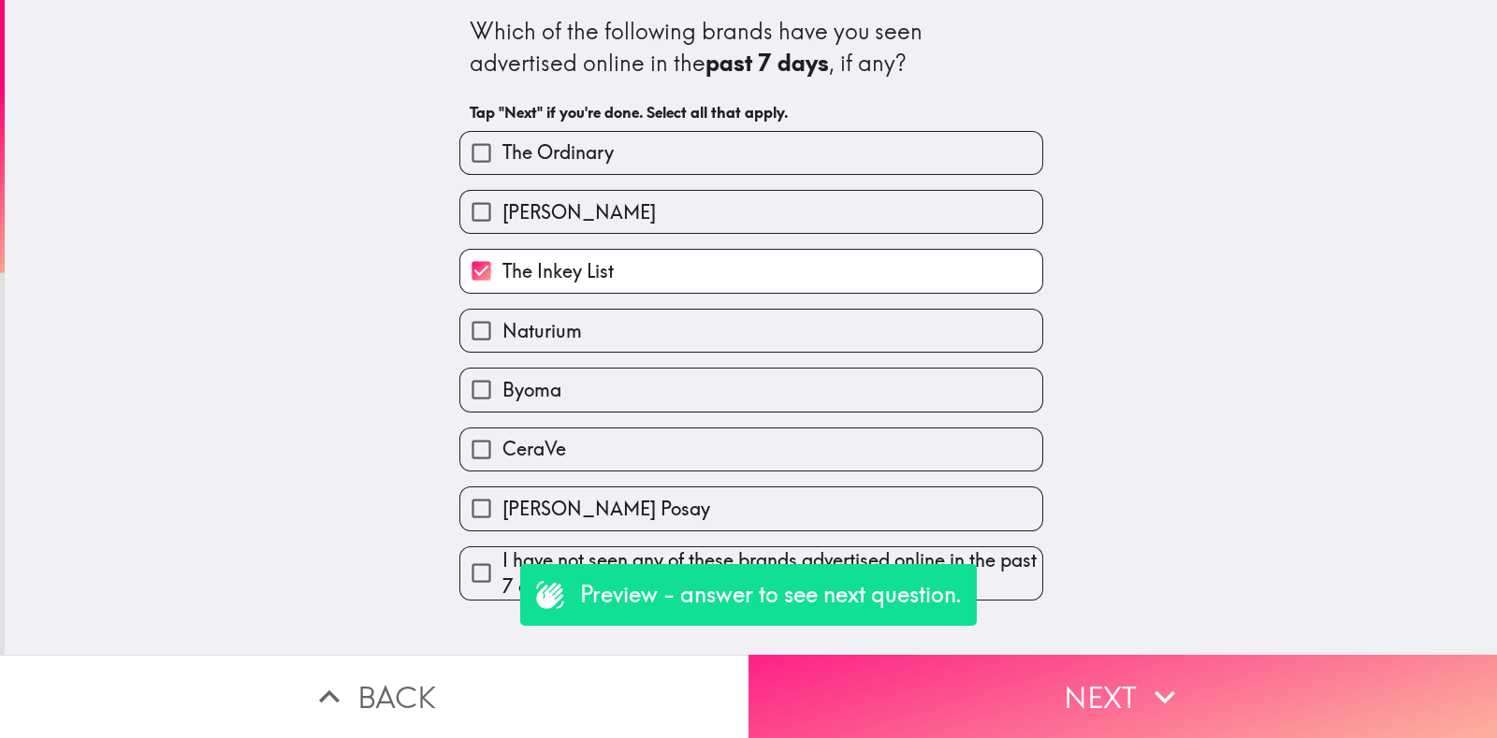
click at [1164, 687] on icon "button" at bounding box center [1164, 697] width 41 height 41
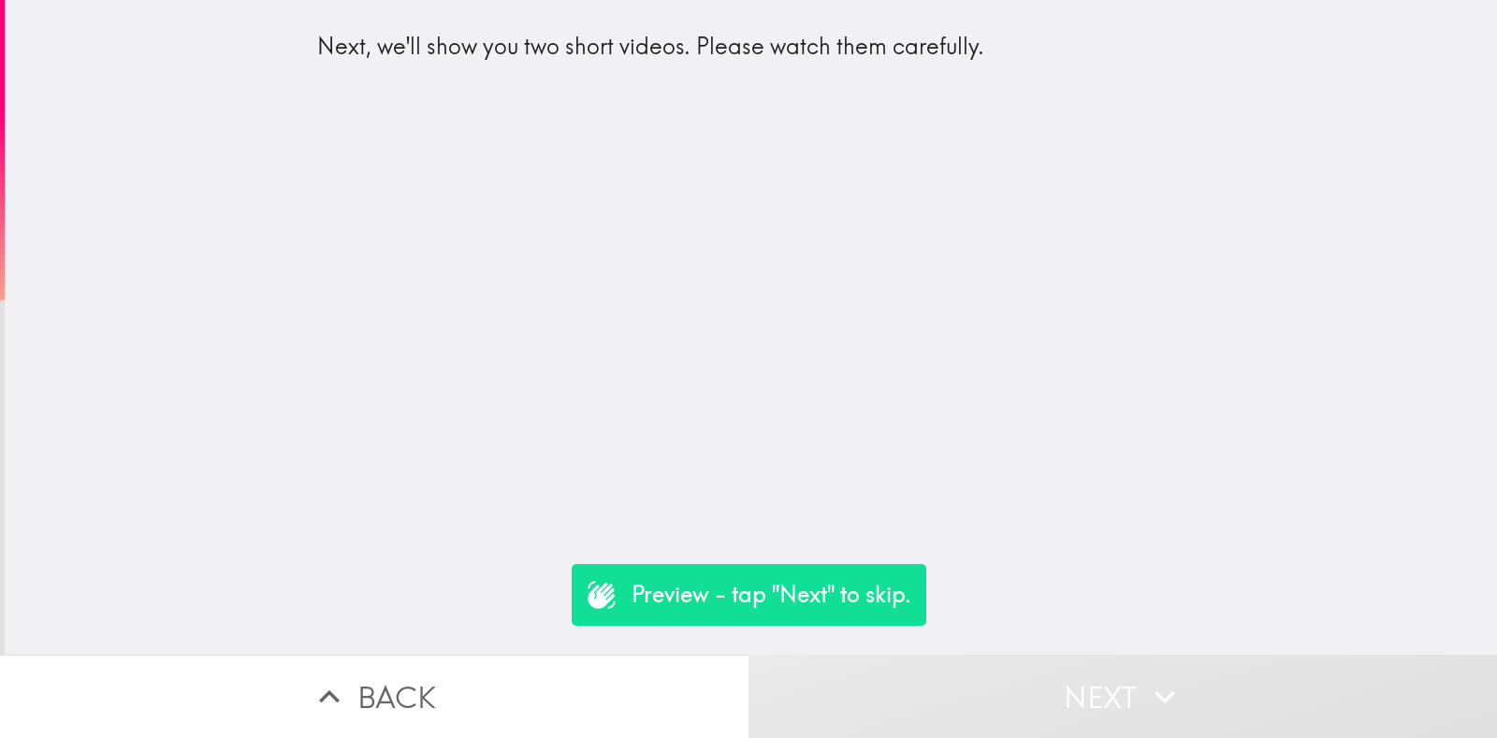
click at [1165, 685] on icon "button" at bounding box center [1164, 697] width 41 height 41
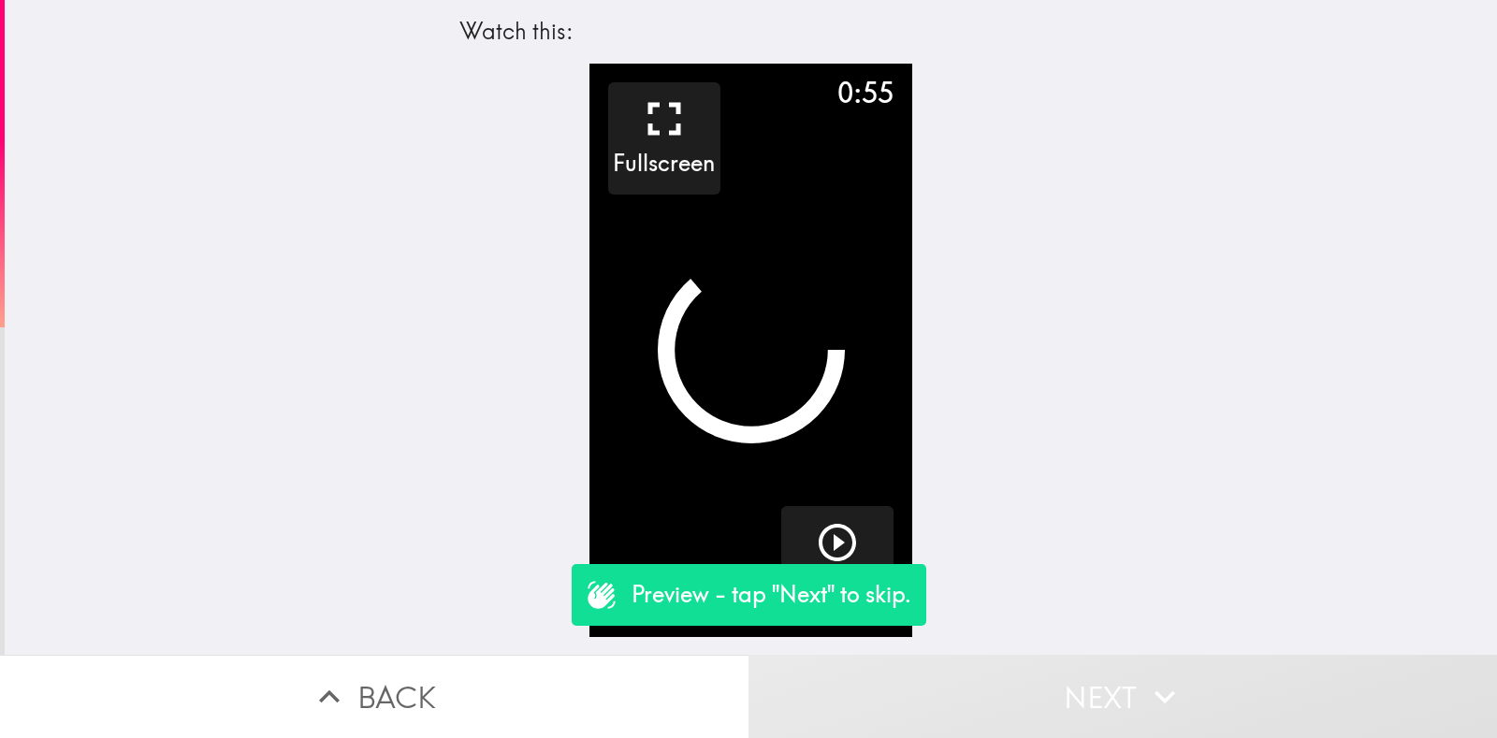
click at [1193, 687] on button "Next" at bounding box center [1123, 696] width 749 height 83
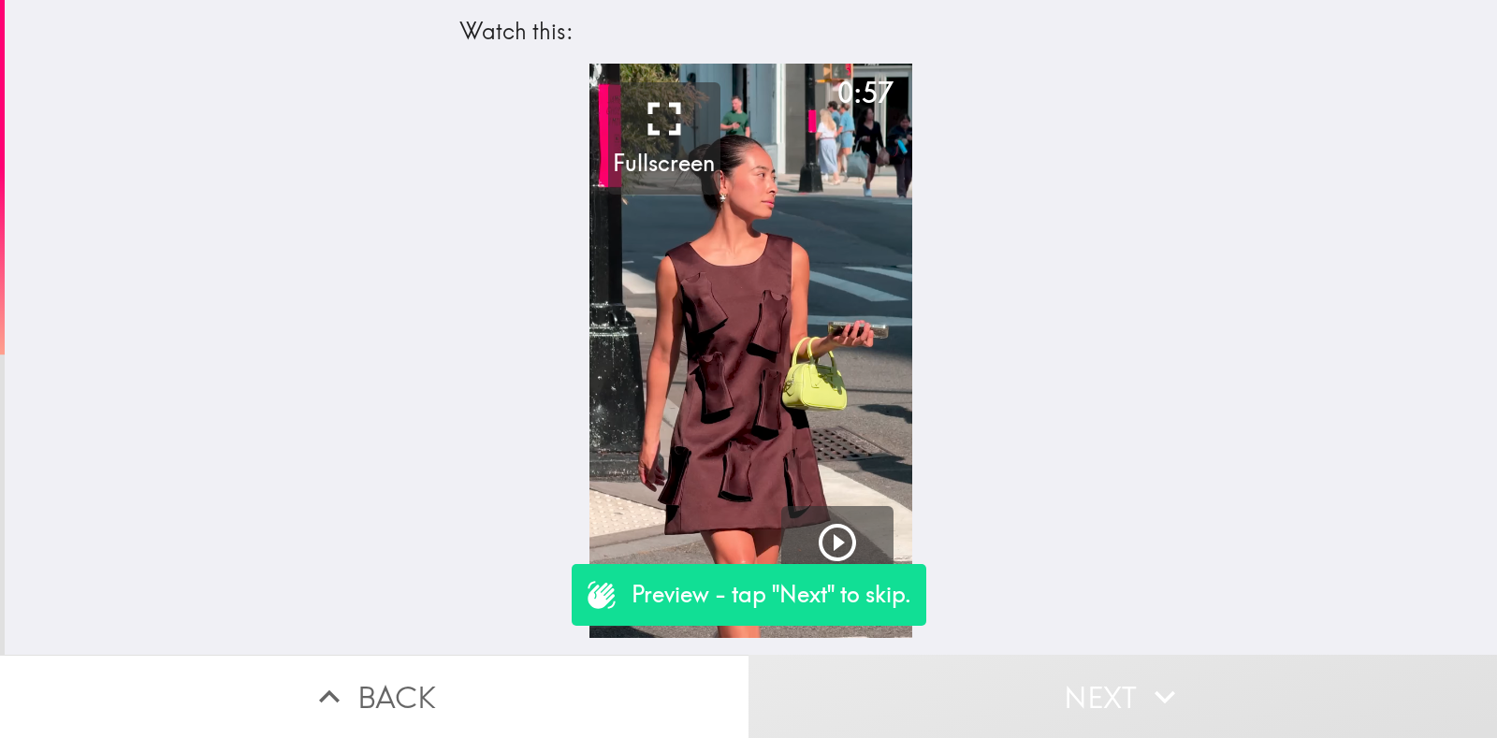
click at [382, 661] on button "Back" at bounding box center [374, 696] width 749 height 83
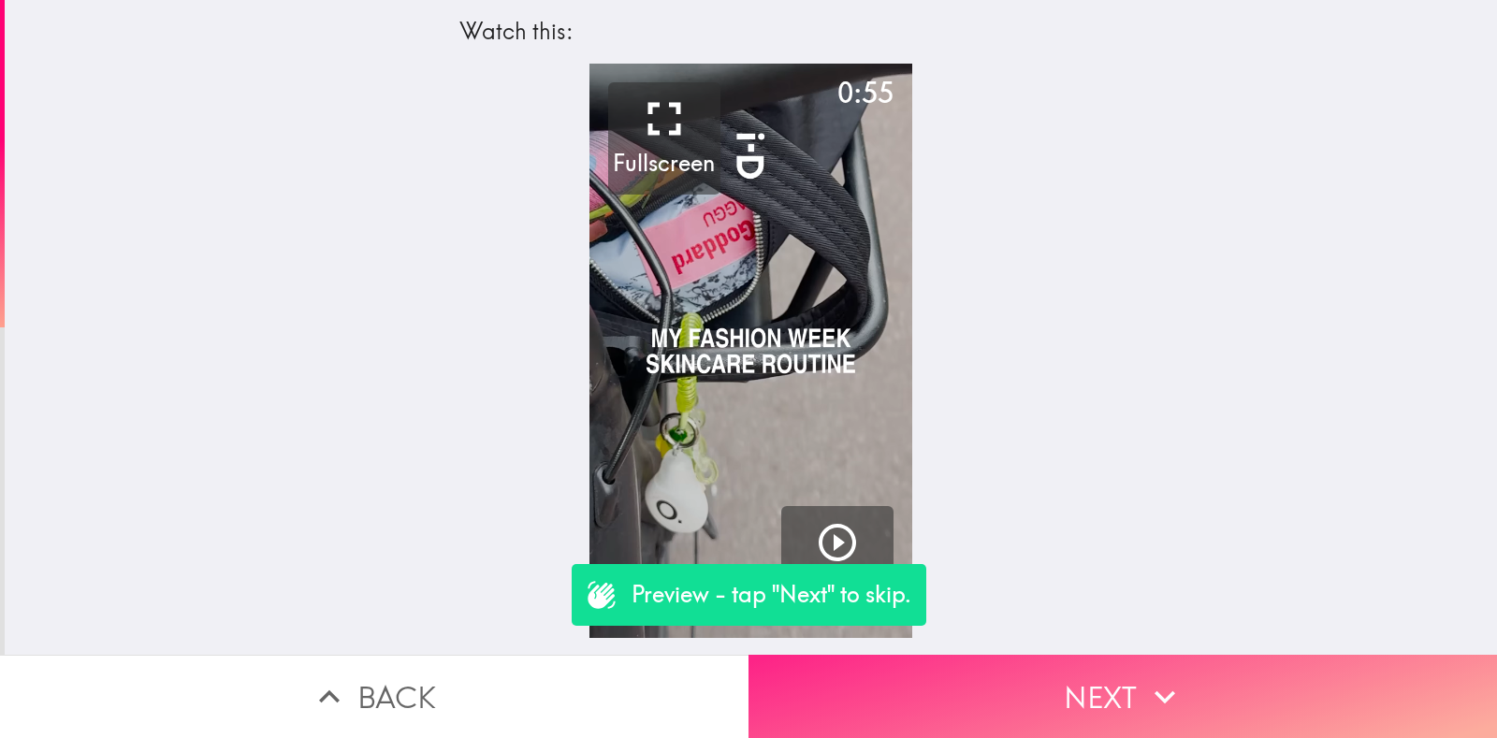
click at [1187, 690] on button "Next" at bounding box center [1123, 696] width 749 height 83
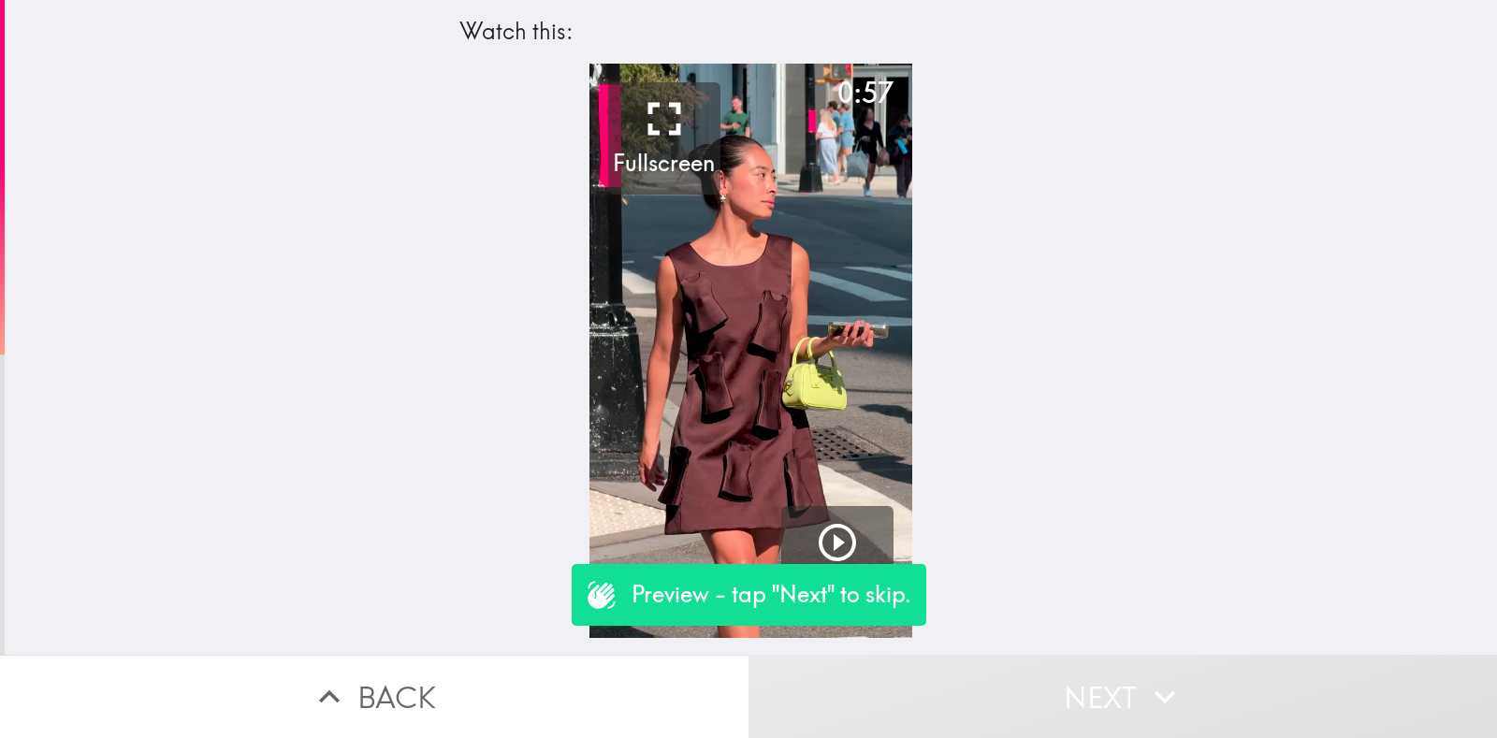
click at [1187, 685] on button "Next" at bounding box center [1123, 696] width 749 height 83
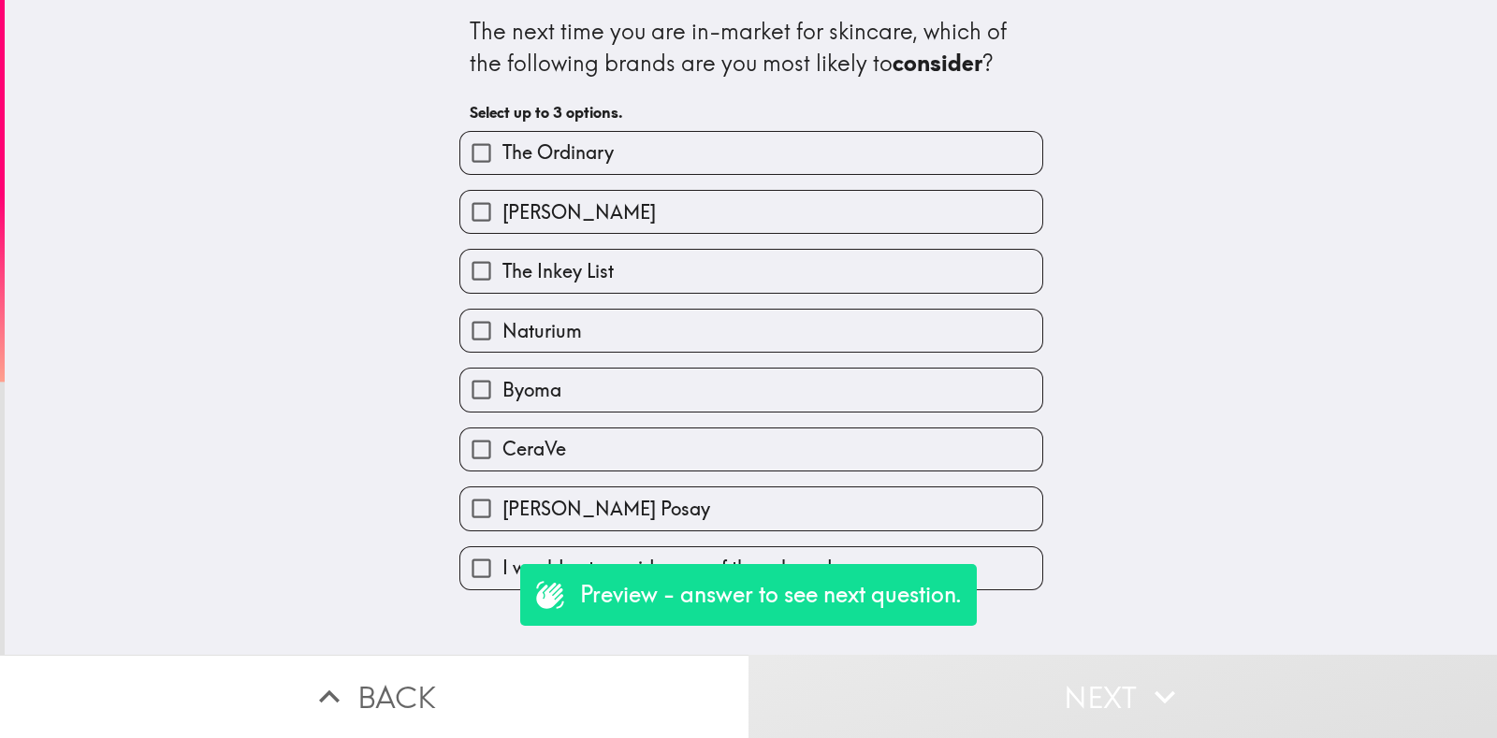
click at [530, 405] on label "Byoma" at bounding box center [751, 390] width 582 height 42
click at [502, 405] on input "Byoma" at bounding box center [481, 390] width 42 height 42
checkbox input "true"
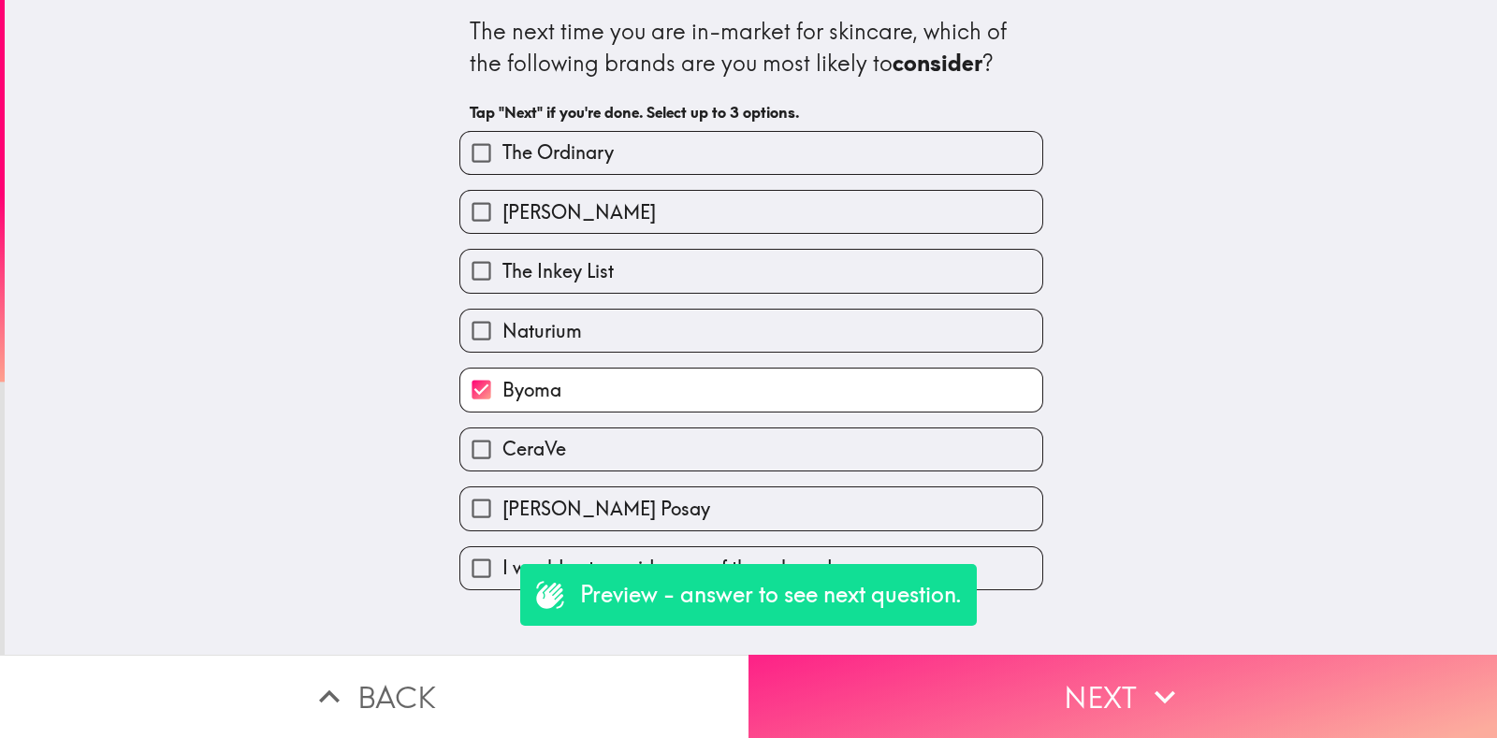
click at [1185, 695] on button "Next" at bounding box center [1123, 696] width 749 height 83
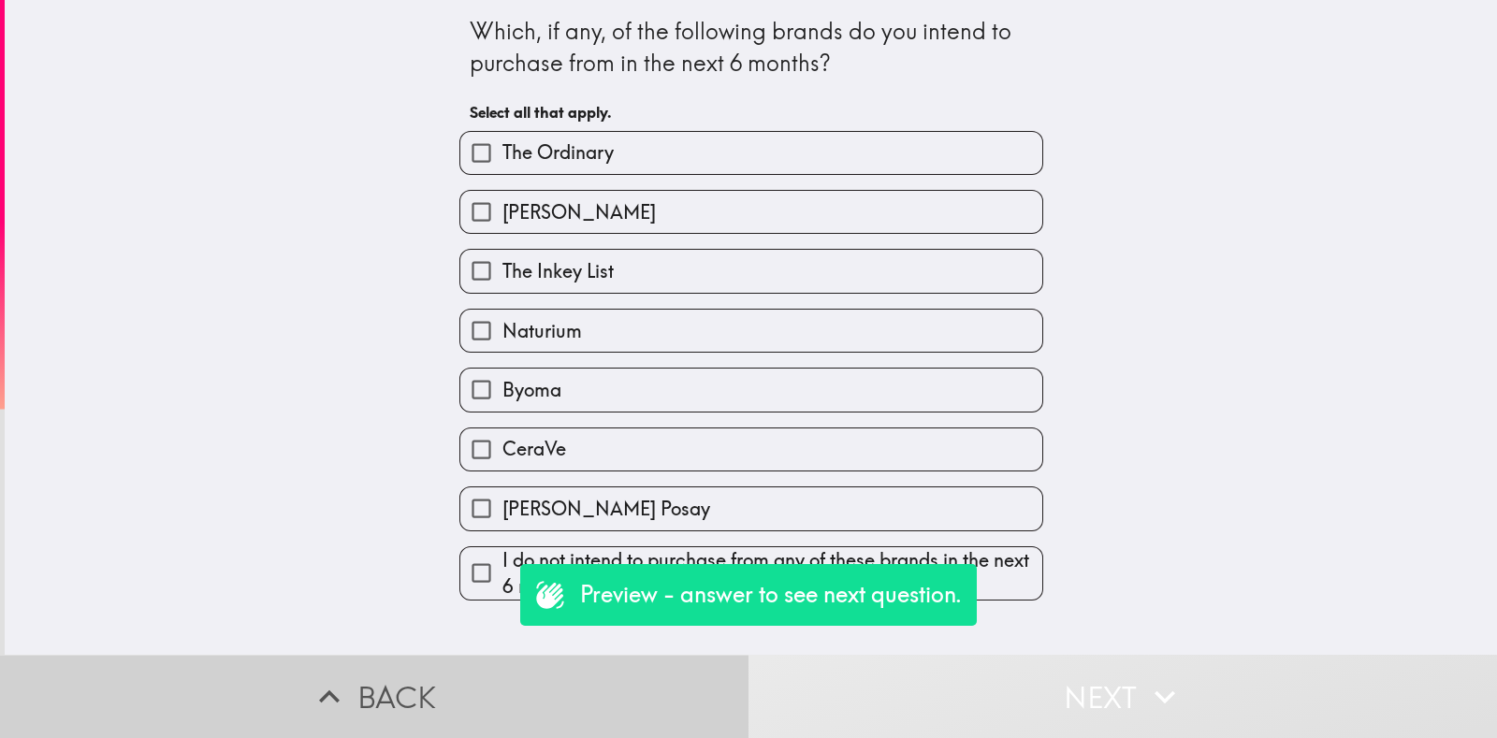
click at [404, 678] on button "Back" at bounding box center [374, 696] width 749 height 83
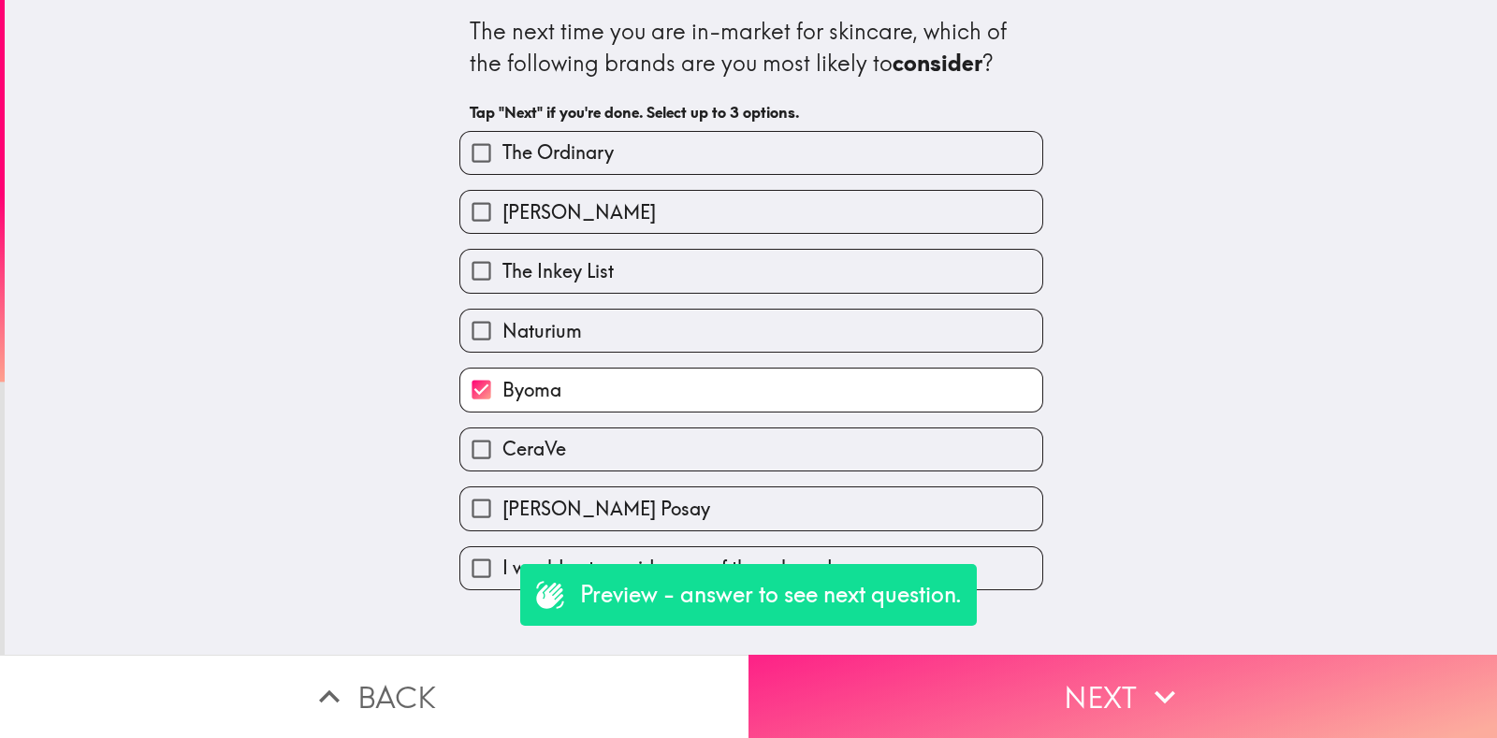
click at [1174, 697] on icon "button" at bounding box center [1164, 697] width 41 height 41
